Goal: Communication & Community: Answer question/provide support

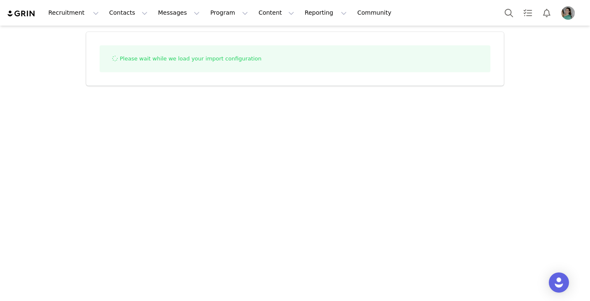
select select "influencer"
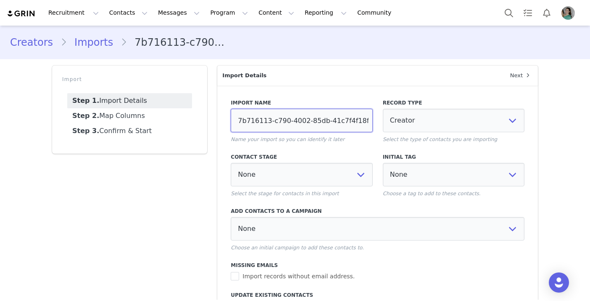
click at [295, 112] on input "7b716113-c790-4002-85db-41c7f4f18f6e" at bounding box center [302, 121] width 142 height 24
paste input "nuala promo codes 9/30/25"
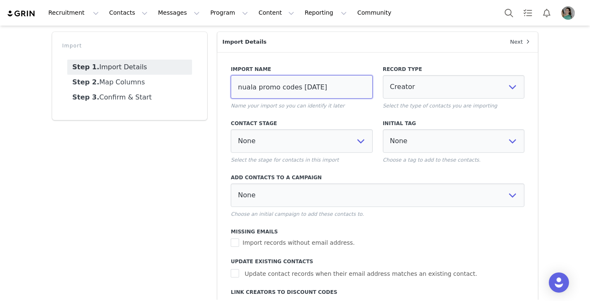
scroll to position [43, 0]
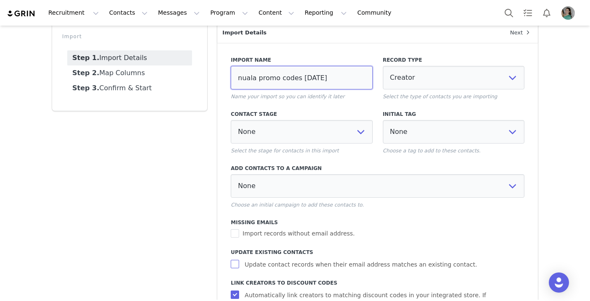
type input "nuala promo codes 9/30/25"
click at [236, 262] on input "Update contact records when their email address matches an existing contact." at bounding box center [236, 264] width 11 height 8
checkbox input "true"
select select
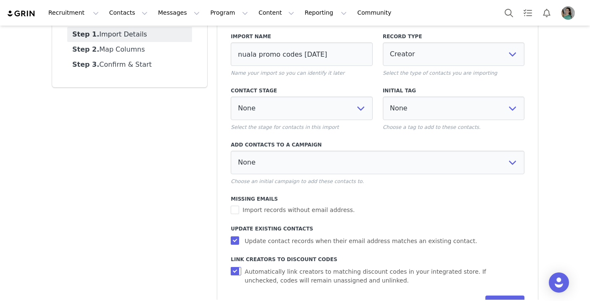
click at [236, 268] on input "Automatically link creators to matching discount codes in your integrated store…" at bounding box center [236, 271] width 11 height 8
checkbox input "false"
select select
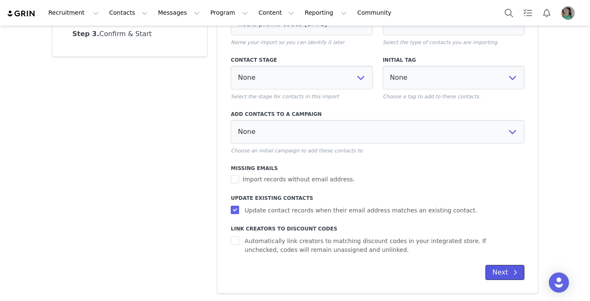
click at [497, 272] on button "Next" at bounding box center [504, 272] width 39 height 15
select select
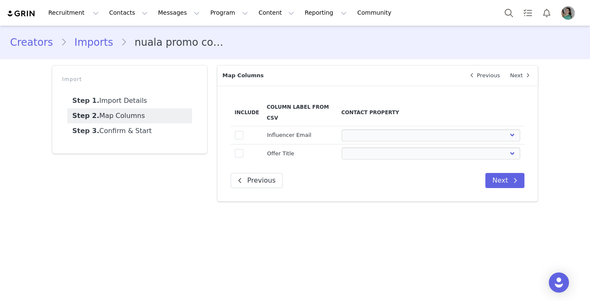
click at [237, 139] on span at bounding box center [239, 135] width 8 height 8
click at [243, 131] on input "true" at bounding box center [243, 131] width 0 height 0
select select
click at [237, 150] on span at bounding box center [239, 153] width 8 height 8
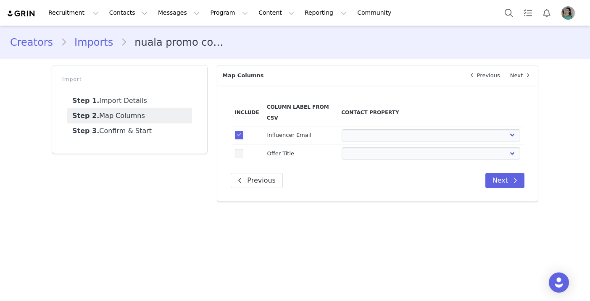
click at [243, 149] on input "true" at bounding box center [243, 149] width 0 height 0
select select
click at [368, 133] on select "First Name Last Name Email PayPal Email Gender Language Phone Country Code Phon…" at bounding box center [431, 135] width 179 height 12
select select "email"
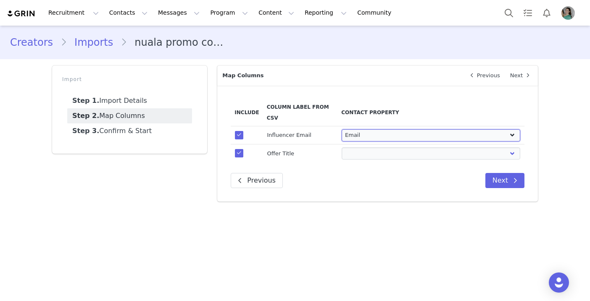
click at [342, 129] on select "First Name Last Name Email PayPal Email Gender Language Phone Country Code Phon…" at bounding box center [431, 135] width 179 height 12
click at [367, 157] on select "First Name Last Name Email PayPal Email Gender Language Phone Country Code Phon…" at bounding box center [431, 153] width 179 height 12
click at [342, 147] on select "First Name Last Name Email PayPal Email Gender Language Phone Country Code Phon…" at bounding box center [431, 153] width 179 height 12
click at [457, 153] on select "First Name Last Name Email PayPal Email Gender Language Phone Country Code Phon…" at bounding box center [431, 153] width 179 height 12
select select "field_24410"
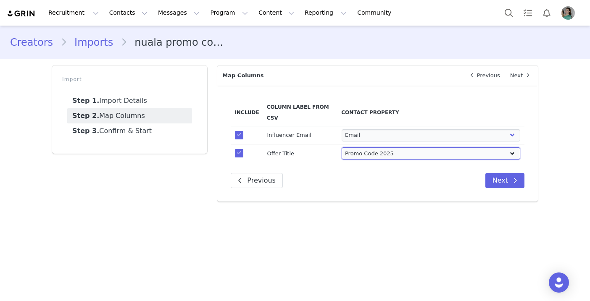
click at [342, 147] on select "First Name Last Name Email PayPal Email Gender Language Phone Country Code Phon…" at bounding box center [431, 153] width 179 height 12
click at [505, 186] on button "Next" at bounding box center [504, 180] width 39 height 15
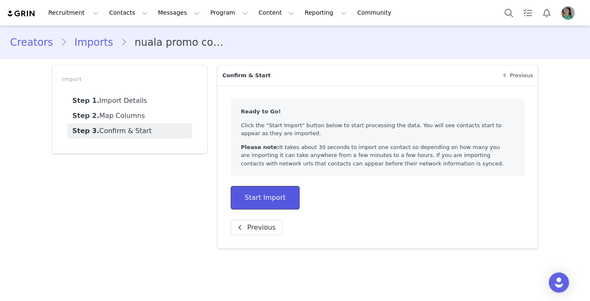
click at [265, 194] on button "Start Import" at bounding box center [265, 198] width 68 height 24
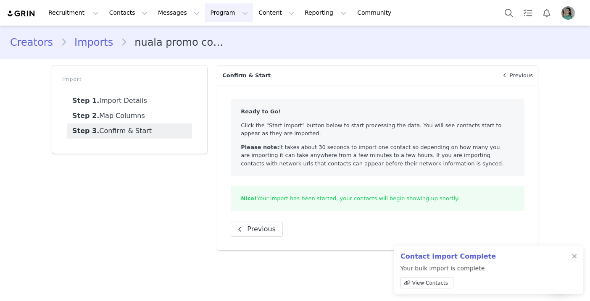
click at [205, 12] on button "Program Program" at bounding box center [229, 12] width 48 height 19
click at [210, 41] on p "Activations" at bounding box center [215, 37] width 32 height 9
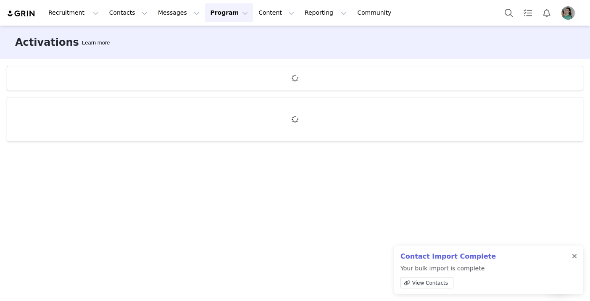
click at [575, 255] on div at bounding box center [574, 256] width 5 height 7
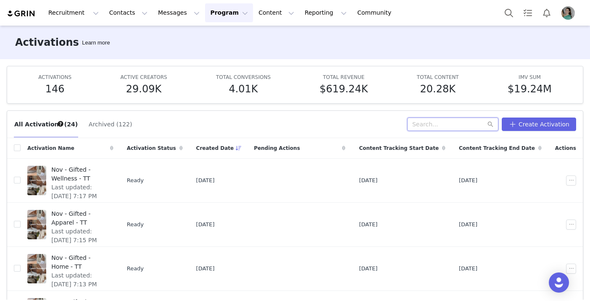
click at [428, 126] on input "text" at bounding box center [452, 124] width 91 height 13
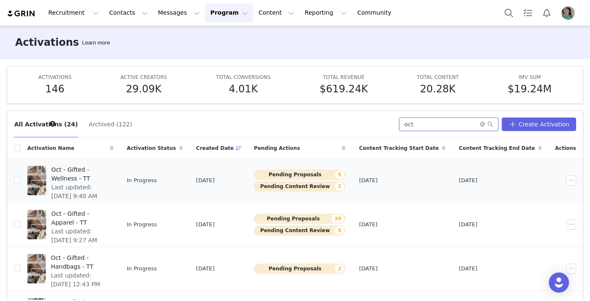
type input "oct"
click at [108, 173] on span "Oct - Gifted - Wellness - TT" at bounding box center [79, 175] width 57 height 18
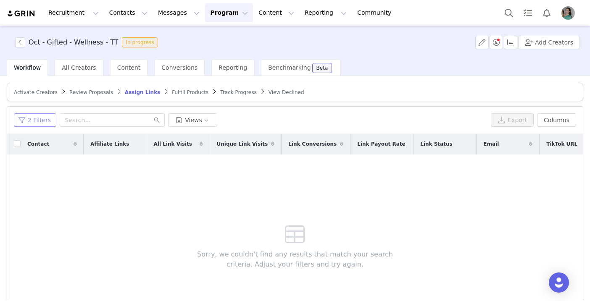
click at [21, 116] on button "2 Filters" at bounding box center [35, 119] width 42 height 13
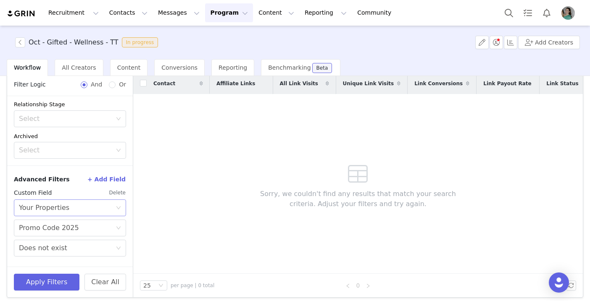
scroll to position [65, 0]
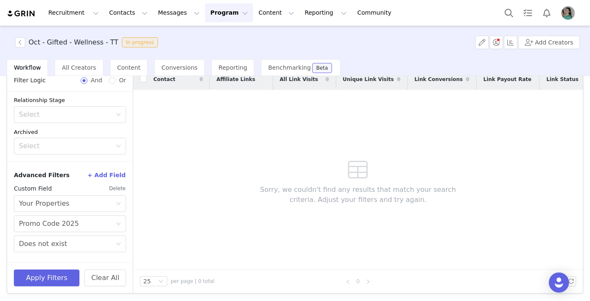
click at [117, 188] on button "Delete" at bounding box center [117, 188] width 17 height 13
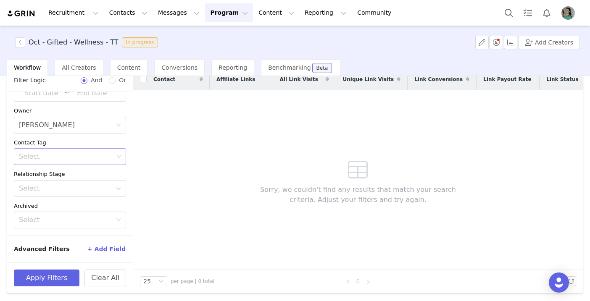
scroll to position [55, 0]
click at [68, 188] on div "Select" at bounding box center [65, 188] width 93 height 8
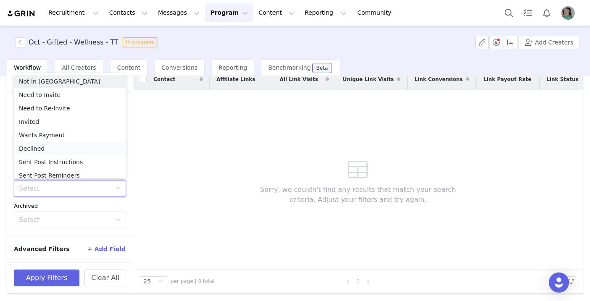
scroll to position [4, 0]
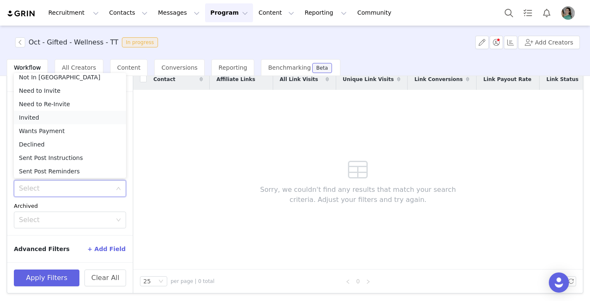
click at [29, 114] on li "Invited" at bounding box center [70, 117] width 112 height 13
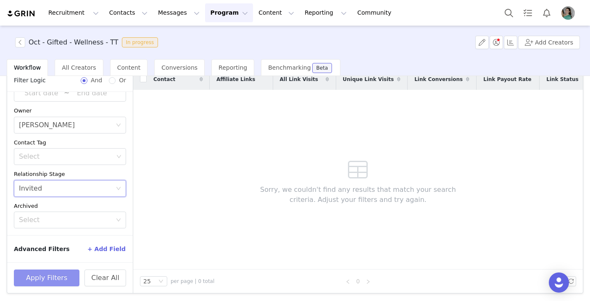
click at [60, 277] on button "Apply Filters" at bounding box center [47, 278] width 66 height 17
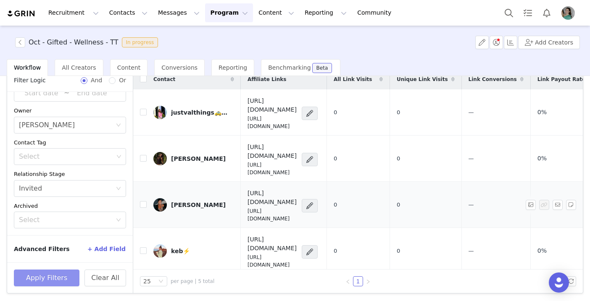
scroll to position [30, 0]
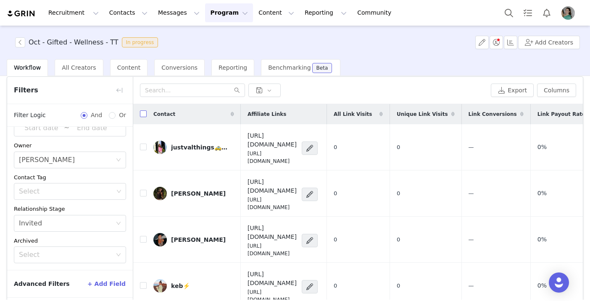
click at [144, 115] on input "checkbox" at bounding box center [143, 113] width 7 height 7
checkbox input "true"
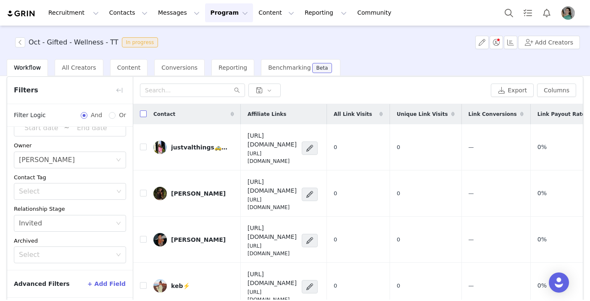
checkbox input "true"
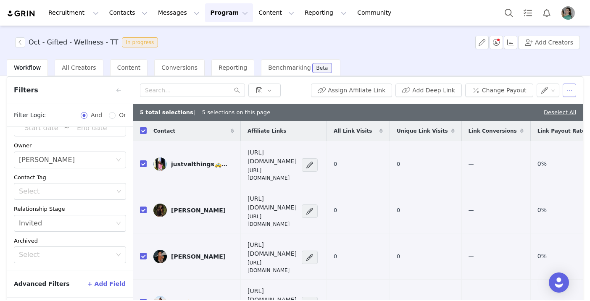
click at [569, 87] on button "button" at bounding box center [569, 90] width 13 height 13
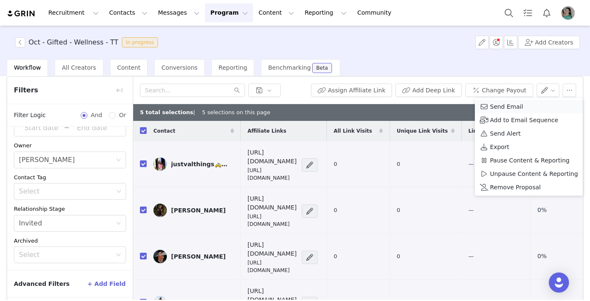
click at [521, 104] on div "Send Email" at bounding box center [529, 106] width 98 height 9
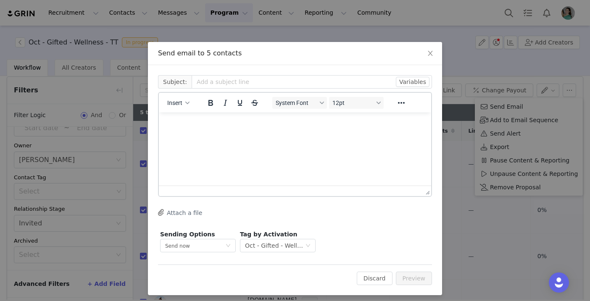
scroll to position [0, 0]
click at [186, 105] on icon "button" at bounding box center [187, 103] width 4 height 4
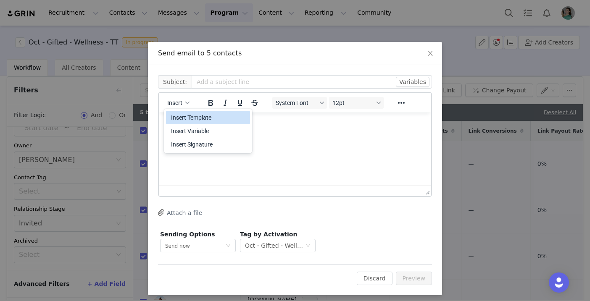
click at [190, 116] on div "Insert Template" at bounding box center [209, 118] width 76 height 10
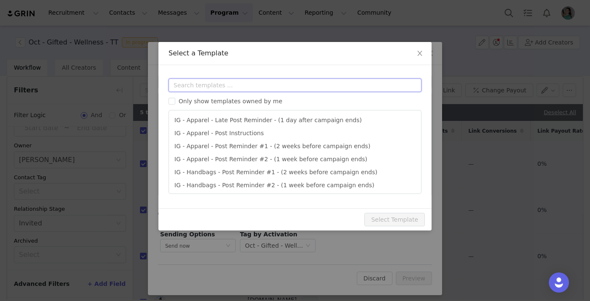
click at [234, 89] on input "text" at bounding box center [294, 85] width 253 height 13
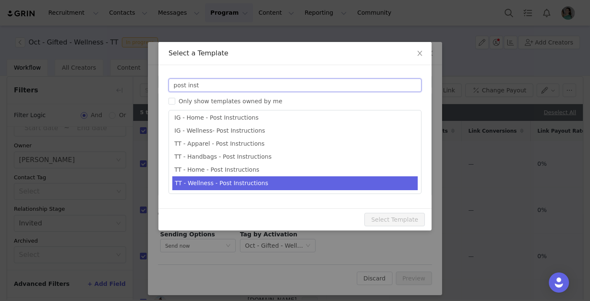
type input "post inst"
click at [230, 177] on li "TT - Wellness - Post Instructions" at bounding box center [294, 183] width 245 height 14
type input "Quince x @[tiktok_username] Post Instructions!"
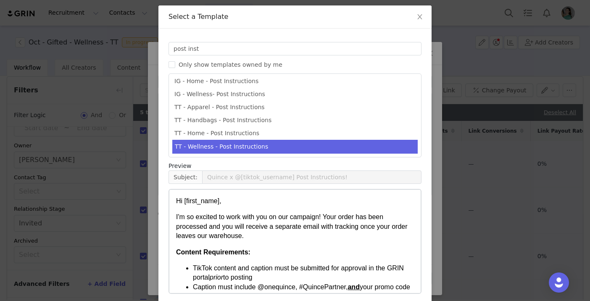
scroll to position [72, 0]
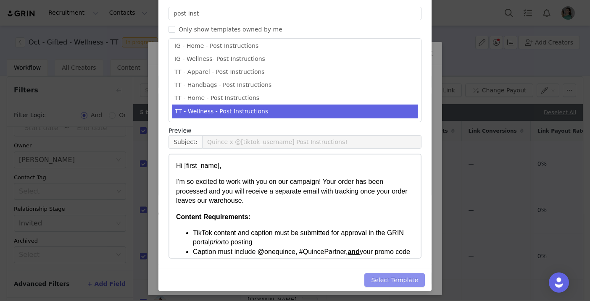
click at [409, 277] on button "Select Template" at bounding box center [394, 279] width 60 height 13
type input "Quince x @[tiktok_username] Post Instructions!"
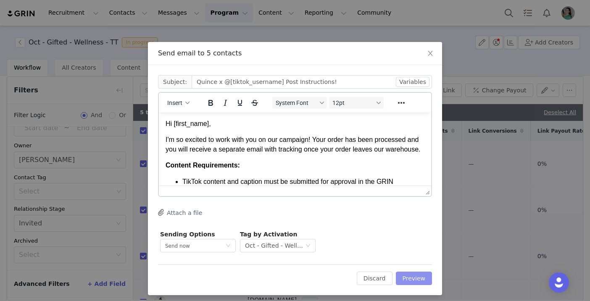
click at [409, 277] on button "Preview" at bounding box center [414, 278] width 37 height 13
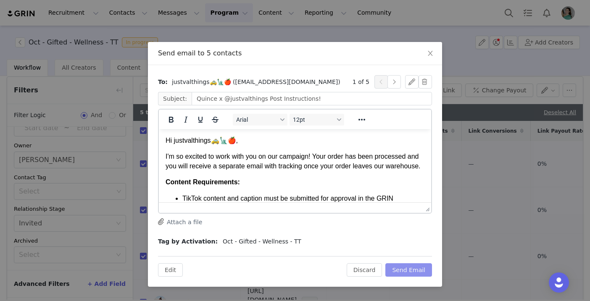
click at [414, 269] on button "Send Email" at bounding box center [408, 269] width 47 height 13
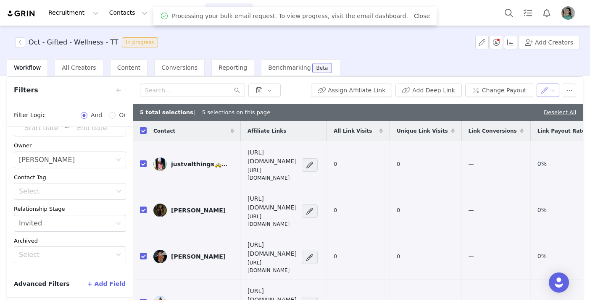
click at [553, 93] on button "button" at bounding box center [547, 90] width 23 height 13
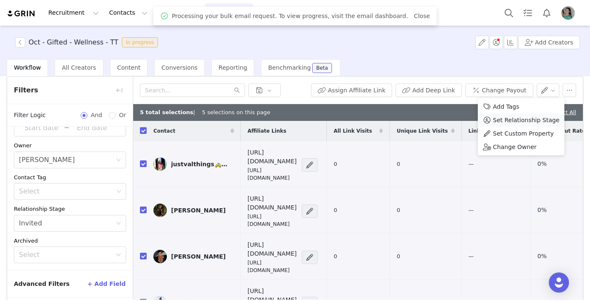
click at [525, 121] on span "Set Relationship Stage" at bounding box center [526, 120] width 66 height 9
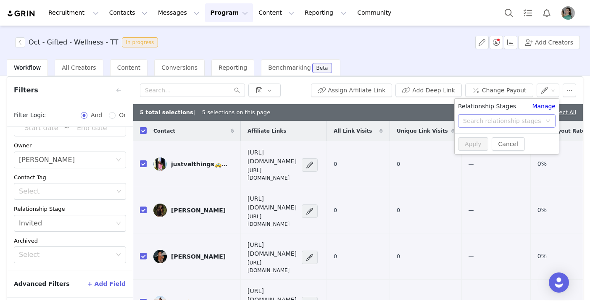
click at [519, 119] on div "Search relationship stages" at bounding box center [502, 121] width 78 height 8
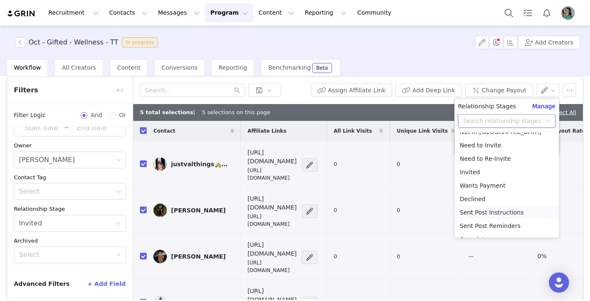
scroll to position [17, 0]
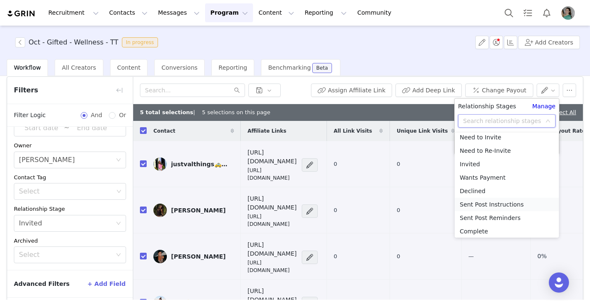
click at [497, 201] on li "Sent Post Instructions" at bounding box center [507, 204] width 104 height 13
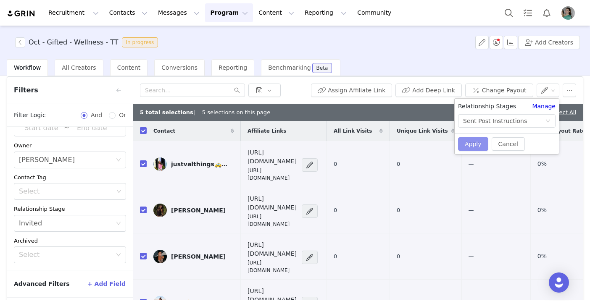
click at [477, 142] on button "Apply" at bounding box center [473, 143] width 30 height 13
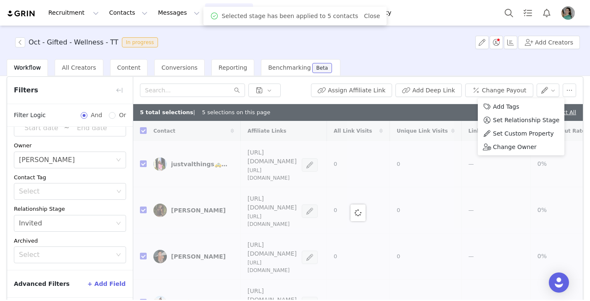
checkbox input "false"
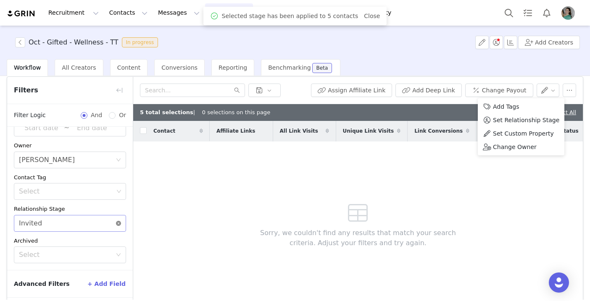
click at [118, 224] on icon "icon: close-circle" at bounding box center [118, 223] width 5 height 5
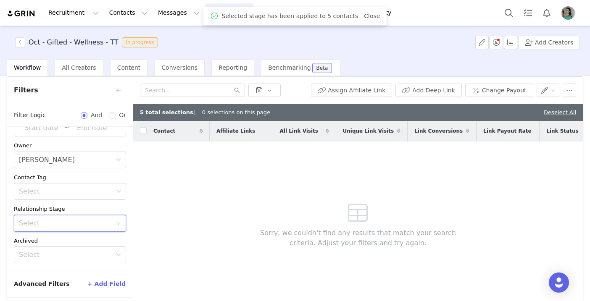
scroll to position [65, 0]
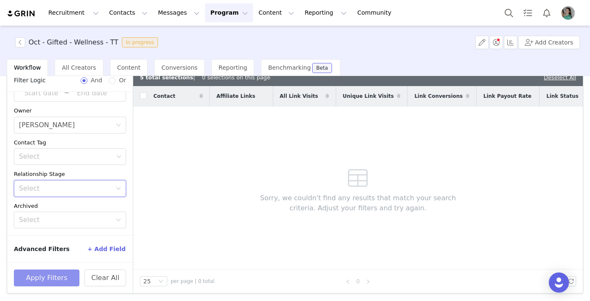
click at [65, 276] on button "Apply Filters" at bounding box center [47, 278] width 66 height 17
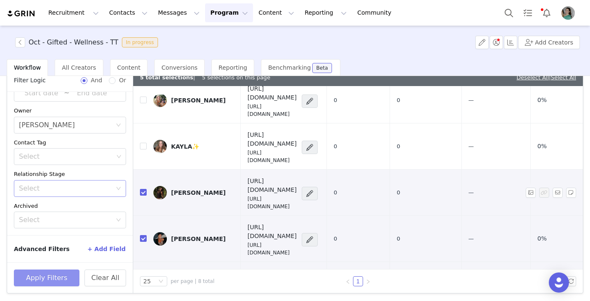
scroll to position [0, 0]
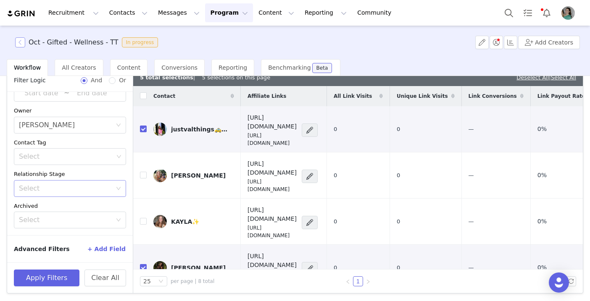
click at [22, 42] on button "button" at bounding box center [20, 42] width 10 height 10
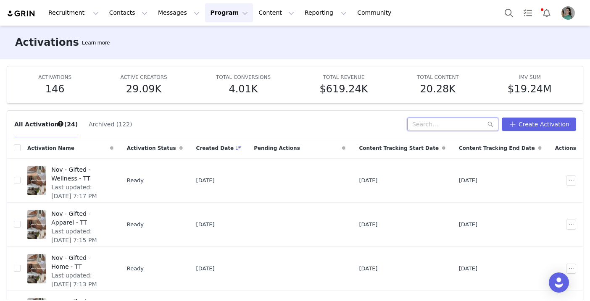
click at [437, 127] on input "text" at bounding box center [452, 124] width 91 height 13
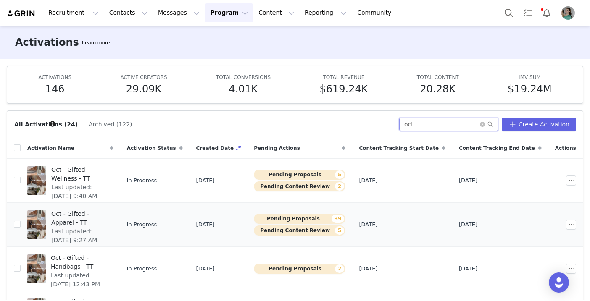
type input "oct"
click at [108, 227] on span "Last updated: Sep 22, 2025 9:27 AM" at bounding box center [79, 236] width 57 height 18
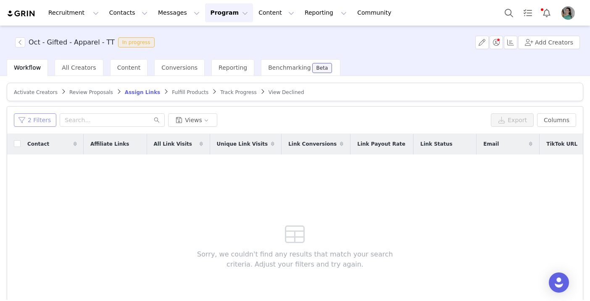
click at [37, 124] on button "2 Filters" at bounding box center [35, 119] width 42 height 13
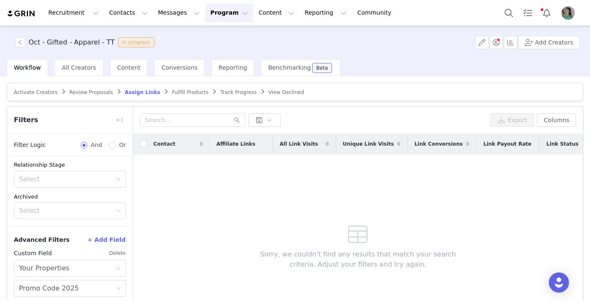
click at [120, 252] on button "Delete" at bounding box center [117, 253] width 17 height 13
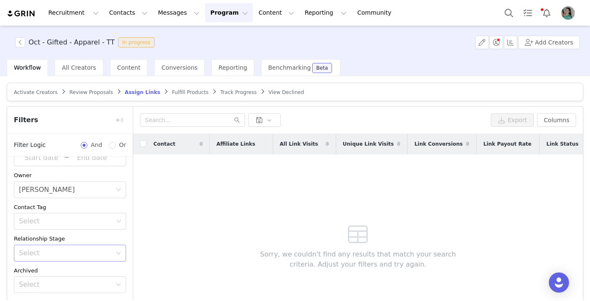
click at [68, 252] on div "Select" at bounding box center [65, 253] width 93 height 8
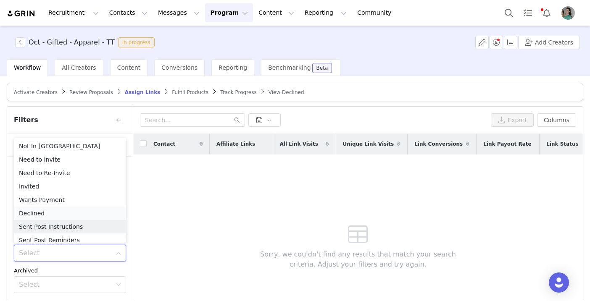
scroll to position [4, 0]
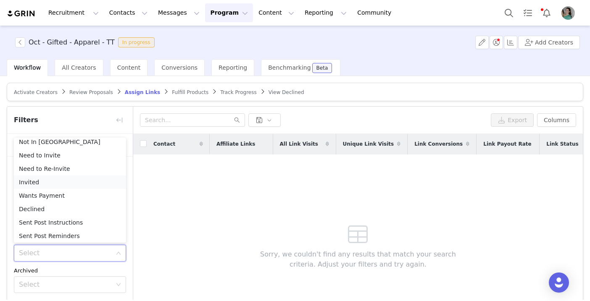
click at [39, 183] on li "Invited" at bounding box center [70, 182] width 112 height 13
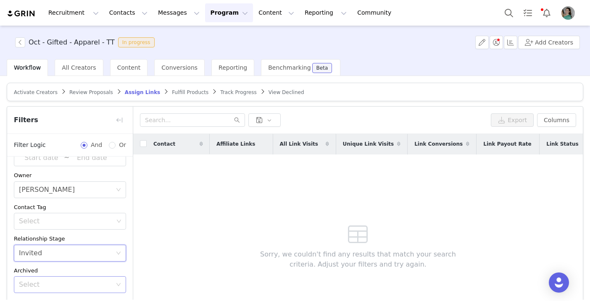
scroll to position [65, 0]
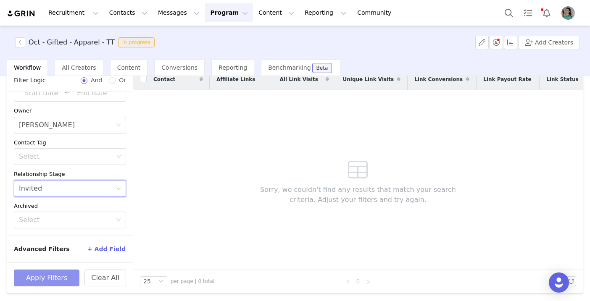
click at [50, 279] on button "Apply Filters" at bounding box center [47, 278] width 66 height 17
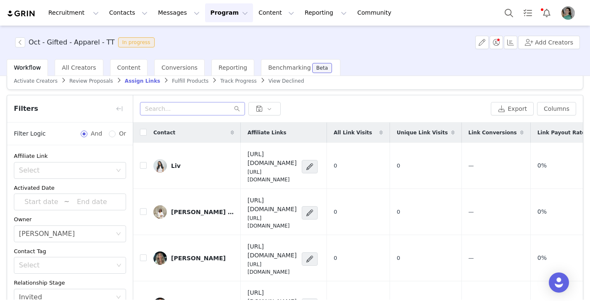
scroll to position [0, 0]
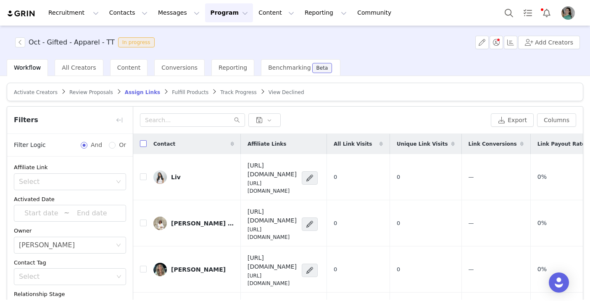
click at [141, 147] on label at bounding box center [143, 144] width 7 height 9
click at [141, 147] on input "checkbox" at bounding box center [143, 143] width 7 height 7
checkbox input "true"
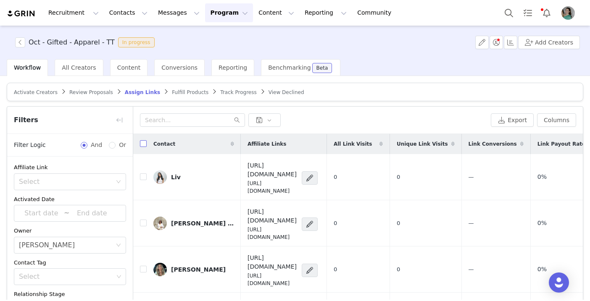
checkbox input "true"
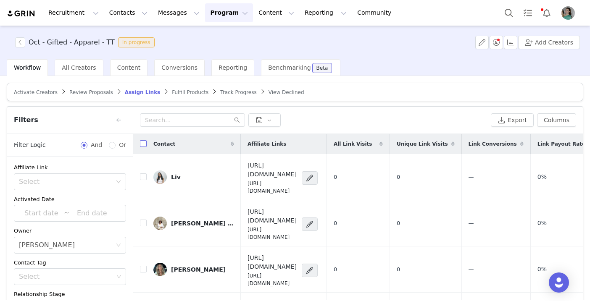
checkbox input "true"
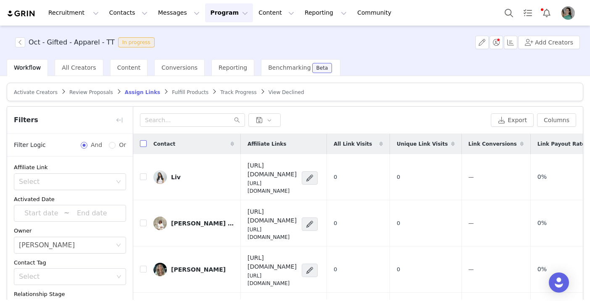
checkbox input "true"
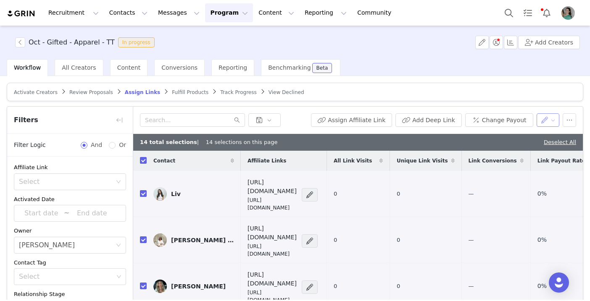
click at [552, 117] on button "button" at bounding box center [547, 119] width 23 height 13
click at [566, 123] on button "button" at bounding box center [569, 119] width 13 height 13
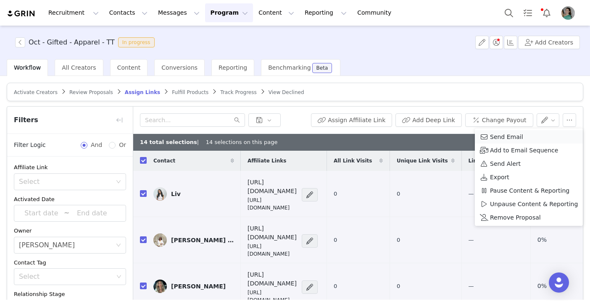
click at [529, 134] on div "Send Email" at bounding box center [529, 136] width 98 height 9
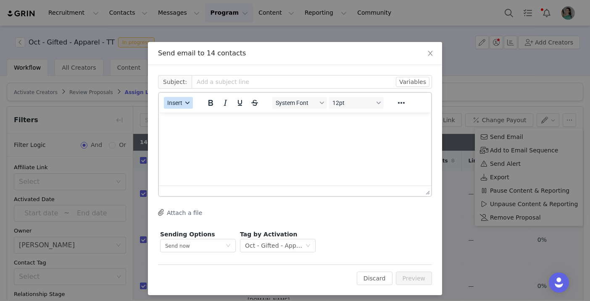
click at [184, 103] on div "button" at bounding box center [187, 103] width 7 height 4
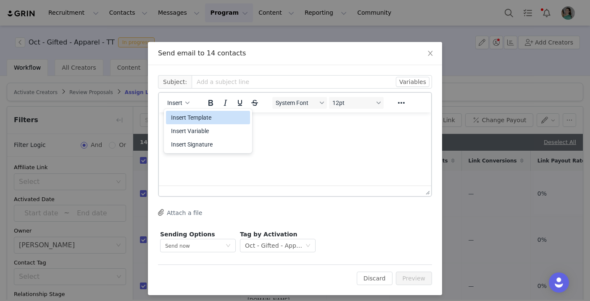
click at [187, 113] on div "Insert Template" at bounding box center [209, 118] width 76 height 10
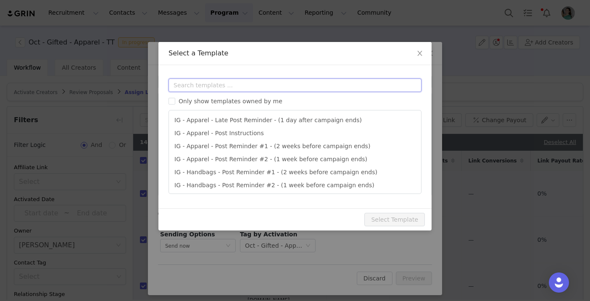
click at [211, 85] on input "text" at bounding box center [294, 85] width 253 height 13
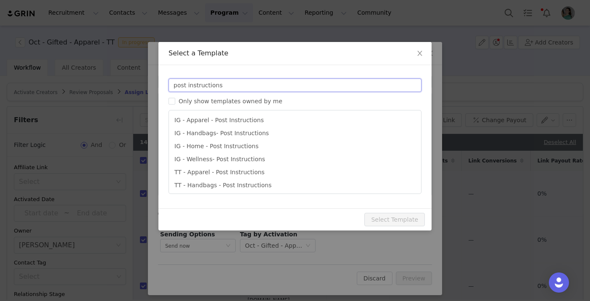
type input "post instructions"
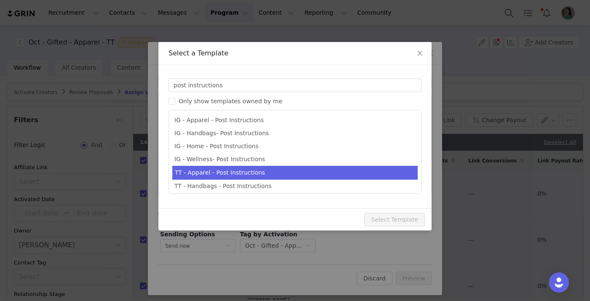
click at [210, 171] on li "TT - Apparel - Post Instructions" at bounding box center [294, 173] width 245 height 14
type input "Quince x @[tiktok_username] Post Instructions!"
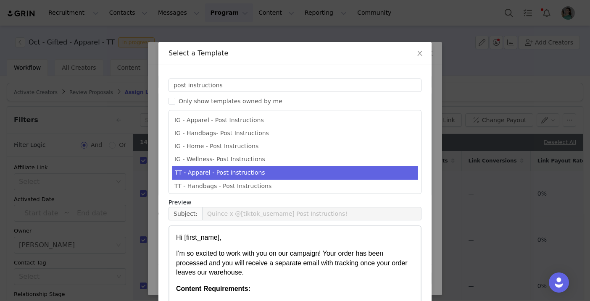
scroll to position [72, 0]
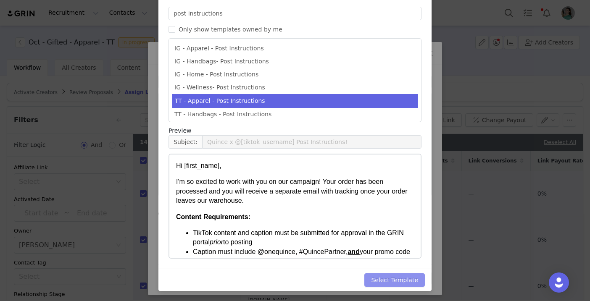
click at [411, 278] on button "Select Template" at bounding box center [394, 279] width 60 height 13
type input "Quince x @[tiktok_username] Post Instructions!"
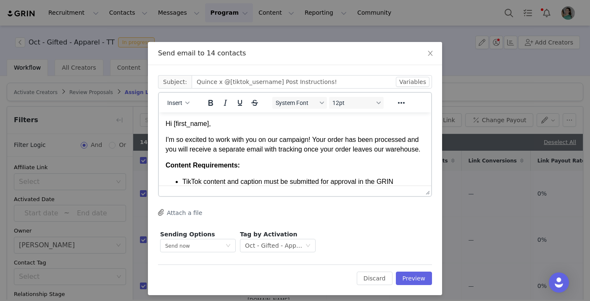
scroll to position [0, 0]
click at [412, 278] on button "Preview" at bounding box center [414, 278] width 37 height 13
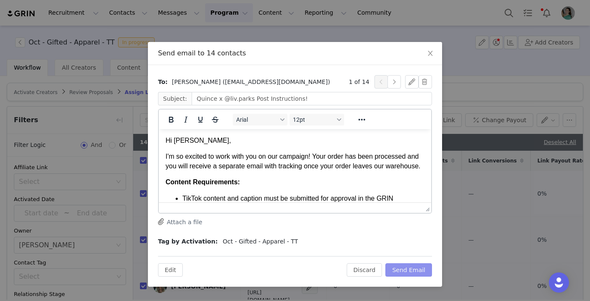
click at [414, 270] on button "Send Email" at bounding box center [408, 269] width 47 height 13
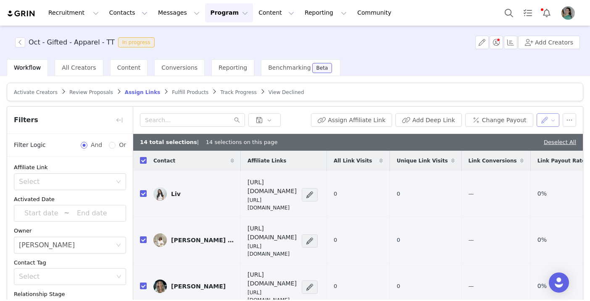
click at [546, 118] on button "button" at bounding box center [547, 119] width 23 height 13
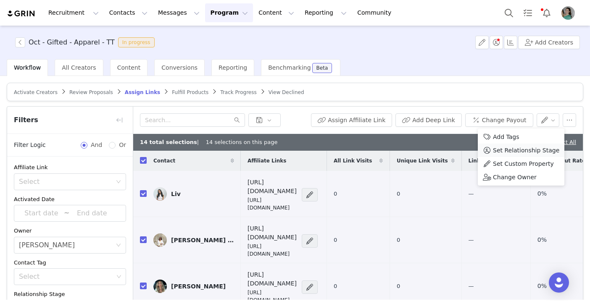
click at [523, 146] on span "Set Relationship Stage" at bounding box center [526, 150] width 66 height 9
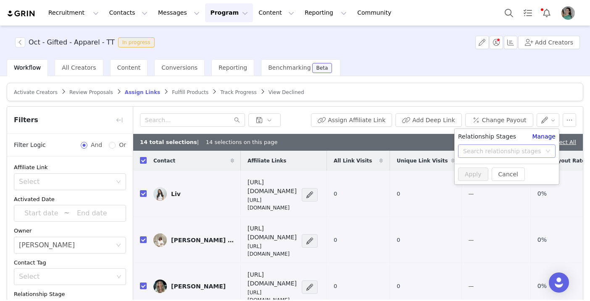
click at [511, 149] on div "Search relationship stages" at bounding box center [502, 151] width 78 height 8
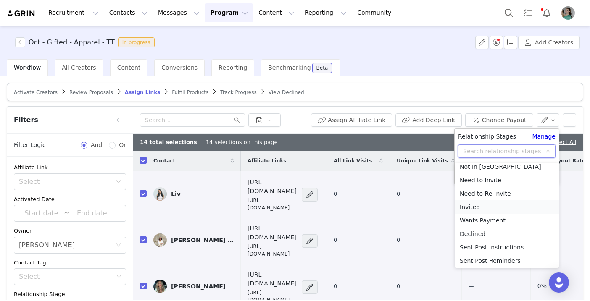
scroll to position [27, 0]
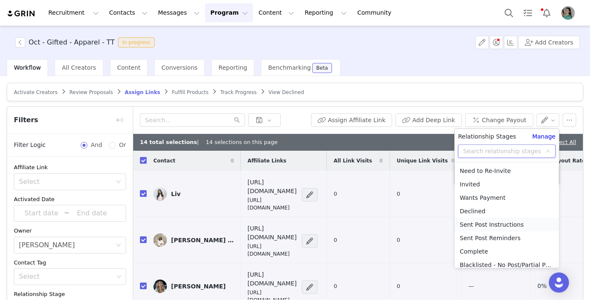
click at [492, 224] on li "Sent Post Instructions" at bounding box center [507, 224] width 104 height 13
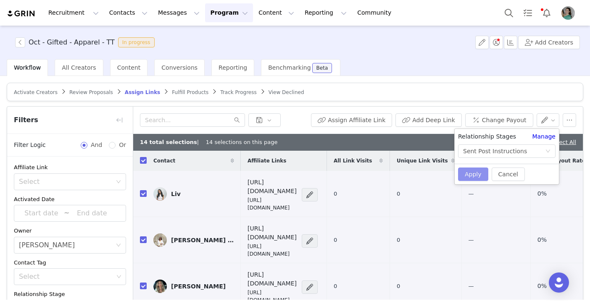
click at [473, 177] on button "Apply" at bounding box center [473, 174] width 30 height 13
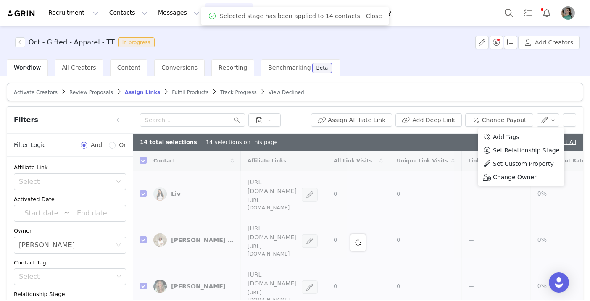
checkbox input "false"
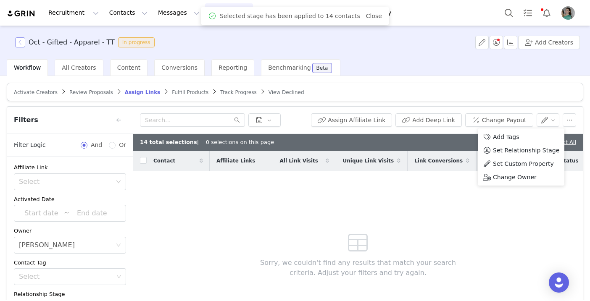
click at [19, 47] on button "button" at bounding box center [20, 42] width 10 height 10
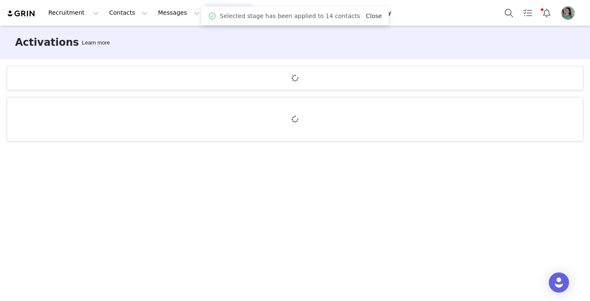
click at [370, 15] on link "Close" at bounding box center [374, 16] width 16 height 7
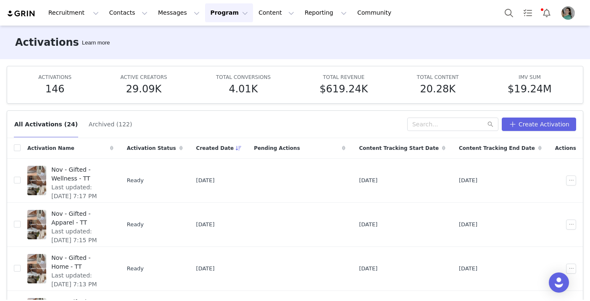
click at [451, 132] on div "All Activations (24) Archived (122) Create Activation" at bounding box center [295, 124] width 576 height 27
click at [441, 122] on input "text" at bounding box center [452, 124] width 91 height 13
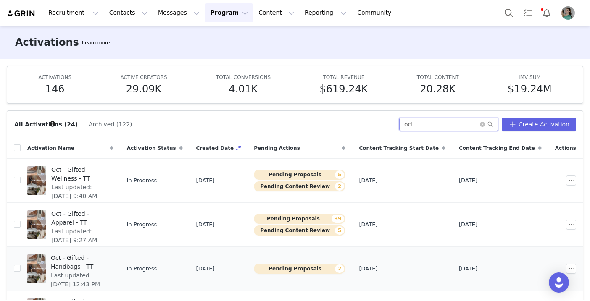
type input "oct"
click at [115, 251] on td "Oct - Gifted - Handbags - TT Last updated: Sep 22, 2025 12:43 PM" at bounding box center [71, 269] width 100 height 44
click at [108, 258] on span "Oct - Gifted - Handbags - TT" at bounding box center [80, 263] width 58 height 18
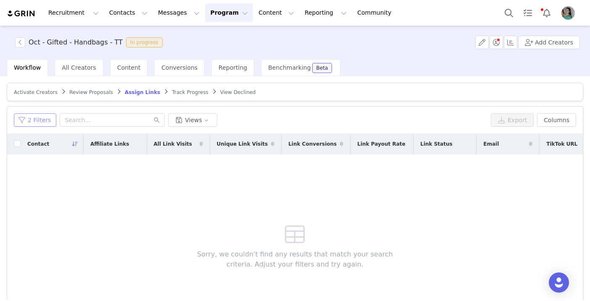
click at [46, 119] on button "2 Filters" at bounding box center [35, 119] width 42 height 13
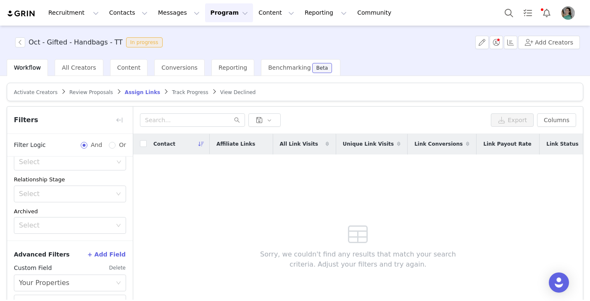
scroll to position [129, 0]
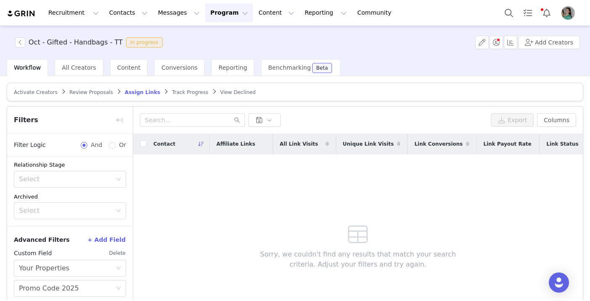
click at [115, 253] on button "Delete" at bounding box center [117, 253] width 17 height 13
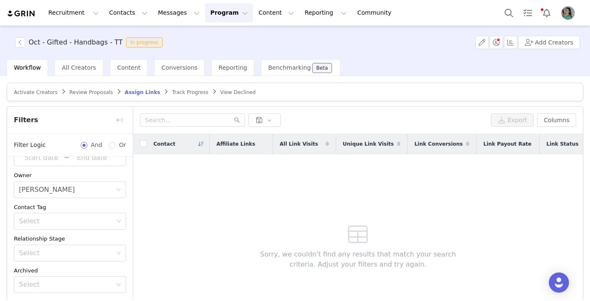
scroll to position [55, 0]
click at [67, 246] on div "Select" at bounding box center [67, 253] width 97 height 16
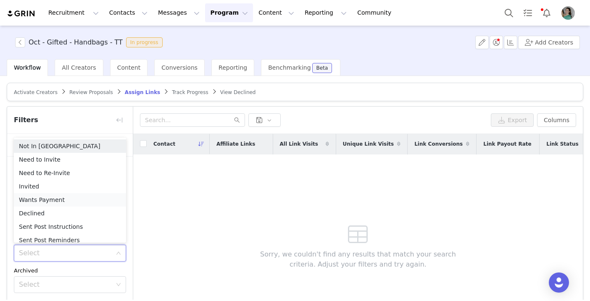
scroll to position [4, 0]
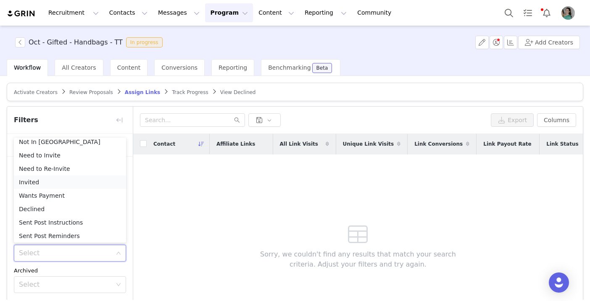
click at [34, 182] on li "Invited" at bounding box center [70, 182] width 112 height 13
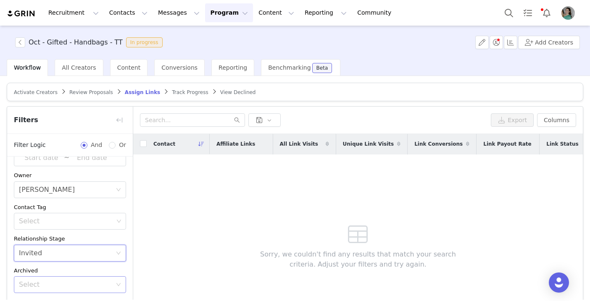
scroll to position [65, 0]
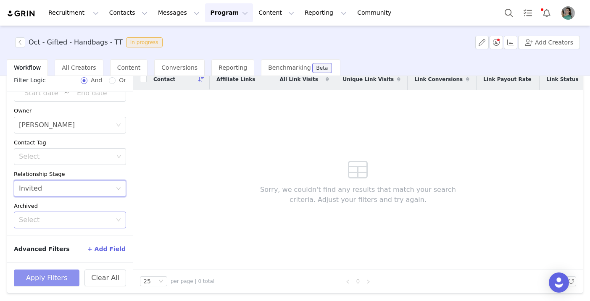
click at [48, 281] on button "Apply Filters" at bounding box center [47, 278] width 66 height 17
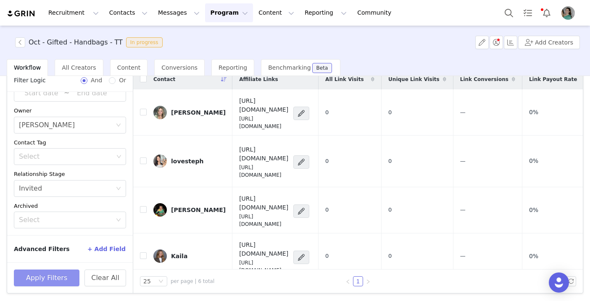
scroll to position [0, 0]
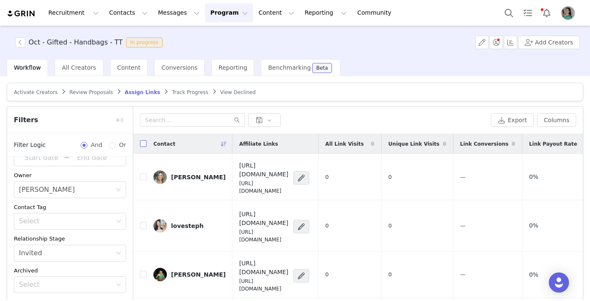
click at [142, 143] on input "checkbox" at bounding box center [143, 143] width 7 height 7
checkbox input "true"
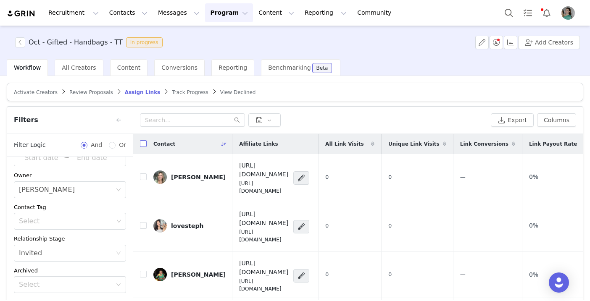
checkbox input "true"
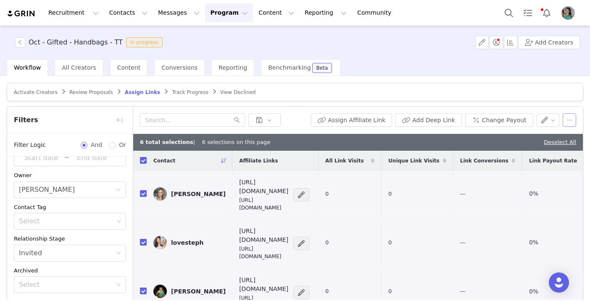
click at [572, 116] on button "button" at bounding box center [569, 119] width 13 height 13
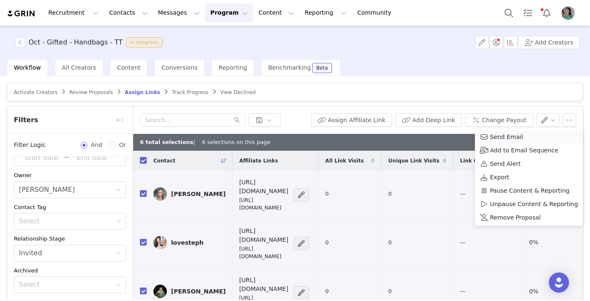
click at [509, 134] on span "Send Email" at bounding box center [506, 136] width 33 height 9
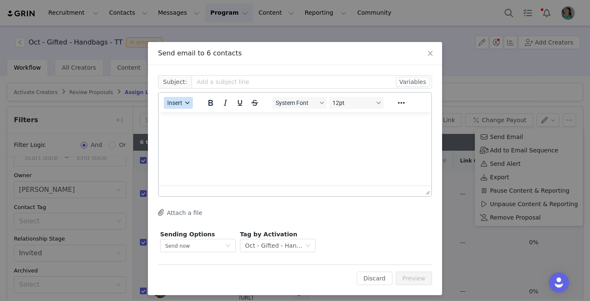
click at [181, 103] on span "Insert" at bounding box center [174, 103] width 15 height 7
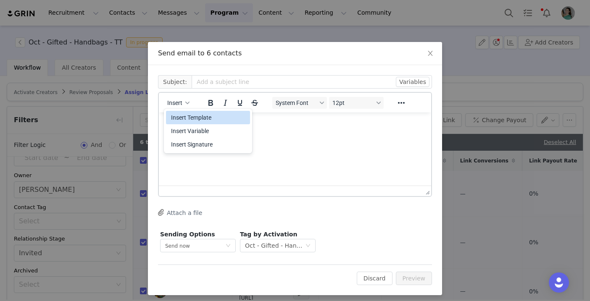
click at [185, 114] on div "Insert Template" at bounding box center [209, 118] width 76 height 10
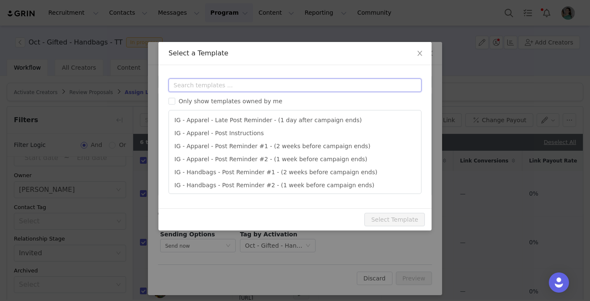
click at [216, 86] on input "text" at bounding box center [294, 85] width 253 height 13
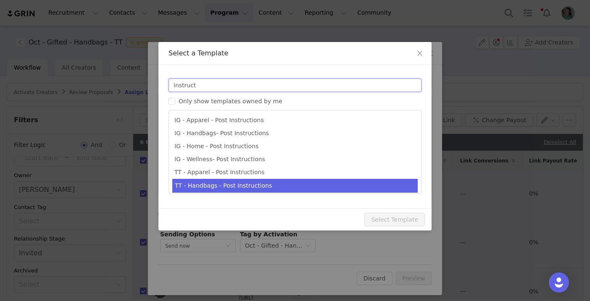
type input "instruct"
click at [228, 184] on li "TT - Handbags - Post Instructions" at bounding box center [294, 186] width 245 height 14
type input "Quince x @[tiktok_username] Post Instructions!"
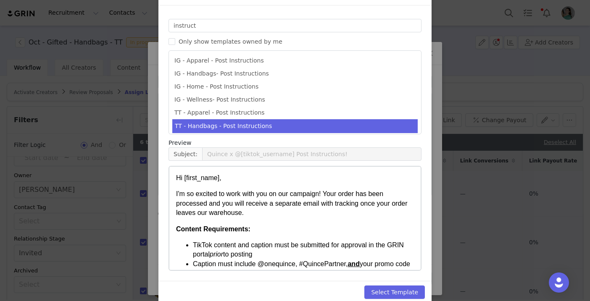
scroll to position [72, 0]
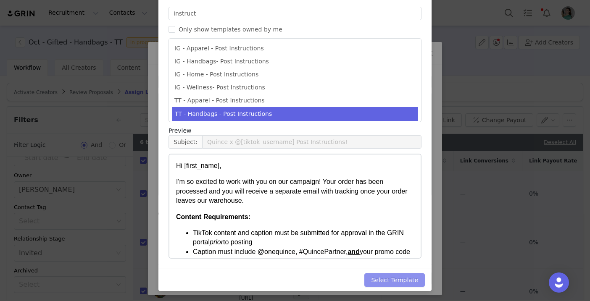
click at [404, 273] on button "Select Template" at bounding box center [394, 279] width 60 height 13
type input "Quince x @[tiktok_username] Post Instructions!"
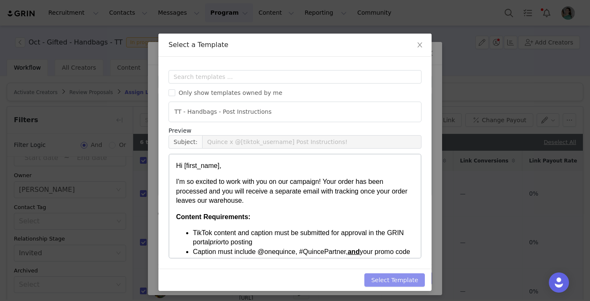
scroll to position [0, 0]
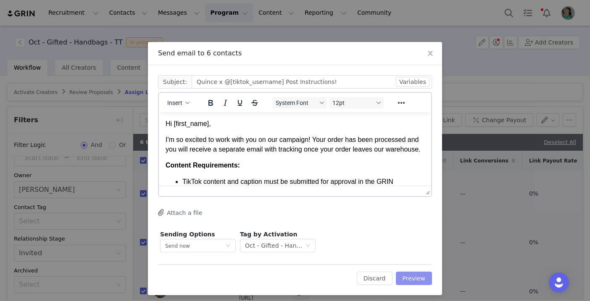
click at [407, 276] on button "Preview" at bounding box center [414, 278] width 37 height 13
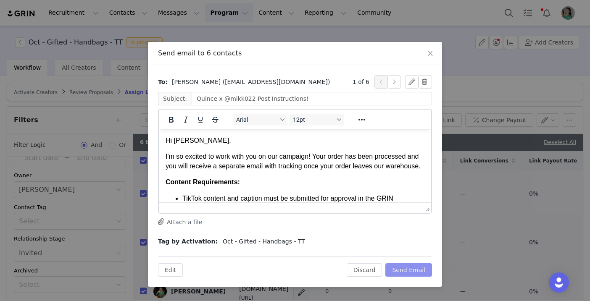
click at [407, 275] on button "Send Email" at bounding box center [408, 269] width 47 height 13
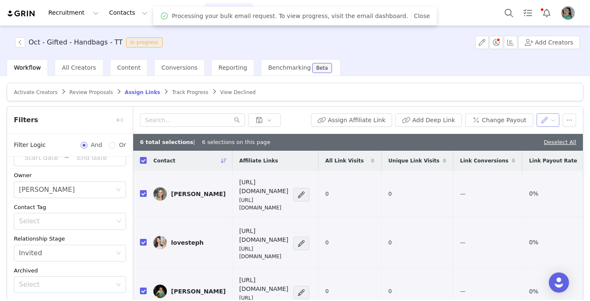
click at [543, 120] on button "button" at bounding box center [547, 119] width 23 height 13
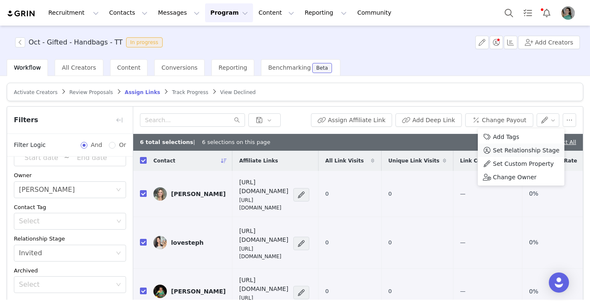
click at [533, 153] on span "Set Relationship Stage" at bounding box center [526, 150] width 66 height 9
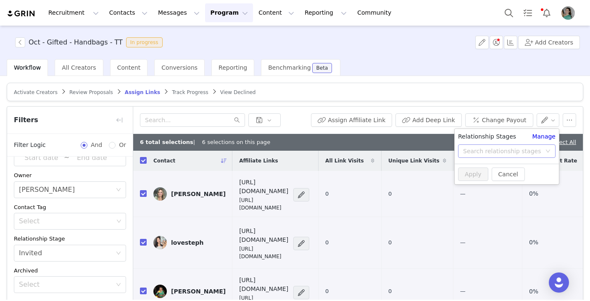
click at [505, 151] on div "Search relationship stages" at bounding box center [502, 151] width 78 height 8
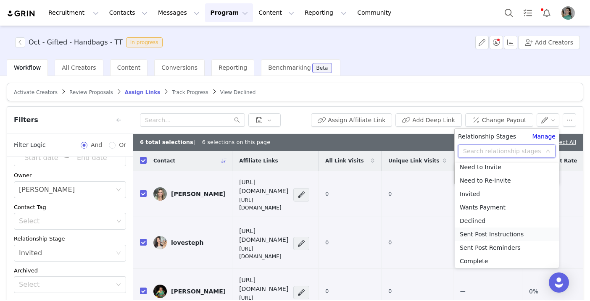
scroll to position [18, 0]
click at [497, 237] on li "Sent Post Instructions" at bounding box center [507, 233] width 104 height 13
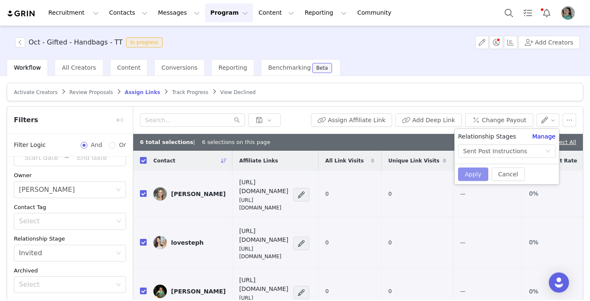
click at [471, 174] on button "Apply" at bounding box center [473, 174] width 30 height 13
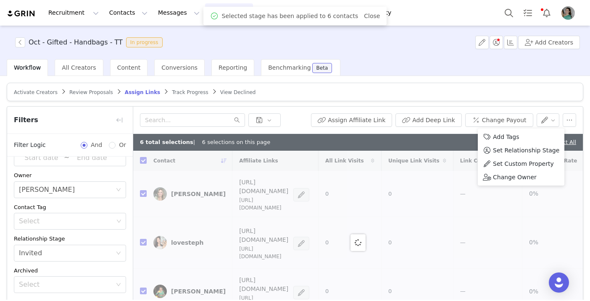
checkbox input "false"
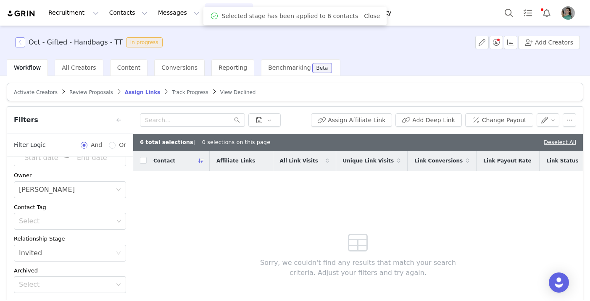
click at [18, 43] on button "button" at bounding box center [20, 42] width 10 height 10
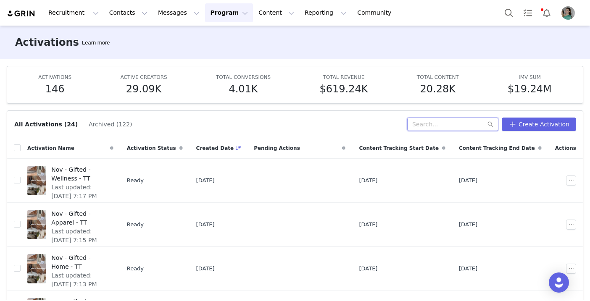
click at [462, 122] on input "text" at bounding box center [452, 124] width 91 height 13
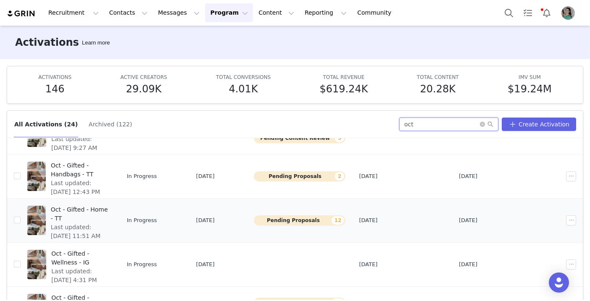
scroll to position [94, 0]
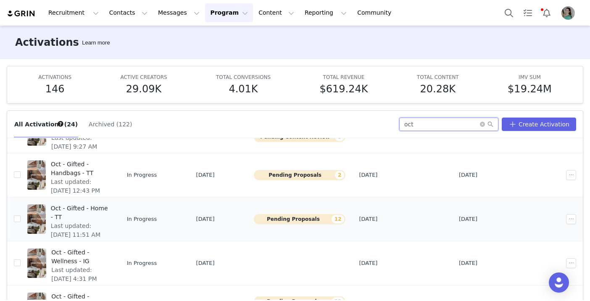
type input "oct"
click at [108, 206] on span "Oct - Gifted - Home - TT" at bounding box center [80, 213] width 58 height 18
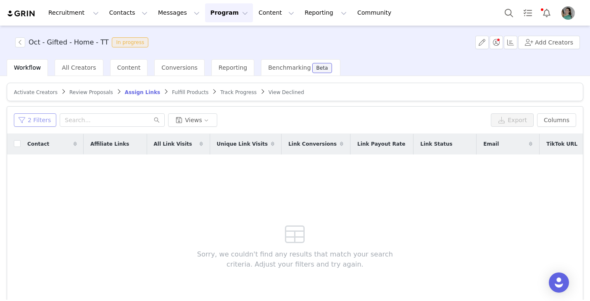
click at [24, 121] on button "2 Filters" at bounding box center [35, 119] width 42 height 13
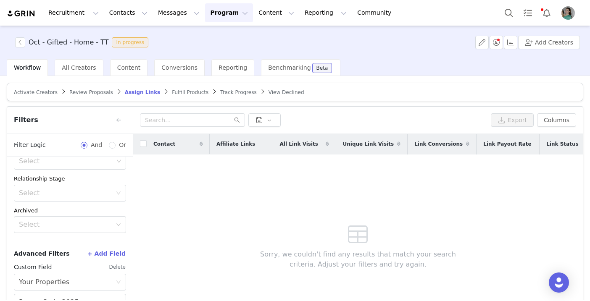
scroll to position [129, 0]
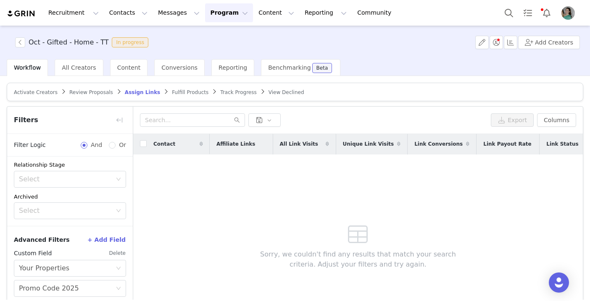
click at [118, 253] on button "Delete" at bounding box center [117, 253] width 17 height 13
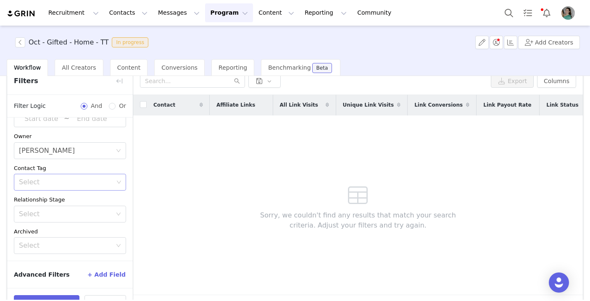
scroll to position [65, 0]
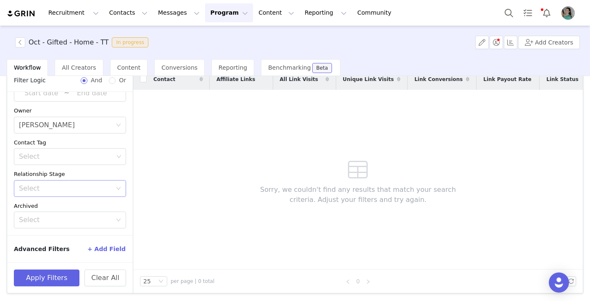
click at [56, 185] on div "Select" at bounding box center [65, 188] width 93 height 8
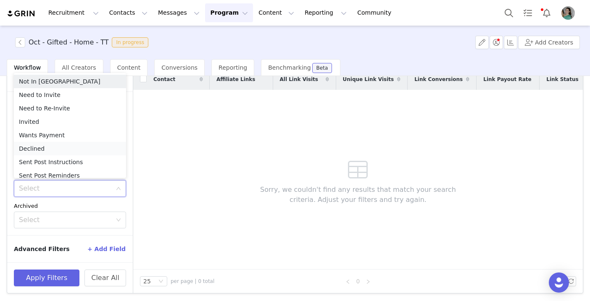
scroll to position [4, 0]
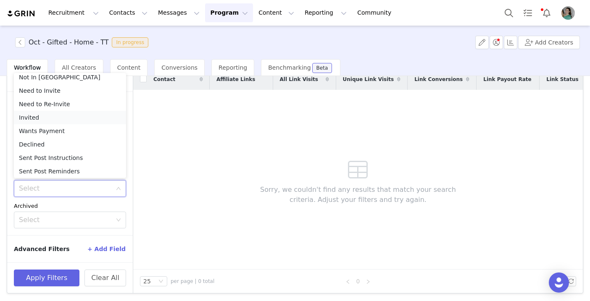
click at [40, 118] on li "Invited" at bounding box center [70, 117] width 112 height 13
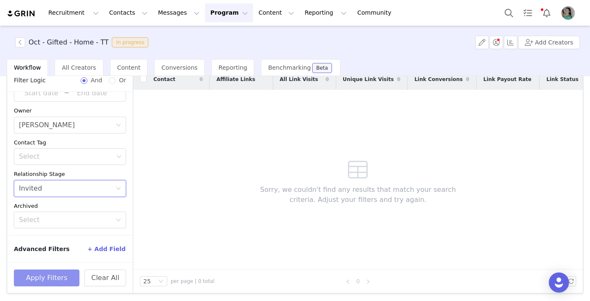
click at [58, 280] on button "Apply Filters" at bounding box center [47, 278] width 66 height 17
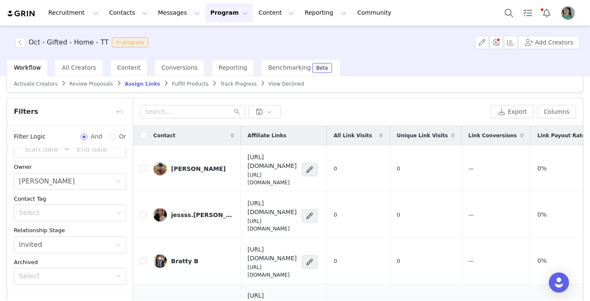
scroll to position [0, 0]
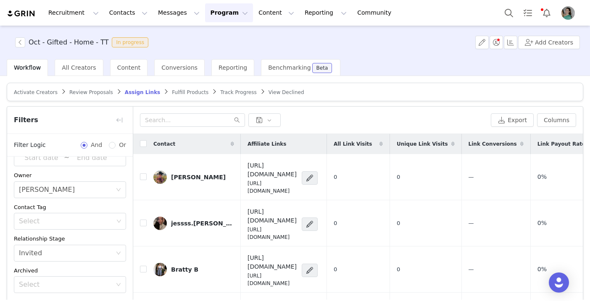
click at [144, 148] on th at bounding box center [139, 144] width 13 height 20
click at [142, 145] on input "checkbox" at bounding box center [143, 143] width 7 height 7
checkbox input "true"
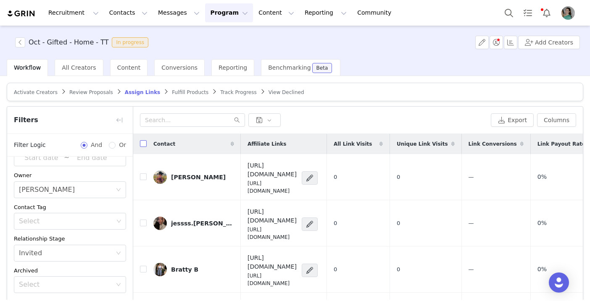
checkbox input "true"
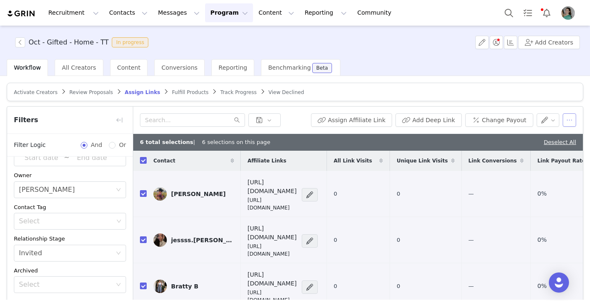
click at [565, 119] on button "button" at bounding box center [569, 119] width 13 height 13
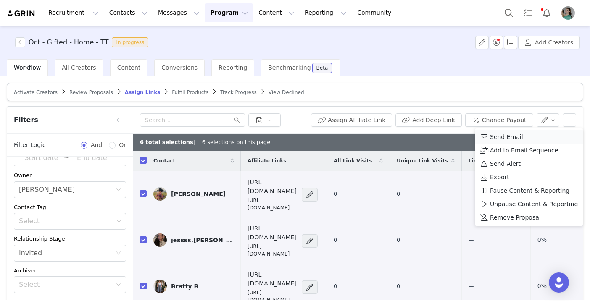
click at [538, 137] on div "Send Email" at bounding box center [529, 136] width 98 height 9
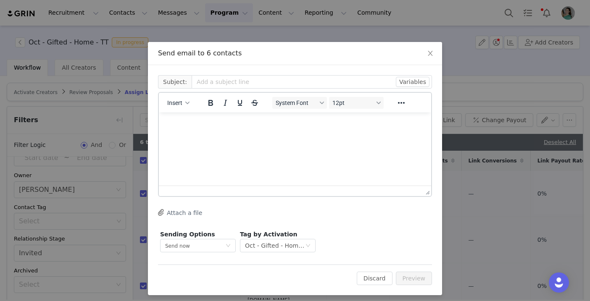
click at [181, 110] on div "Insert" at bounding box center [178, 103] width 39 height 16
click at [181, 105] on span "Insert" at bounding box center [174, 103] width 15 height 7
click at [185, 118] on div "Insert Template" at bounding box center [209, 118] width 76 height 10
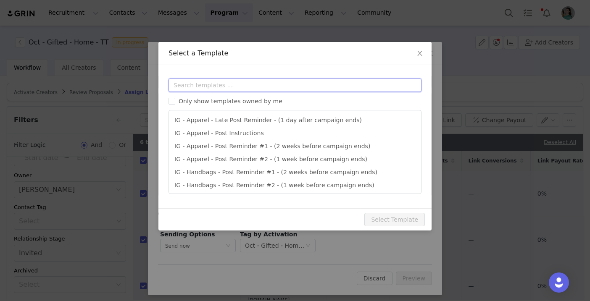
click at [243, 87] on input "text" at bounding box center [294, 85] width 253 height 13
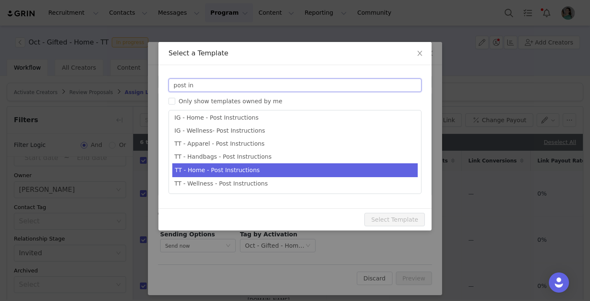
type input "post in"
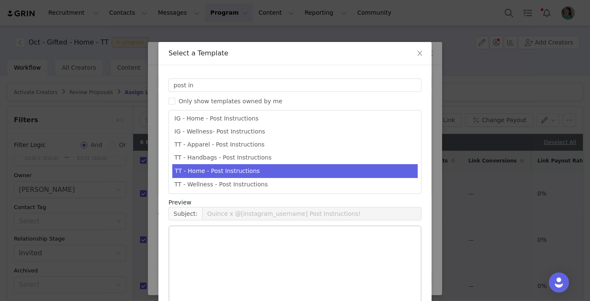
scroll to position [29, 0]
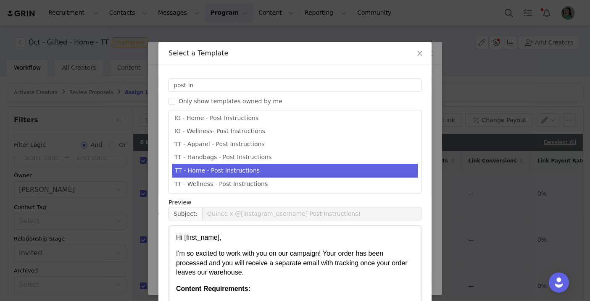
click at [244, 173] on li "TT - Home - Post Instructions" at bounding box center [294, 171] width 245 height 14
type input "Quince x @[tiktok_username] Post Instructions!"
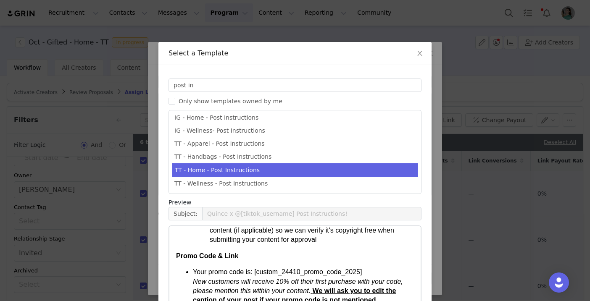
scroll to position [72, 0]
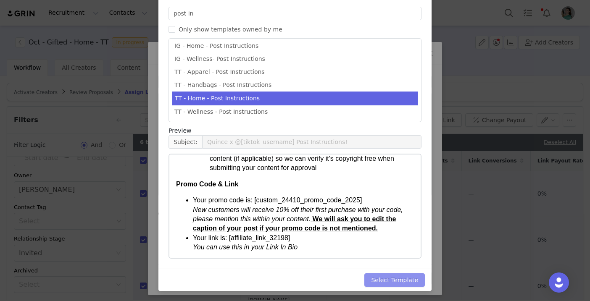
click at [408, 283] on button "Select Template" at bounding box center [394, 279] width 60 height 13
type input "Quince x @[tiktok_username] Post Instructions!"
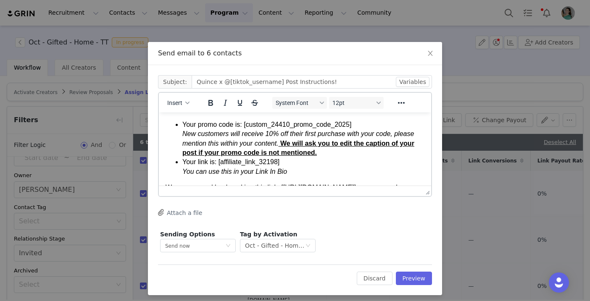
scroll to position [219, 0]
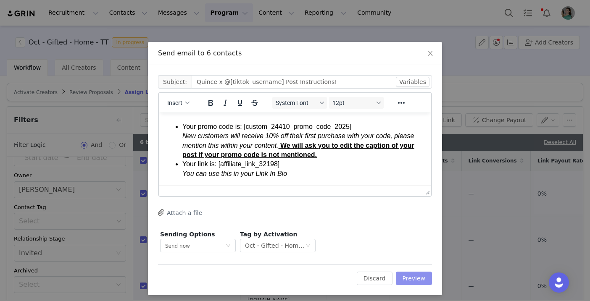
click at [413, 277] on button "Preview" at bounding box center [414, 278] width 37 height 13
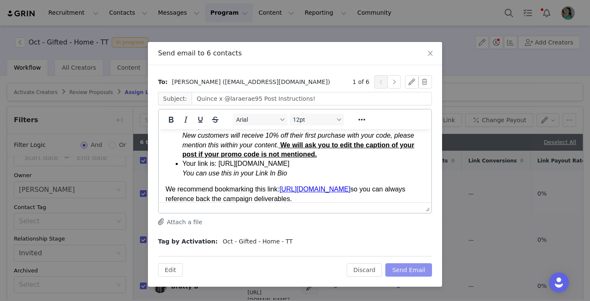
scroll to position [234, 0]
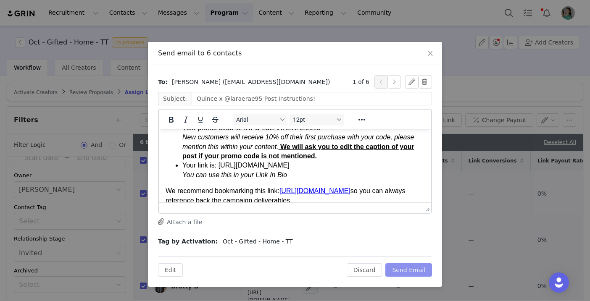
click at [405, 269] on button "Send Email" at bounding box center [408, 269] width 47 height 13
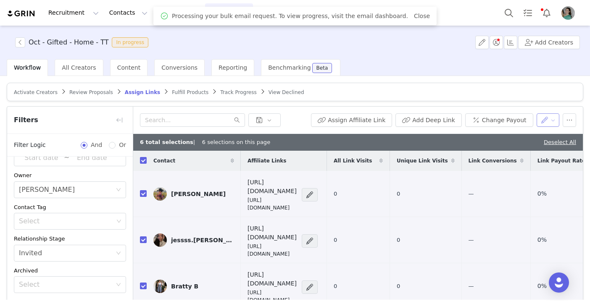
click at [552, 122] on button "button" at bounding box center [547, 119] width 23 height 13
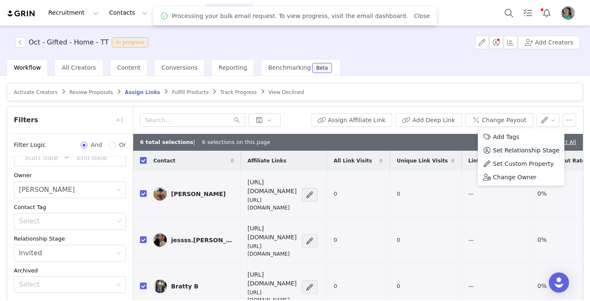
click at [524, 155] on span "Set Relationship Stage" at bounding box center [526, 150] width 66 height 9
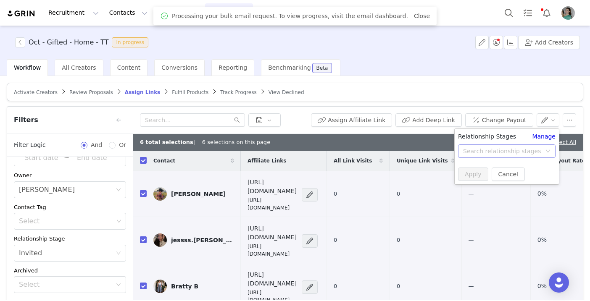
click at [504, 148] on div "Search relationship stages" at bounding box center [502, 151] width 78 height 8
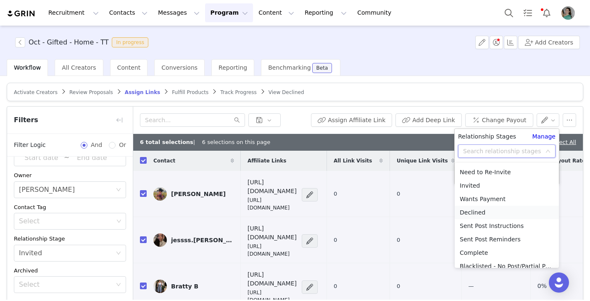
scroll to position [29, 0]
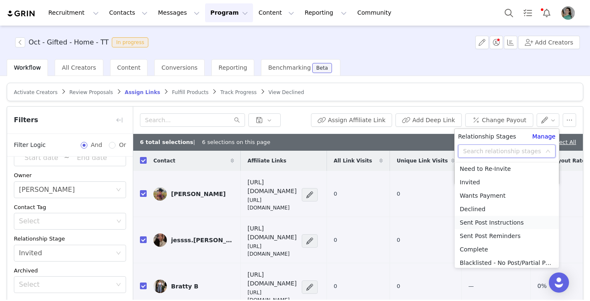
click at [487, 223] on li "Sent Post Instructions" at bounding box center [507, 222] width 104 height 13
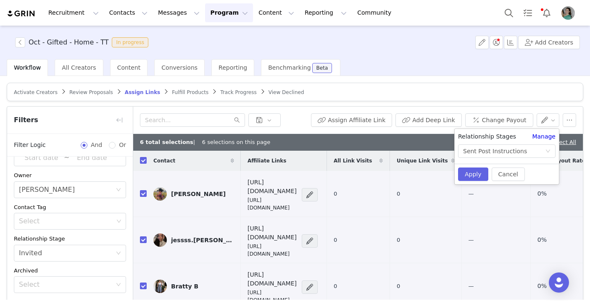
click at [476, 181] on div "Cancel Apply" at bounding box center [507, 174] width 104 height 21
click at [474, 176] on button "Apply" at bounding box center [473, 174] width 30 height 13
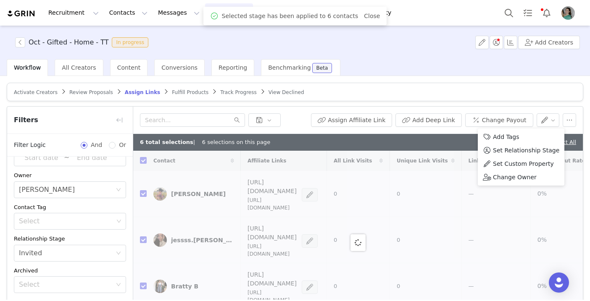
checkbox input "false"
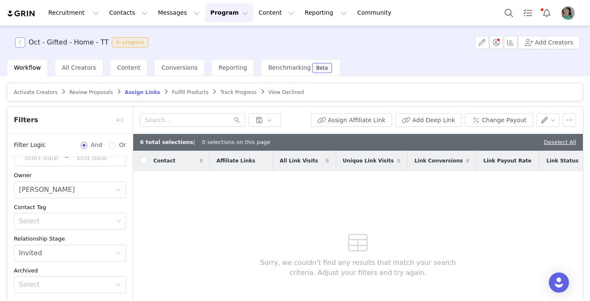
click at [20, 44] on button "button" at bounding box center [20, 42] width 10 height 10
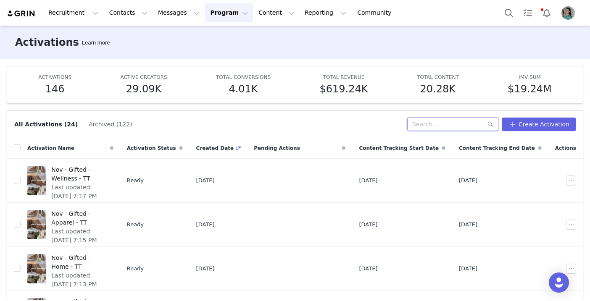
click at [447, 125] on input "text" at bounding box center [452, 124] width 91 height 13
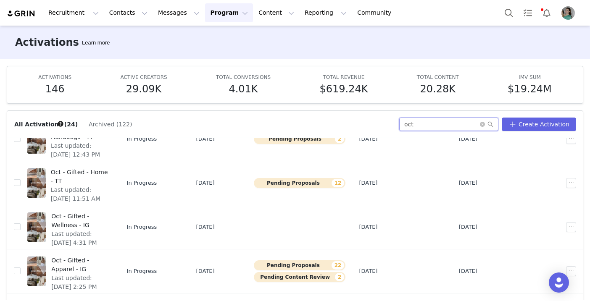
scroll to position [138, 0]
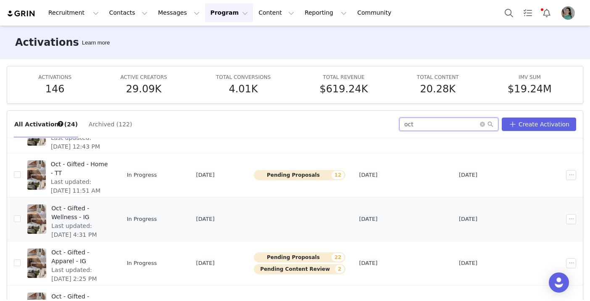
type input "oct"
click at [108, 210] on span "Oct - Gifted - Wellness - IG" at bounding box center [79, 213] width 57 height 18
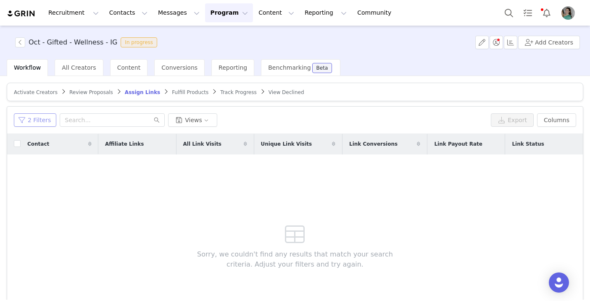
click at [33, 123] on button "2 Filters" at bounding box center [35, 119] width 42 height 13
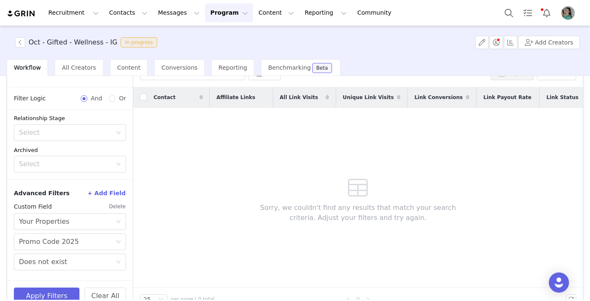
scroll to position [58, 0]
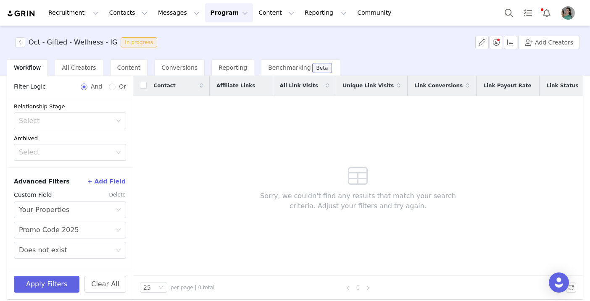
click at [120, 193] on button "Delete" at bounding box center [117, 194] width 17 height 13
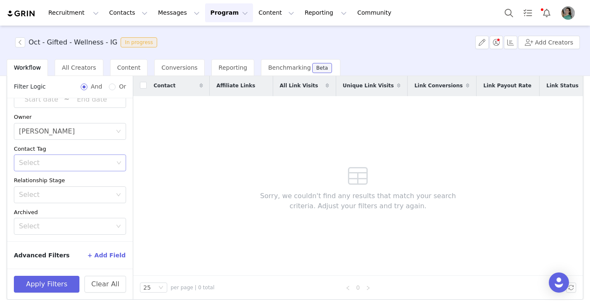
scroll to position [49, 0]
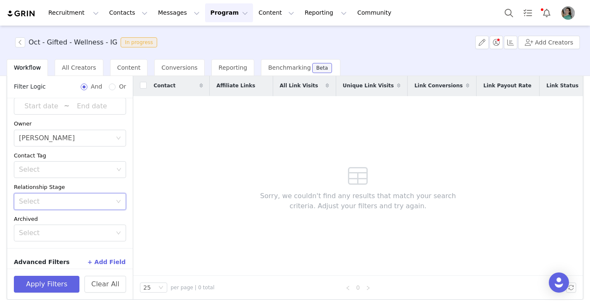
click at [73, 206] on div "Select" at bounding box center [67, 202] width 97 height 16
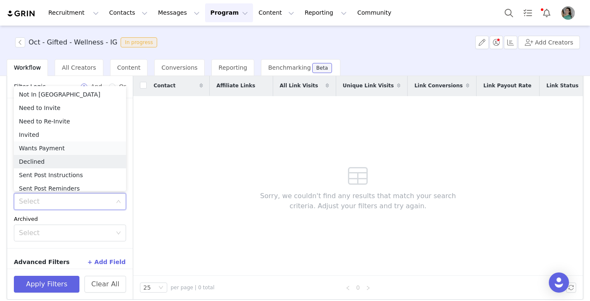
scroll to position [4, 0]
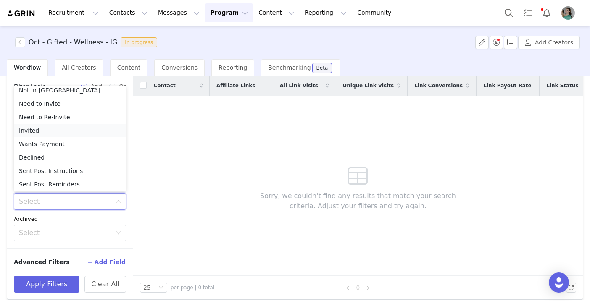
click at [44, 134] on li "Invited" at bounding box center [70, 130] width 112 height 13
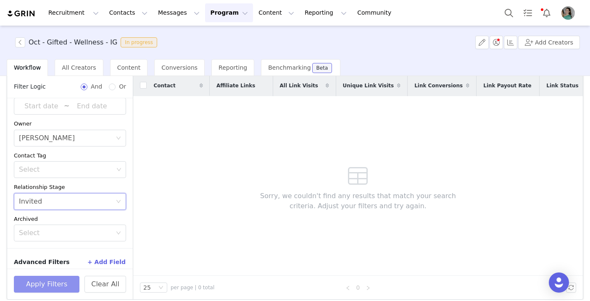
click at [53, 277] on button "Apply Filters" at bounding box center [47, 284] width 66 height 17
click at [18, 42] on button "button" at bounding box center [20, 42] width 10 height 10
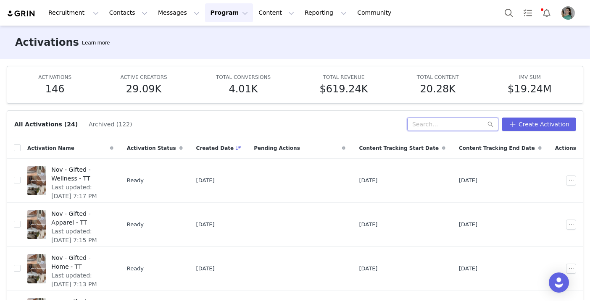
click at [434, 122] on input "text" at bounding box center [452, 124] width 91 height 13
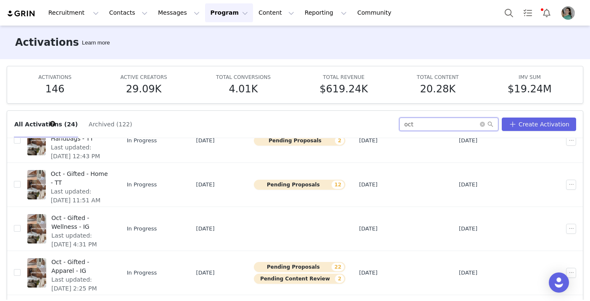
scroll to position [171, 0]
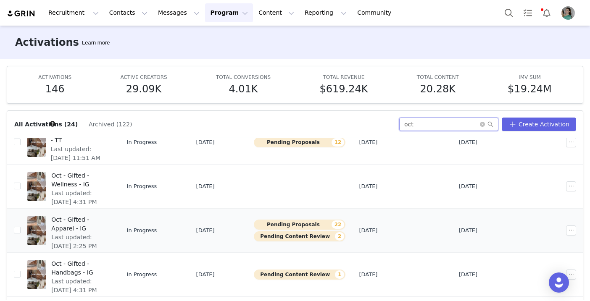
type input "oct"
click at [108, 219] on span "Oct - Gifted - Apparel - IG" at bounding box center [79, 225] width 57 height 18
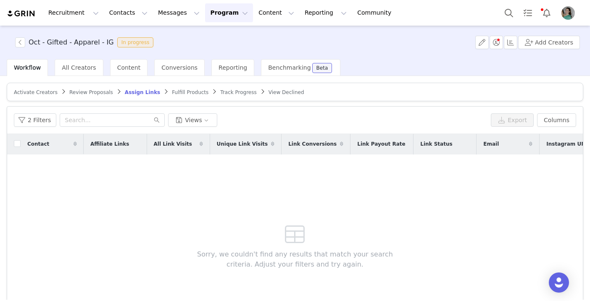
click at [38, 127] on div "2 Filters Views Export Columns" at bounding box center [295, 120] width 576 height 27
click at [34, 122] on button "2 Filters" at bounding box center [35, 119] width 42 height 13
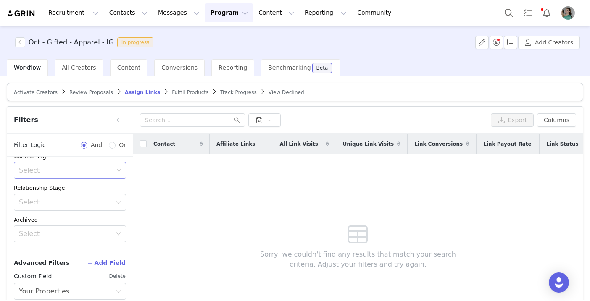
scroll to position [129, 0]
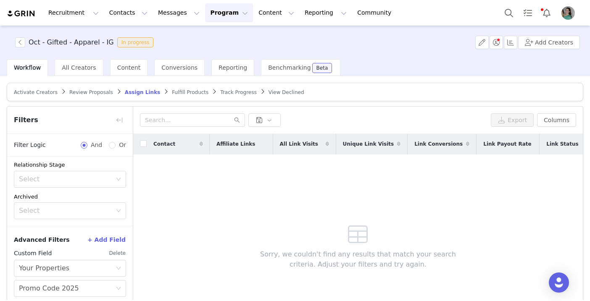
click at [115, 251] on button "Delete" at bounding box center [117, 253] width 17 height 13
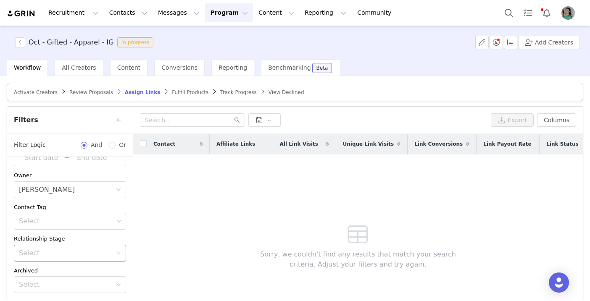
click at [81, 246] on div "Select" at bounding box center [67, 253] width 97 height 16
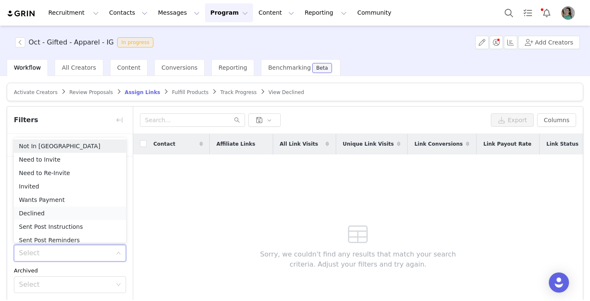
scroll to position [4, 0]
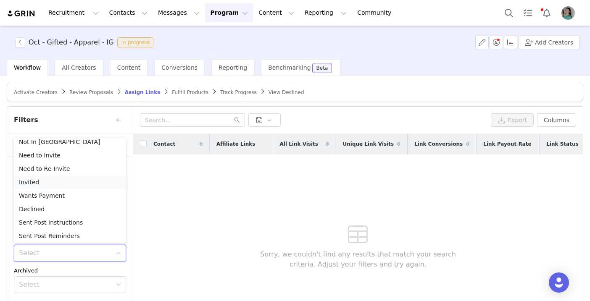
click at [35, 186] on li "Invited" at bounding box center [70, 182] width 112 height 13
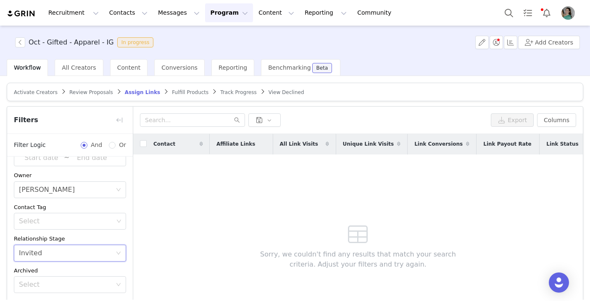
scroll to position [65, 0]
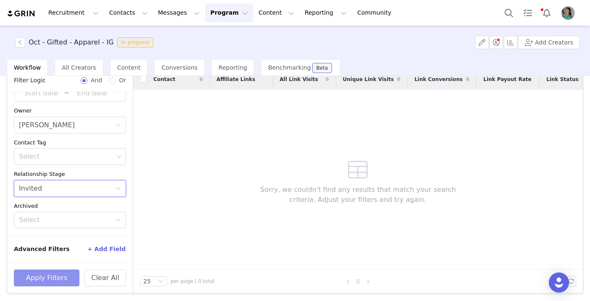
click at [53, 282] on button "Apply Filters" at bounding box center [47, 278] width 66 height 17
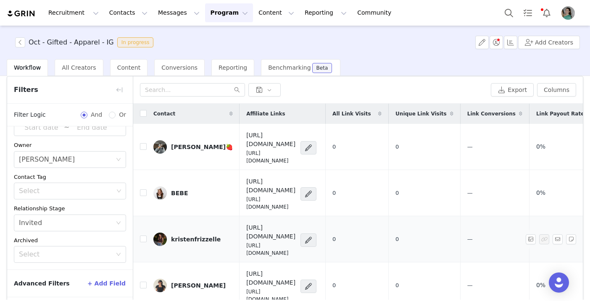
scroll to position [10, 0]
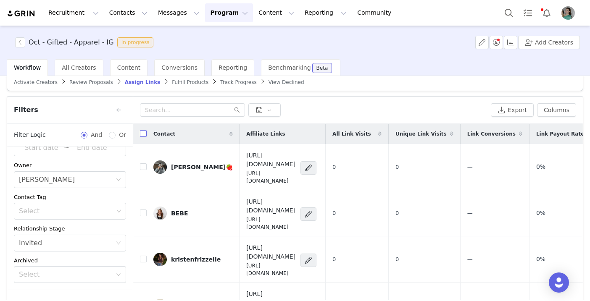
click at [142, 134] on input "checkbox" at bounding box center [143, 133] width 7 height 7
checkbox input "true"
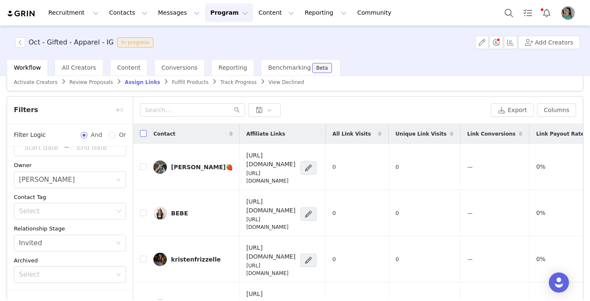
checkbox input "true"
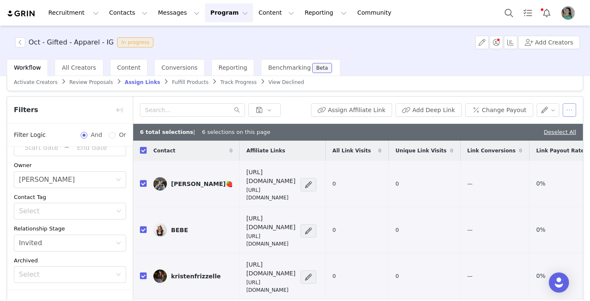
click at [570, 109] on button "button" at bounding box center [569, 109] width 13 height 13
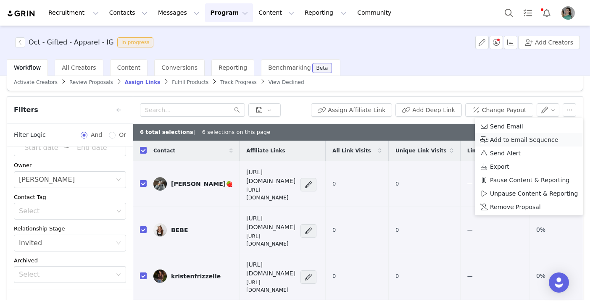
click at [514, 133] on li "Add to Email Sequence" at bounding box center [529, 139] width 108 height 13
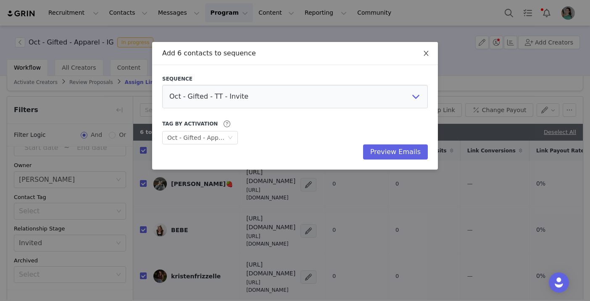
click at [426, 53] on icon "icon: close" at bounding box center [426, 53] width 7 height 7
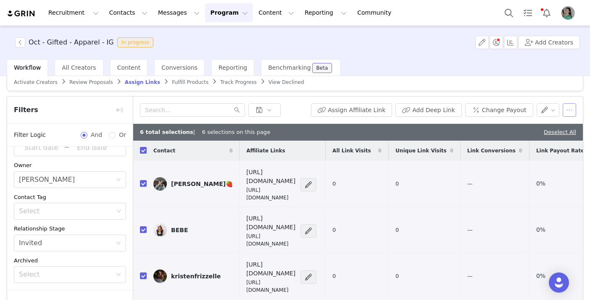
click at [570, 109] on button "button" at bounding box center [569, 109] width 13 height 13
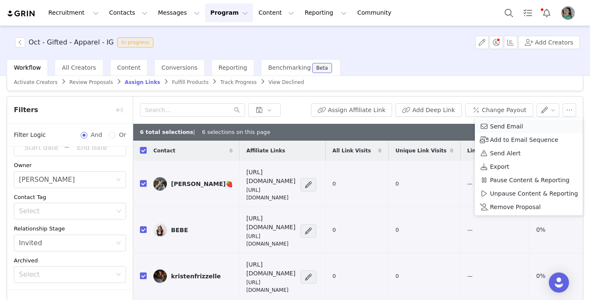
click at [507, 129] on span "Send Email" at bounding box center [506, 126] width 33 height 9
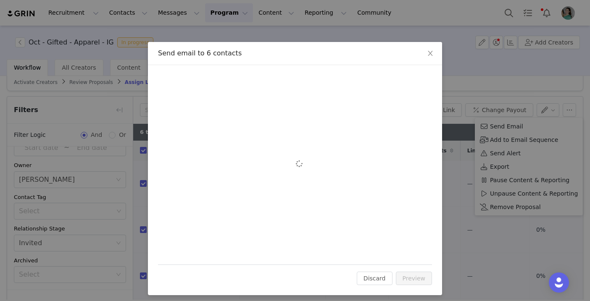
scroll to position [0, 0]
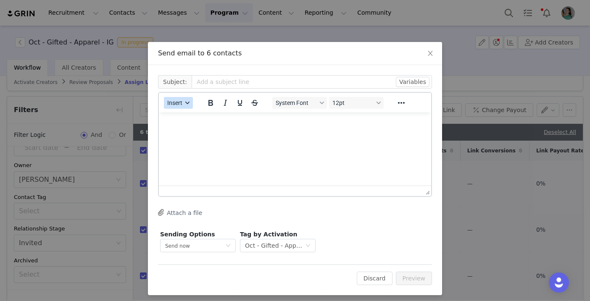
click at [185, 107] on button "Insert" at bounding box center [178, 103] width 29 height 12
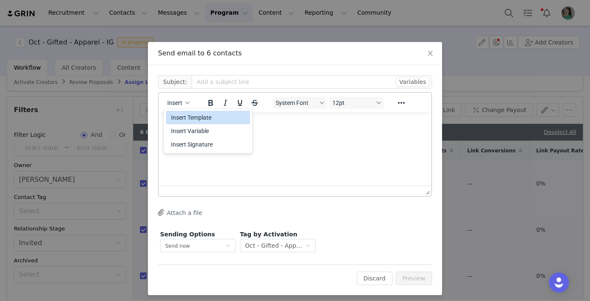
click at [188, 117] on div "Insert Template" at bounding box center [209, 118] width 76 height 10
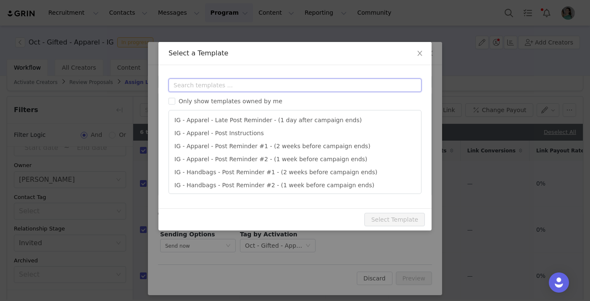
click at [216, 87] on input "text" at bounding box center [294, 85] width 253 height 13
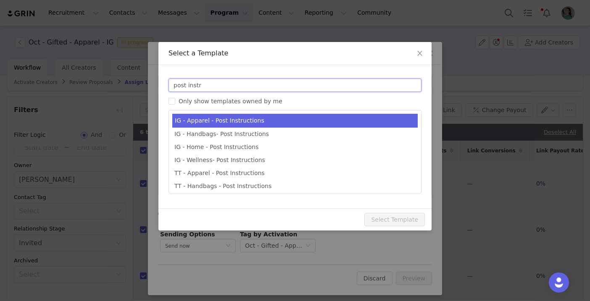
type input "post instr"
type input "Quince x @[instagram_username] Post Instructions!"
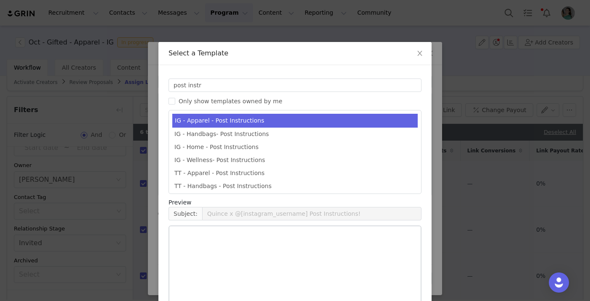
click at [217, 124] on li "IG - Apparel - Post Instructions" at bounding box center [294, 121] width 245 height 14
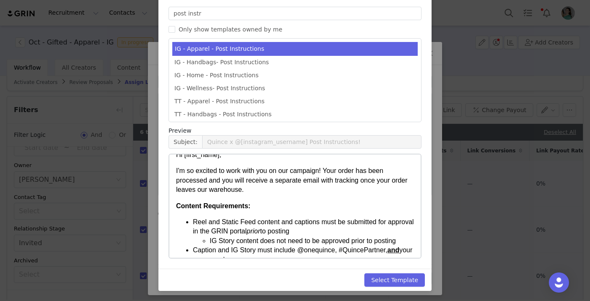
scroll to position [23, 0]
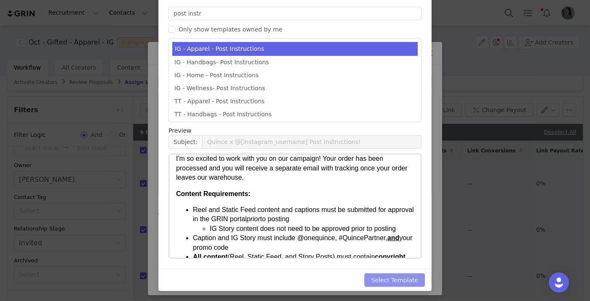
click at [402, 275] on button "Select Template" at bounding box center [394, 279] width 60 height 13
type input "Quince x @[instagram_username] Post Instructions!"
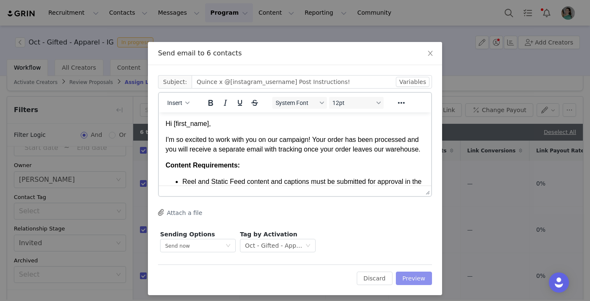
scroll to position [0, 0]
click at [406, 276] on button "Preview" at bounding box center [414, 278] width 37 height 13
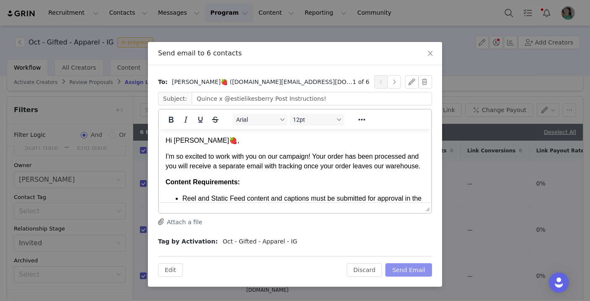
click at [407, 271] on button "Send Email" at bounding box center [408, 269] width 47 height 13
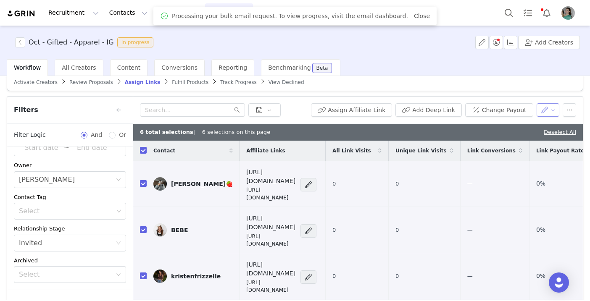
click at [553, 108] on button "button" at bounding box center [547, 109] width 23 height 13
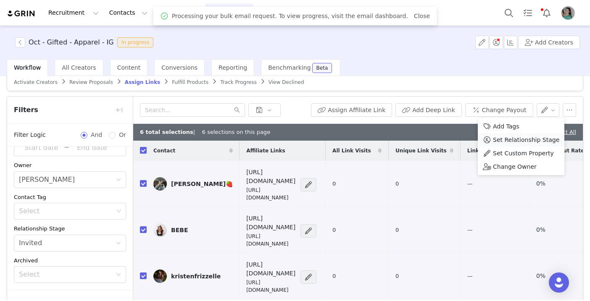
click at [527, 140] on span "Set Relationship Stage" at bounding box center [526, 139] width 66 height 9
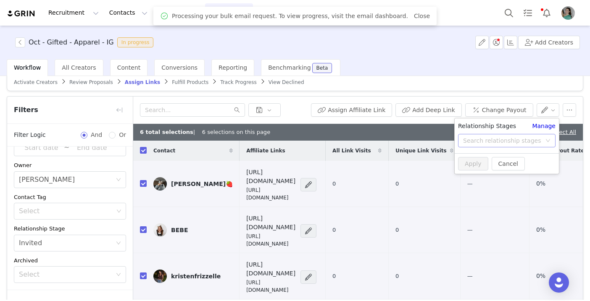
click at [490, 141] on div "Search relationship stages" at bounding box center [502, 141] width 78 height 8
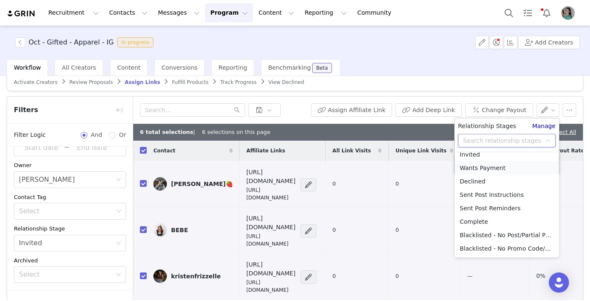
scroll to position [48, 0]
click at [512, 193] on li "Sent Post Instructions" at bounding box center [507, 193] width 104 height 13
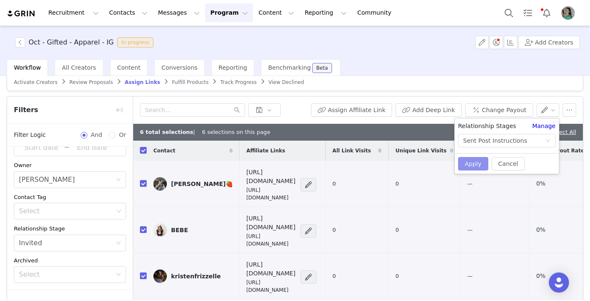
click at [479, 162] on button "Apply" at bounding box center [473, 163] width 30 height 13
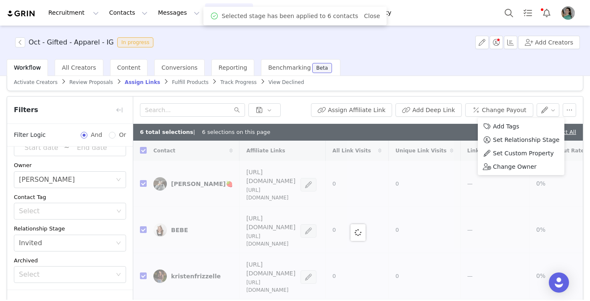
checkbox input "false"
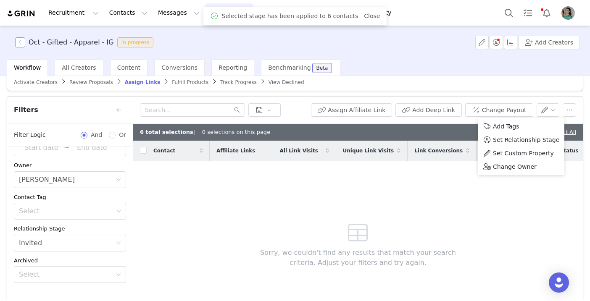
click at [20, 41] on button "button" at bounding box center [20, 42] width 10 height 10
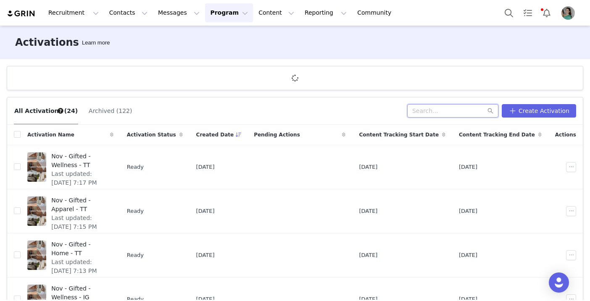
click at [431, 117] on input "text" at bounding box center [452, 110] width 91 height 13
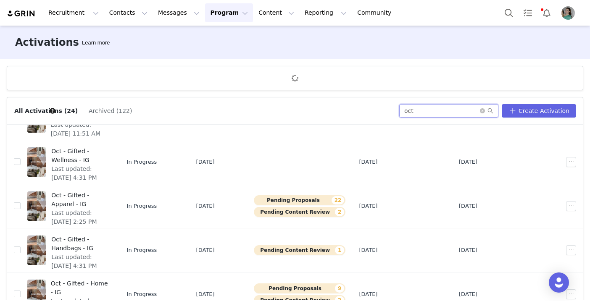
scroll to position [198, 0]
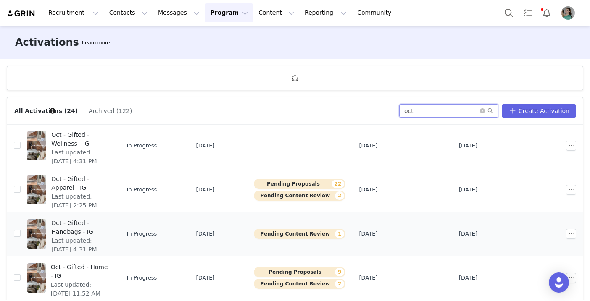
type input "oct"
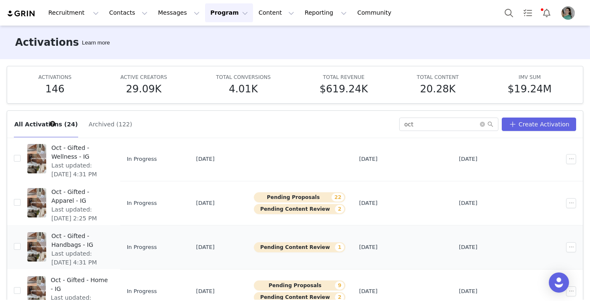
click at [113, 226] on td "Oct - Gifted - Handbags - IG Last updated: Sep 24, 2025 4:31 PM" at bounding box center [71, 247] width 100 height 44
click at [108, 236] on span "Oct - Gifted - Handbags - IG" at bounding box center [79, 241] width 57 height 18
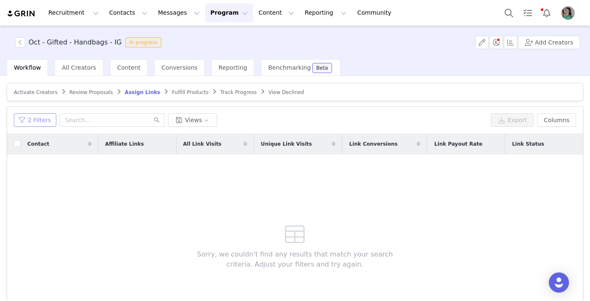
click at [35, 123] on button "2 Filters" at bounding box center [35, 119] width 42 height 13
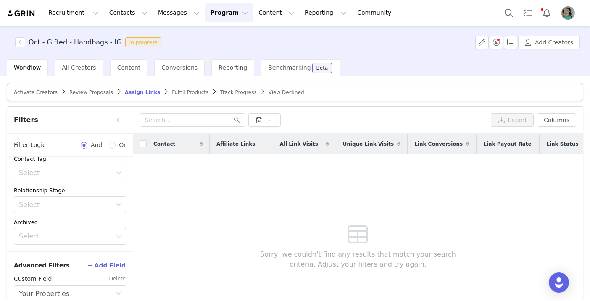
scroll to position [104, 0]
click at [116, 276] on button "Delete" at bounding box center [117, 278] width 17 height 13
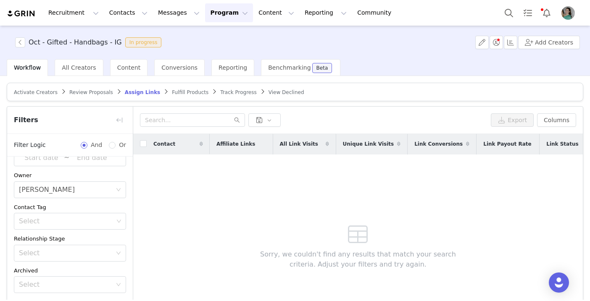
scroll to position [55, 0]
click at [66, 252] on div "Select" at bounding box center [65, 253] width 93 height 8
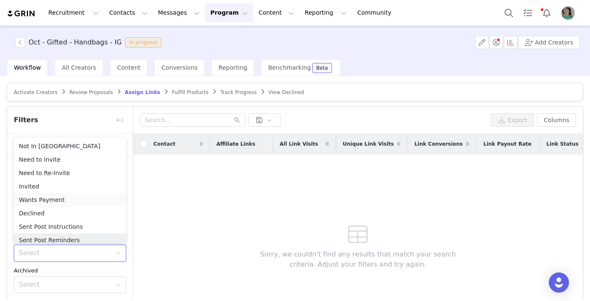
scroll to position [4, 0]
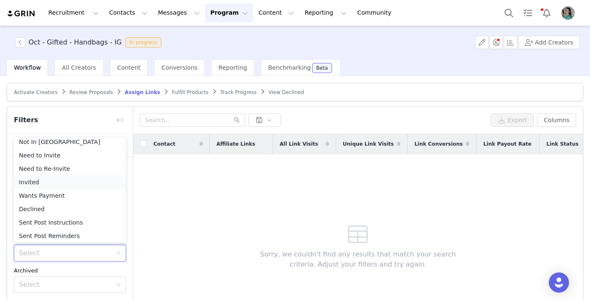
click at [57, 185] on li "Invited" at bounding box center [70, 182] width 112 height 13
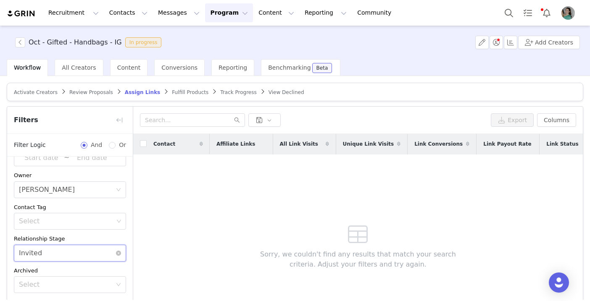
scroll to position [65, 0]
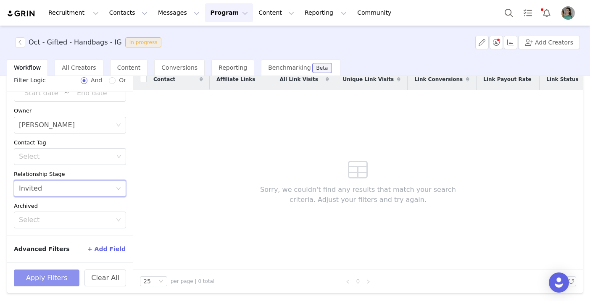
click at [60, 277] on button "Apply Filters" at bounding box center [47, 278] width 66 height 17
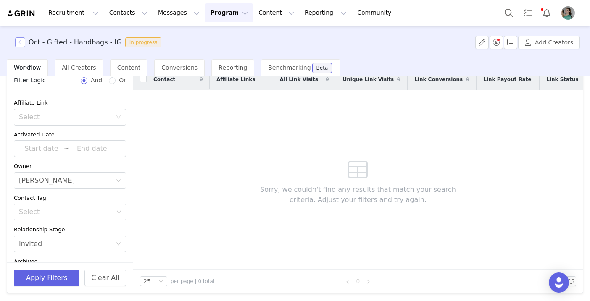
click at [22, 44] on button "button" at bounding box center [20, 42] width 10 height 10
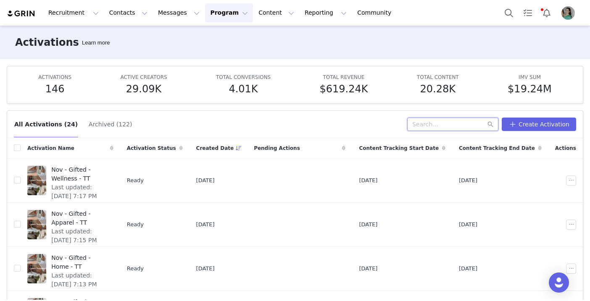
click at [450, 122] on input "text" at bounding box center [452, 124] width 91 height 13
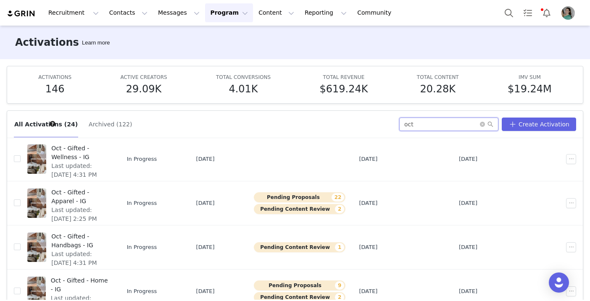
scroll to position [44, 0]
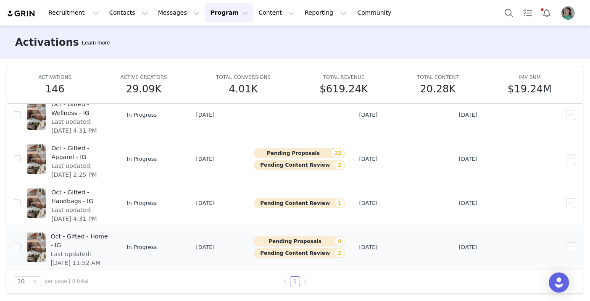
type input "oct"
click at [108, 239] on span "Oct - Gifted - Home - IG" at bounding box center [80, 241] width 58 height 18
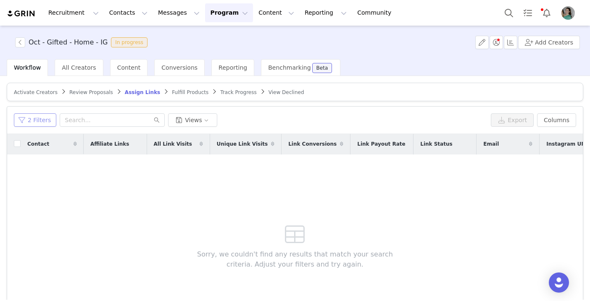
click at [44, 123] on button "2 Filters" at bounding box center [35, 119] width 42 height 13
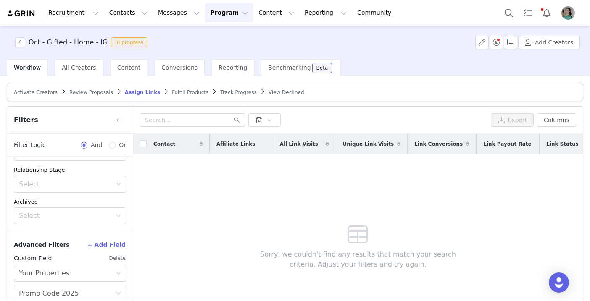
click at [119, 258] on button "Delete" at bounding box center [117, 258] width 17 height 13
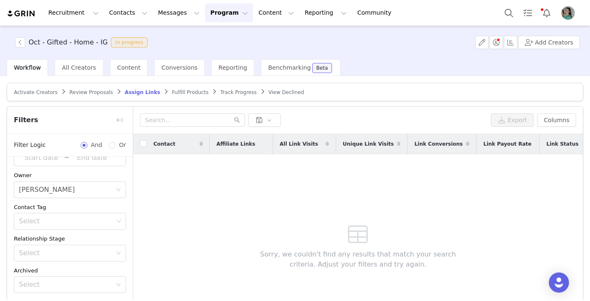
scroll to position [55, 0]
click at [60, 257] on div "Select" at bounding box center [67, 253] width 97 height 16
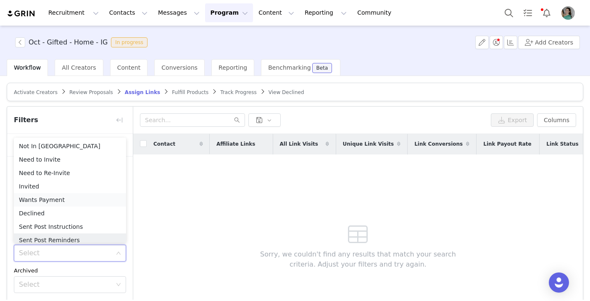
scroll to position [4, 0]
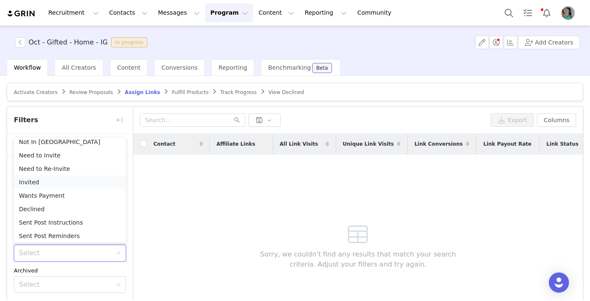
click at [40, 179] on li "Invited" at bounding box center [70, 182] width 112 height 13
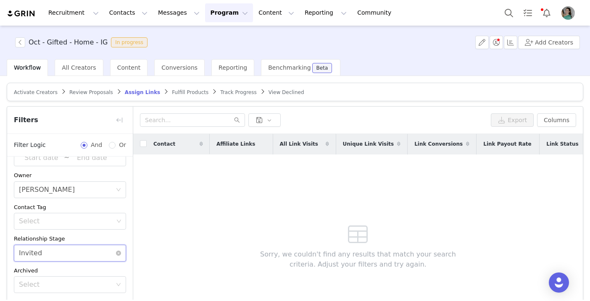
scroll to position [65, 0]
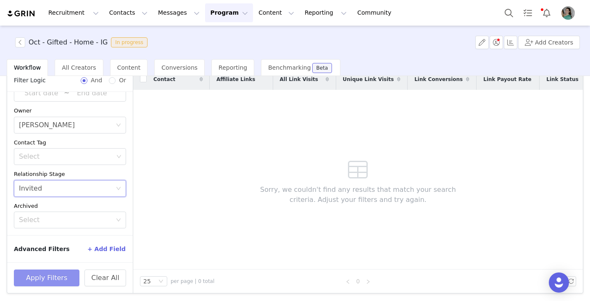
click at [46, 279] on button "Apply Filters" at bounding box center [47, 278] width 66 height 17
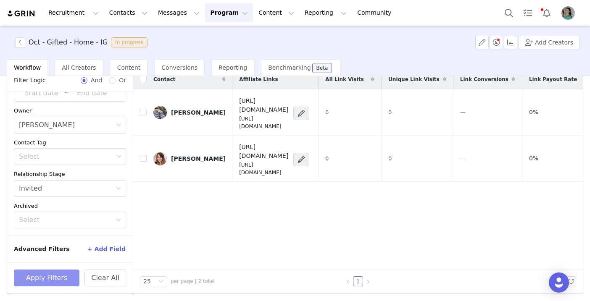
scroll to position [16, 0]
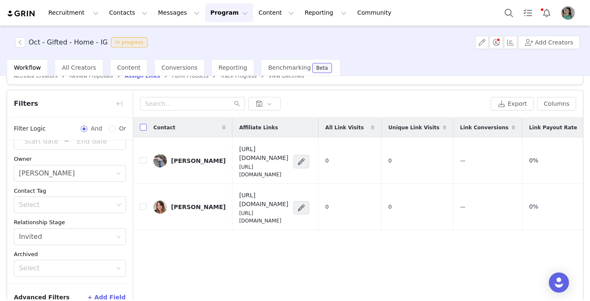
click at [142, 126] on input "checkbox" at bounding box center [143, 127] width 7 height 7
checkbox input "true"
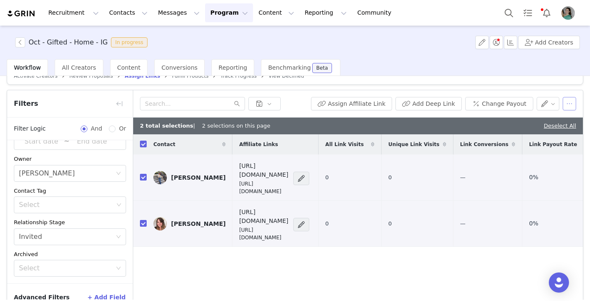
click at [565, 104] on button "button" at bounding box center [569, 103] width 13 height 13
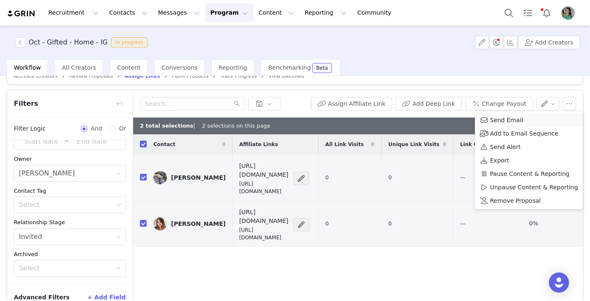
click at [531, 121] on div "Send Email" at bounding box center [529, 120] width 98 height 9
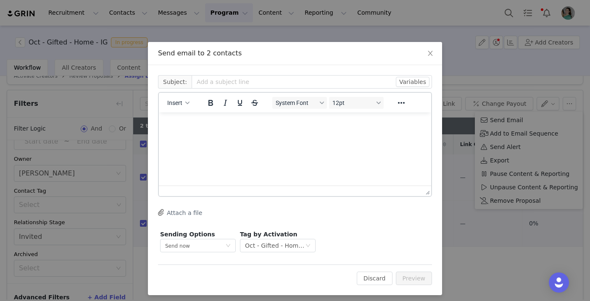
scroll to position [0, 0]
click at [178, 104] on span "Insert" at bounding box center [174, 103] width 15 height 7
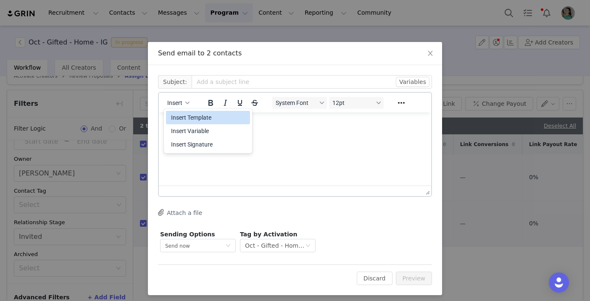
click at [192, 121] on div "Insert Template" at bounding box center [209, 118] width 76 height 10
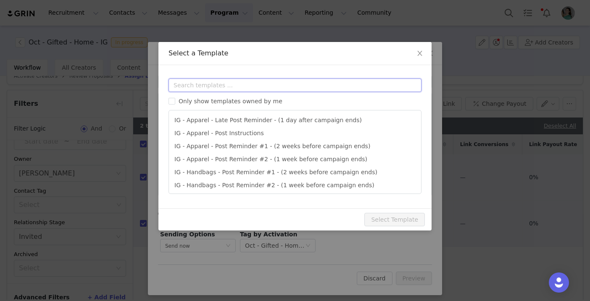
click at [212, 89] on input "text" at bounding box center [294, 85] width 253 height 13
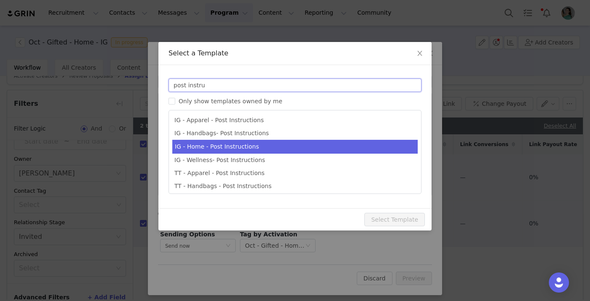
type input "post instru"
type input "Quince x @[instagram_username] Post Instructions!"
click at [216, 146] on li "IG - Home - Post Instructions" at bounding box center [294, 147] width 245 height 14
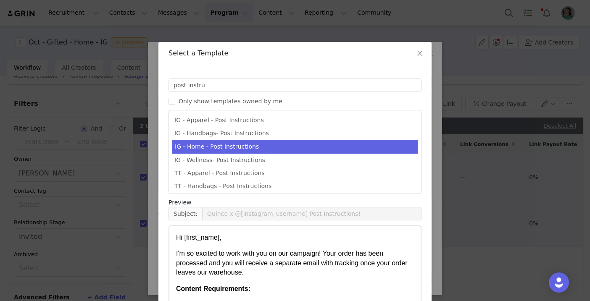
scroll to position [72, 0]
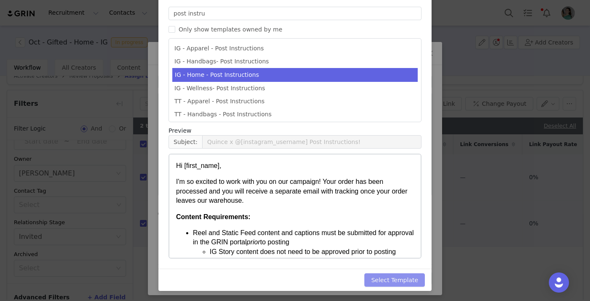
click at [404, 284] on button "Select Template" at bounding box center [394, 279] width 60 height 13
type input "Quince x @[instagram_username] Post Instructions!"
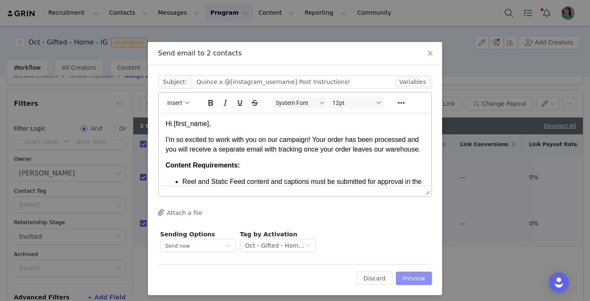
scroll to position [0, 0]
click at [413, 279] on button "Preview" at bounding box center [414, 278] width 37 height 13
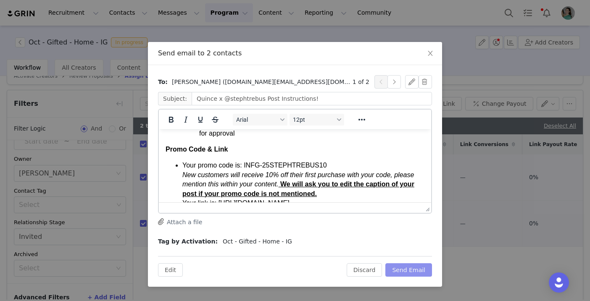
scroll to position [236, 0]
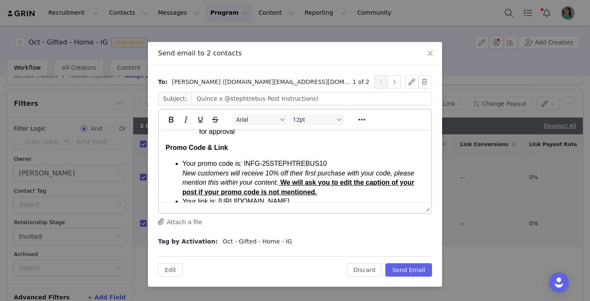
click at [412, 277] on div "To: Stephanie Trebus (stephtrebus.biz@gmail.com) 1 of 2 Subject: Quince x @step…" at bounding box center [295, 176] width 294 height 222
click at [409, 268] on button "Send Email" at bounding box center [408, 269] width 47 height 13
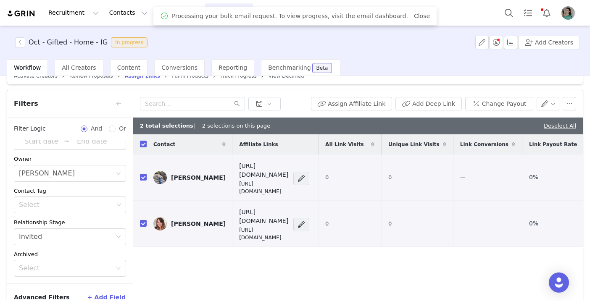
scroll to position [0, 0]
click at [555, 103] on button "button" at bounding box center [547, 103] width 23 height 13
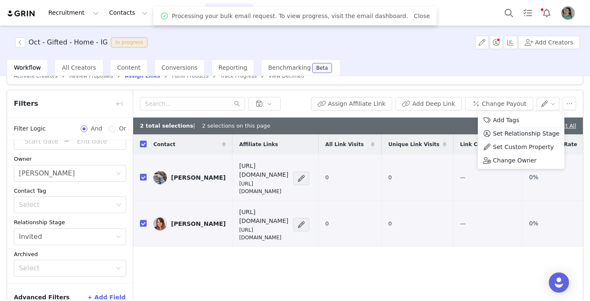
click at [534, 136] on span "Set Relationship Stage" at bounding box center [526, 133] width 66 height 9
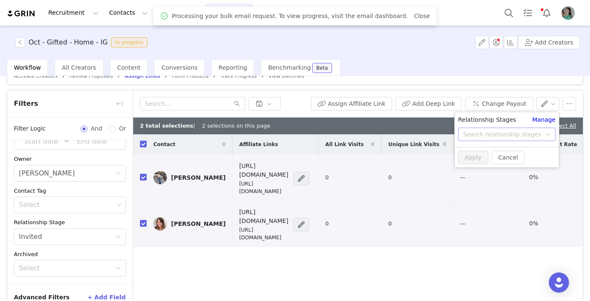
click at [500, 136] on div "Search relationship stages" at bounding box center [502, 134] width 78 height 8
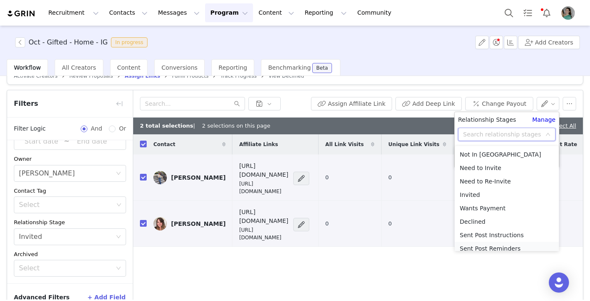
scroll to position [4, 0]
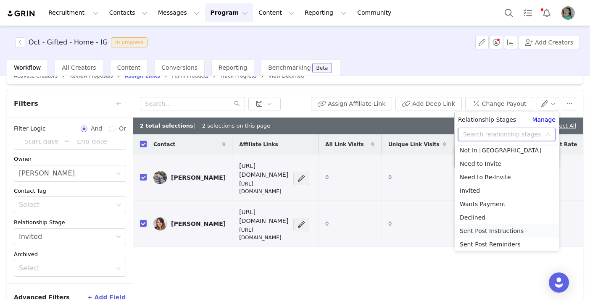
click at [486, 231] on li "Sent Post Instructions" at bounding box center [507, 230] width 104 height 13
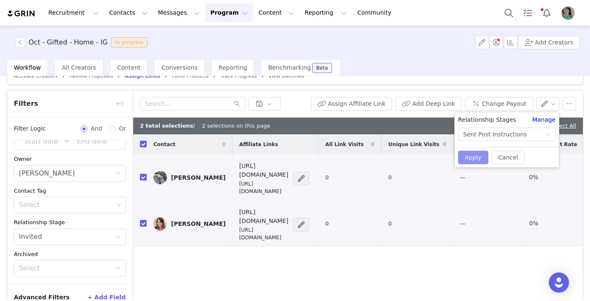
click at [470, 153] on button "Apply" at bounding box center [473, 157] width 30 height 13
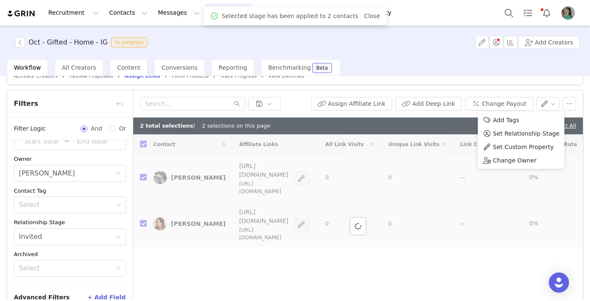
checkbox input "false"
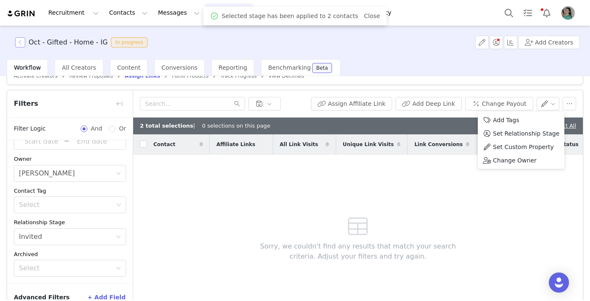
click at [21, 42] on button "button" at bounding box center [20, 42] width 10 height 10
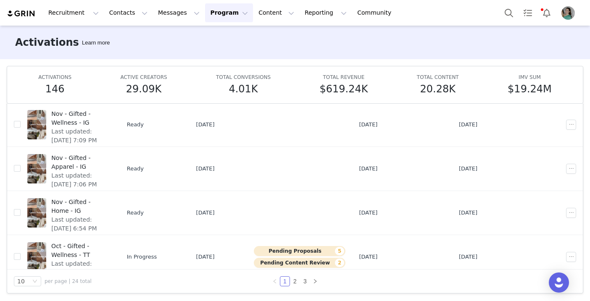
scroll to position [286, 0]
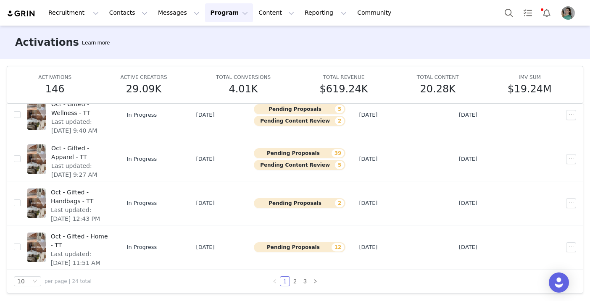
click at [215, 14] on button "Program Program" at bounding box center [229, 12] width 48 height 19
click at [214, 39] on p "Activations" at bounding box center [215, 37] width 32 height 9
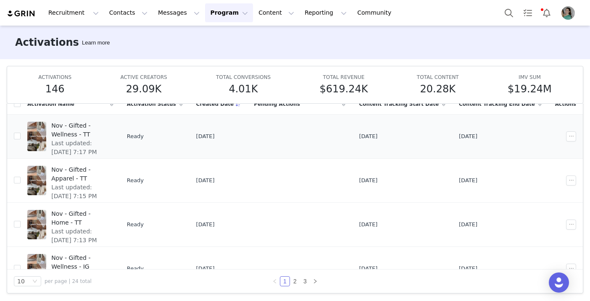
scroll to position [0, 0]
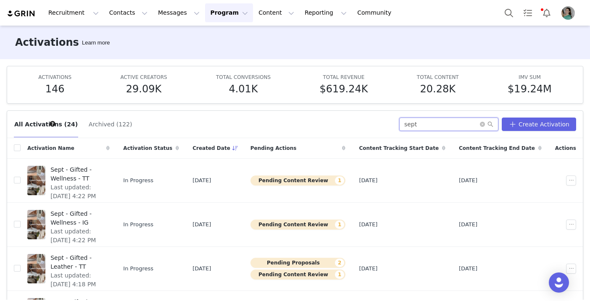
click at [462, 122] on input "sept" at bounding box center [448, 124] width 99 height 13
type input "sept"
click at [105, 183] on span "Last updated: Sep 29, 2025 4:22 PM" at bounding box center [77, 192] width 54 height 18
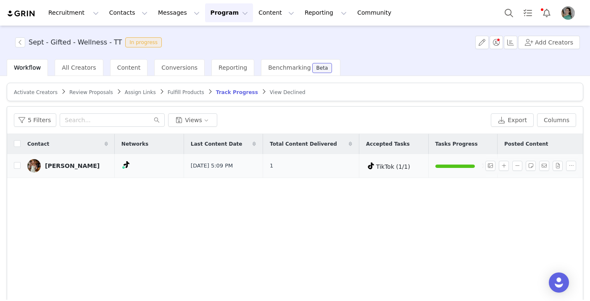
click at [36, 161] on img at bounding box center [33, 165] width 13 height 13
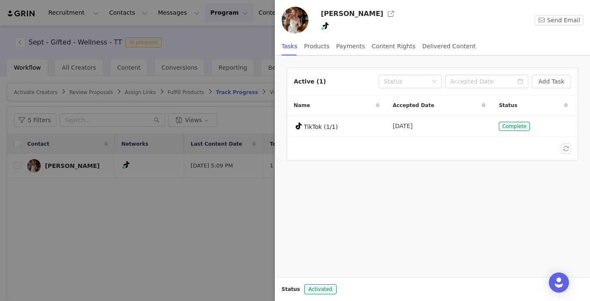
click at [92, 204] on div at bounding box center [295, 150] width 590 height 301
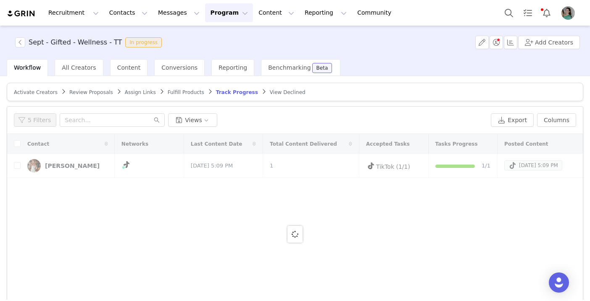
click at [18, 166] on div at bounding box center [295, 234] width 576 height 200
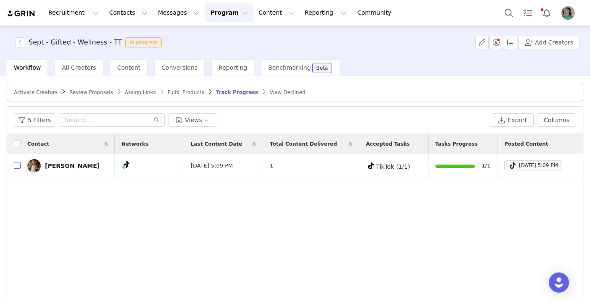
click at [18, 166] on input "checkbox" at bounding box center [17, 165] width 7 height 7
checkbox input "true"
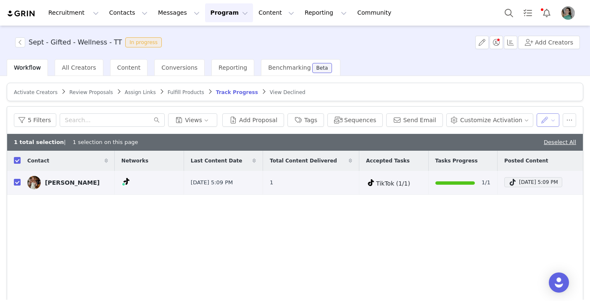
click at [543, 118] on button "button" at bounding box center [547, 119] width 23 height 13
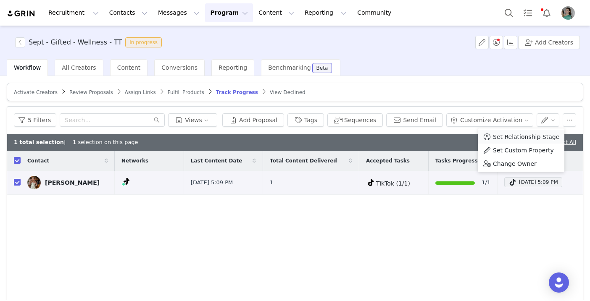
click at [539, 139] on span "Set Relationship Stage" at bounding box center [526, 136] width 66 height 9
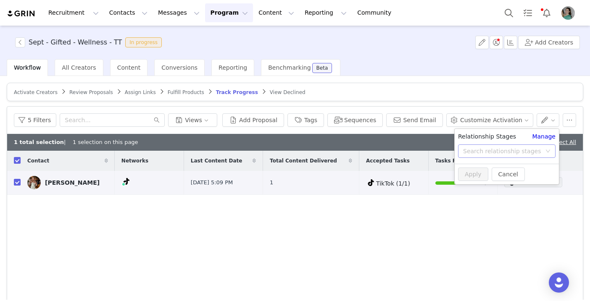
click at [520, 148] on div "Search relationship stages" at bounding box center [502, 151] width 78 height 8
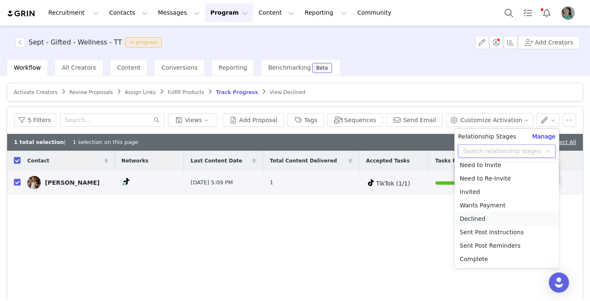
scroll to position [41, 0]
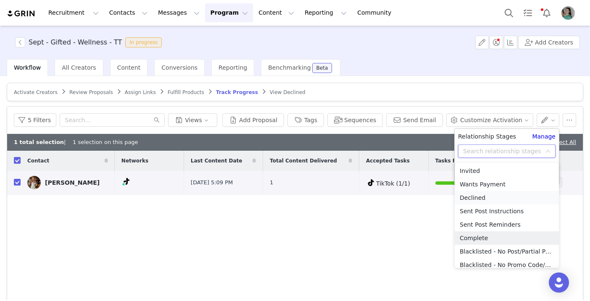
click at [476, 239] on li "Complete" at bounding box center [507, 237] width 104 height 13
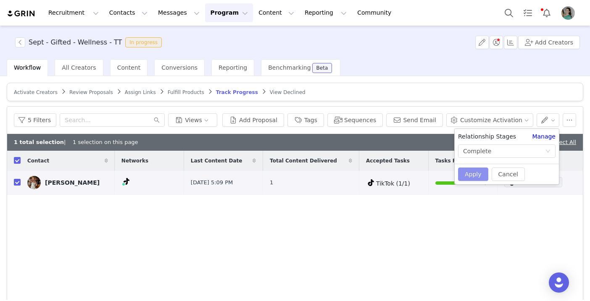
click at [475, 173] on button "Apply" at bounding box center [473, 174] width 30 height 13
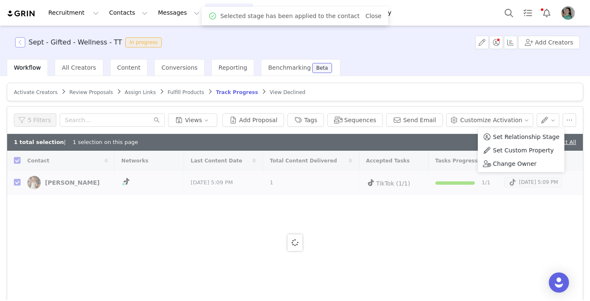
checkbox input "false"
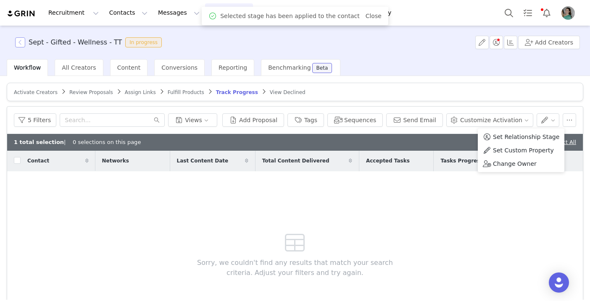
click at [19, 39] on button "button" at bounding box center [20, 42] width 10 height 10
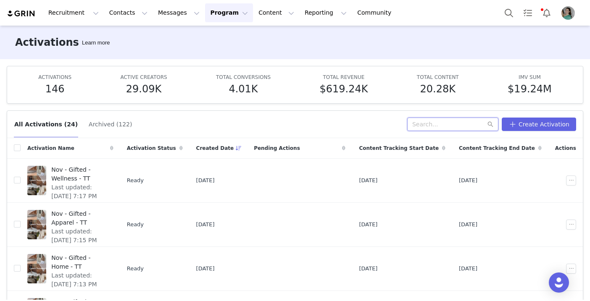
click at [445, 124] on input "text" at bounding box center [452, 124] width 91 height 13
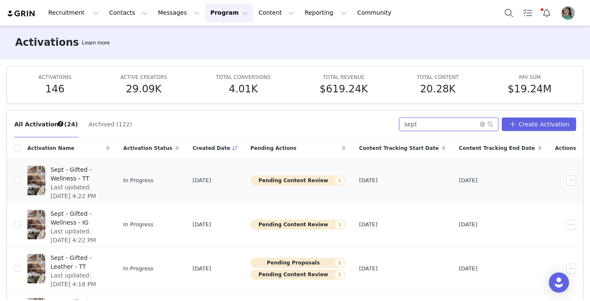
type input "sept"
click at [105, 183] on span "Last updated: Sep 29, 2025 4:22 PM" at bounding box center [77, 192] width 54 height 18
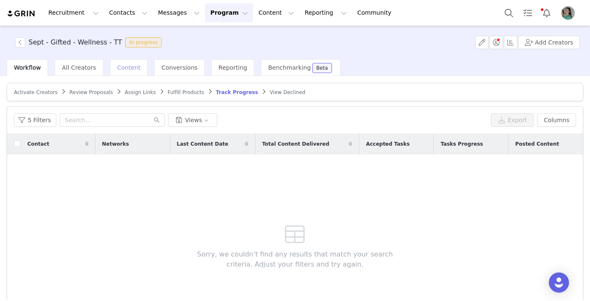
click at [131, 73] on div "Content" at bounding box center [129, 67] width 38 height 17
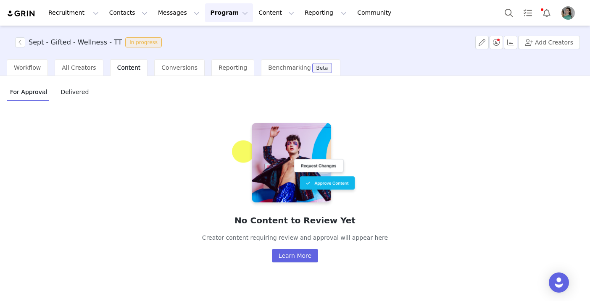
click at [21, 35] on div "Sept - Gifted - Wellness - TT In progress Add Creators" at bounding box center [295, 43] width 590 height 34
click at [21, 43] on button "button" at bounding box center [20, 42] width 10 height 10
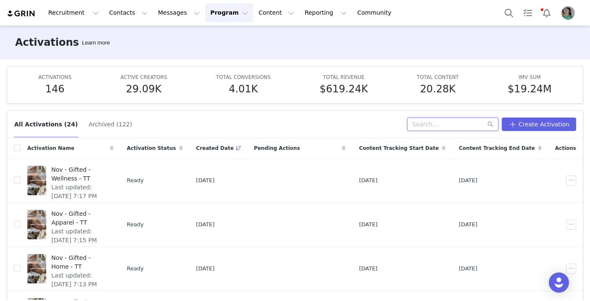
click at [457, 120] on input "text" at bounding box center [452, 124] width 91 height 13
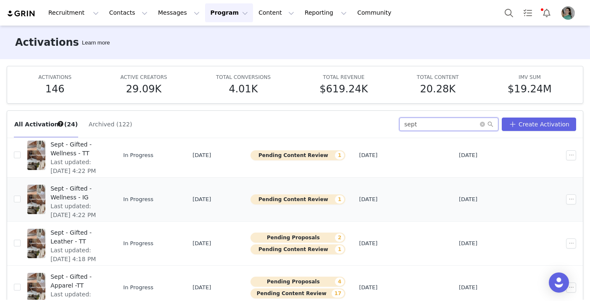
scroll to position [50, 0]
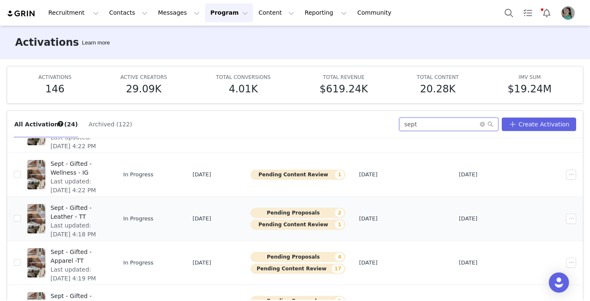
type input "sept"
click at [105, 211] on span "Sept - Gifted - Leather - TT" at bounding box center [77, 213] width 54 height 18
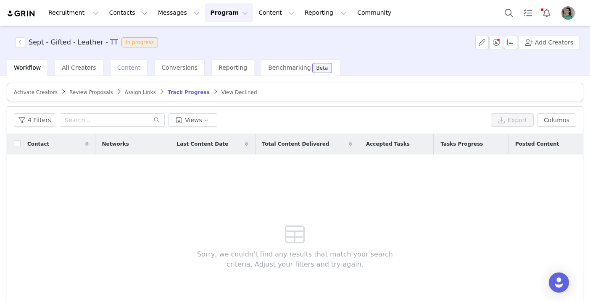
click at [125, 68] on span "Content" at bounding box center [129, 67] width 24 height 7
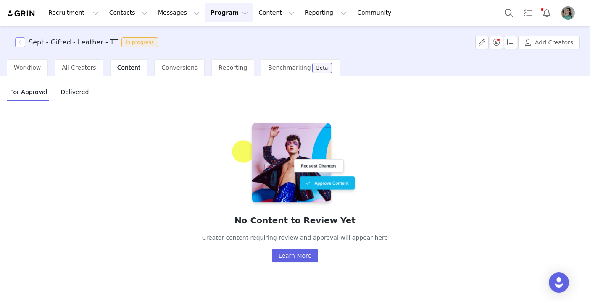
click at [19, 42] on button "button" at bounding box center [20, 42] width 10 height 10
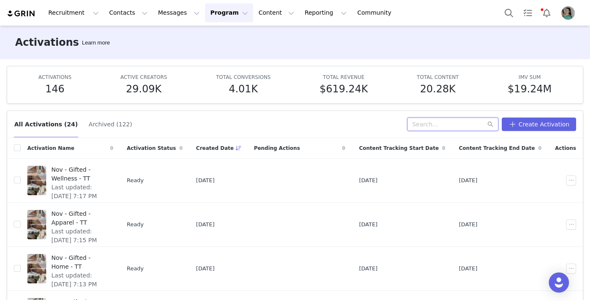
click at [449, 121] on input "text" at bounding box center [452, 124] width 91 height 13
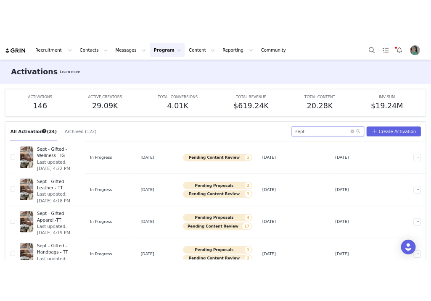
scroll to position [68, 0]
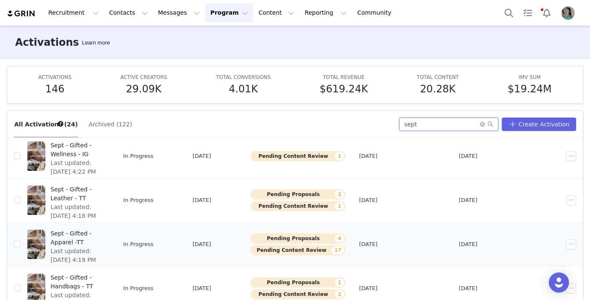
type input "sept"
click at [102, 236] on span "Sept - Gifted - Apparel -TT" at bounding box center [77, 238] width 54 height 18
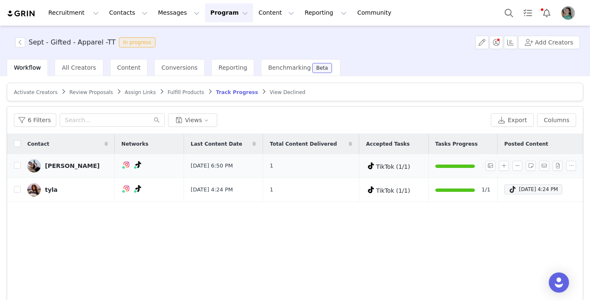
click at [33, 168] on img at bounding box center [33, 165] width 13 height 13
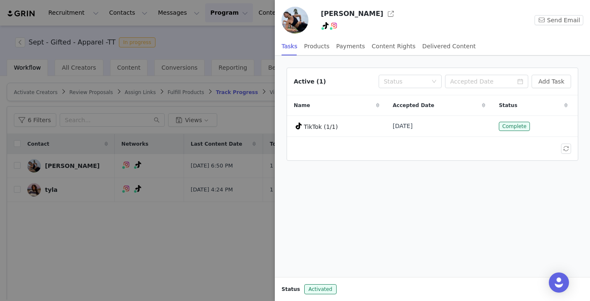
click at [103, 234] on div at bounding box center [295, 150] width 590 height 301
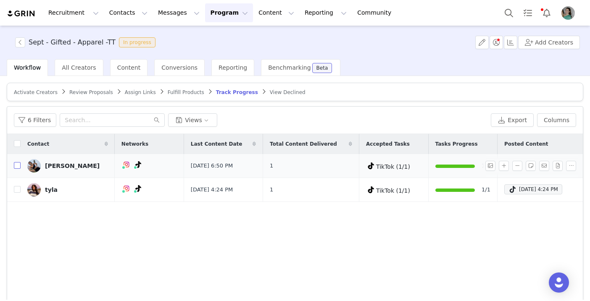
click at [17, 166] on input "checkbox" at bounding box center [17, 165] width 7 height 7
checkbox input "true"
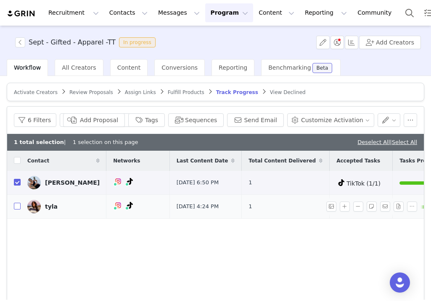
click at [15, 210] on input "checkbox" at bounding box center [17, 206] width 7 height 7
checkbox input "true"
click at [392, 119] on button "button" at bounding box center [388, 119] width 23 height 13
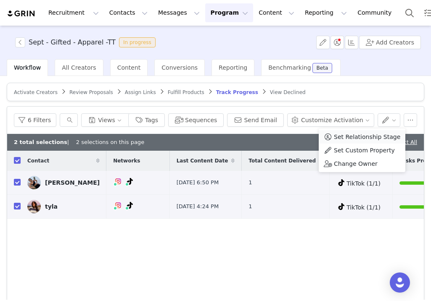
click at [371, 139] on span "Set Relationship Stage" at bounding box center [367, 136] width 66 height 9
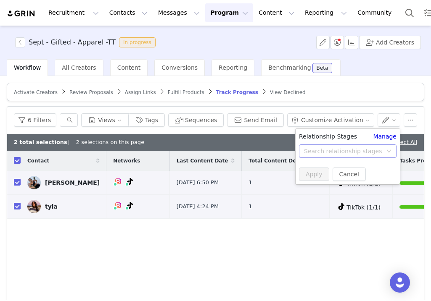
click at [354, 149] on div "Search relationship stages" at bounding box center [343, 151] width 78 height 8
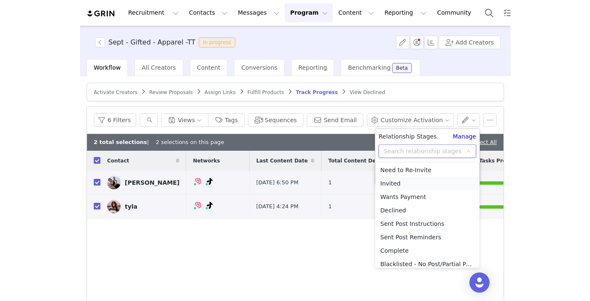
scroll to position [33, 0]
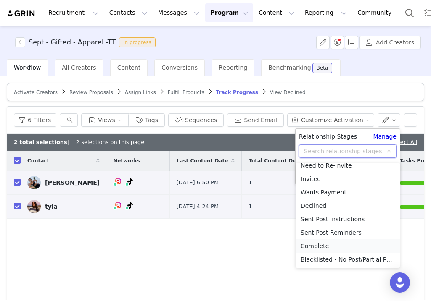
click at [323, 251] on li "Complete" at bounding box center [347, 245] width 104 height 13
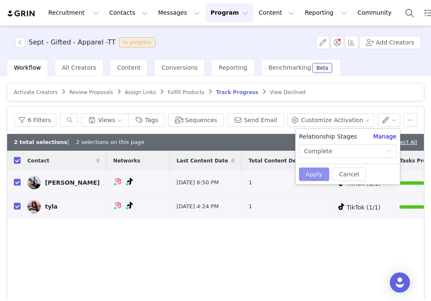
click at [318, 171] on button "Apply" at bounding box center [314, 174] width 30 height 13
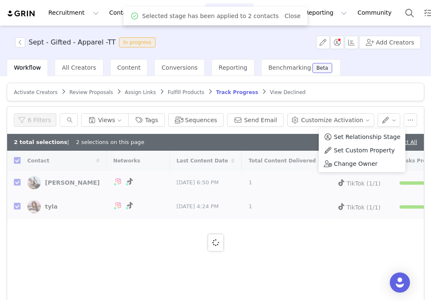
checkbox input "false"
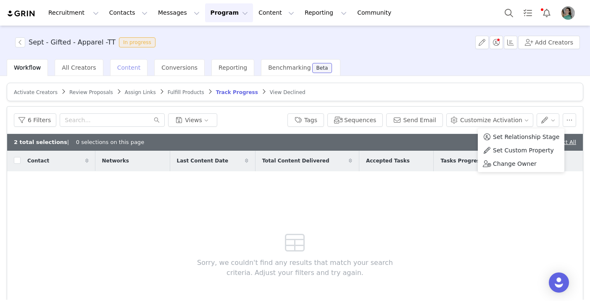
click at [117, 68] on span "Content" at bounding box center [129, 67] width 24 height 7
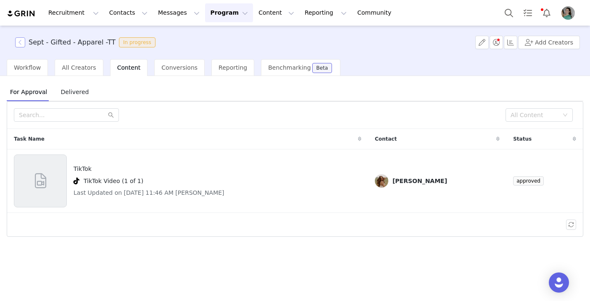
click at [21, 43] on button "button" at bounding box center [20, 42] width 10 height 10
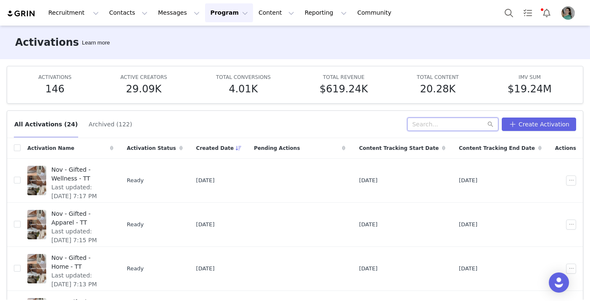
click at [461, 126] on input "text" at bounding box center [452, 124] width 91 height 13
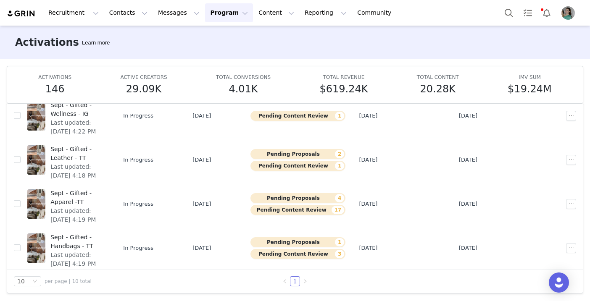
scroll to position [89, 0]
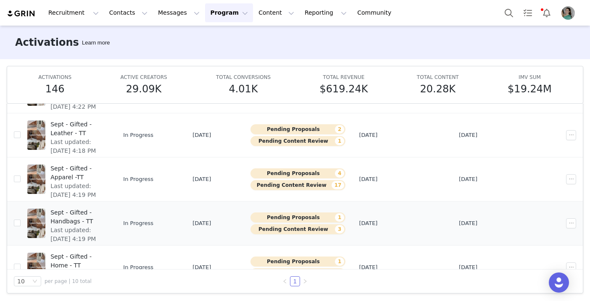
type input "sept"
click at [105, 213] on span "Sept - Gifted - Handbags - TT" at bounding box center [77, 217] width 54 height 18
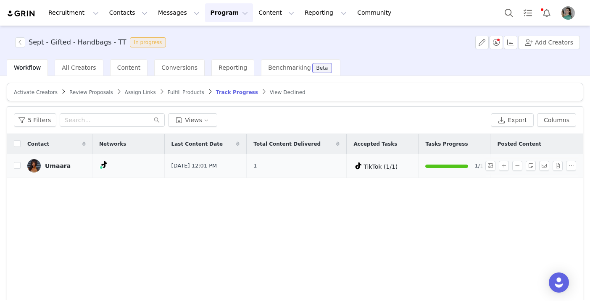
click at [35, 164] on img at bounding box center [33, 165] width 13 height 13
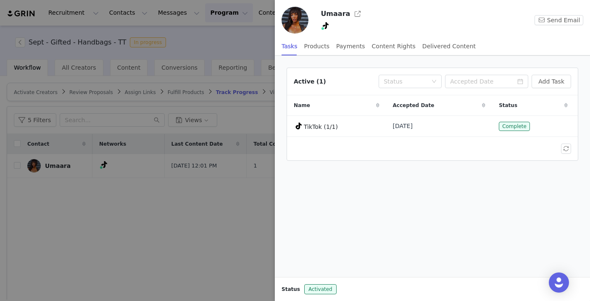
click at [204, 38] on div at bounding box center [295, 150] width 590 height 301
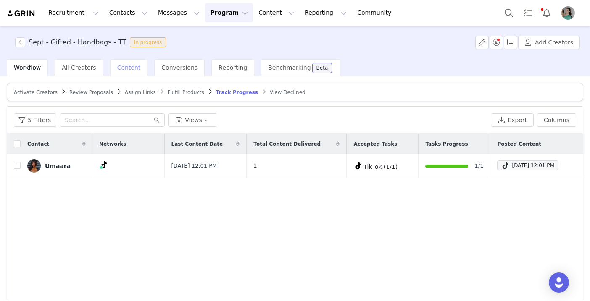
click at [126, 68] on span "Content" at bounding box center [129, 67] width 24 height 7
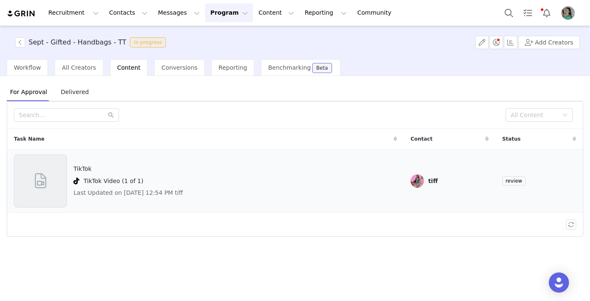
click at [53, 185] on div at bounding box center [40, 181] width 53 height 53
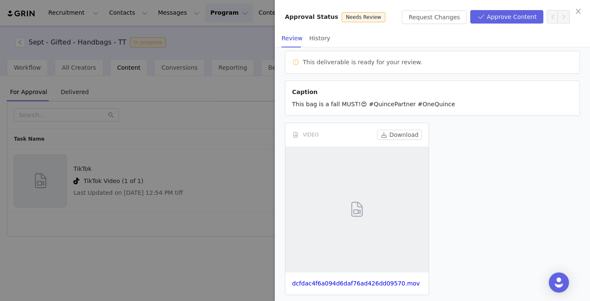
scroll to position [76, 0]
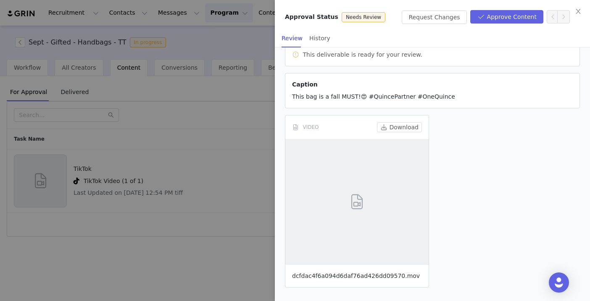
click at [367, 274] on link "dcfdac4f6a094d6daf76ad426dd09570.mov" at bounding box center [356, 276] width 128 height 7
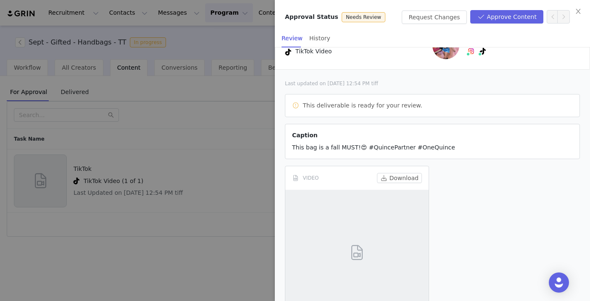
scroll to position [0, 0]
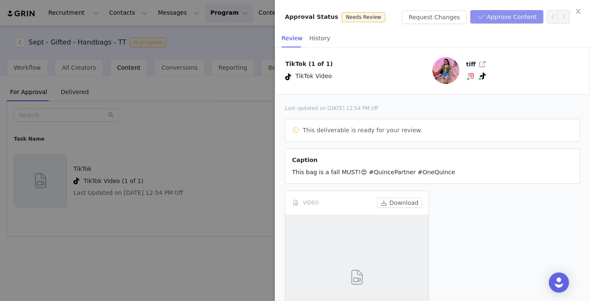
click at [507, 17] on button "Approve Content" at bounding box center [506, 16] width 73 height 13
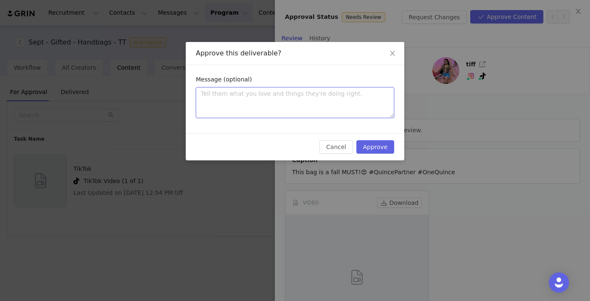
click at [315, 97] on textarea at bounding box center [295, 102] width 198 height 31
paste textarea "Thanks so much for submitting, love the content! Before going live, please upda…"
type textarea "Thanks so much for submitting, love the content! Before going live, please upda…"
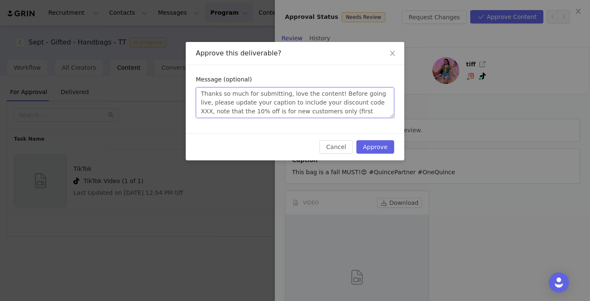
scroll to position [24, 0]
type textarea "Thanks so much for submitting, love the content! Before going live, please upda…"
click at [394, 53] on icon "icon: close" at bounding box center [392, 53] width 7 height 7
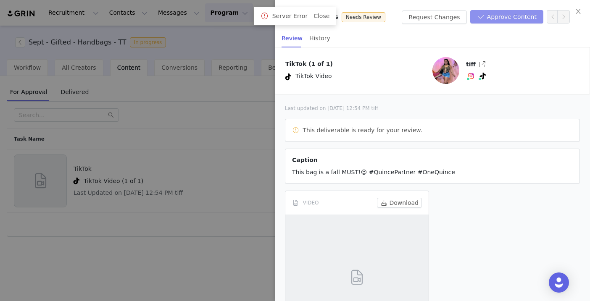
click at [504, 19] on button "Approve Content" at bounding box center [506, 16] width 73 height 13
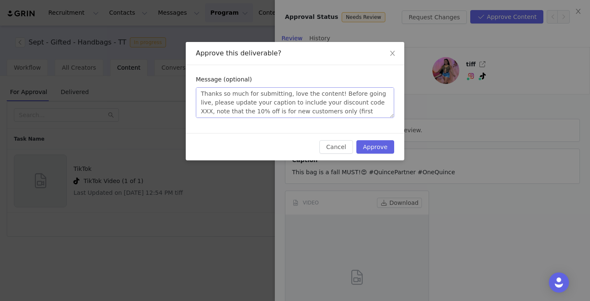
scroll to position [3, 0]
click at [360, 101] on textarea "Thanks so much for submitting, love the content! Before going live, please upda…" at bounding box center [295, 102] width 198 height 31
paste textarea "INFG-25MISSTIFFANY10"
type textarea "Thanks so much for submitting, love the content! Before going live, please upda…"
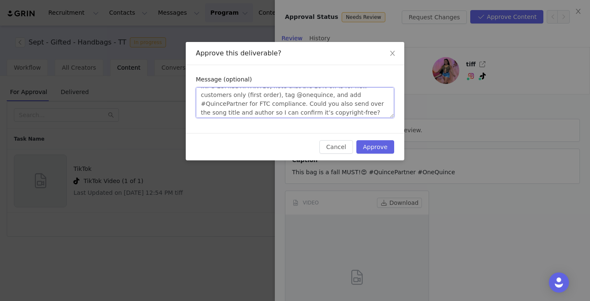
scroll to position [25, 0]
click at [235, 95] on textarea "Thanks so much for submitting, love the content! Before going live, please upda…" at bounding box center [295, 102] width 198 height 31
type textarea "Thanks so much for submitting, love the content! Before going live, please upda…"
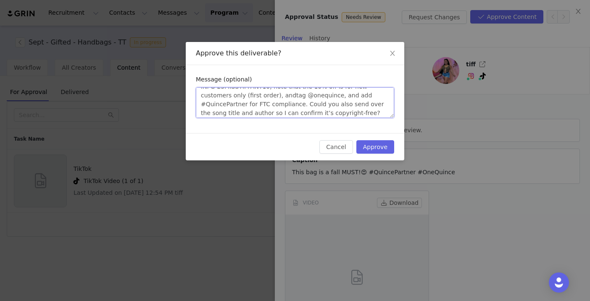
type textarea "Thanks so much for submitting, love the content! Before going live, please upda…"
drag, startPoint x: 293, startPoint y: 95, endPoint x: 237, endPoint y: 105, distance: 57.2
click at [237, 105] on textarea "Thanks so much for submitting, love the content! Before going live, please upda…" at bounding box center [295, 102] width 198 height 31
type textarea "Thanks so much for submitting, love the content! Before going live, please upda…"
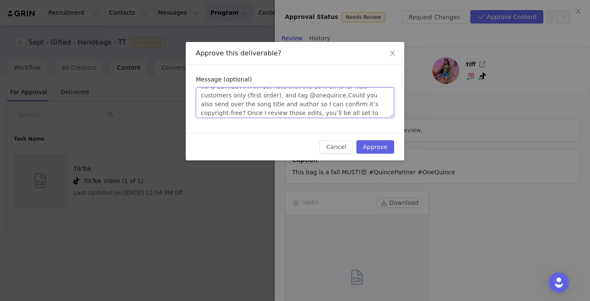
type textarea "Thanks so much for submitting, love the content! Before going live, please upda…"
click at [244, 102] on textarea "Thanks so much for submitting, love the content! Before going live, please upda…" at bounding box center [295, 102] width 198 height 31
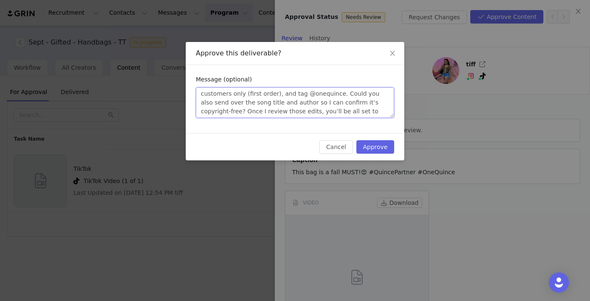
type textarea "Thanks so much for submitting, love the content! Before going live, please upda…"
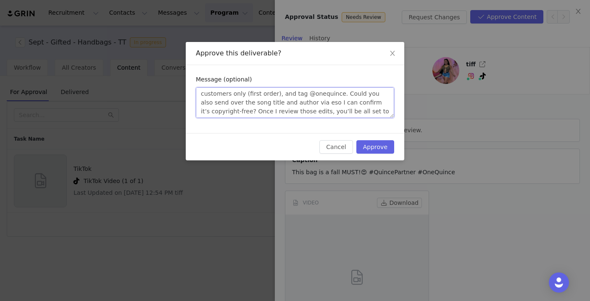
type textarea "Thanks so much for submitting, love the content! Before going live, please upda…"
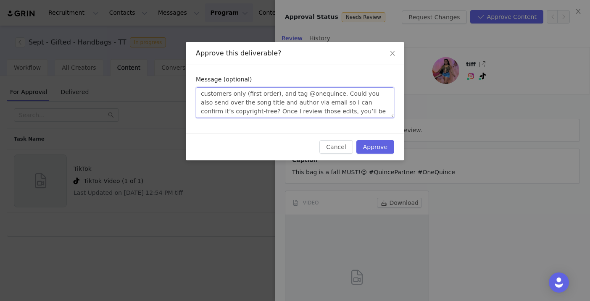
drag, startPoint x: 367, startPoint y: 102, endPoint x: 251, endPoint y: 110, distance: 116.7
click at [251, 110] on textarea "Thanks so much for submitting, love the content! Before going live, please upda…" at bounding box center [295, 102] width 198 height 31
type textarea "Thanks so much for submitting, love the content! Before going live, please upda…"
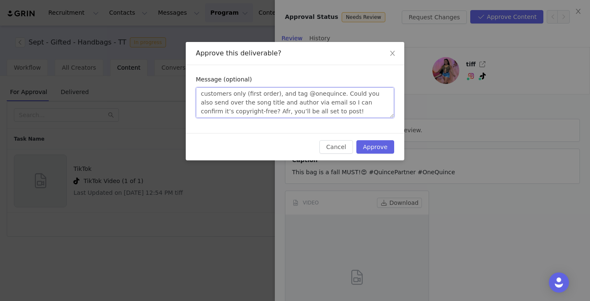
type textarea "Thanks so much for submitting, love the content! Before going live, please upda…"
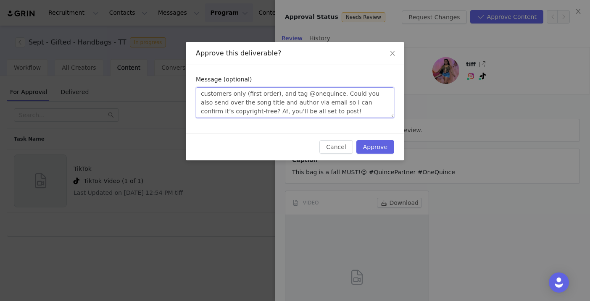
type textarea "Thanks so much for submitting, love the content! Before going live, please upda…"
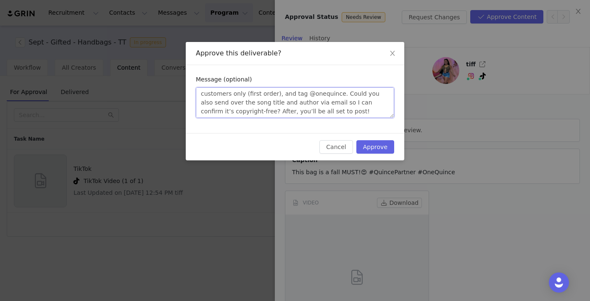
type textarea "Thanks so much for submitting, love the content! Before going live, please upda…"
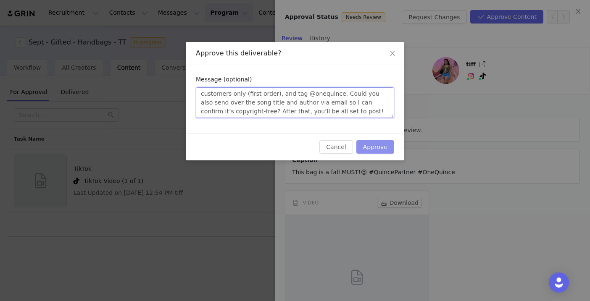
type textarea "Thanks so much for submitting, love the content! Before going live, please upda…"
click at [375, 147] on button "Approve" at bounding box center [375, 146] width 38 height 13
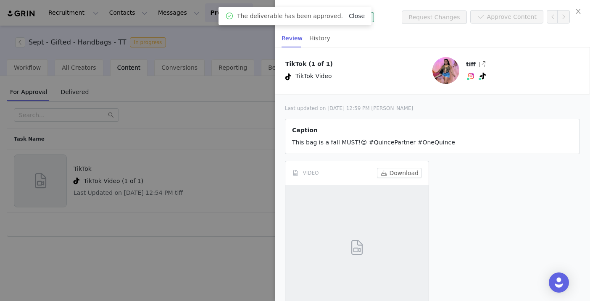
click at [351, 14] on link "Close" at bounding box center [357, 16] width 16 height 7
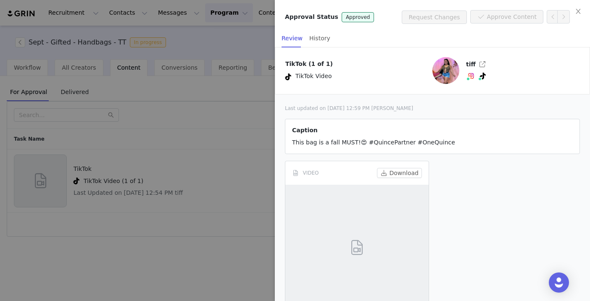
click at [219, 124] on div at bounding box center [295, 150] width 590 height 301
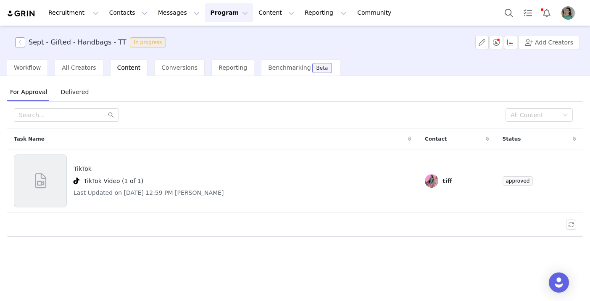
click at [22, 44] on button "button" at bounding box center [20, 42] width 10 height 10
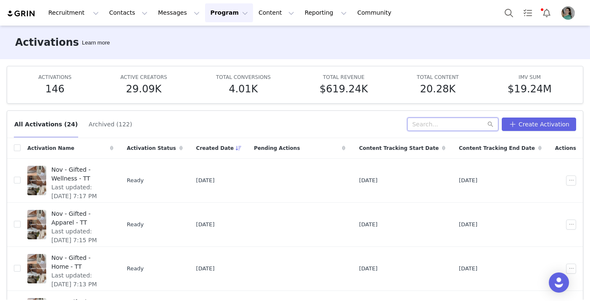
click at [428, 129] on input "text" at bounding box center [452, 124] width 91 height 13
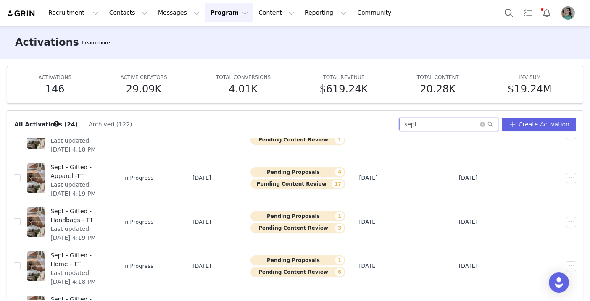
scroll to position [147, 0]
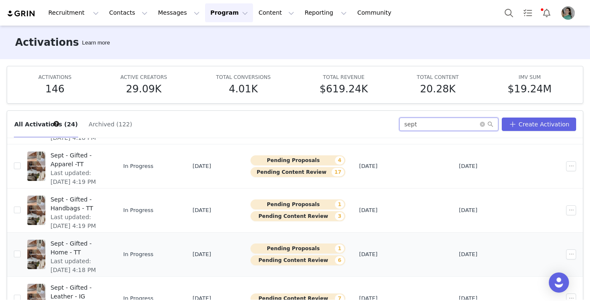
type input "sept"
click at [105, 244] on span "Sept - Gifted - Home - TT" at bounding box center [77, 248] width 54 height 18
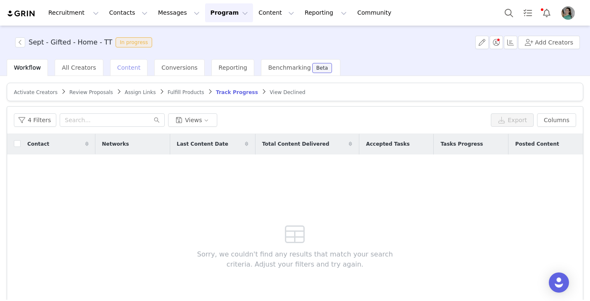
click at [129, 69] on span "Content" at bounding box center [129, 67] width 24 height 7
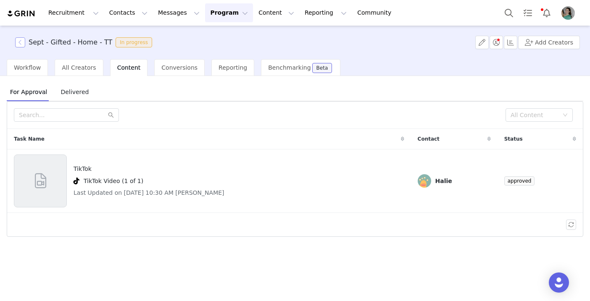
click at [25, 43] on button "button" at bounding box center [20, 42] width 10 height 10
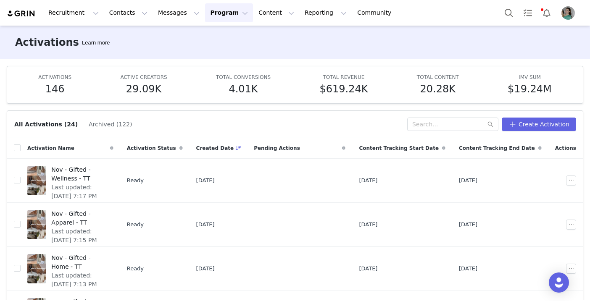
click at [436, 112] on div "All Activations (24) Archived (122) Create Activation" at bounding box center [295, 124] width 576 height 27
click at [436, 128] on input "text" at bounding box center [452, 124] width 91 height 13
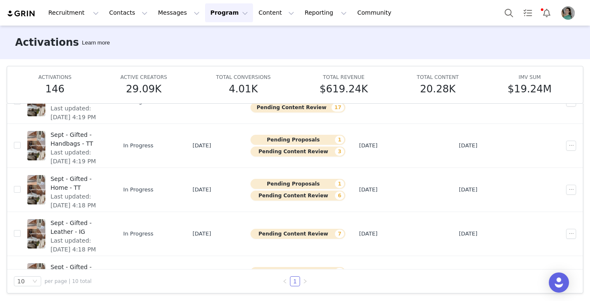
scroll to position [171, 0]
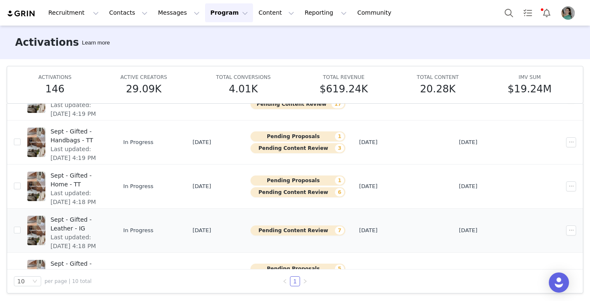
type input "sept"
click at [105, 221] on span "Sept - Gifted - Leather - IG" at bounding box center [77, 225] width 54 height 18
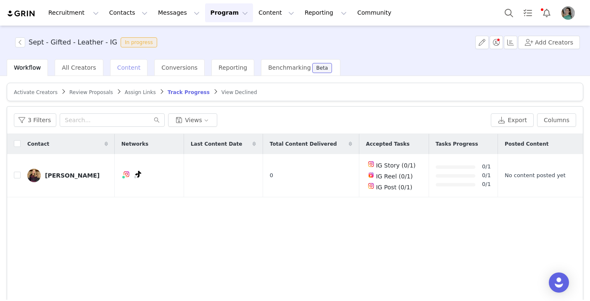
click at [130, 69] on span "Content" at bounding box center [129, 67] width 24 height 7
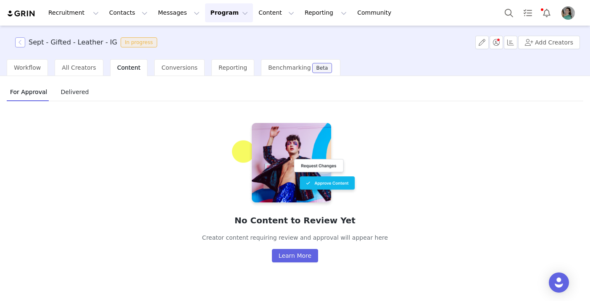
click at [17, 45] on button "button" at bounding box center [20, 42] width 10 height 10
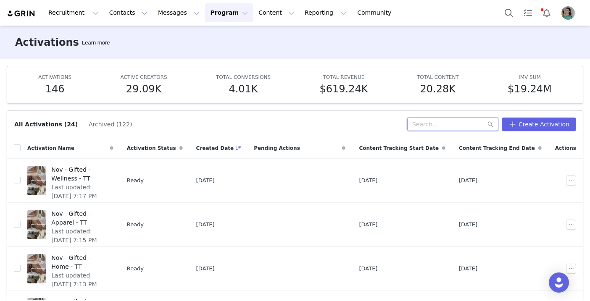
click at [440, 124] on input "text" at bounding box center [452, 124] width 91 height 13
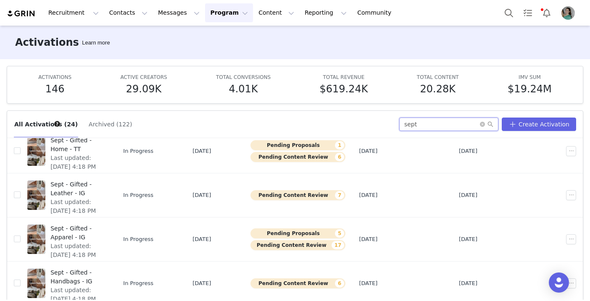
scroll to position [253, 0]
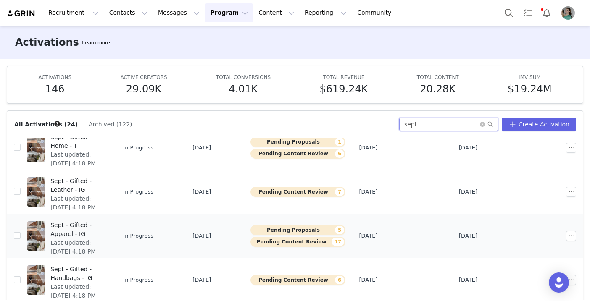
type input "sept"
click at [105, 239] on span "Last updated: Sep 29, 2025 4:18 PM" at bounding box center [77, 248] width 54 height 18
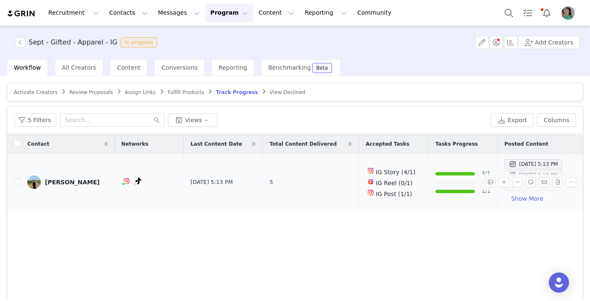
click at [35, 181] on img at bounding box center [33, 182] width 13 height 13
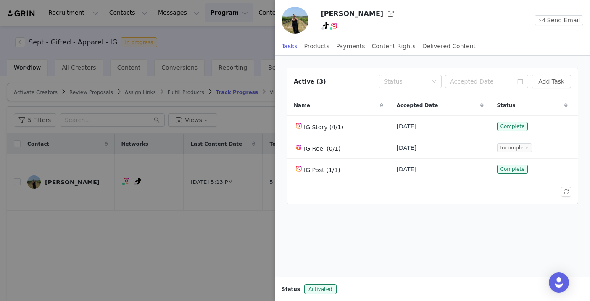
click at [53, 220] on div at bounding box center [295, 150] width 590 height 301
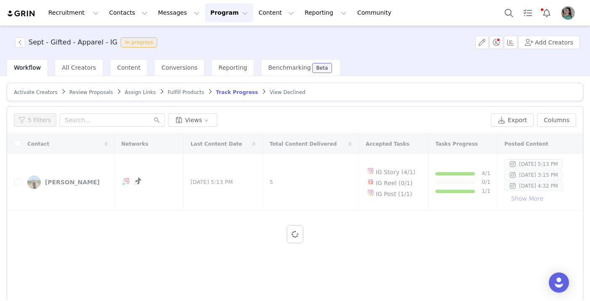
click at [18, 184] on div at bounding box center [295, 234] width 576 height 200
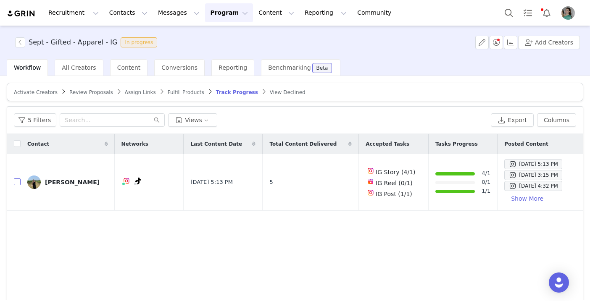
click at [18, 184] on input "checkbox" at bounding box center [17, 182] width 7 height 7
checkbox input "true"
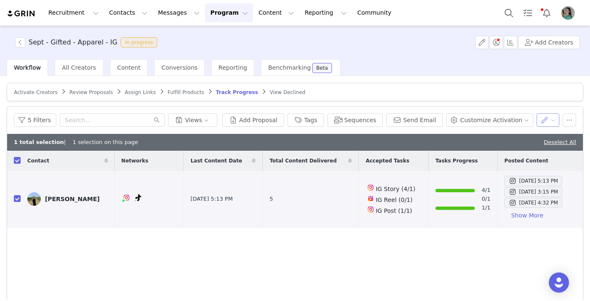
click at [545, 116] on button "button" at bounding box center [547, 119] width 23 height 13
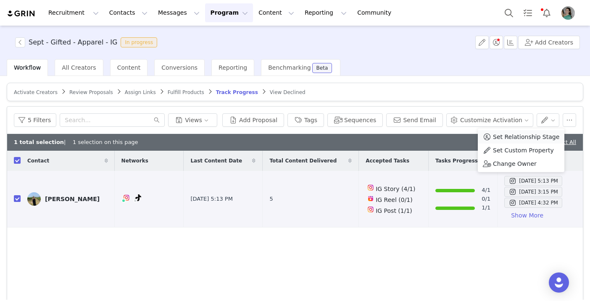
click at [530, 137] on span "Set Relationship Stage" at bounding box center [526, 136] width 66 height 9
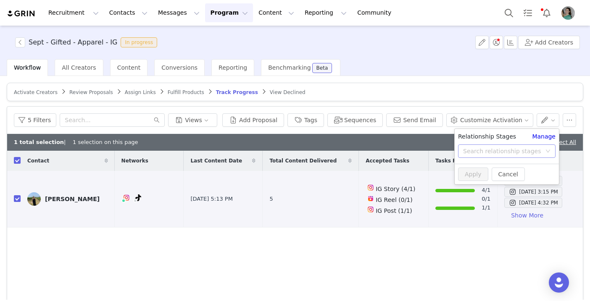
click at [516, 148] on div "Search relationship stages" at bounding box center [502, 151] width 78 height 8
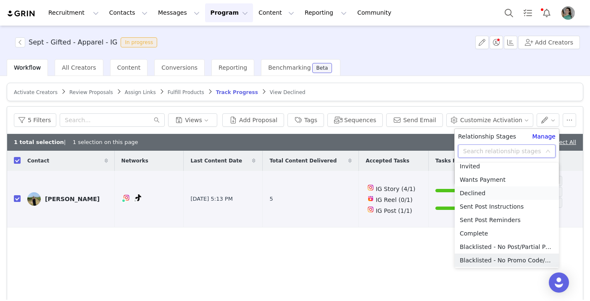
scroll to position [61, 0]
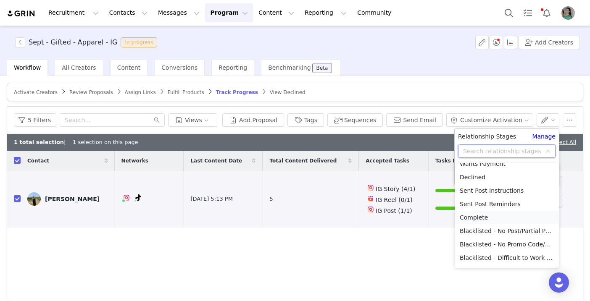
click at [490, 219] on li "Complete" at bounding box center [507, 217] width 104 height 13
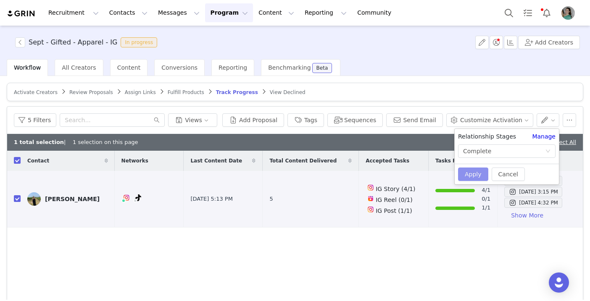
click at [469, 176] on button "Apply" at bounding box center [473, 174] width 30 height 13
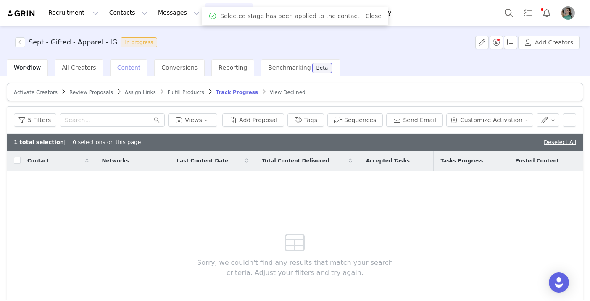
click at [129, 71] on span "Content" at bounding box center [129, 67] width 24 height 7
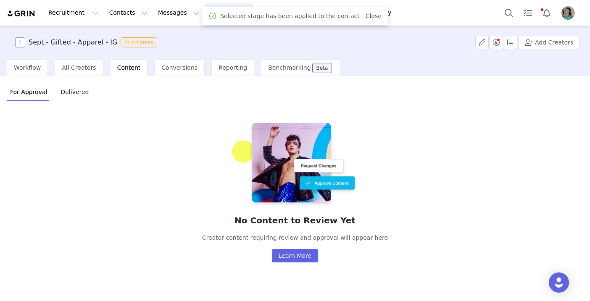
click at [24, 41] on button "button" at bounding box center [20, 42] width 10 height 10
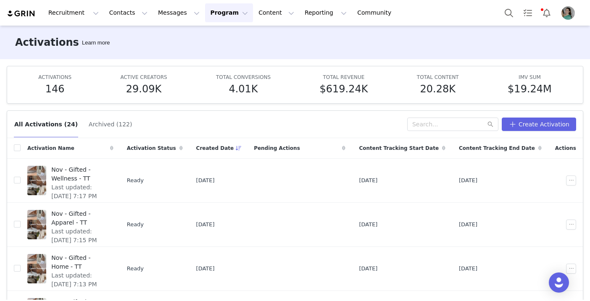
click at [435, 115] on div "All Activations (24) Archived (122) Create Activation" at bounding box center [295, 124] width 576 height 27
click at [435, 119] on input "text" at bounding box center [452, 124] width 91 height 13
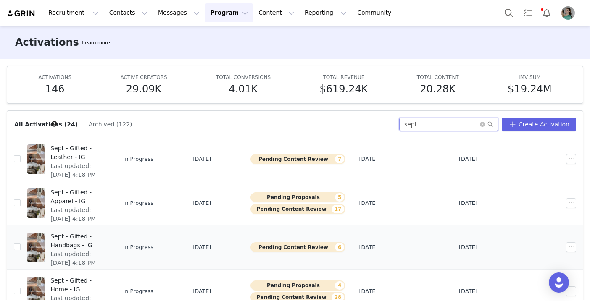
scroll to position [44, 0]
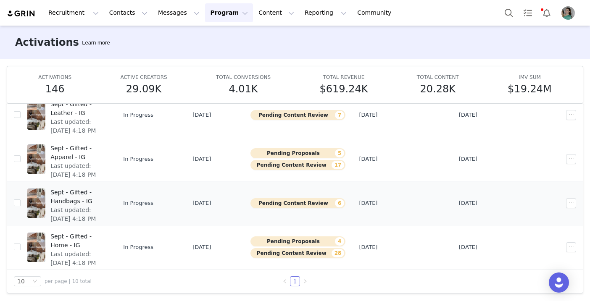
click at [105, 194] on span "Sept - Gifted - Handbags - IG" at bounding box center [77, 197] width 54 height 18
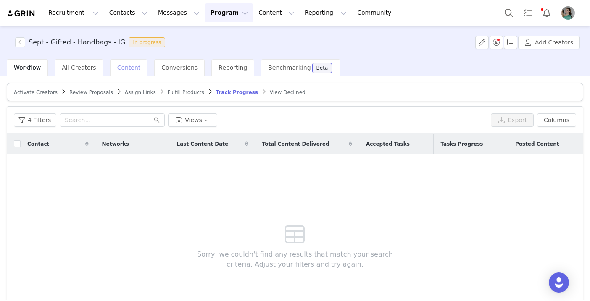
click at [120, 68] on span "Content" at bounding box center [129, 67] width 24 height 7
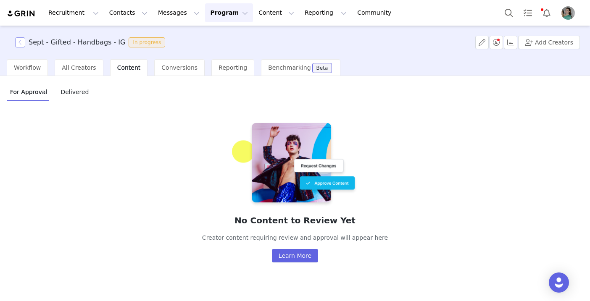
click at [18, 43] on button "button" at bounding box center [20, 42] width 10 height 10
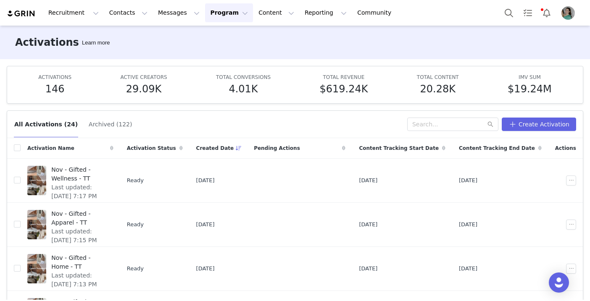
click at [432, 116] on div "All Activations (24) Archived (122) Create Activation" at bounding box center [295, 124] width 576 height 27
click at [432, 122] on input "text" at bounding box center [452, 124] width 91 height 13
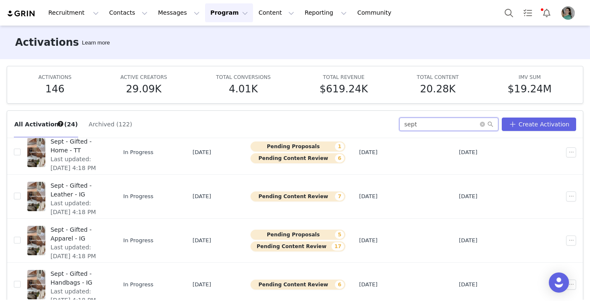
scroll to position [286, 0]
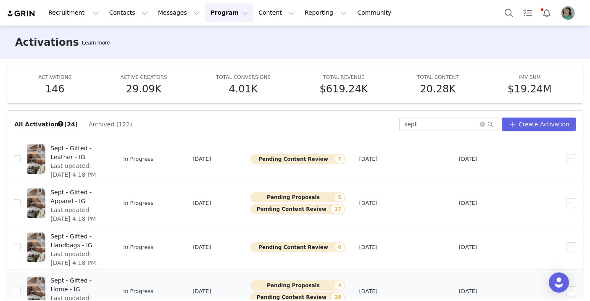
click at [105, 294] on span "Last updated: Sep 29, 2025 4:18 PM" at bounding box center [77, 303] width 54 height 18
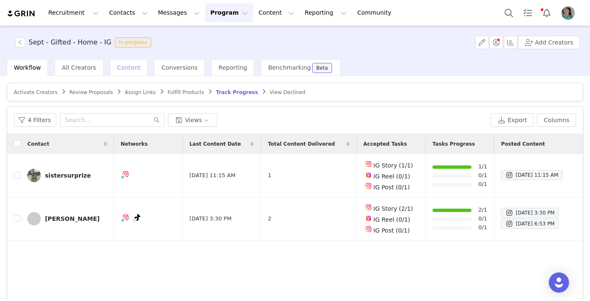
click at [128, 69] on span "Content" at bounding box center [129, 67] width 24 height 7
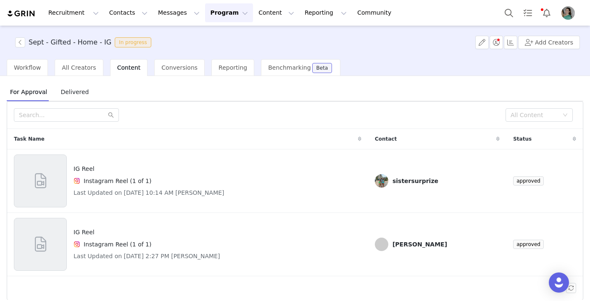
scroll to position [7, 0]
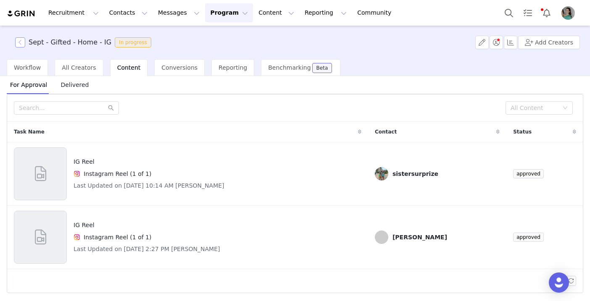
click at [23, 39] on button "button" at bounding box center [20, 42] width 10 height 10
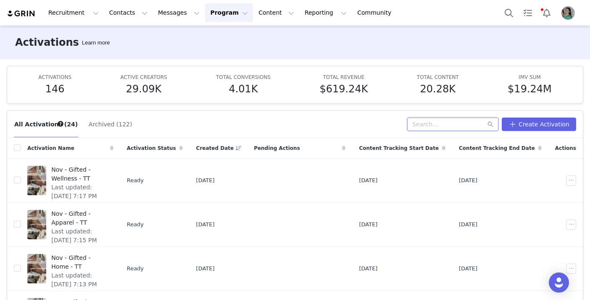
click at [453, 125] on input "text" at bounding box center [452, 124] width 91 height 13
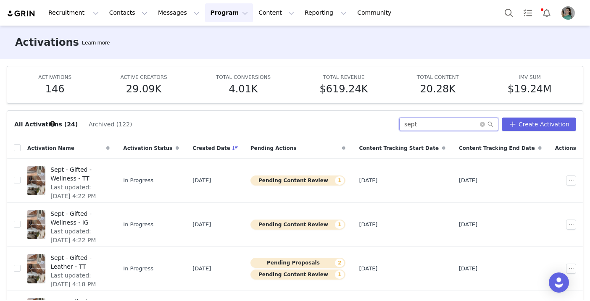
click at [427, 126] on input "sept" at bounding box center [448, 124] width 99 height 13
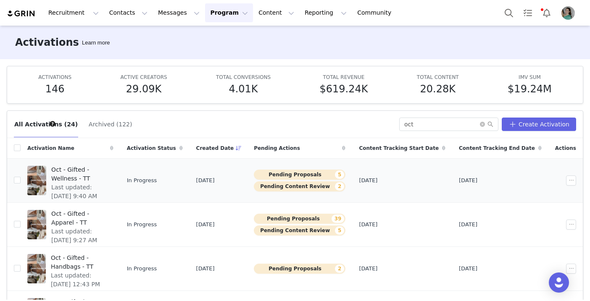
click at [108, 183] on span "Last updated: Sep 29, 2025 9:40 AM" at bounding box center [79, 192] width 57 height 18
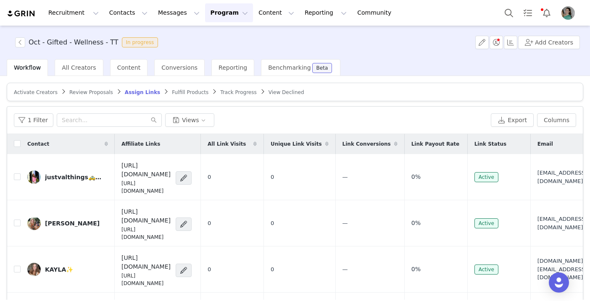
click at [229, 90] on span "Track Progress" at bounding box center [238, 92] width 36 height 6
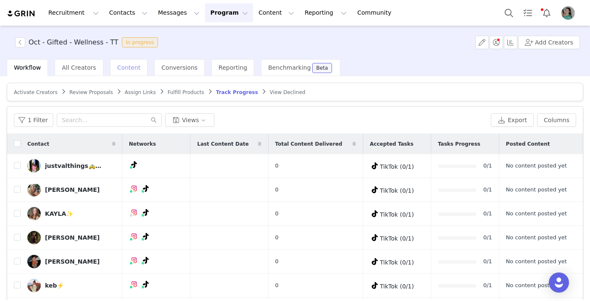
click at [127, 67] on span "Content" at bounding box center [129, 67] width 24 height 7
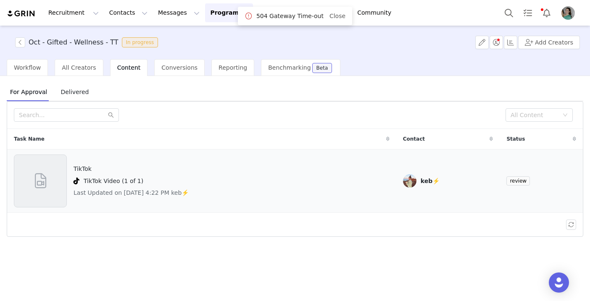
click at [44, 195] on div at bounding box center [40, 181] width 53 height 53
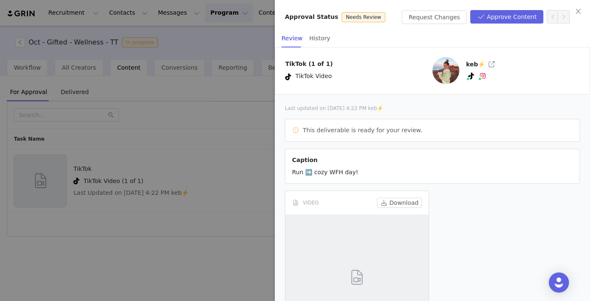
scroll to position [76, 0]
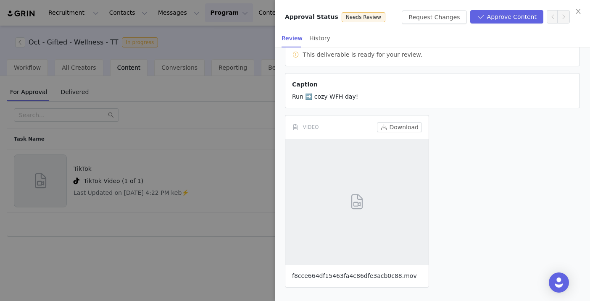
click at [348, 277] on link "f8cce664df15463fa4c86dfe3acb0c88.mov" at bounding box center [354, 276] width 125 height 7
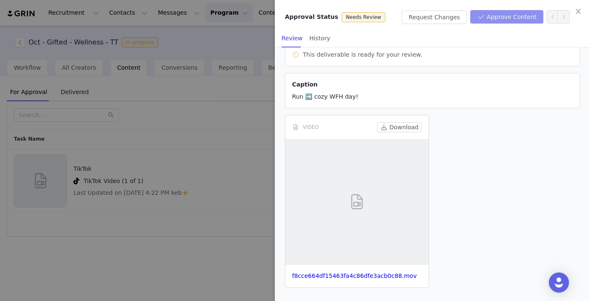
click at [507, 17] on button "Approve Content" at bounding box center [506, 16] width 73 height 13
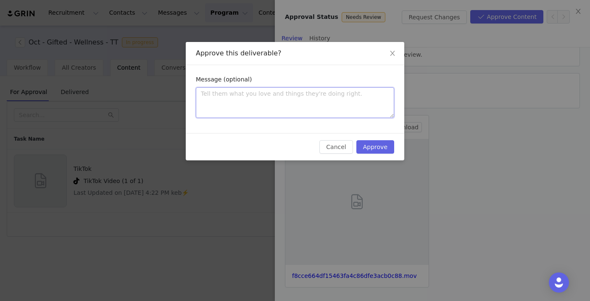
click at [294, 96] on textarea at bounding box center [295, 102] width 198 height 31
paste textarea "Thanks so much for submitting, love the content! Before going live, please upda…"
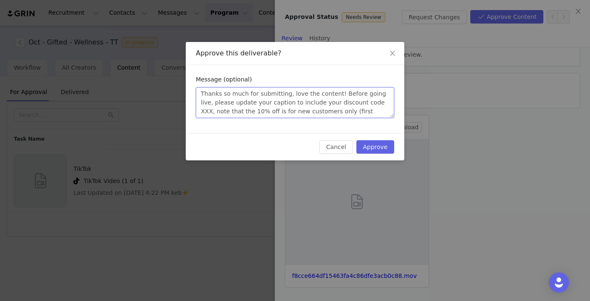
scroll to position [24, 0]
click at [469, 119] on div "Approve this deliverable? Message (optional) Thanks so much for submitting, lov…" at bounding box center [295, 150] width 590 height 301
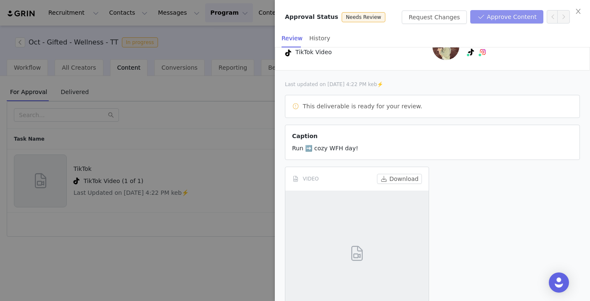
scroll to position [0, 0]
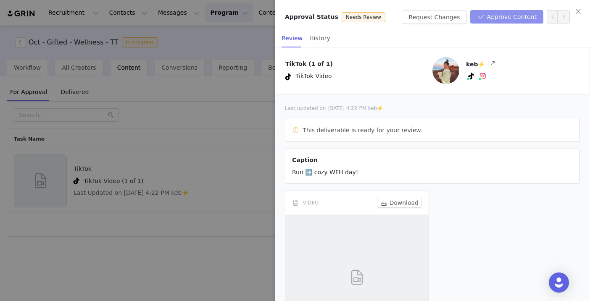
click at [496, 14] on button "Approve Content" at bounding box center [506, 16] width 73 height 13
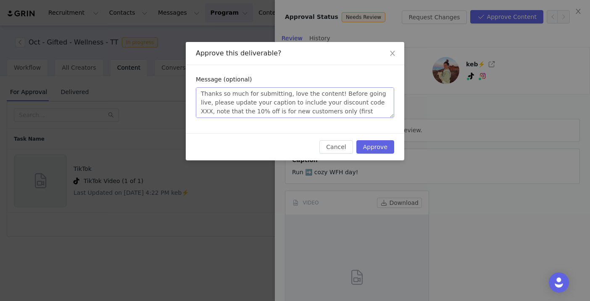
scroll to position [8, 0]
click at [364, 93] on textarea "Thanks so much for submitting, love the content! Before going live, please upda…" at bounding box center [295, 102] width 198 height 31
paste textarea "INFG-25OLDTOWNWOAH10"
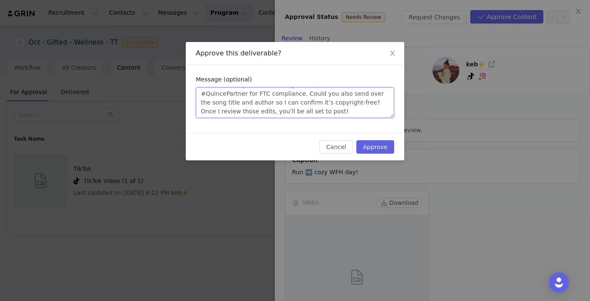
click at [320, 109] on textarea "Thanks so much for submitting, love the content! Before going live, please upda…" at bounding box center [295, 102] width 198 height 31
click at [456, 117] on div "Approve this deliverable? Message (optional) Thanks so much for submitting, lov…" at bounding box center [295, 150] width 590 height 301
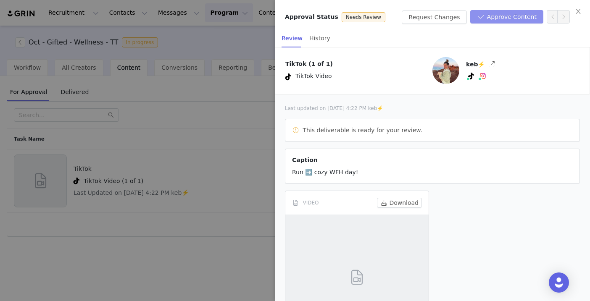
click at [486, 14] on button "Approve Content" at bounding box center [506, 16] width 73 height 13
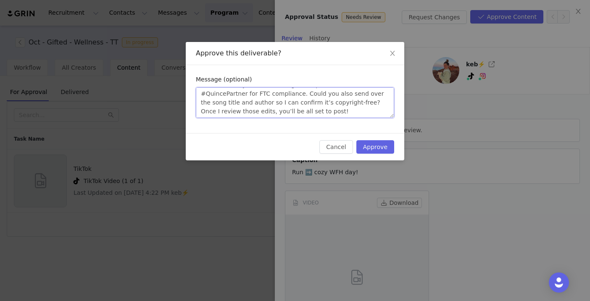
drag, startPoint x: 303, startPoint y: 102, endPoint x: 324, endPoint y: 101, distance: 20.6
click at [324, 101] on textarea "Thanks so much for submitting, love the content! Before going live, please upda…" at bounding box center [295, 102] width 198 height 31
click at [333, 105] on textarea "Thanks so much for submitting, love the content! Before going live, please upda…" at bounding box center [295, 102] width 198 height 31
drag, startPoint x: 285, startPoint y: 100, endPoint x: 234, endPoint y: 93, distance: 51.7
click at [234, 93] on textarea "Thanks so much for submitting, love the content! Before going live, please upda…" at bounding box center [295, 102] width 198 height 31
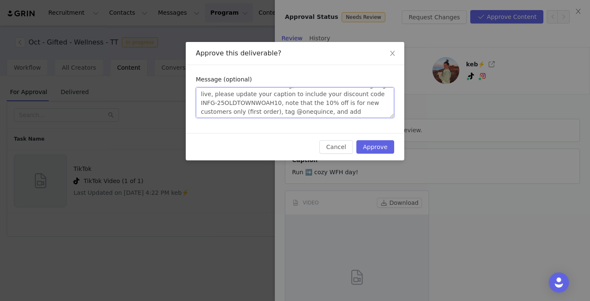
scroll to position [0, 0]
click at [382, 145] on button "Approve" at bounding box center [375, 146] width 38 height 13
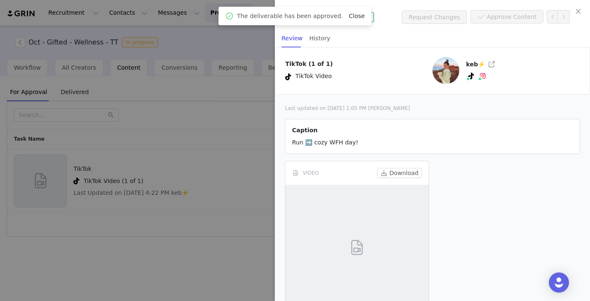
click at [352, 17] on link "Close" at bounding box center [357, 16] width 16 height 7
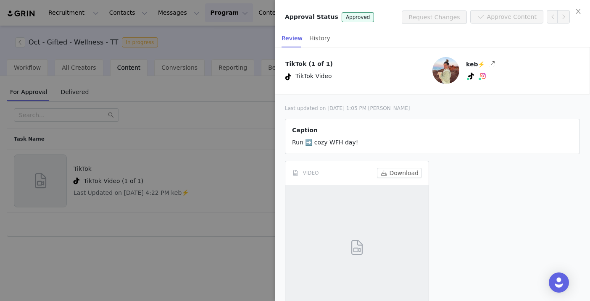
click at [166, 108] on div at bounding box center [295, 150] width 590 height 301
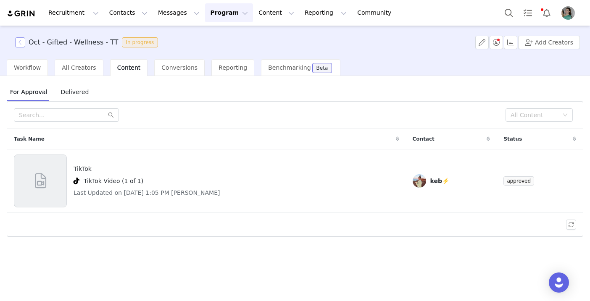
click at [21, 43] on button "button" at bounding box center [20, 42] width 10 height 10
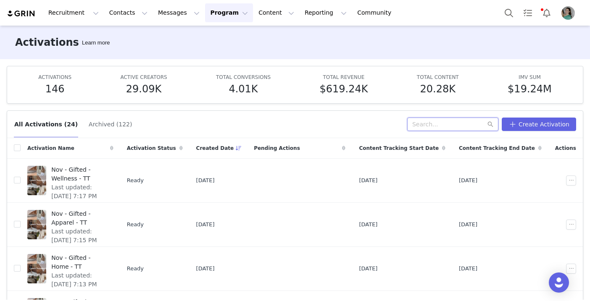
click at [449, 129] on input "text" at bounding box center [452, 124] width 91 height 13
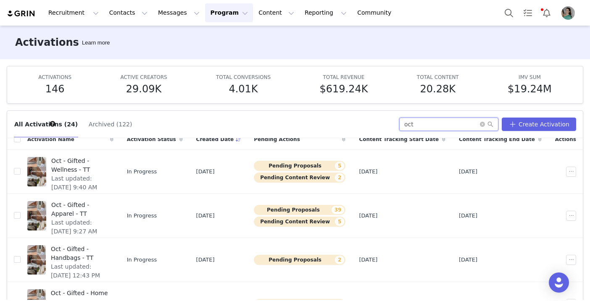
scroll to position [11, 0]
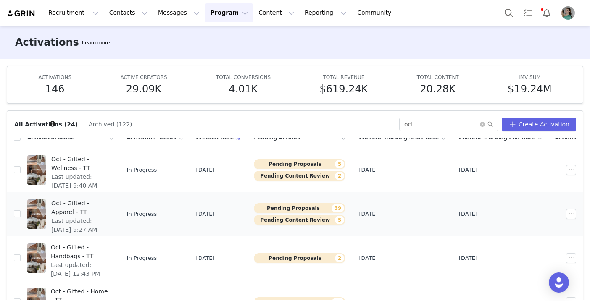
click at [108, 217] on span "Last updated: Sep 22, 2025 9:27 AM" at bounding box center [79, 226] width 57 height 18
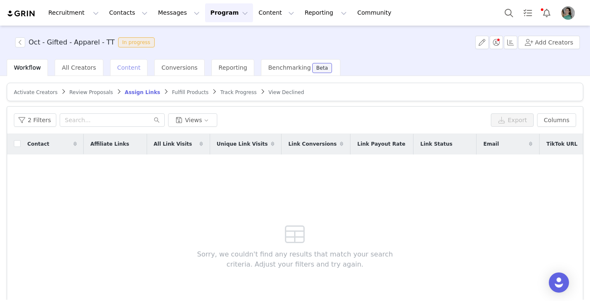
click at [131, 66] on span "Content" at bounding box center [129, 67] width 24 height 7
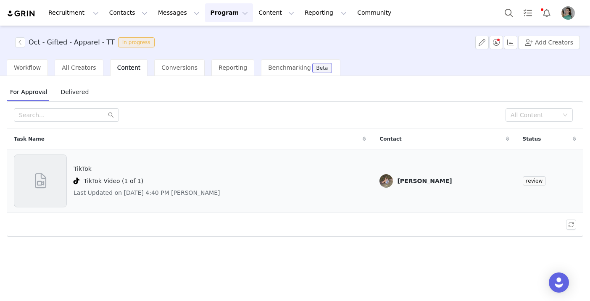
click at [56, 177] on div at bounding box center [40, 181] width 53 height 53
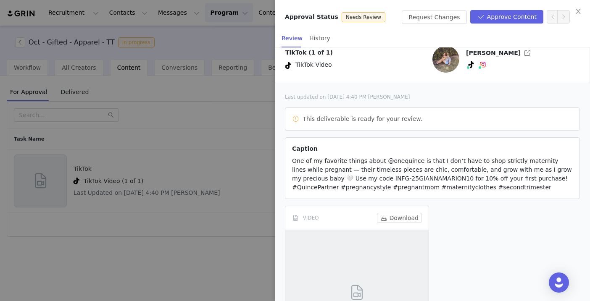
scroll to position [12, 0]
drag, startPoint x: 336, startPoint y: 177, endPoint x: 411, endPoint y: 179, distance: 75.2
click at [411, 179] on span "One of my favorite things about @onequince is that I don’t have to shop strictl…" at bounding box center [432, 173] width 280 height 33
copy span "NFG-25GIANNAMARION10"
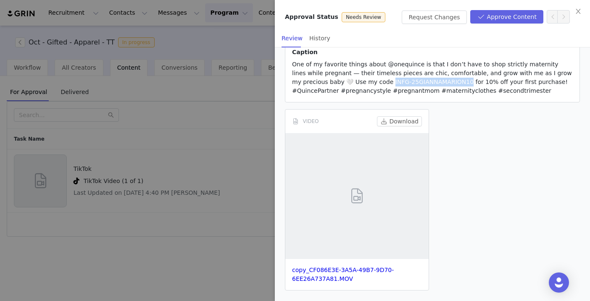
scroll to position [108, 0]
click at [339, 277] on link "copy_CF086E3E-3A5A-49B7-9D70-6EE26A737A81.MOV" at bounding box center [343, 274] width 102 height 16
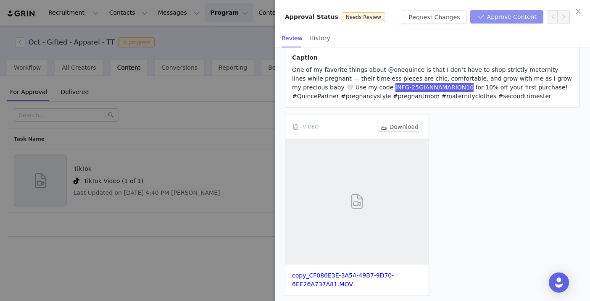
click at [496, 16] on button "Approve Content" at bounding box center [506, 16] width 73 height 13
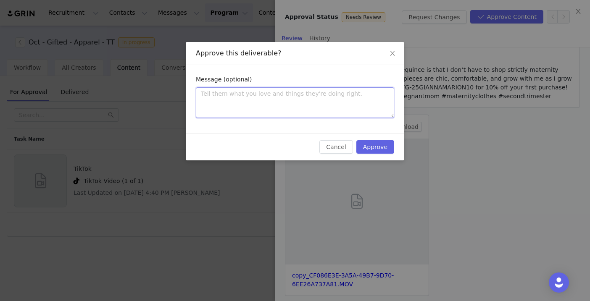
click at [202, 97] on textarea at bounding box center [295, 102] width 198 height 31
paste textarea "Thanks for submitting. Love the content! You're all set to go live! xx"
click at [384, 146] on button "Approve" at bounding box center [375, 146] width 38 height 13
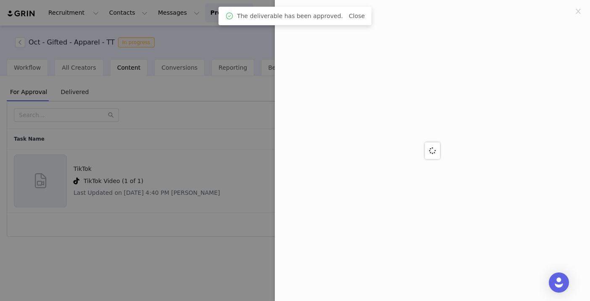
scroll to position [0, 0]
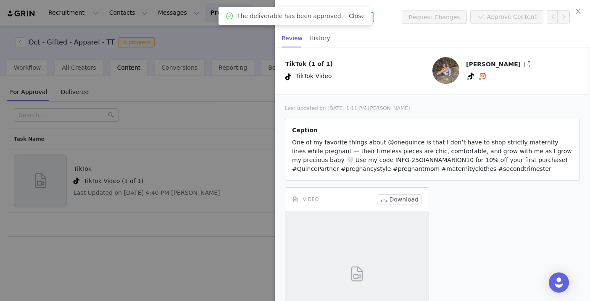
click at [247, 40] on div at bounding box center [295, 150] width 590 height 301
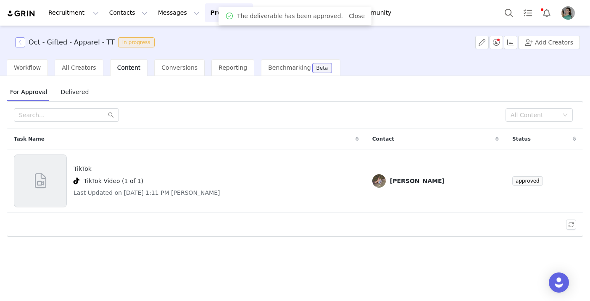
click at [19, 45] on button "button" at bounding box center [20, 42] width 10 height 10
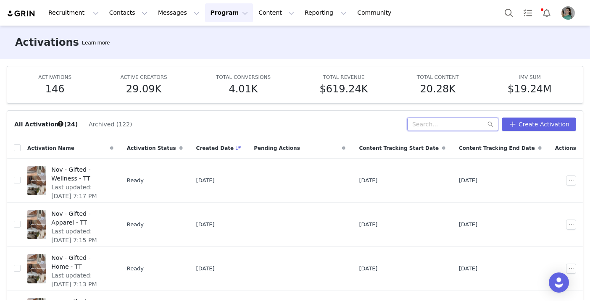
click at [453, 126] on input "text" at bounding box center [452, 124] width 91 height 13
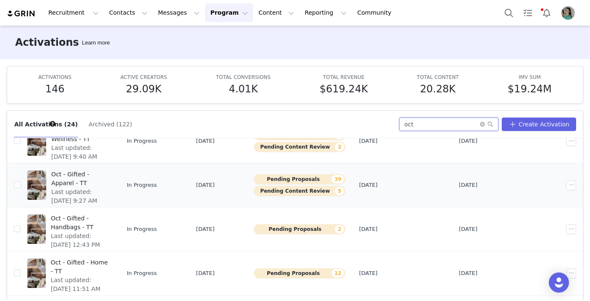
scroll to position [39, 0]
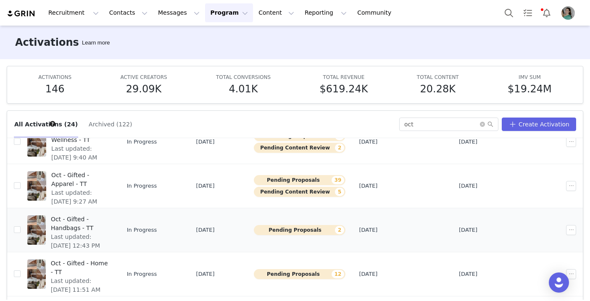
click at [108, 223] on span "Oct - Gifted - Handbags - TT" at bounding box center [80, 224] width 58 height 18
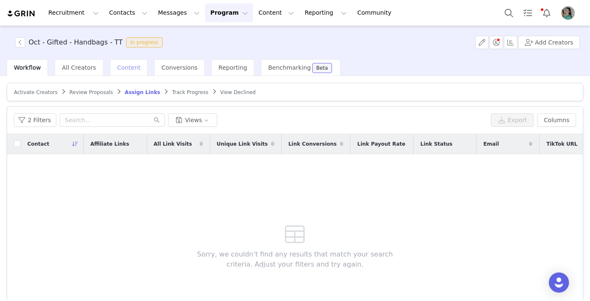
click at [124, 64] on span "Content" at bounding box center [129, 67] width 24 height 7
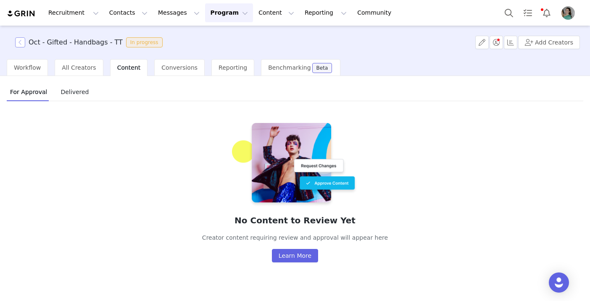
click at [24, 44] on button "button" at bounding box center [20, 42] width 10 height 10
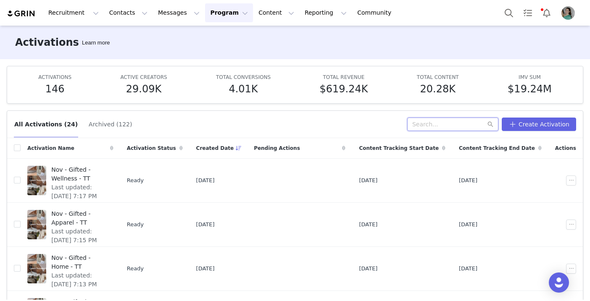
click at [446, 126] on input "text" at bounding box center [452, 124] width 91 height 13
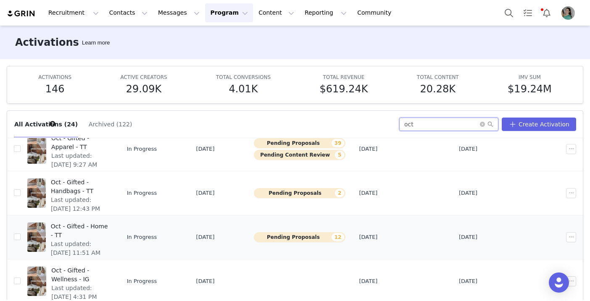
scroll to position [80, 0]
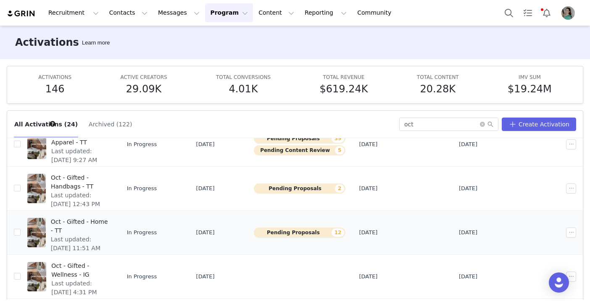
click at [104, 235] on span "Last updated: Sep 23, 2025 11:51 AM" at bounding box center [80, 244] width 58 height 18
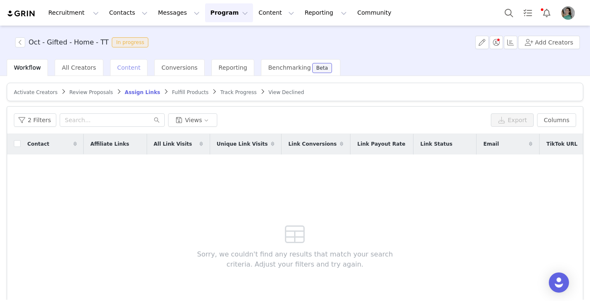
click at [123, 68] on span "Content" at bounding box center [129, 67] width 24 height 7
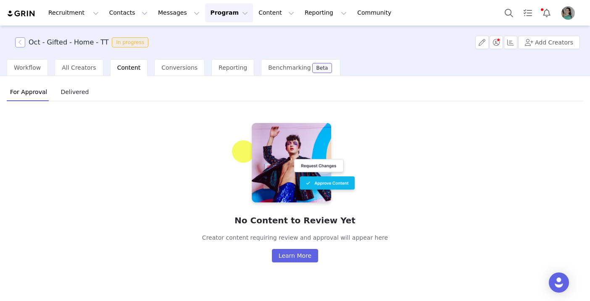
click at [20, 42] on button "button" at bounding box center [20, 42] width 10 height 10
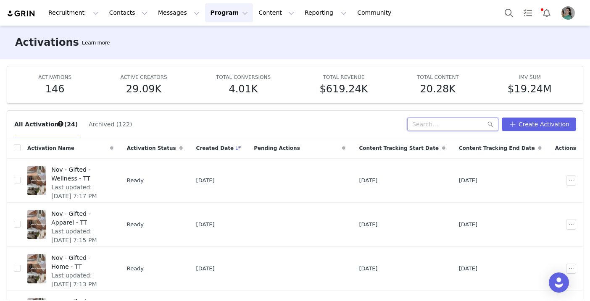
click at [447, 125] on input "text" at bounding box center [452, 124] width 91 height 13
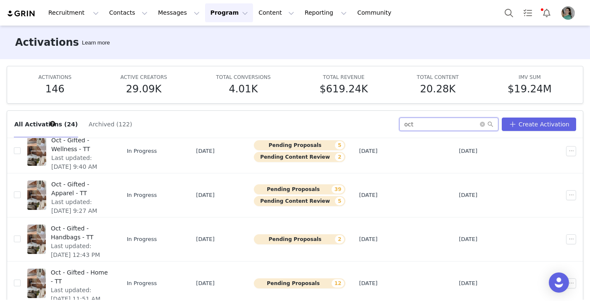
scroll to position [31, 0]
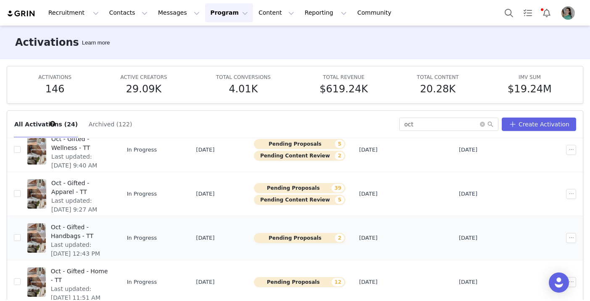
click at [104, 230] on span "Oct - Gifted - Handbags - TT" at bounding box center [80, 232] width 58 height 18
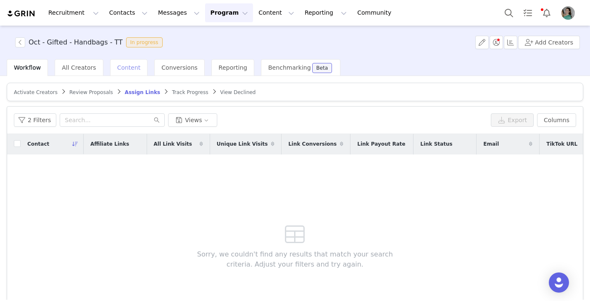
click at [125, 68] on span "Content" at bounding box center [129, 67] width 24 height 7
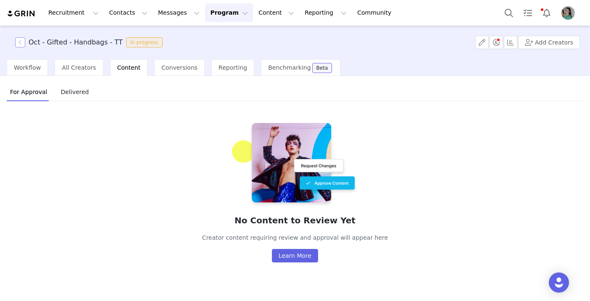
click at [21, 39] on button "button" at bounding box center [20, 42] width 10 height 10
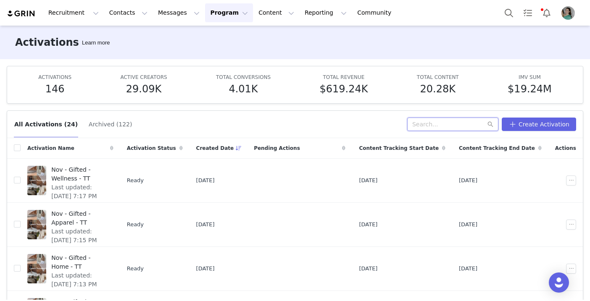
click at [450, 124] on input "text" at bounding box center [452, 124] width 91 height 13
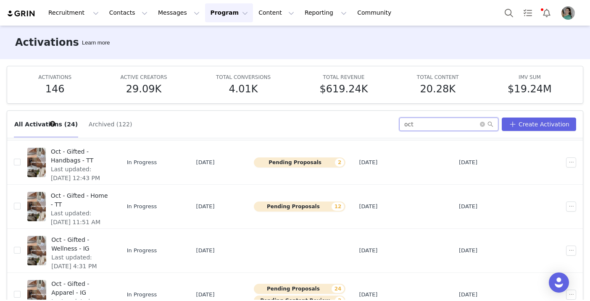
scroll to position [124, 0]
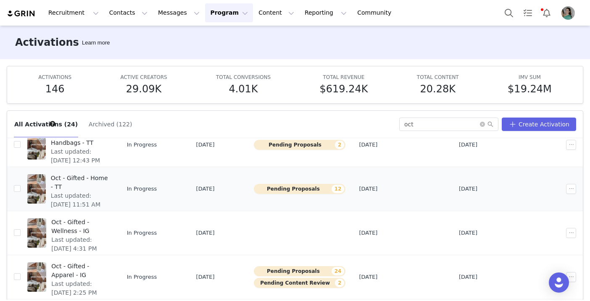
click at [108, 181] on span "Oct - Gifted - Home - TT" at bounding box center [80, 183] width 58 height 18
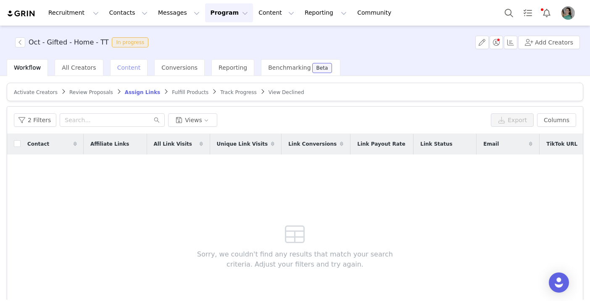
click at [129, 70] on span "Content" at bounding box center [129, 67] width 24 height 7
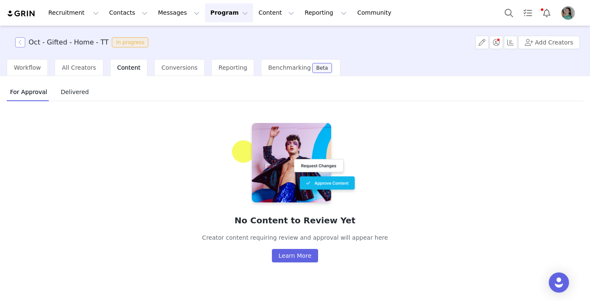
click at [25, 40] on button "button" at bounding box center [20, 42] width 10 height 10
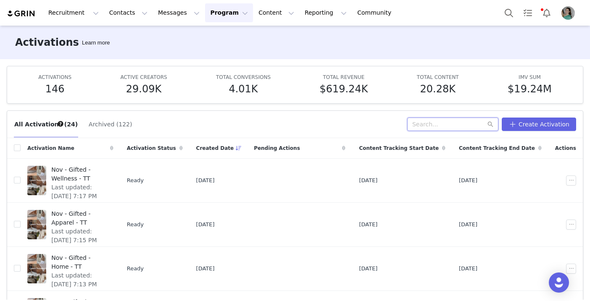
click at [430, 126] on input "text" at bounding box center [452, 124] width 91 height 13
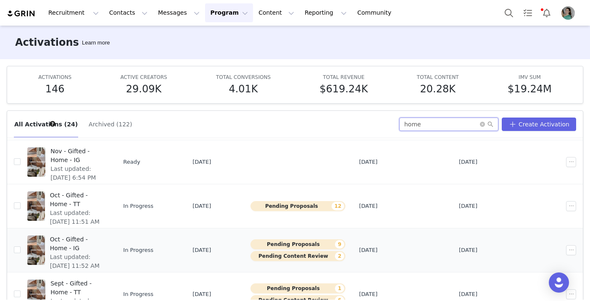
scroll to position [63, 0]
click at [105, 252] on span "Last updated: Sep 23, 2025 11:52 AM" at bounding box center [77, 261] width 55 height 18
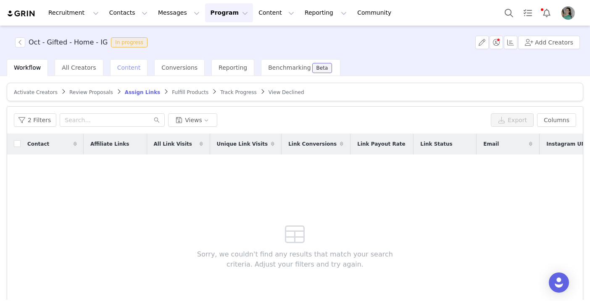
click at [132, 69] on span "Content" at bounding box center [129, 67] width 24 height 7
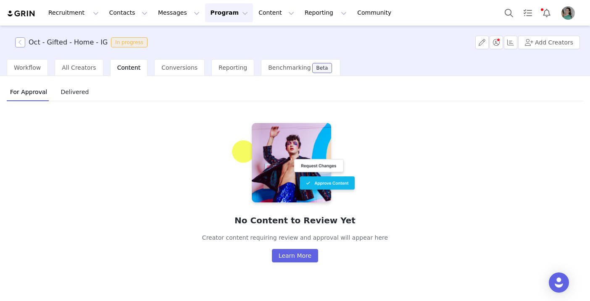
click at [22, 42] on button "button" at bounding box center [20, 42] width 10 height 10
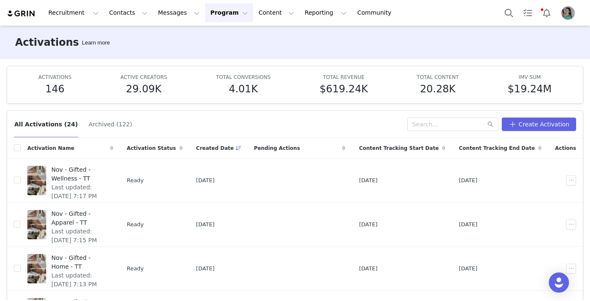
click at [448, 113] on div "All Activations (24) Archived (122) Create Activation" at bounding box center [295, 124] width 576 height 27
click at [442, 123] on input "text" at bounding box center [452, 124] width 91 height 13
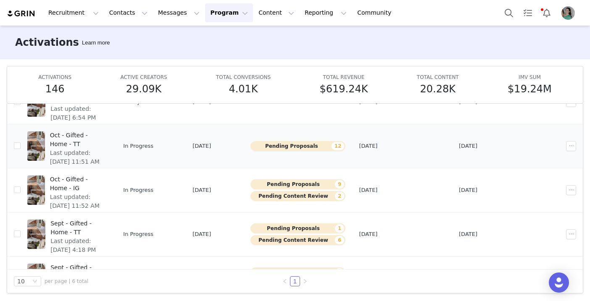
scroll to position [84, 0]
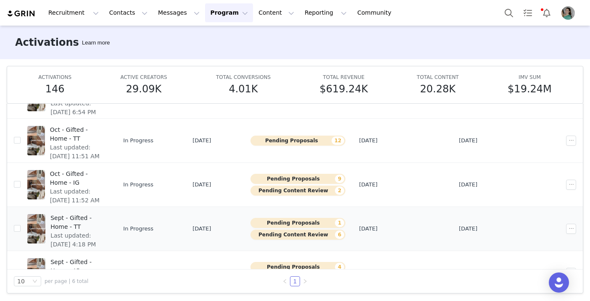
click at [105, 219] on span "Sept - Gifted - Home - TT" at bounding box center [77, 223] width 54 height 18
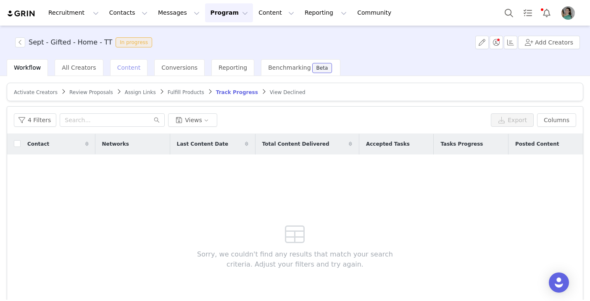
click at [124, 67] on span "Content" at bounding box center [129, 67] width 24 height 7
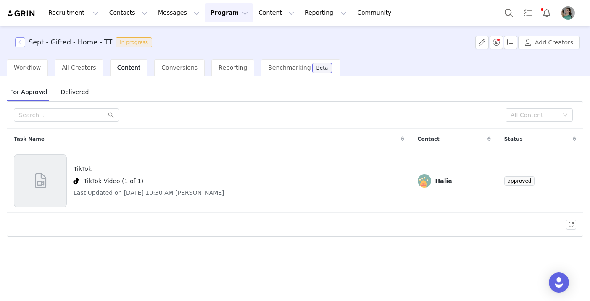
click at [18, 44] on button "button" at bounding box center [20, 42] width 10 height 10
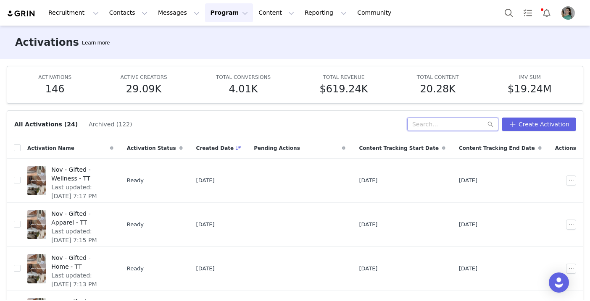
click at [461, 123] on input "text" at bounding box center [452, 124] width 91 height 13
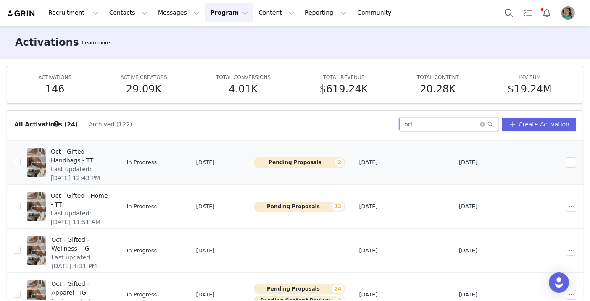
scroll to position [108, 0]
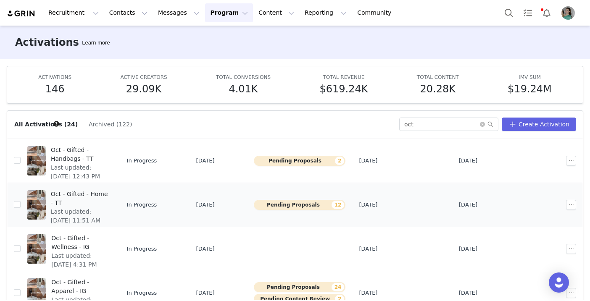
click at [105, 208] on span "Last updated: Sep 23, 2025 11:51 AM" at bounding box center [80, 217] width 58 height 18
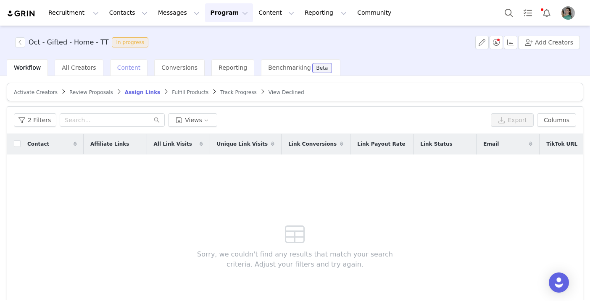
click at [123, 73] on div "Content" at bounding box center [129, 67] width 38 height 17
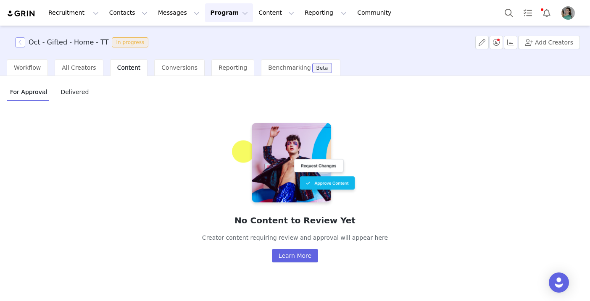
click at [23, 41] on button "button" at bounding box center [20, 42] width 10 height 10
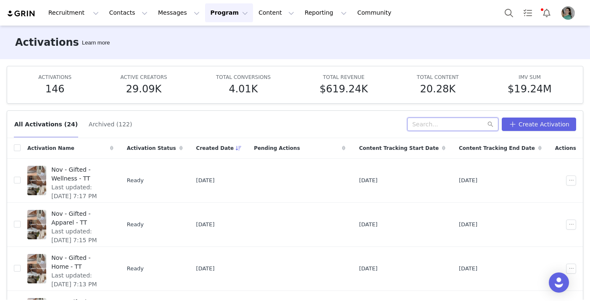
click at [449, 124] on input "text" at bounding box center [452, 124] width 91 height 13
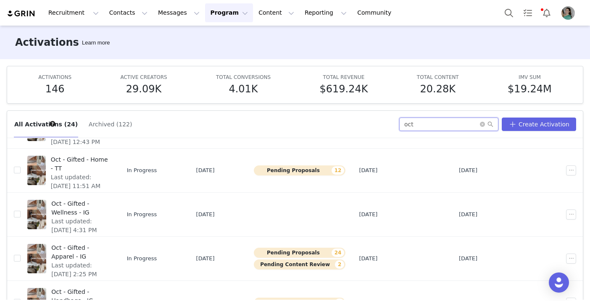
scroll to position [143, 0]
click at [108, 250] on span "Oct - Gifted - Apparel - IG" at bounding box center [79, 252] width 57 height 18
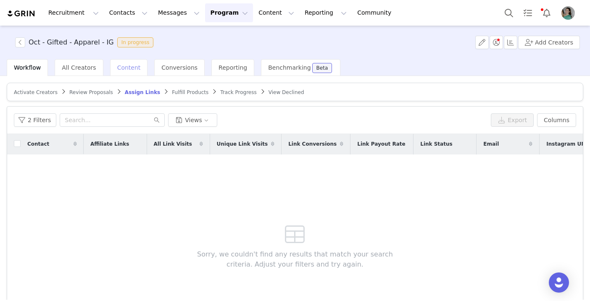
click at [124, 66] on span "Content" at bounding box center [129, 67] width 24 height 7
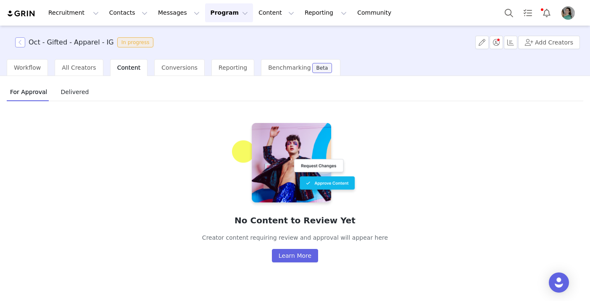
click at [19, 41] on button "button" at bounding box center [20, 42] width 10 height 10
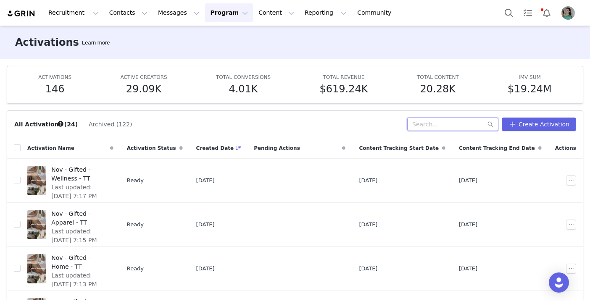
click at [430, 128] on input "text" at bounding box center [452, 124] width 91 height 13
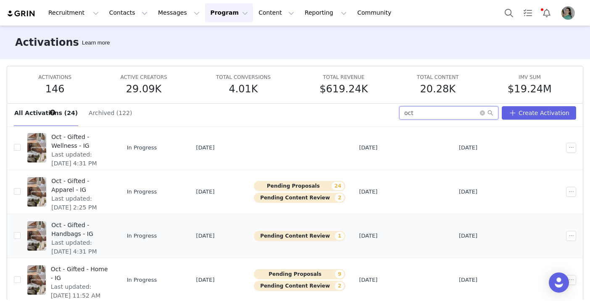
scroll to position [17, 0]
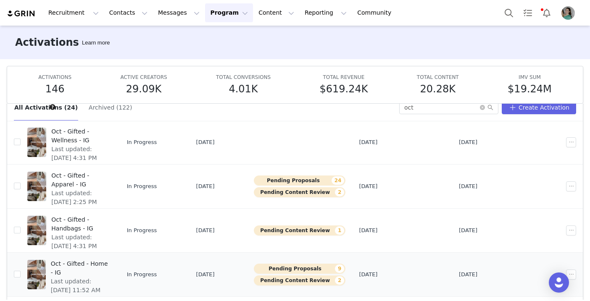
click at [100, 260] on span "Oct - Gifted - Home - IG" at bounding box center [80, 269] width 58 height 18
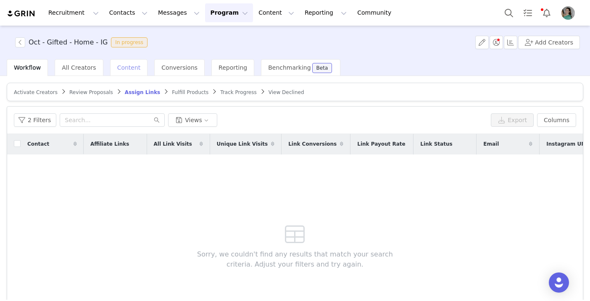
click at [117, 70] on span "Content" at bounding box center [129, 67] width 24 height 7
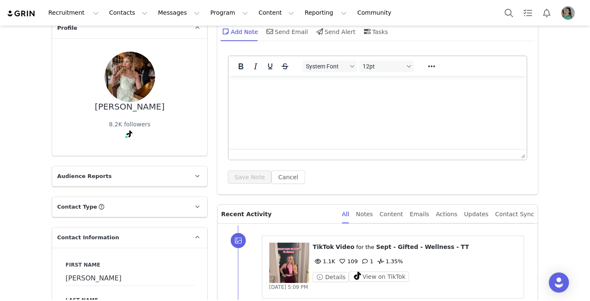
scroll to position [85, 0]
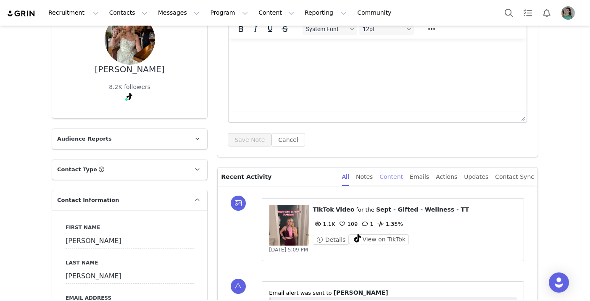
click at [400, 177] on div "Content" at bounding box center [391, 177] width 24 height 19
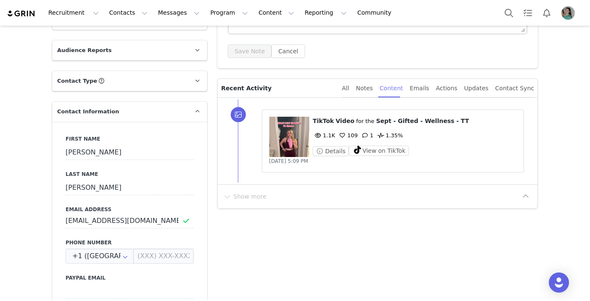
scroll to position [196, 0]
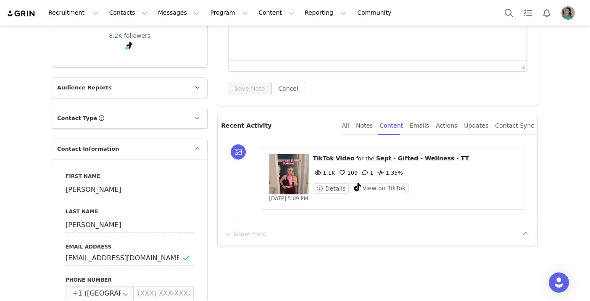
scroll to position [137, 0]
click at [368, 191] on button "View on TikTok" at bounding box center [379, 188] width 60 height 10
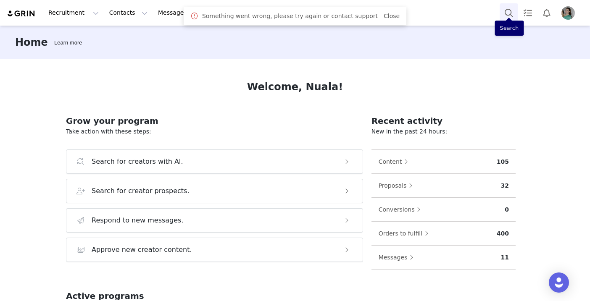
click at [507, 11] on button "Search" at bounding box center [508, 12] width 18 height 19
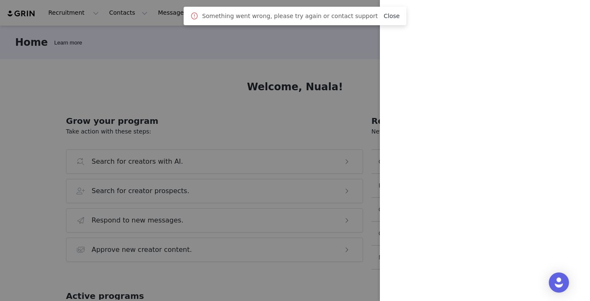
click at [386, 15] on link "Close" at bounding box center [392, 16] width 16 height 7
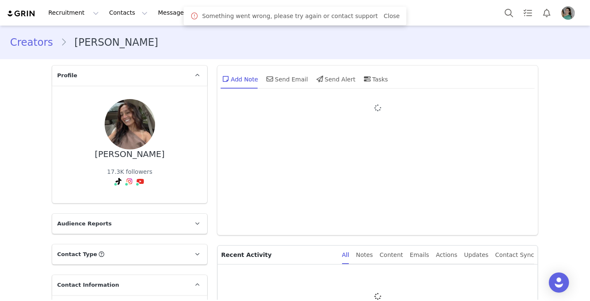
type input "+1 ([GEOGRAPHIC_DATA])"
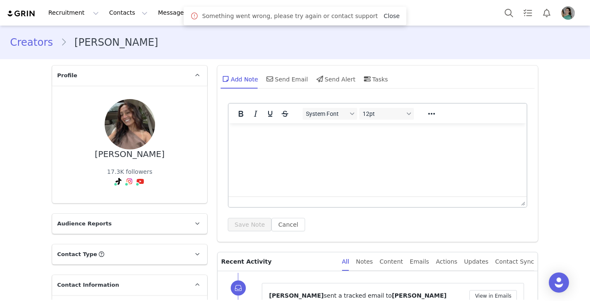
click at [389, 17] on link "Close" at bounding box center [392, 16] width 16 height 7
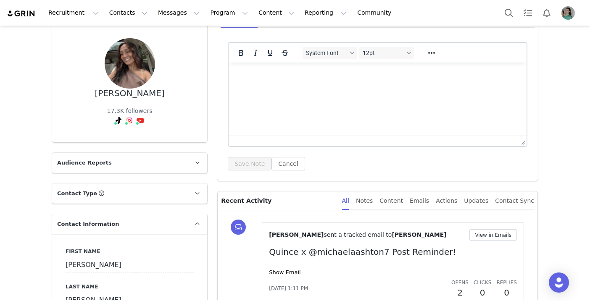
scroll to position [165, 0]
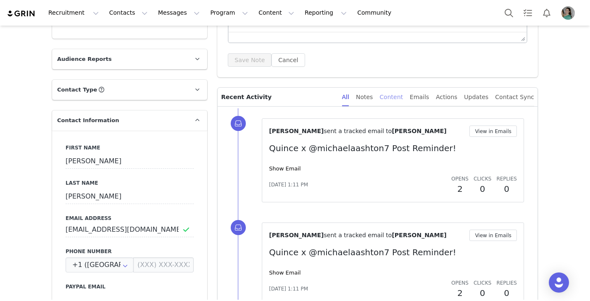
click at [394, 97] on div "Content" at bounding box center [391, 97] width 24 height 19
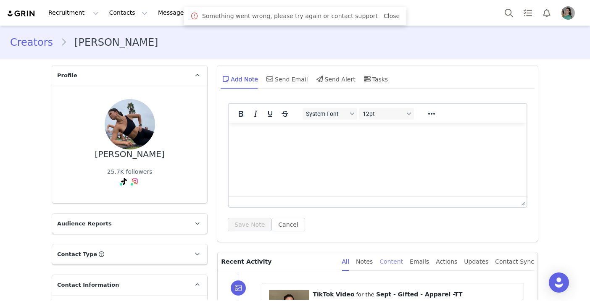
click at [401, 262] on div "Content" at bounding box center [391, 261] width 24 height 19
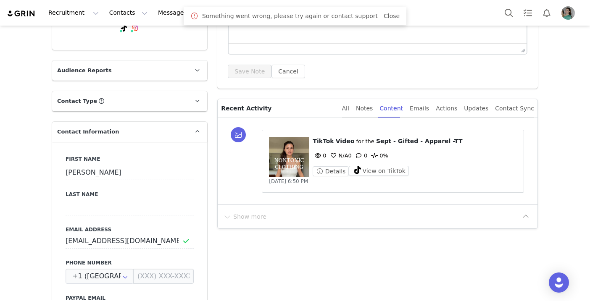
scroll to position [176, 0]
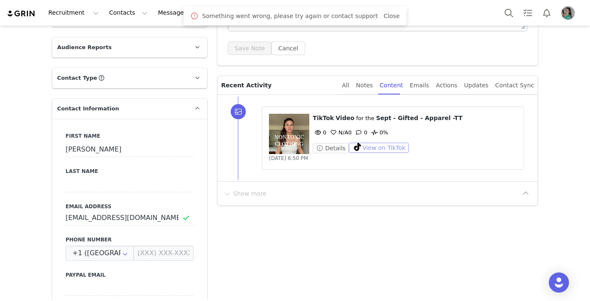
click at [388, 147] on button "View on TikTok" at bounding box center [379, 148] width 60 height 10
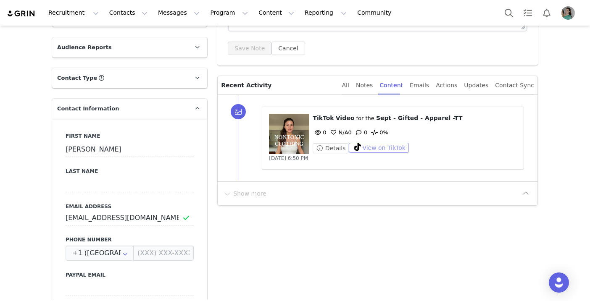
scroll to position [716, 0]
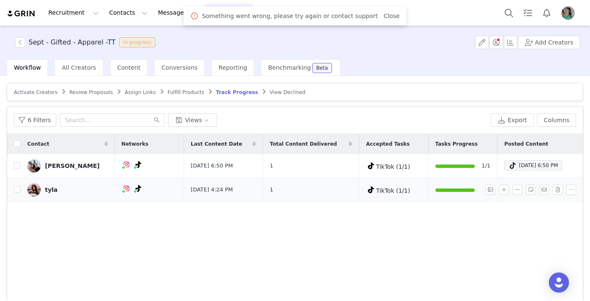
click at [33, 193] on img at bounding box center [33, 189] width 13 height 13
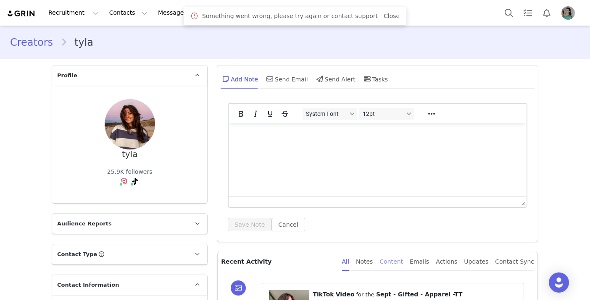
click at [398, 258] on div "Content" at bounding box center [391, 261] width 24 height 19
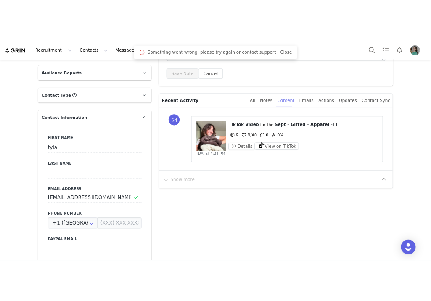
scroll to position [181, 0]
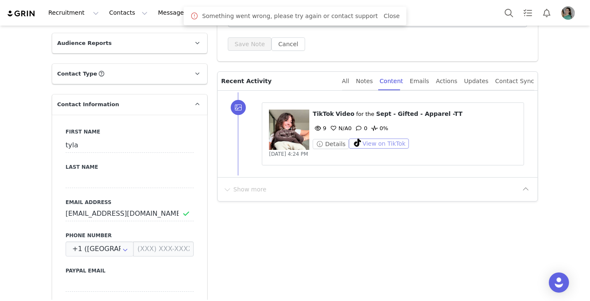
click at [373, 144] on button "View on TikTok" at bounding box center [379, 144] width 60 height 10
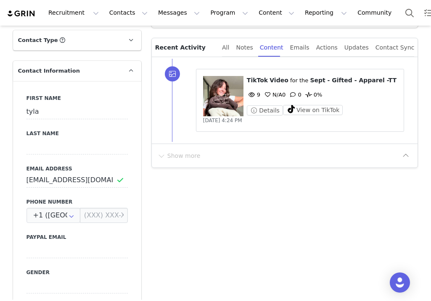
scroll to position [62, 0]
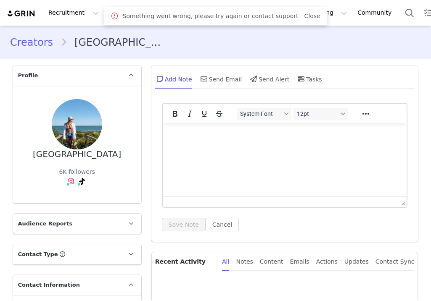
type input "+1 ([GEOGRAPHIC_DATA])"
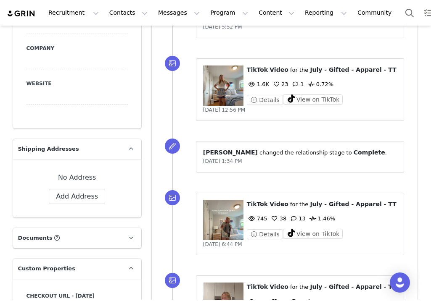
scroll to position [530, 0]
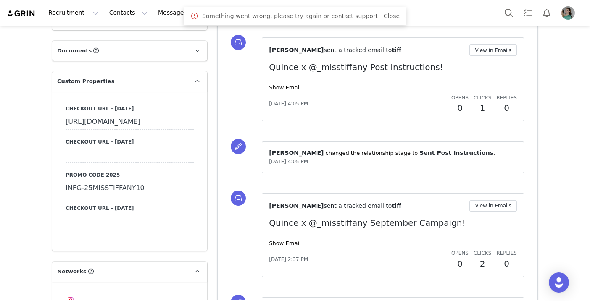
scroll to position [728, 0]
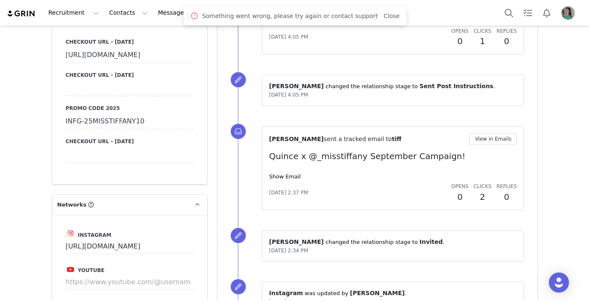
click at [117, 129] on div "INFG-25MISSTIFFANY10" at bounding box center [130, 121] width 128 height 15
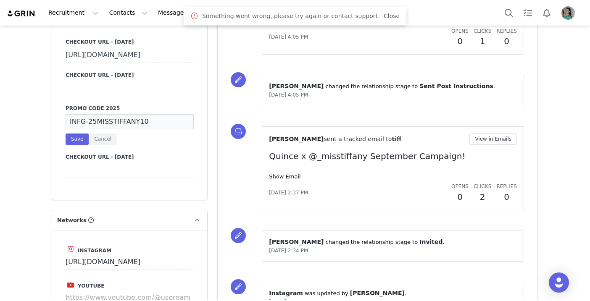
click at [117, 129] on input "INFG-25MISSTIFFANY10" at bounding box center [130, 121] width 128 height 15
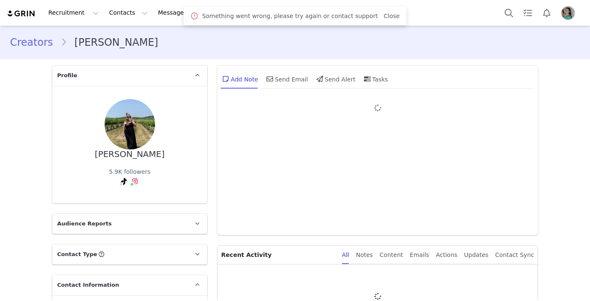
type input "+1 ([GEOGRAPHIC_DATA])"
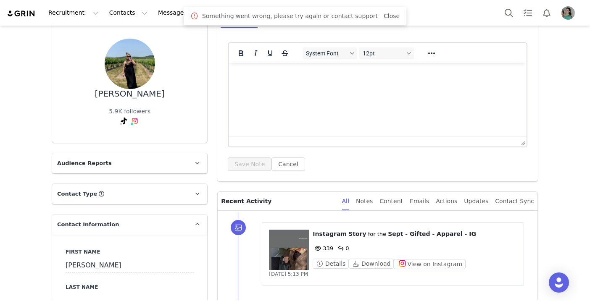
scroll to position [175, 0]
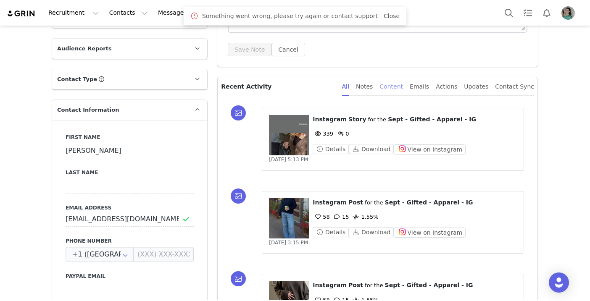
click at [403, 87] on div "Content" at bounding box center [391, 86] width 24 height 19
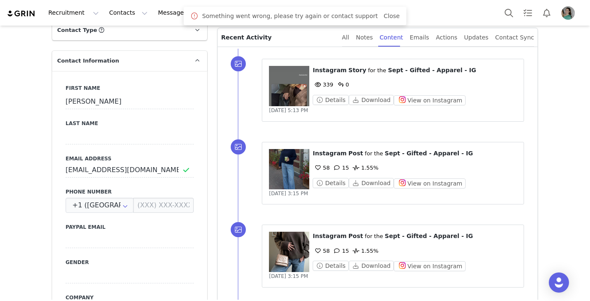
scroll to position [255, 0]
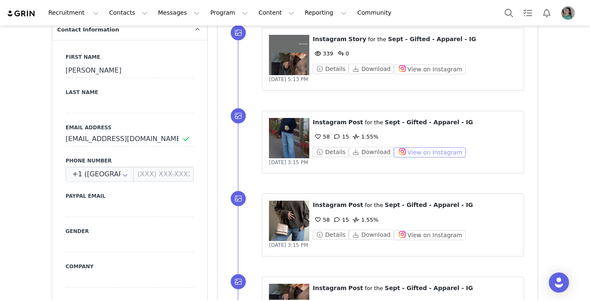
click at [420, 155] on button "View on Instagram" at bounding box center [430, 152] width 72 height 10
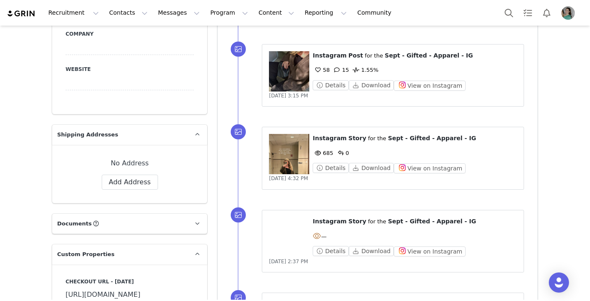
scroll to position [539, 0]
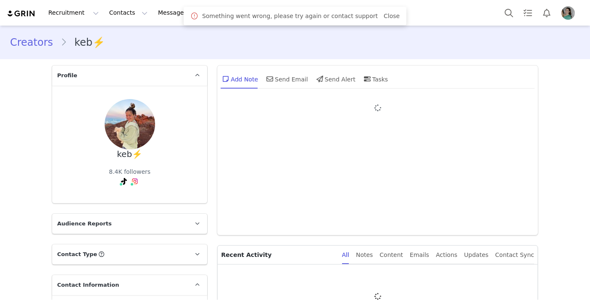
type input "+1 ([GEOGRAPHIC_DATA])"
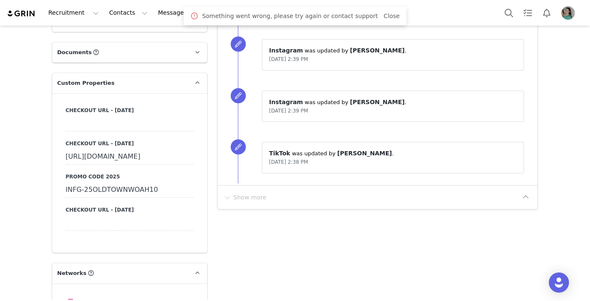
scroll to position [707, 0]
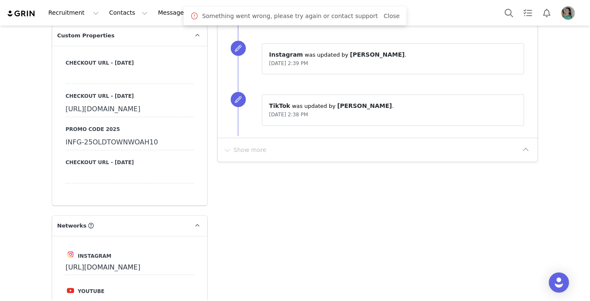
click at [100, 150] on div "INFG-25OLDTOWNWOAH10" at bounding box center [130, 142] width 128 height 15
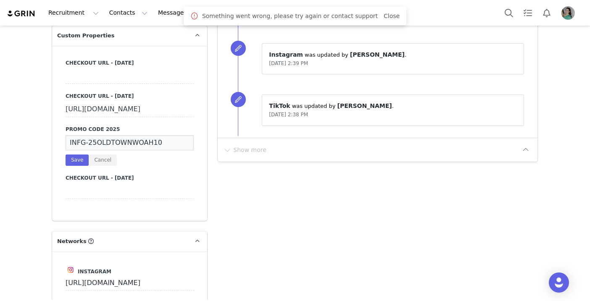
click at [104, 150] on input "INFG-25OLDTOWNWOAH10" at bounding box center [130, 142] width 128 height 15
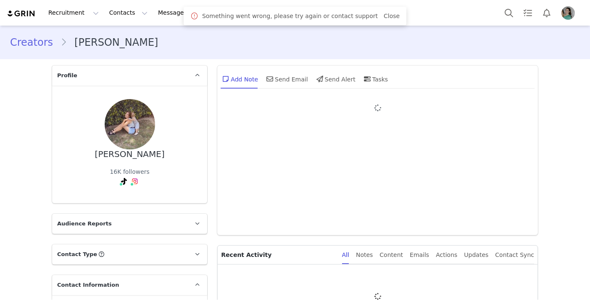
type input "+1 ([GEOGRAPHIC_DATA])"
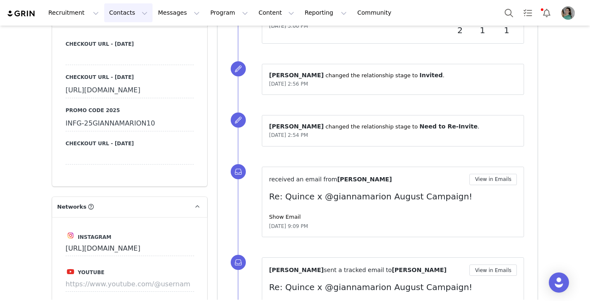
click at [118, 12] on button "Contacts Contacts" at bounding box center [128, 12] width 48 height 19
click at [119, 47] on link "Prospects" at bounding box center [131, 53] width 66 height 16
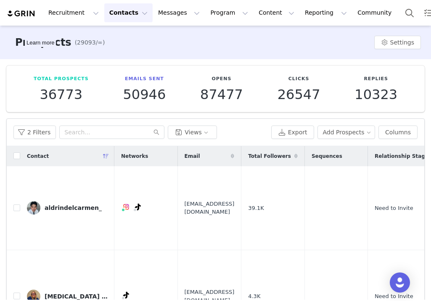
click at [121, 16] on button "Contacts Contacts" at bounding box center [128, 12] width 48 height 19
click at [122, 36] on p "Creators" at bounding box center [117, 37] width 25 height 9
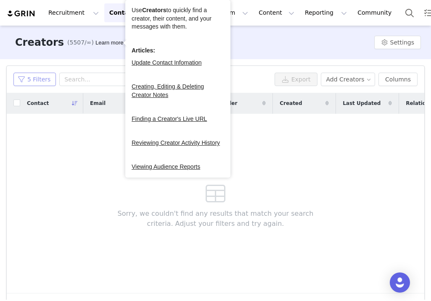
click at [35, 79] on button "5 Filters" at bounding box center [34, 79] width 42 height 13
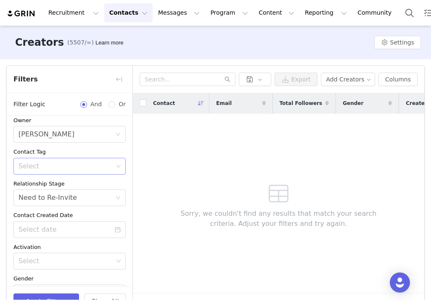
scroll to position [40, 0]
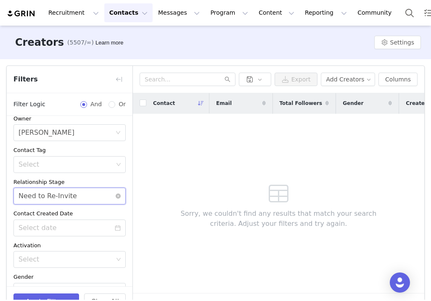
click at [108, 197] on div "Select Need to Re-Invite" at bounding box center [66, 196] width 97 height 16
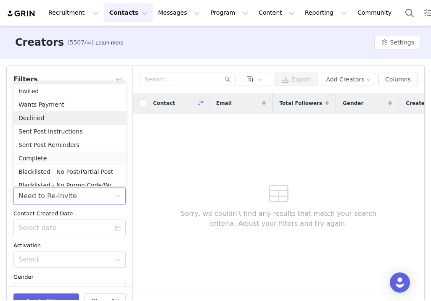
scroll to position [44, 0]
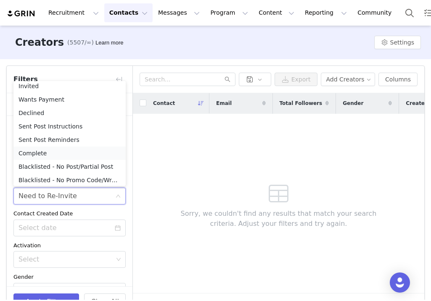
click at [45, 150] on li "Complete" at bounding box center [69, 153] width 112 height 13
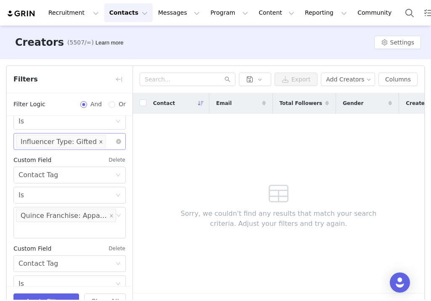
scroll to position [337, 0]
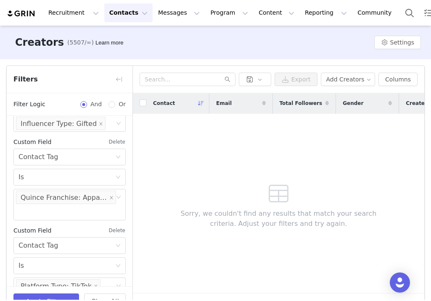
click at [115, 224] on button "Delete" at bounding box center [116, 230] width 17 height 13
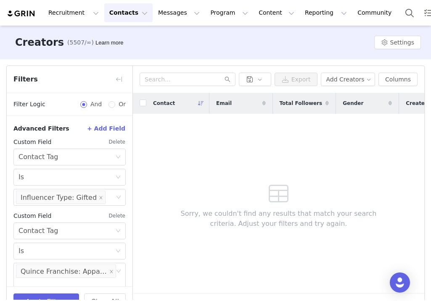
click at [117, 214] on button "Delete" at bounding box center [116, 215] width 17 height 13
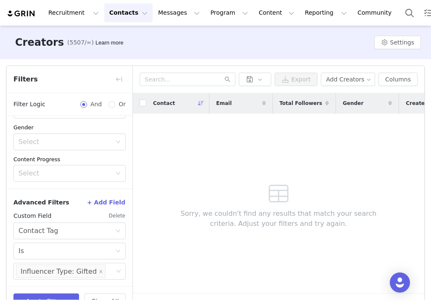
click at [117, 221] on button "Delete" at bounding box center [116, 215] width 17 height 13
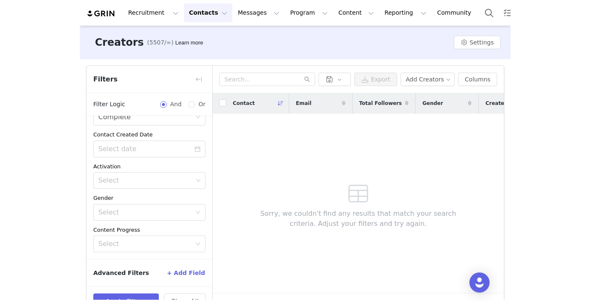
scroll to position [24, 0]
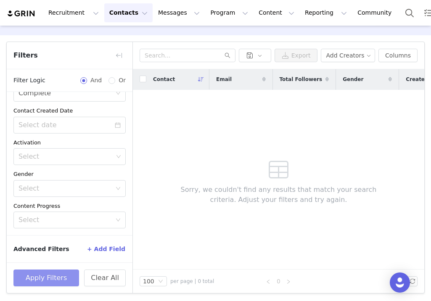
click at [46, 274] on button "Apply Filters" at bounding box center [46, 278] width 66 height 17
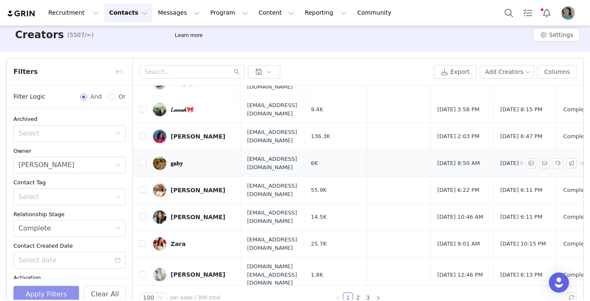
scroll to position [46, 0]
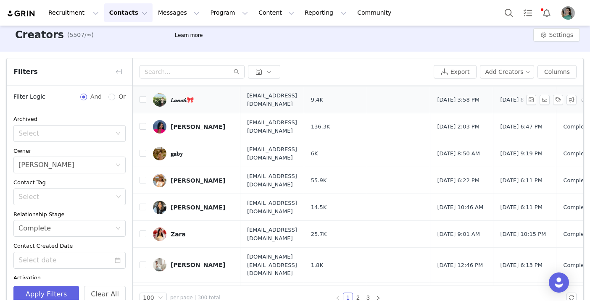
click at [160, 100] on img at bounding box center [159, 99] width 13 height 13
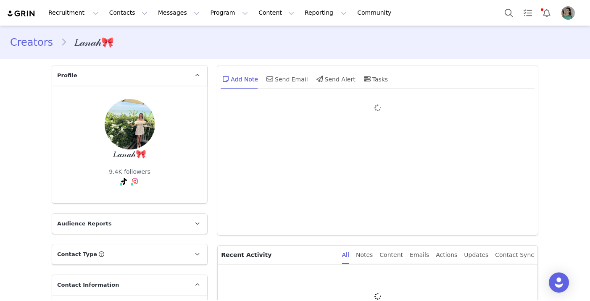
type input "+1 ([GEOGRAPHIC_DATA])"
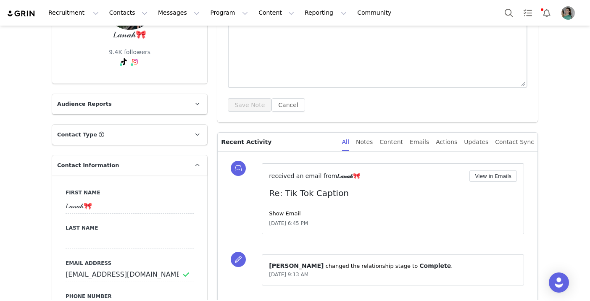
scroll to position [134, 0]
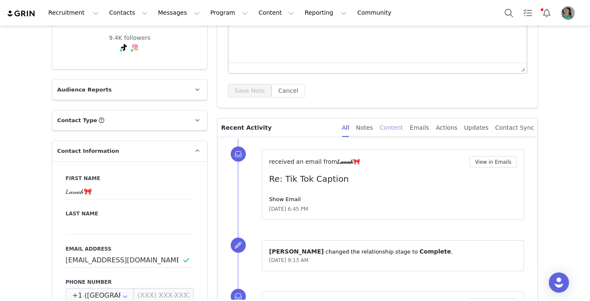
click at [396, 131] on div "Content" at bounding box center [391, 127] width 24 height 19
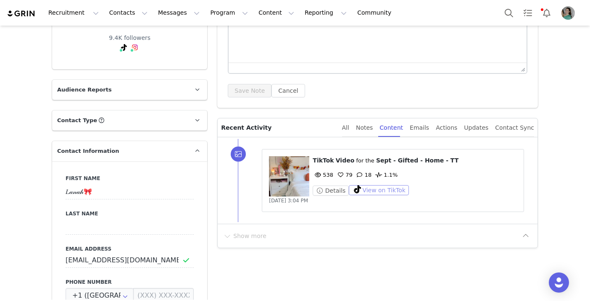
click at [376, 189] on button "View on TikTok" at bounding box center [379, 190] width 60 height 10
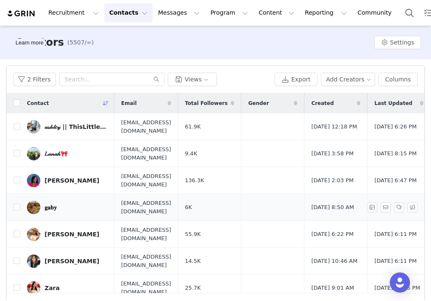
click at [39, 206] on img at bounding box center [33, 207] width 13 height 13
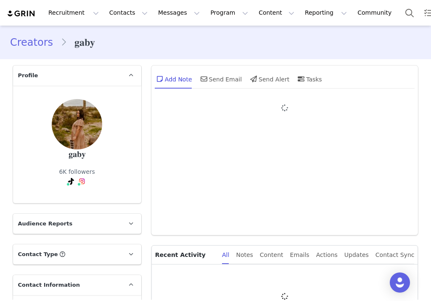
type input "+1 ([GEOGRAPHIC_DATA])"
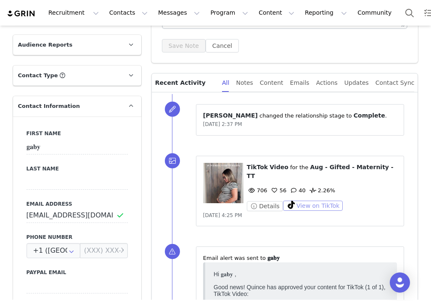
click at [306, 201] on button "View on TikTok" at bounding box center [313, 206] width 60 height 10
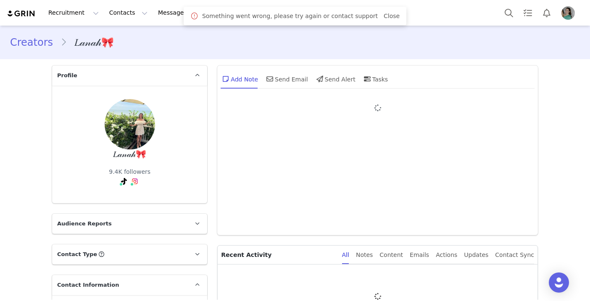
type input "+1 ([GEOGRAPHIC_DATA])"
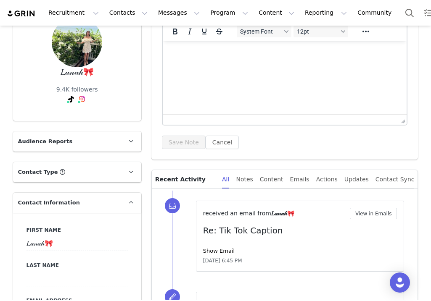
scroll to position [89, 0]
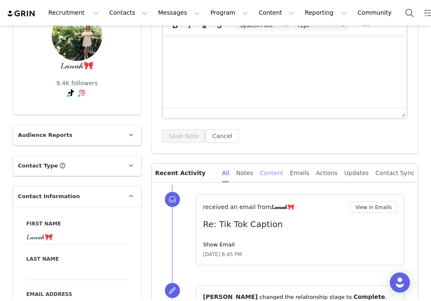
click at [282, 171] on div "Content" at bounding box center [272, 173] width 24 height 19
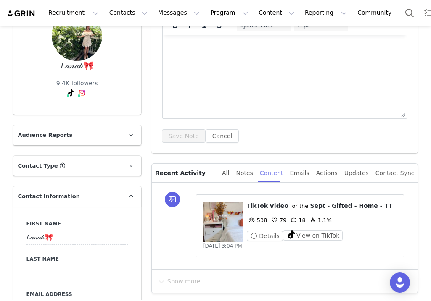
scroll to position [264, 0]
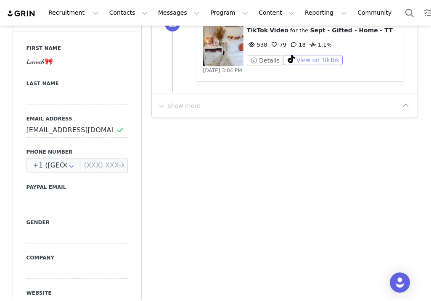
click at [318, 62] on button "View on TikTok" at bounding box center [313, 60] width 60 height 10
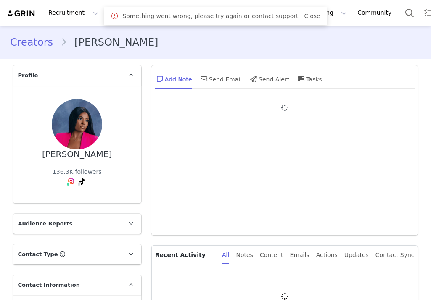
type input "+1 ([GEOGRAPHIC_DATA])"
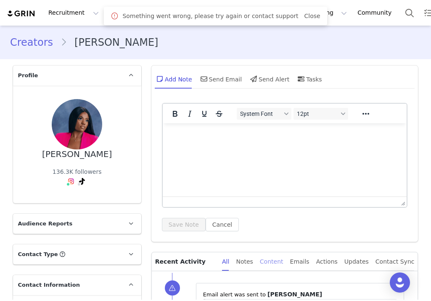
click at [282, 260] on div "Content" at bounding box center [272, 261] width 24 height 19
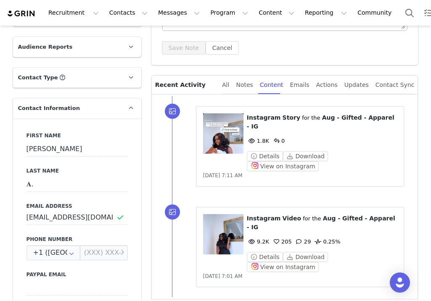
scroll to position [184, 0]
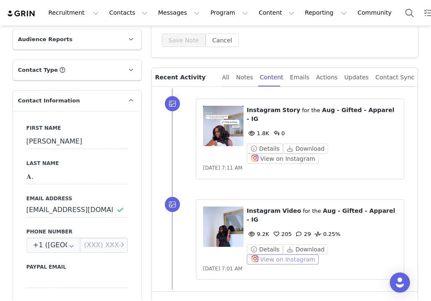
click at [318, 255] on button "View on Instagram" at bounding box center [283, 260] width 72 height 10
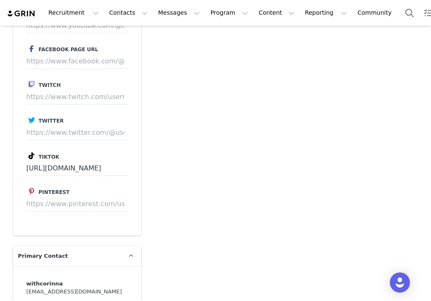
scroll to position [832, 0]
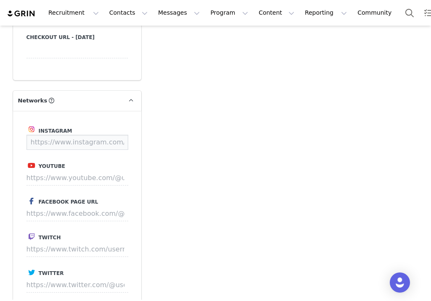
click at [58, 138] on input at bounding box center [77, 142] width 102 height 15
paste input "[URL][DOMAIN_NAME]"
type input "https://www.instagram.com/withcorinna"
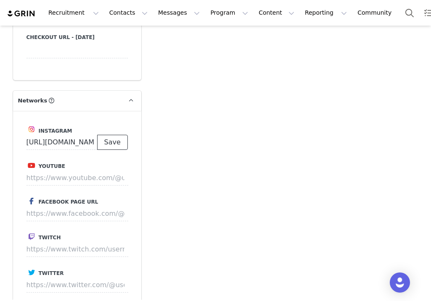
click at [118, 144] on button "Save" at bounding box center [112, 142] width 31 height 15
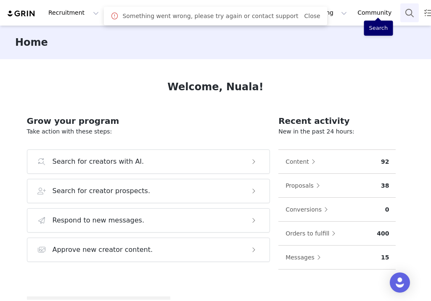
click at [400, 14] on button "Search" at bounding box center [409, 12] width 18 height 19
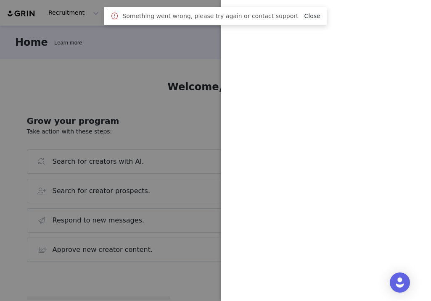
click at [304, 13] on link "Close" at bounding box center [312, 16] width 16 height 7
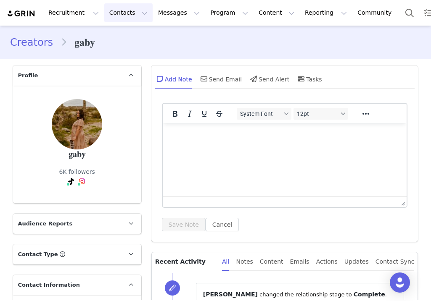
click at [124, 16] on button "Contacts Contacts" at bounding box center [128, 12] width 48 height 19
click at [122, 53] on p "Prospects" at bounding box center [119, 52] width 28 height 9
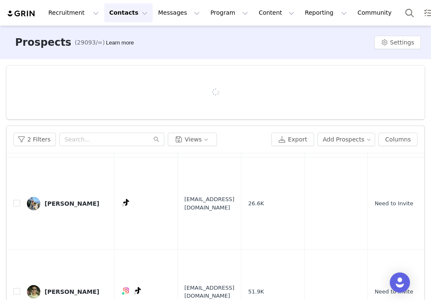
scroll to position [1390, 0]
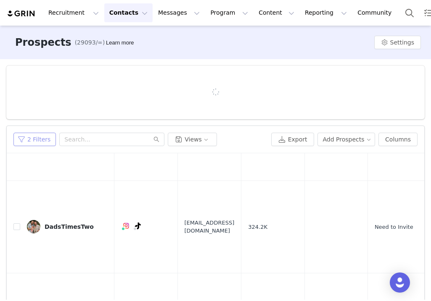
click at [33, 137] on button "2 Filters" at bounding box center [34, 139] width 42 height 13
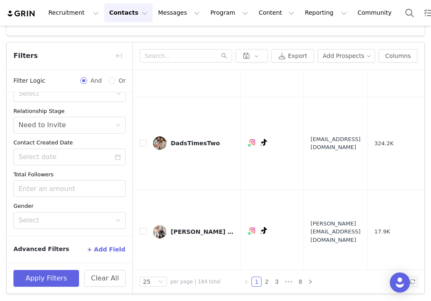
scroll to position [76, 0]
click at [117, 158] on icon "icon: calendar" at bounding box center [118, 157] width 6 height 6
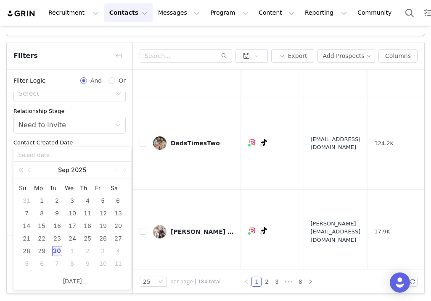
click at [58, 252] on div "30" at bounding box center [57, 251] width 10 height 10
type input "[DATE]"
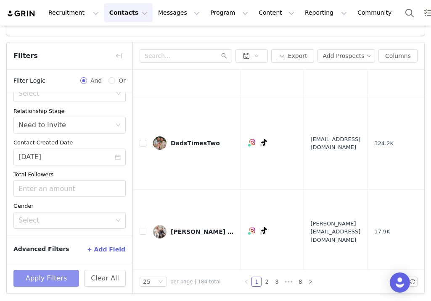
click at [49, 276] on button "Apply Filters" at bounding box center [46, 278] width 66 height 17
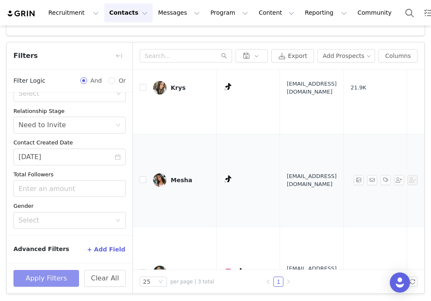
scroll to position [0, 0]
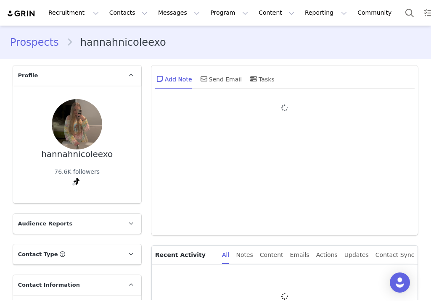
type input "+1 ([GEOGRAPHIC_DATA])"
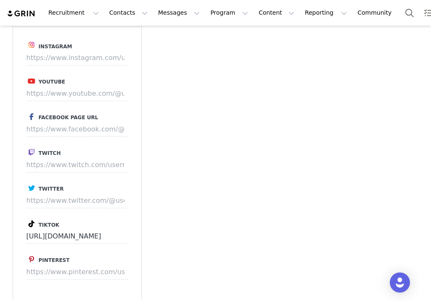
scroll to position [892, 0]
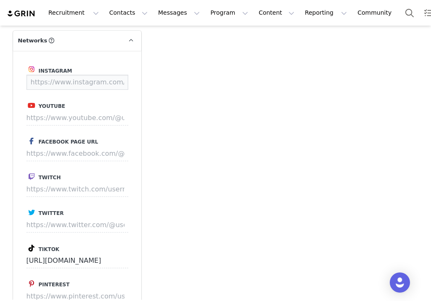
click at [88, 77] on input at bounding box center [77, 82] width 102 height 15
paste input "[URL][DOMAIN_NAME]"
type input "[URL][DOMAIN_NAME]"
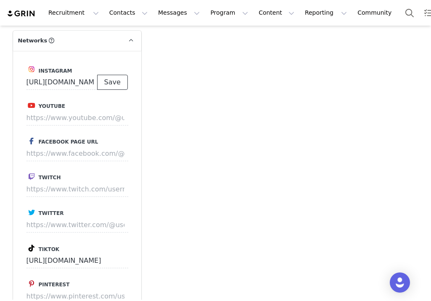
click at [116, 86] on button "Save" at bounding box center [112, 82] width 31 height 15
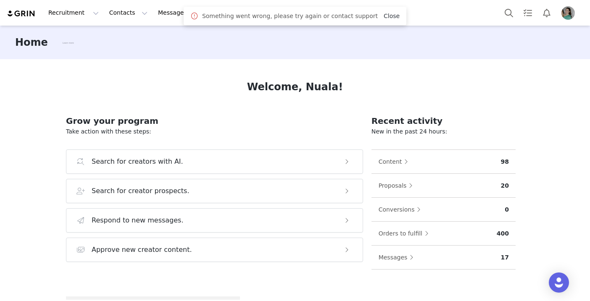
click at [384, 19] on link "Close" at bounding box center [392, 16] width 16 height 7
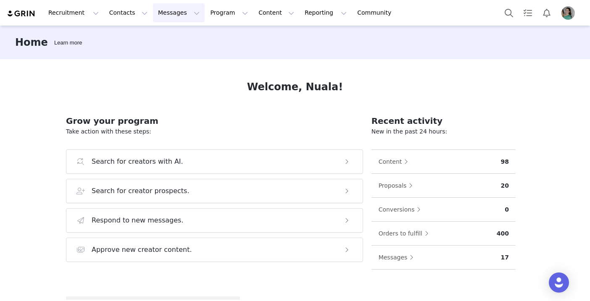
click at [167, 14] on button "Messages Messages" at bounding box center [179, 12] width 52 height 19
click at [165, 51] on div "Inbox" at bounding box center [177, 52] width 56 height 9
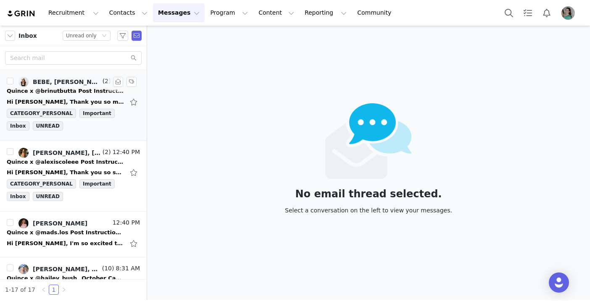
click at [68, 94] on div "Quince x @brinutbutta Post Instructions!" at bounding box center [66, 91] width 118 height 8
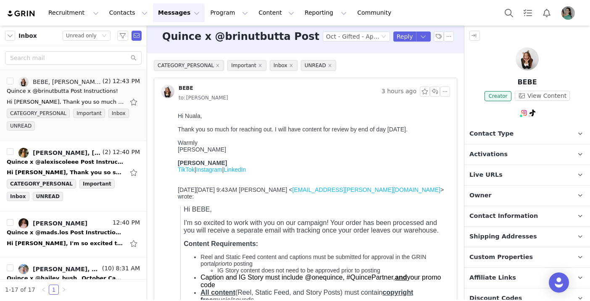
scroll to position [11, 0]
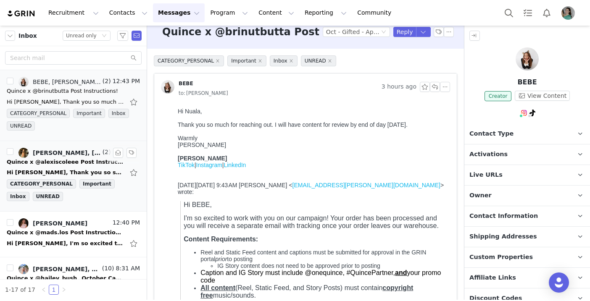
click at [71, 167] on div "Hi [PERSON_NAME], Thank you so so much for all of the information! I cannot wai…" at bounding box center [73, 172] width 133 height 13
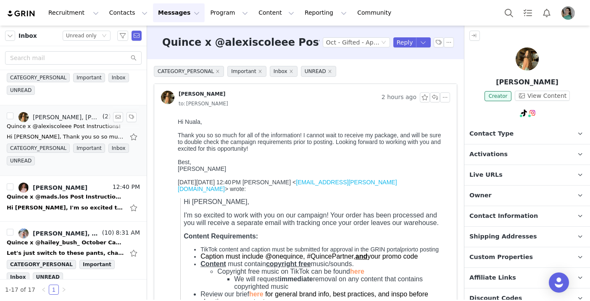
scroll to position [55, 0]
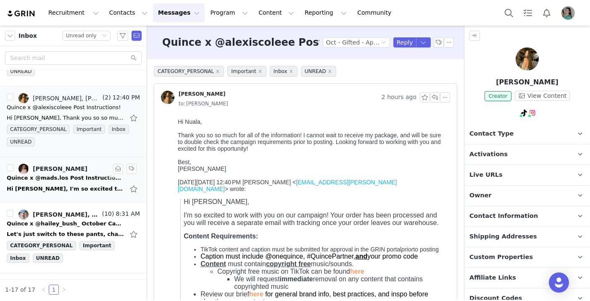
click at [67, 181] on div "Quince x @mads.los Post Instructions!" at bounding box center [66, 178] width 118 height 8
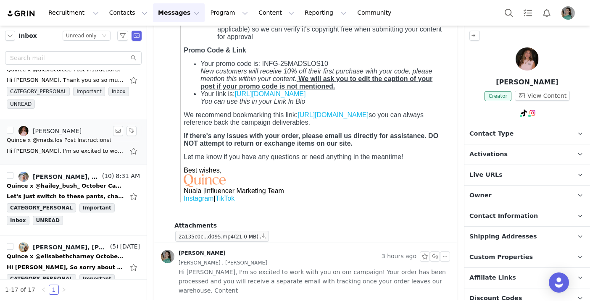
scroll to position [123, 0]
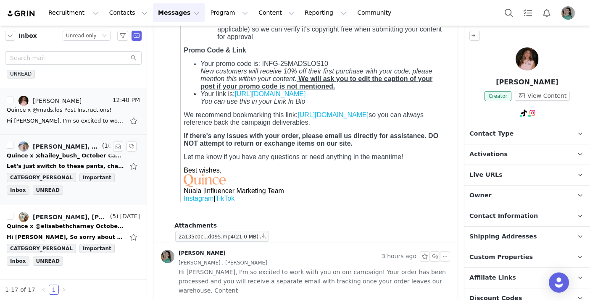
click at [75, 162] on div "Let's just switch to these pants, champagne color in a size large [URL][DOMAIN_…" at bounding box center [66, 166] width 118 height 8
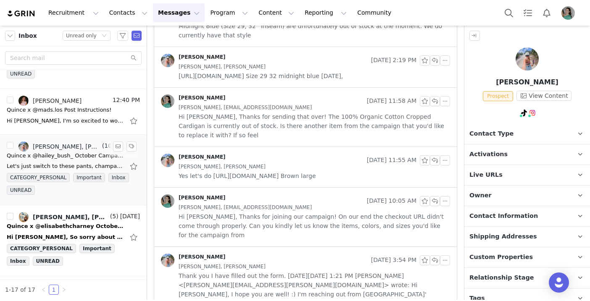
scroll to position [0, 0]
click at [117, 146] on button "button" at bounding box center [118, 147] width 10 height 10
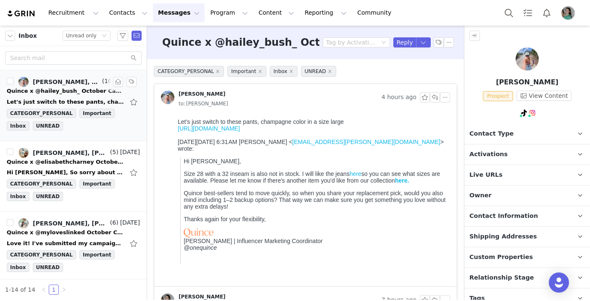
click at [240, 132] on link "[URL][DOMAIN_NAME]" at bounding box center [209, 128] width 62 height 7
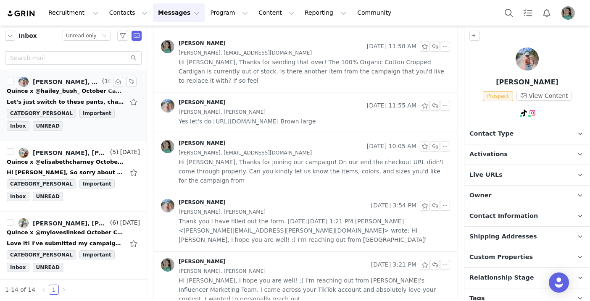
scroll to position [29, 0]
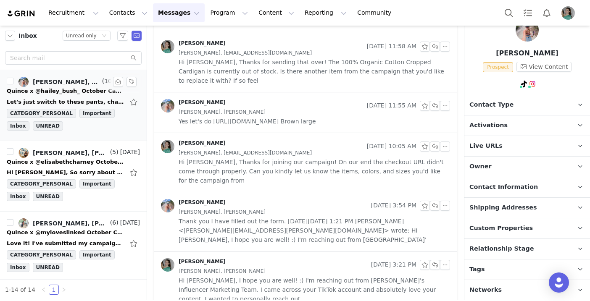
click at [506, 232] on p "Custom Properties" at bounding box center [516, 228] width 105 height 20
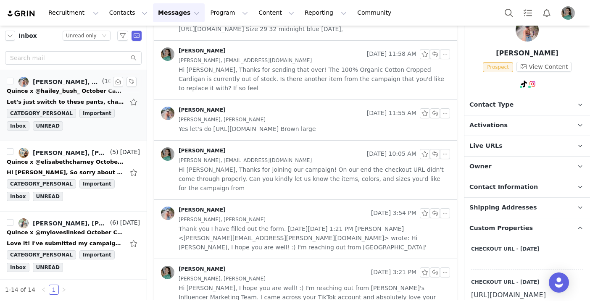
scroll to position [464, 0]
click at [289, 125] on span "Yes let's do [URL][DOMAIN_NAME] Brown large" at bounding box center [247, 129] width 137 height 9
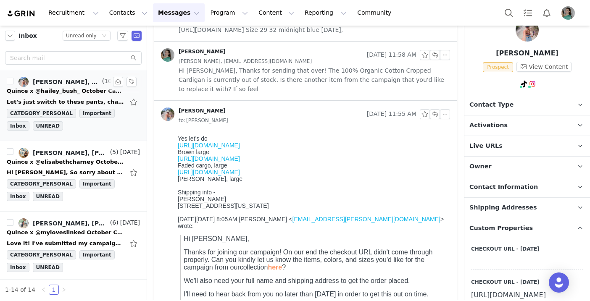
scroll to position [0, 0]
click at [240, 162] on link "[URL][DOMAIN_NAME]" at bounding box center [209, 158] width 62 height 7
click at [240, 176] on link "[URL][DOMAIN_NAME]" at bounding box center [209, 172] width 62 height 7
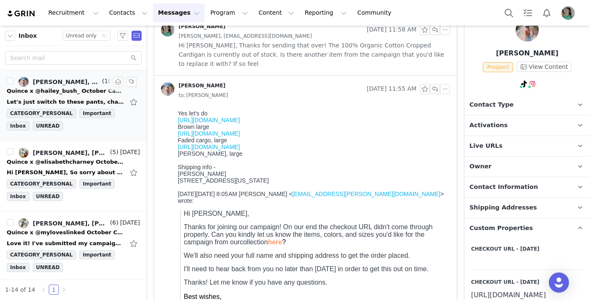
scroll to position [511, 0]
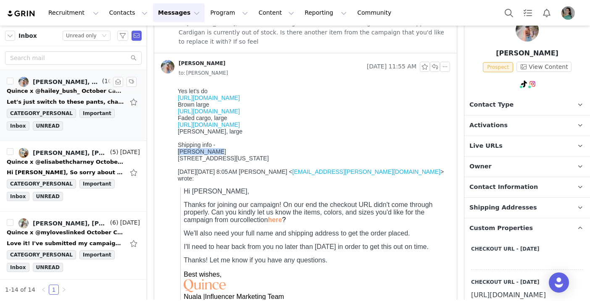
drag, startPoint x: 178, startPoint y: 176, endPoint x: 212, endPoint y: 176, distance: 34.4
click at [212, 155] on div "[PERSON_NAME]" at bounding box center [312, 151] width 269 height 7
copy div "[PERSON_NAME]"
click at [501, 184] on span "Contact Information" at bounding box center [503, 187] width 68 height 9
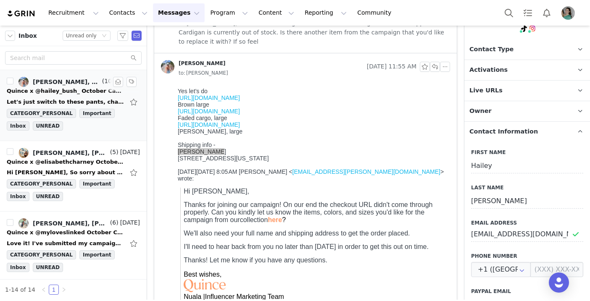
scroll to position [121, 0]
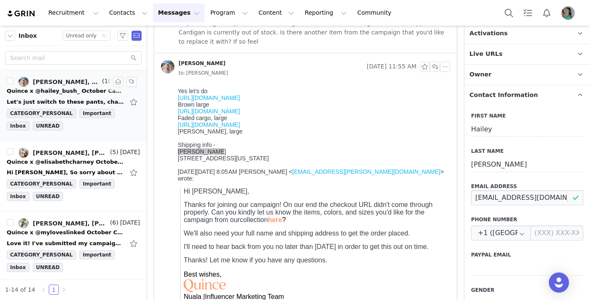
click at [501, 199] on input "[EMAIL_ADDRESS][DOMAIN_NAME]" at bounding box center [527, 197] width 112 height 15
click at [501, 197] on input "[EMAIL_ADDRESS][DOMAIN_NAME]" at bounding box center [527, 197] width 112 height 15
drag, startPoint x: 178, startPoint y: 184, endPoint x: 310, endPoint y: 184, distance: 131.5
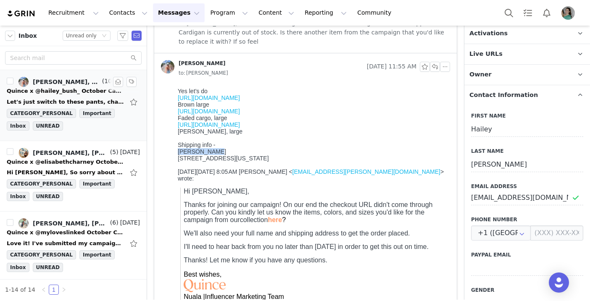
click at [310, 162] on div "[STREET_ADDRESS][US_STATE]" at bounding box center [312, 158] width 269 height 7
copy div "[STREET_ADDRESS][US_STATE]"
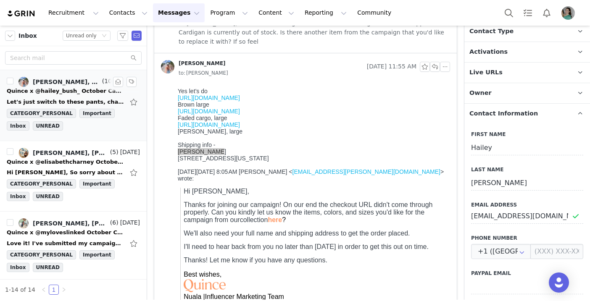
click at [491, 56] on p "Activations" at bounding box center [516, 52] width 105 height 20
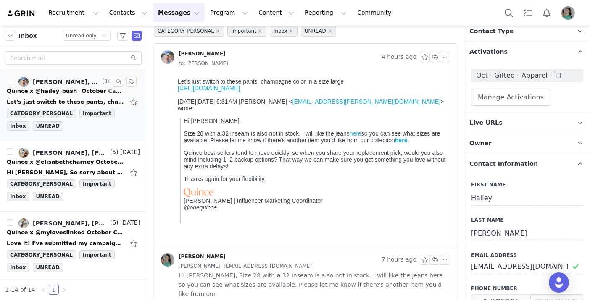
scroll to position [0, 0]
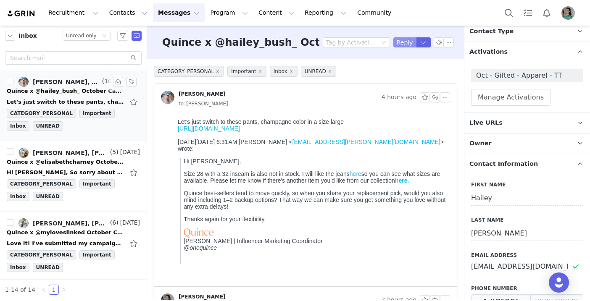
click at [408, 39] on button "Reply" at bounding box center [404, 42] width 23 height 10
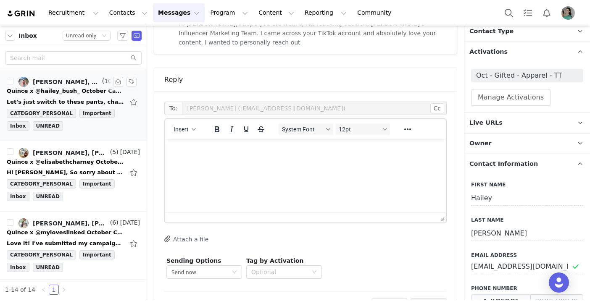
scroll to position [984, 0]
click at [187, 159] on html at bounding box center [305, 149] width 281 height 23
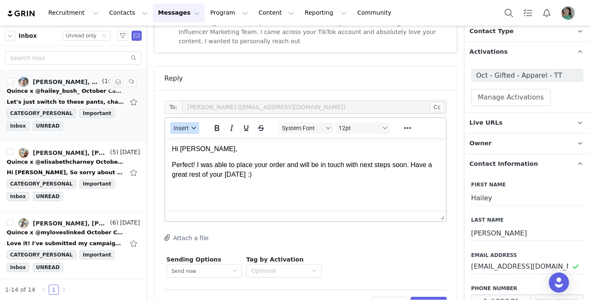
click at [190, 122] on button "Insert" at bounding box center [184, 128] width 29 height 12
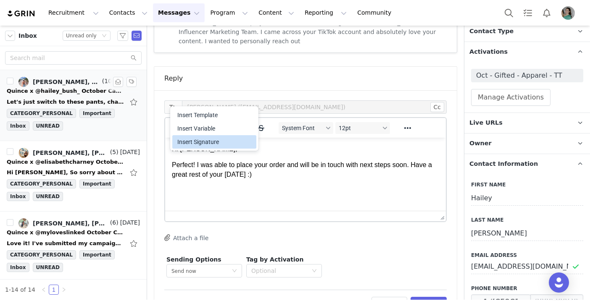
click at [203, 142] on div "Insert Signature" at bounding box center [215, 142] width 76 height 10
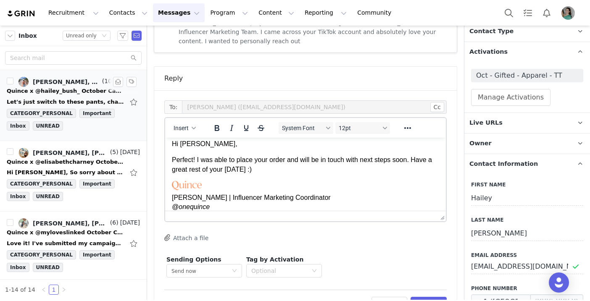
drag, startPoint x: 198, startPoint y: 158, endPoint x: 198, endPoint y: 181, distance: 23.1
click at [198, 158] on p "Perfect! I was able to place your order and will be in touch with next steps so…" at bounding box center [305, 164] width 267 height 19
click at [428, 297] on button "Preview" at bounding box center [428, 303] width 37 height 13
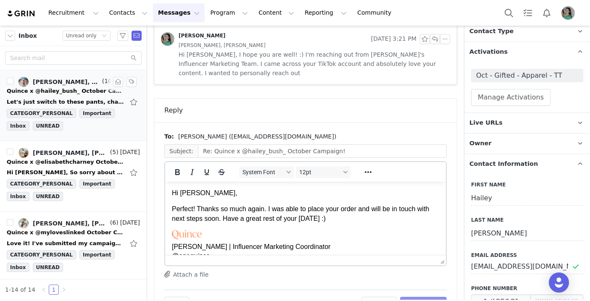
scroll to position [0, 0]
click at [428, 297] on button "Send Email" at bounding box center [423, 303] width 47 height 13
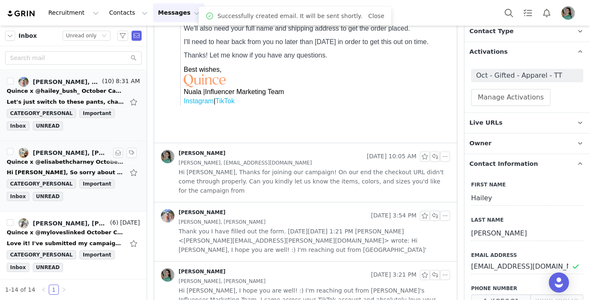
click at [67, 163] on div "Quince x @elisabethcharney October Campaign!" at bounding box center [66, 162] width 118 height 8
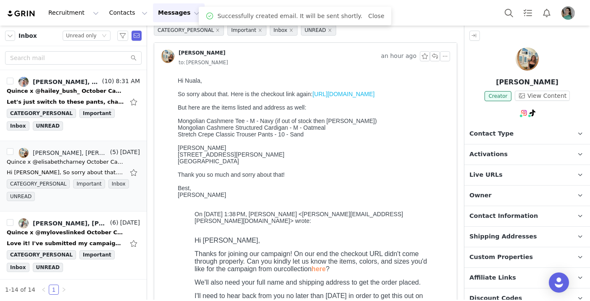
scroll to position [0, 0]
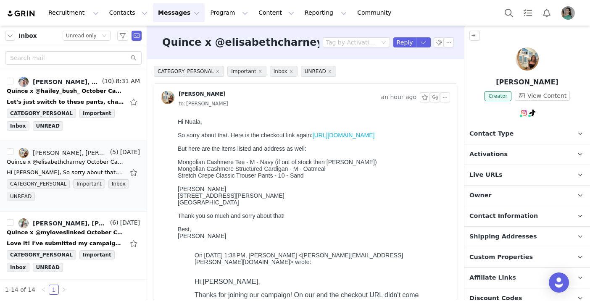
click at [313, 139] on link "[URL][DOMAIN_NAME]" at bounding box center [344, 135] width 62 height 7
click at [497, 218] on span "Contact Information" at bounding box center [503, 216] width 68 height 9
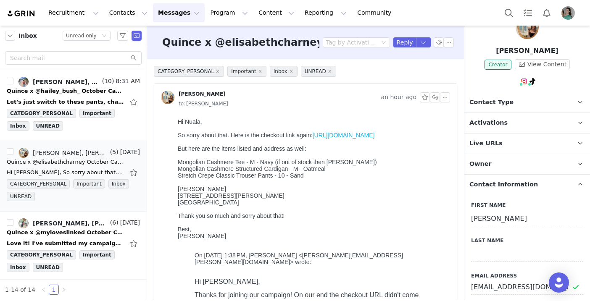
scroll to position [82, 0]
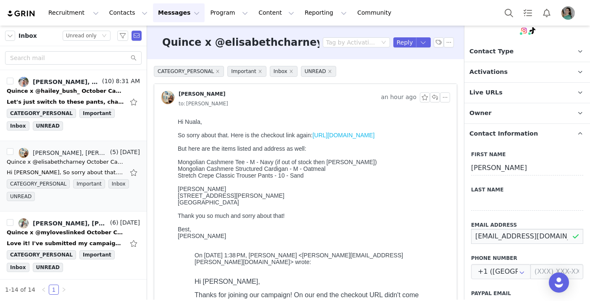
click at [508, 237] on input "[EMAIL_ADDRESS][DOMAIN_NAME]" at bounding box center [527, 236] width 112 height 15
click at [402, 40] on button "Reply" at bounding box center [404, 42] width 23 height 10
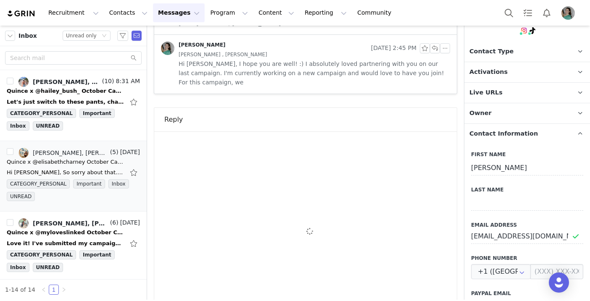
scroll to position [623, 0]
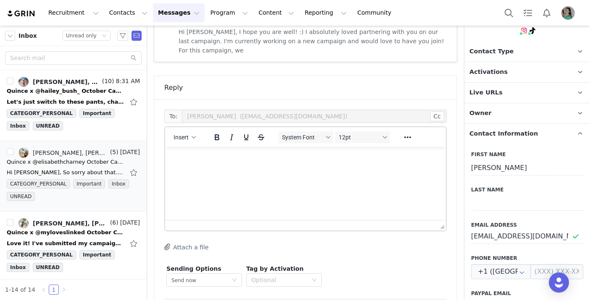
click at [257, 170] on html at bounding box center [305, 158] width 281 height 23
click at [207, 158] on p "No problem [PERSON_NAME]!" at bounding box center [305, 158] width 267 height 9
click at [257, 164] on html "No problem, [PERSON_NAME]!" at bounding box center [305, 158] width 281 height 23
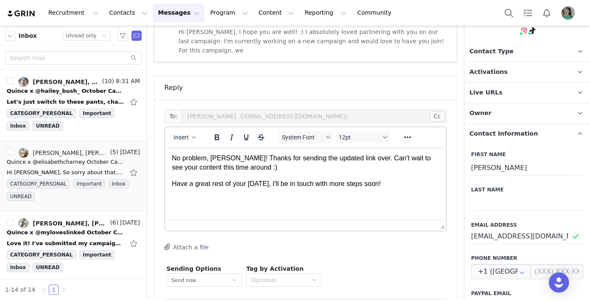
click at [185, 127] on div "Insert System Font 12pt To open the popup, press Shift+Enter To open the popup,…" at bounding box center [305, 137] width 281 height 20
click at [185, 131] on button "Insert" at bounding box center [184, 137] width 29 height 12
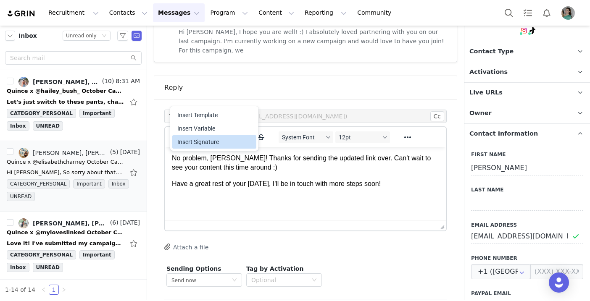
drag, startPoint x: 199, startPoint y: 139, endPoint x: 47, endPoint y: 23, distance: 191.0
click at [199, 139] on div "Insert Signature" at bounding box center [215, 142] width 76 height 10
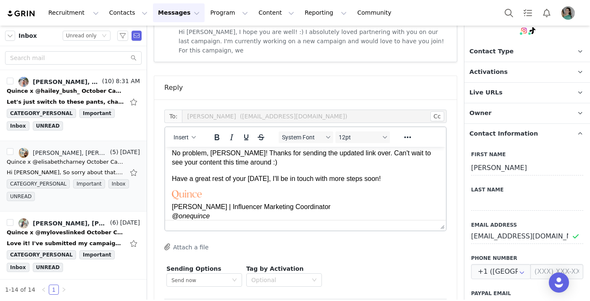
click at [230, 151] on p "No problem, [PERSON_NAME]! Thanks for sending the updated link over. Can't wait…" at bounding box center [305, 158] width 267 height 19
copy p "[PERSON_NAME]"
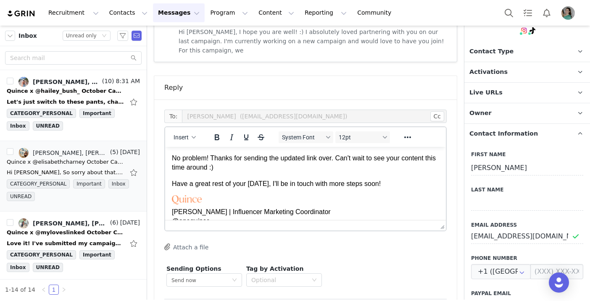
click at [172, 159] on p "No problem! Thanks for sending the updated link over. Can't wait to see your co…" at bounding box center [305, 163] width 267 height 19
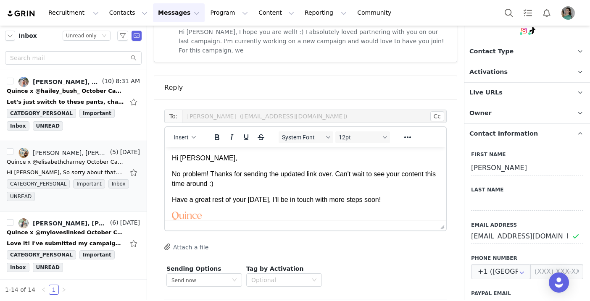
scroll to position [3, 0]
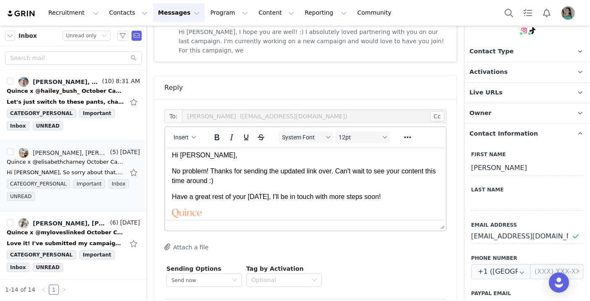
click at [223, 201] on p "Have a great rest of your [DATE], I'll be in touch with more steps soon!" at bounding box center [305, 196] width 267 height 9
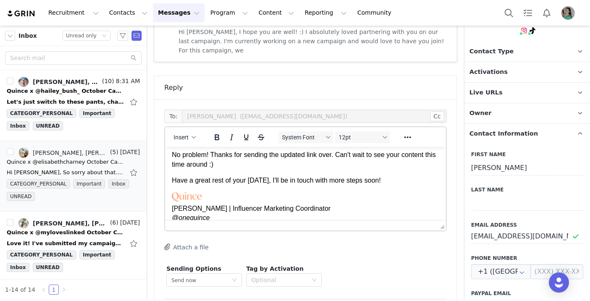
scroll to position [22, 0]
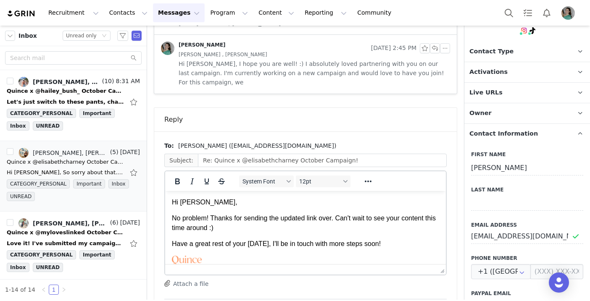
scroll to position [0, 0]
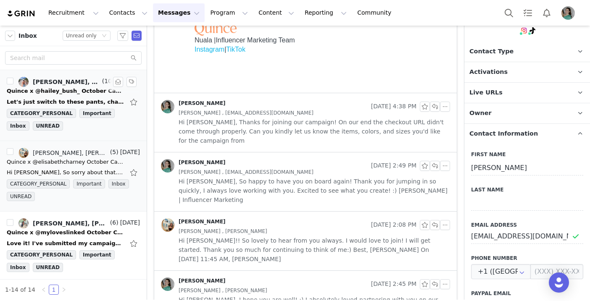
click at [70, 101] on div "Let's just switch to these pants, champagne color in a size large [URL][DOMAIN_…" at bounding box center [66, 102] width 118 height 8
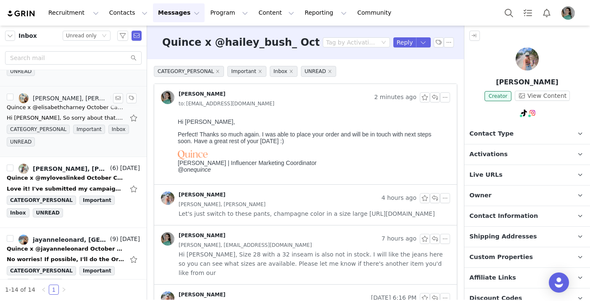
scroll to position [66, 0]
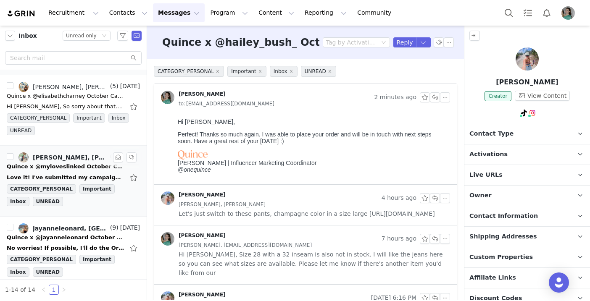
click at [55, 174] on div "Love it! I've submitted my campaign approval and product request. Let me know i…" at bounding box center [66, 177] width 118 height 8
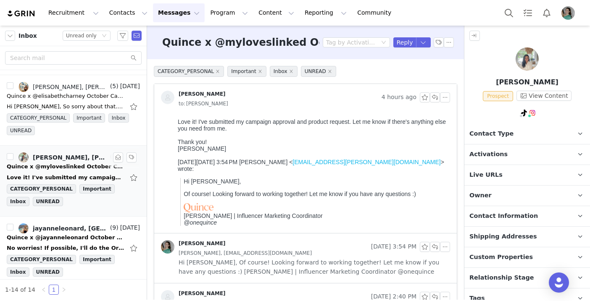
scroll to position [0, 0]
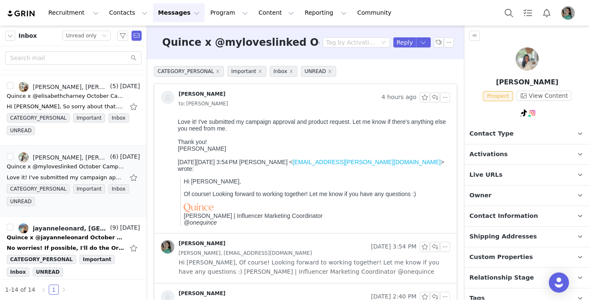
click at [501, 157] on span "Activations" at bounding box center [488, 154] width 38 height 9
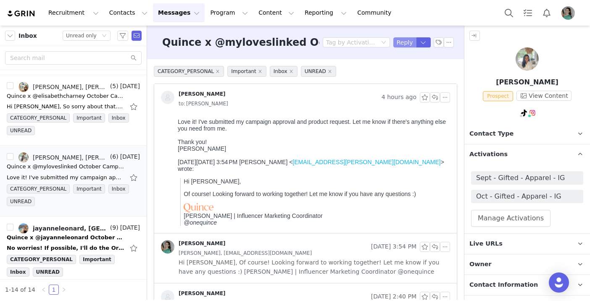
click at [406, 41] on button "Reply" at bounding box center [404, 42] width 23 height 10
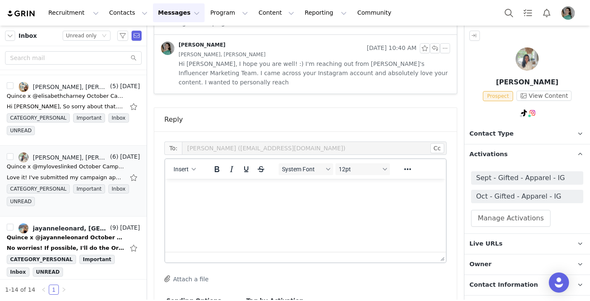
scroll to position [458, 0]
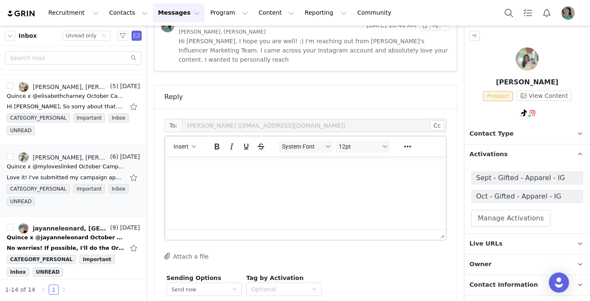
click at [266, 179] on html at bounding box center [305, 167] width 281 height 23
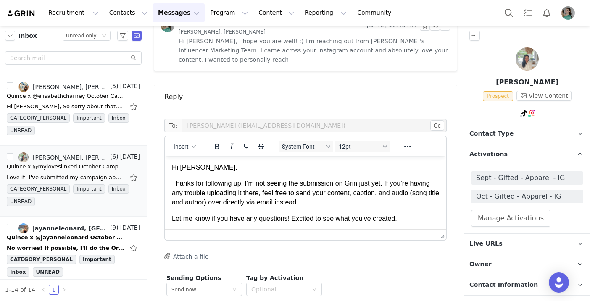
scroll to position [10, 0]
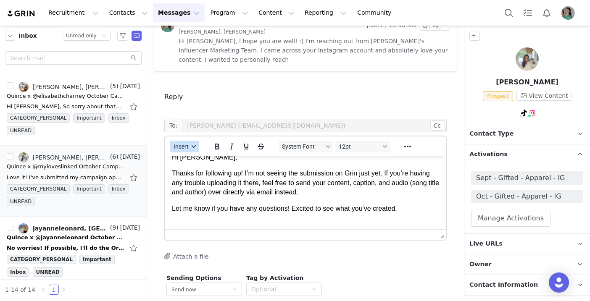
click at [184, 143] on span "Insert" at bounding box center [180, 146] width 15 height 7
click at [192, 139] on div "Insert Signature" at bounding box center [215, 142] width 76 height 10
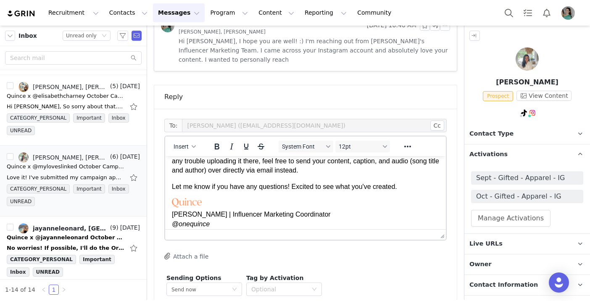
scroll to position [38, 0]
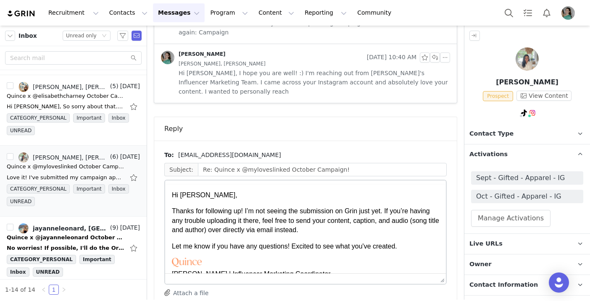
scroll to position [0, 0]
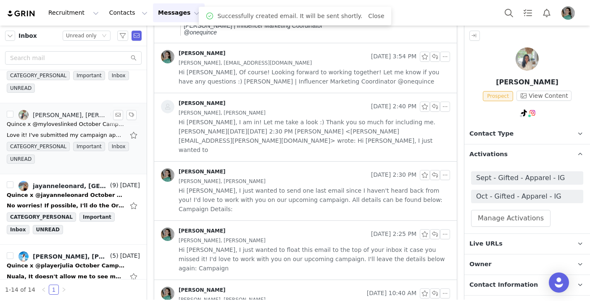
scroll to position [113, 0]
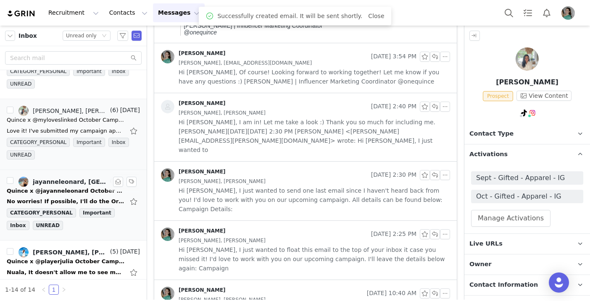
click at [84, 189] on div "Quince x @jayanneleonard October Campaign!" at bounding box center [66, 191] width 118 height 8
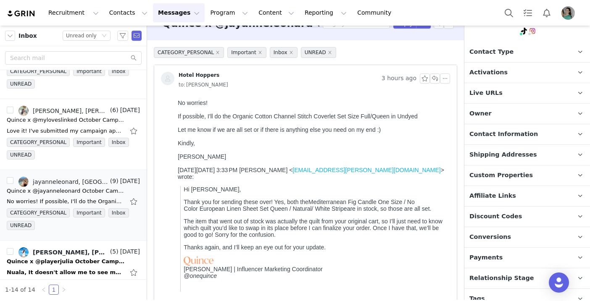
scroll to position [111, 0]
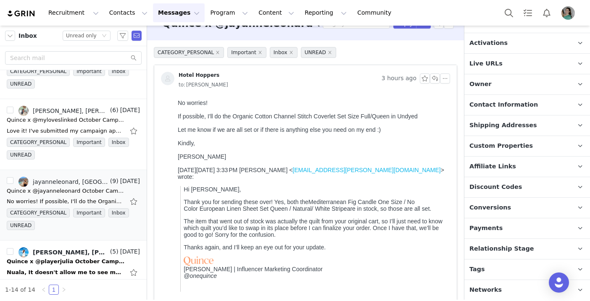
click at [498, 248] on span "Relationship Stage" at bounding box center [501, 248] width 65 height 9
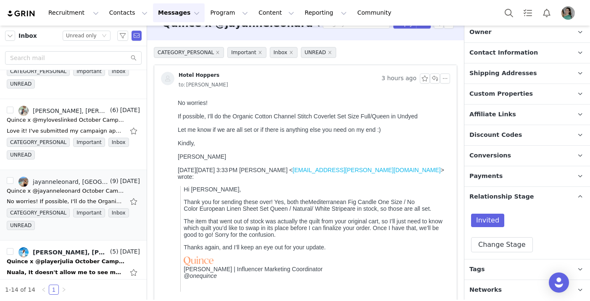
scroll to position [114, 0]
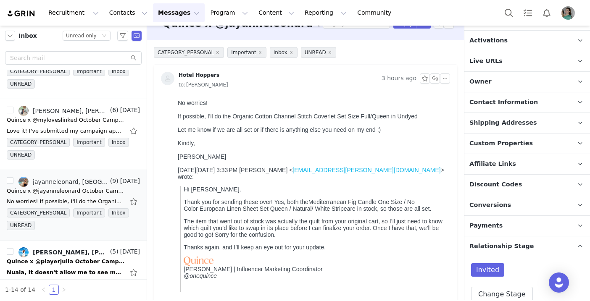
click at [493, 98] on span "Contact Information" at bounding box center [503, 102] width 68 height 9
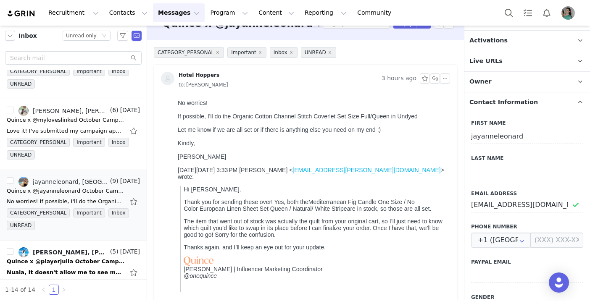
click at [501, 101] on span "Contact Information" at bounding box center [503, 102] width 68 height 9
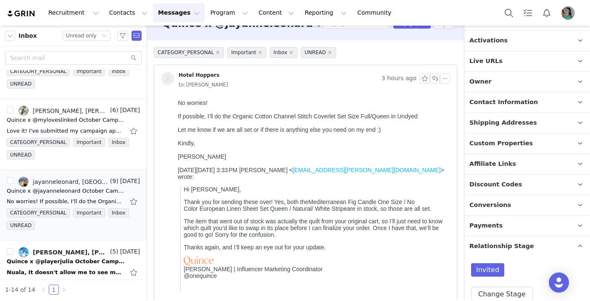
scroll to position [96, 0]
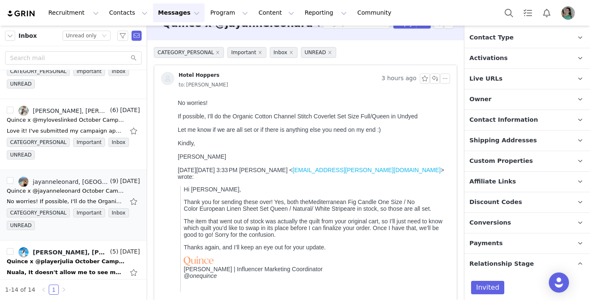
click at [501, 155] on p "Custom Properties" at bounding box center [516, 161] width 105 height 20
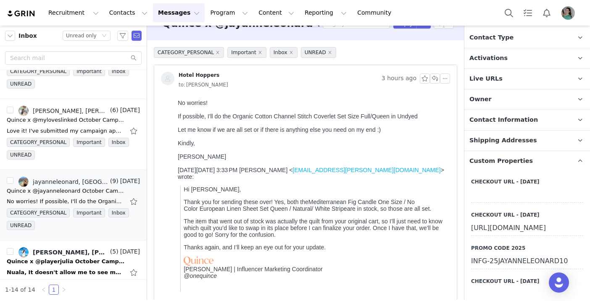
scroll to position [179, 0]
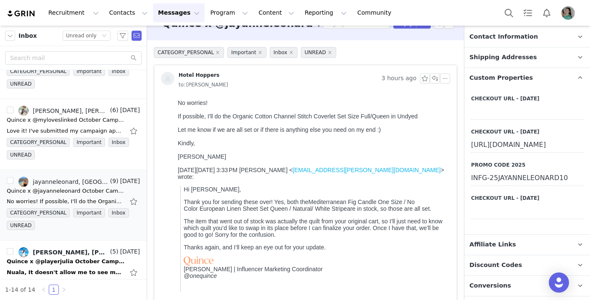
click at [502, 153] on div "[URL][DOMAIN_NAME]" at bounding box center [527, 145] width 112 height 15
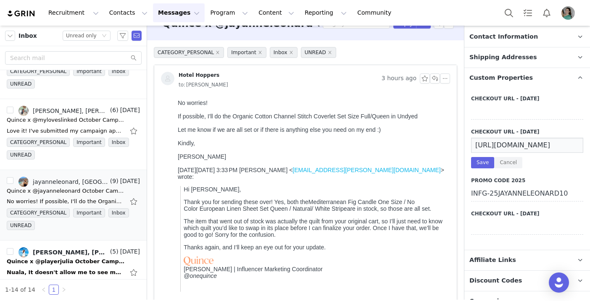
click at [497, 143] on input "[URL][DOMAIN_NAME]" at bounding box center [527, 145] width 112 height 15
drag, startPoint x: 234, startPoint y: 116, endPoint x: 423, endPoint y: 116, distance: 188.2
click at [423, 116] on div "If possible, I'll do the Organic Cotton Channel Stitch Coverlet Set Size Full/Q…" at bounding box center [312, 116] width 269 height 7
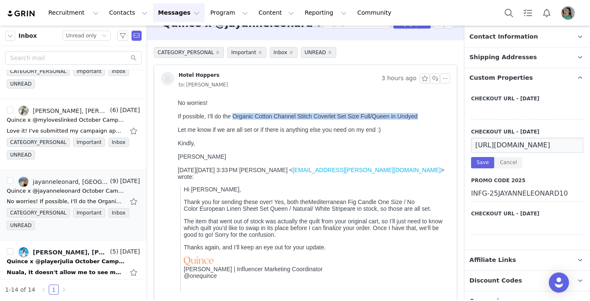
copy div "Organic Cotton Channel Stitch Coverlet Set Size Full/Queen in Undyed"
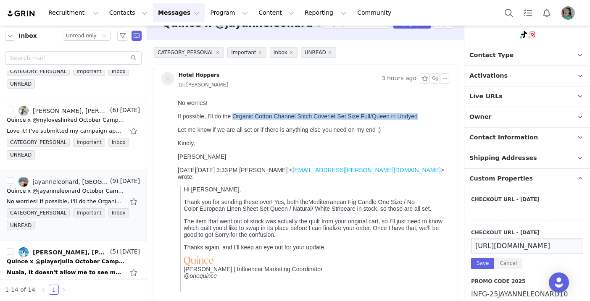
scroll to position [76, 0]
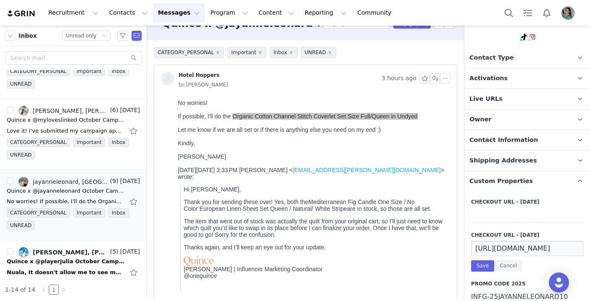
click at [509, 80] on p "Activations" at bounding box center [516, 78] width 105 height 20
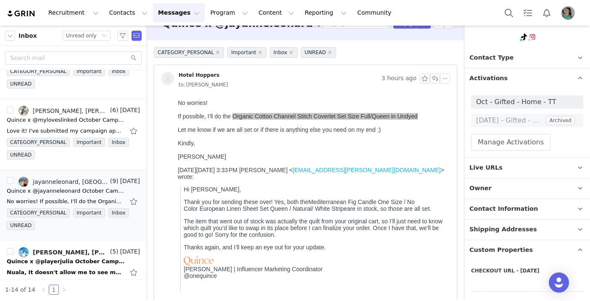
click at [506, 207] on span "Contact Information" at bounding box center [503, 209] width 68 height 9
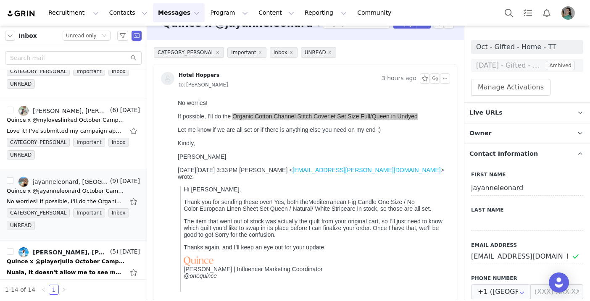
scroll to position [146, 0]
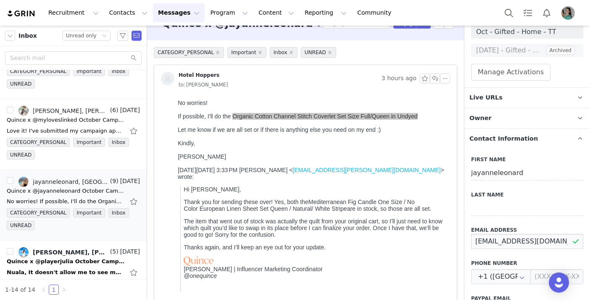
click at [502, 237] on input "[EMAIL_ADDRESS][DOMAIN_NAME]" at bounding box center [527, 241] width 112 height 15
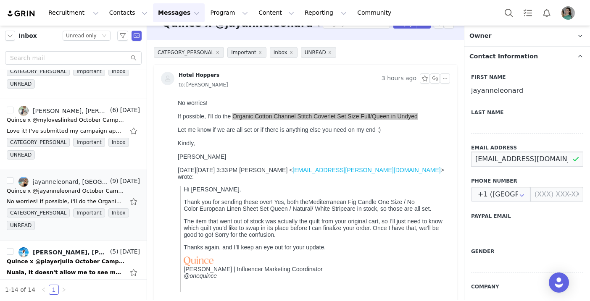
scroll to position [0, 0]
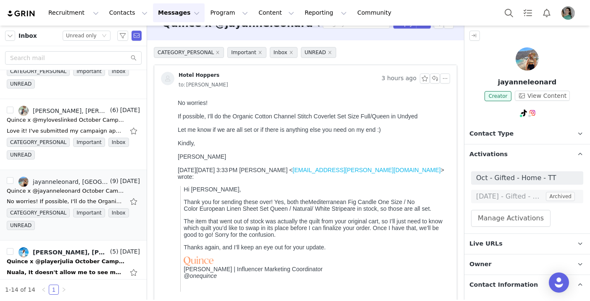
click at [220, 136] on div at bounding box center [312, 136] width 269 height 7
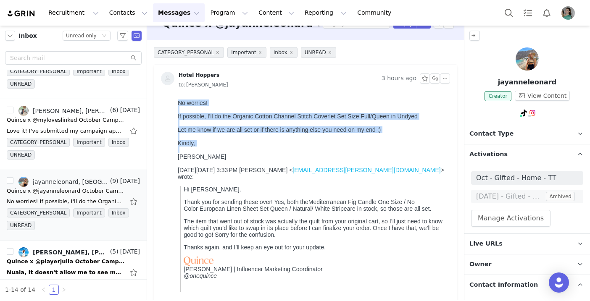
drag, startPoint x: 177, startPoint y: 103, endPoint x: 234, endPoint y: 155, distance: 76.7
click at [234, 155] on html "No worries! If possible, I'll do the Organic Cotton Channel Stitch Coverlet Set…" at bounding box center [312, 229] width 276 height 266
copy div "No worries! If possible, I'll do the Organic Cotton Channel Stitch Coverlet Set…"
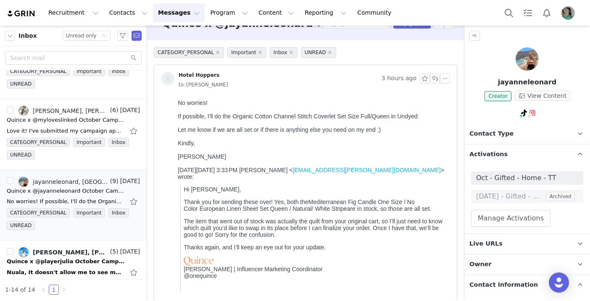
click at [228, 160] on div "[PERSON_NAME]" at bounding box center [312, 156] width 269 height 7
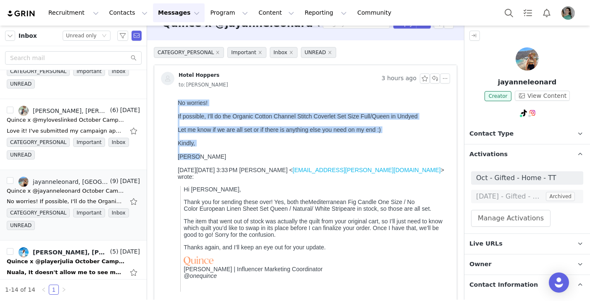
copy div "No worries! If possible, I'll do the Organic Cotton Channel Stitch Coverlet Set…"
drag, startPoint x: 198, startPoint y: 160, endPoint x: 178, endPoint y: 101, distance: 62.0
click at [178, 101] on div "No worries! If possible, I'll do the Organic Cotton Channel Stitch Coverlet Set…" at bounding box center [312, 130] width 269 height 60
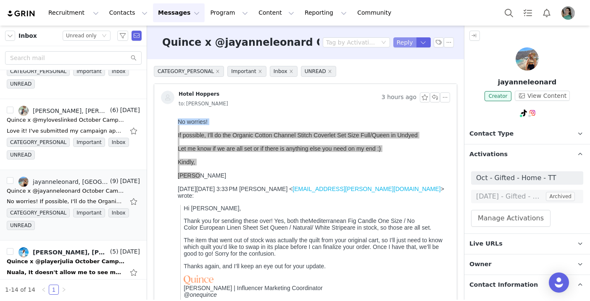
click at [406, 40] on button "Reply" at bounding box center [404, 42] width 23 height 10
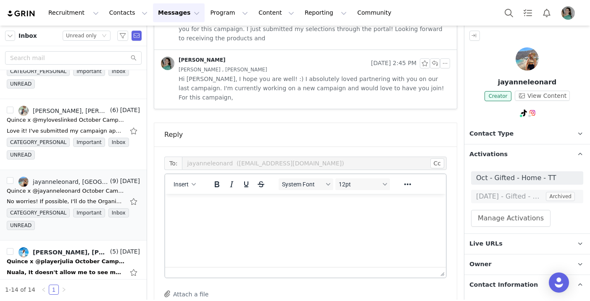
scroll to position [775, 0]
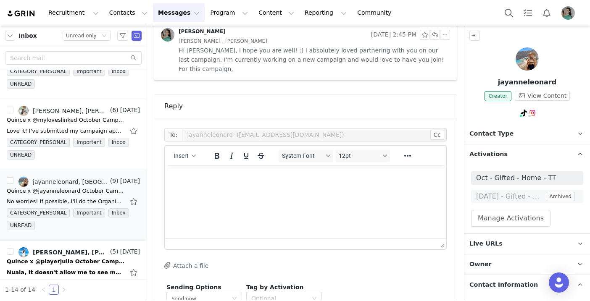
click at [260, 188] on html at bounding box center [305, 177] width 281 height 23
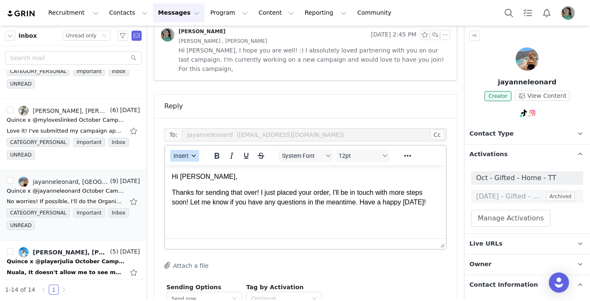
click at [192, 150] on button "Insert" at bounding box center [184, 156] width 29 height 12
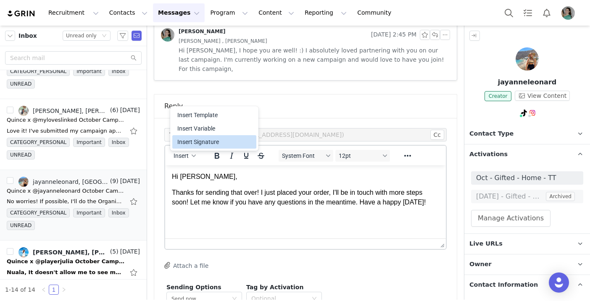
click at [200, 137] on div "Insert Signature" at bounding box center [215, 142] width 76 height 10
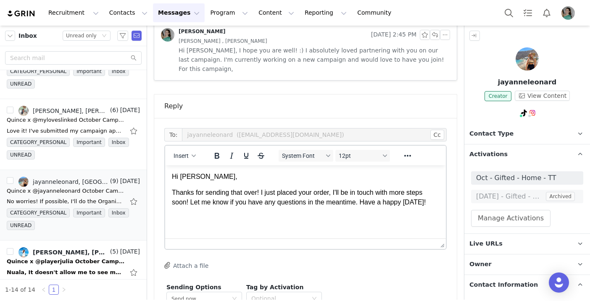
scroll to position [5, 0]
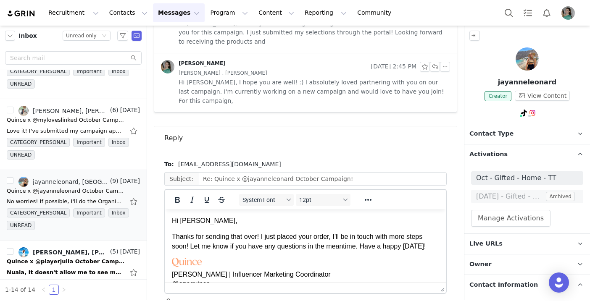
scroll to position [0, 0]
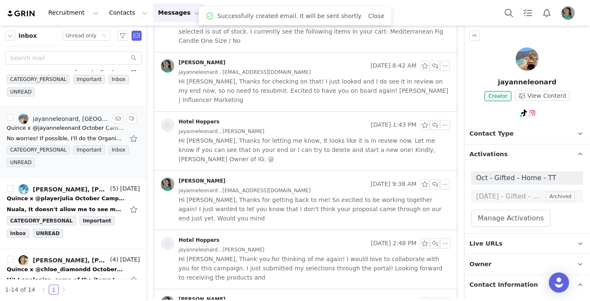
scroll to position [192, 0]
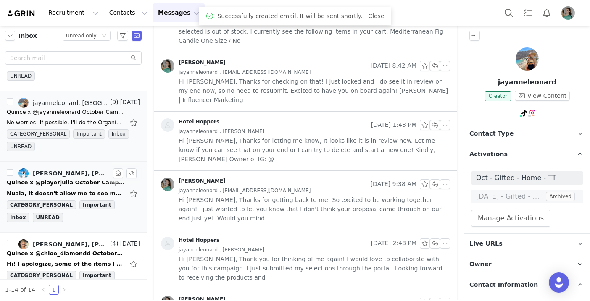
click at [87, 182] on div "Quince x @playerjulia October Campaign!" at bounding box center [66, 183] width 118 height 8
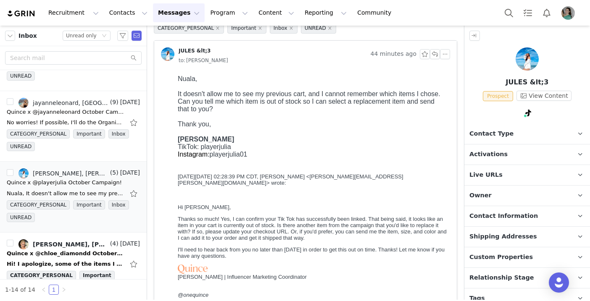
scroll to position [29, 0]
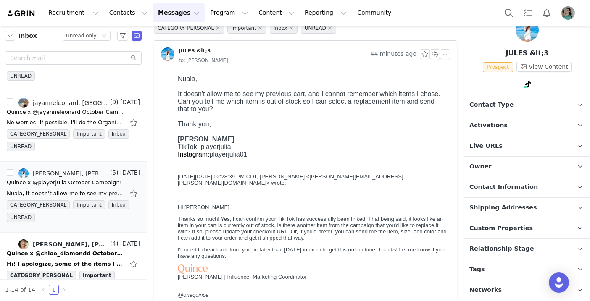
click at [504, 231] on span "Custom Properties" at bounding box center [500, 228] width 63 height 9
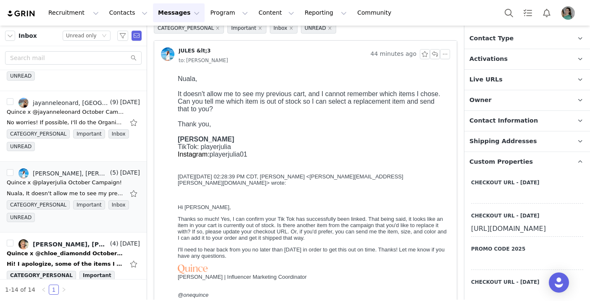
scroll to position [118, 0]
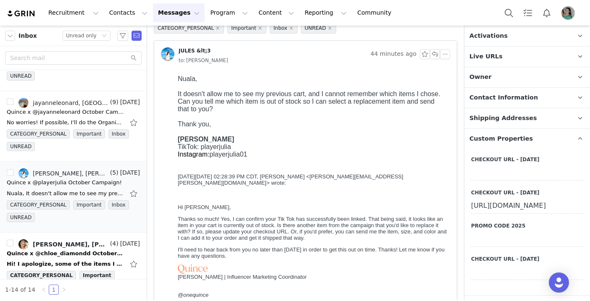
click at [503, 214] on div "[URL][DOMAIN_NAME]" at bounding box center [527, 206] width 112 height 15
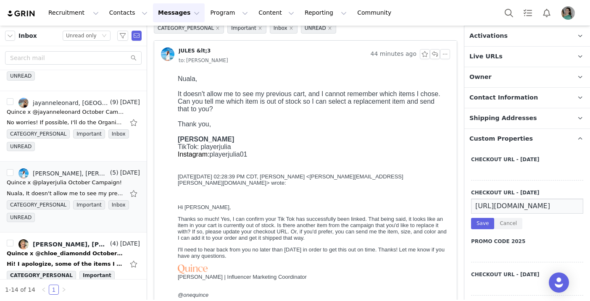
click at [505, 207] on input "[URL][DOMAIN_NAME]" at bounding box center [527, 206] width 112 height 15
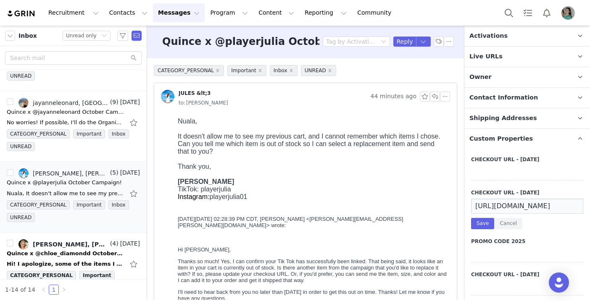
scroll to position [0, 0]
click at [404, 39] on button "Reply" at bounding box center [404, 42] width 23 height 10
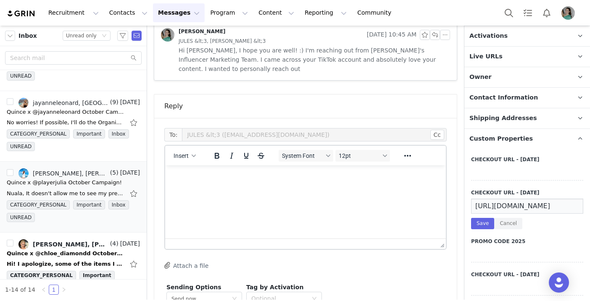
scroll to position [528, 0]
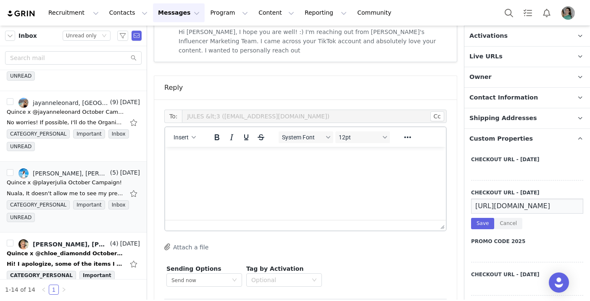
click at [200, 166] on html at bounding box center [305, 158] width 281 height 23
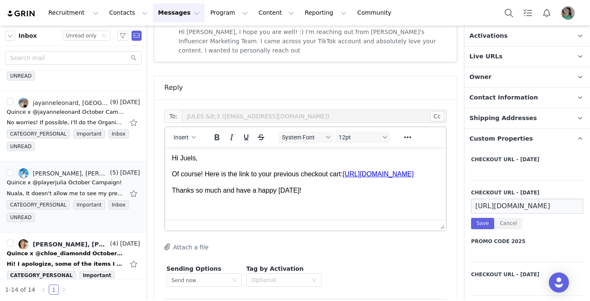
scroll to position [10, 0]
click at [178, 131] on button "Insert" at bounding box center [184, 137] width 29 height 12
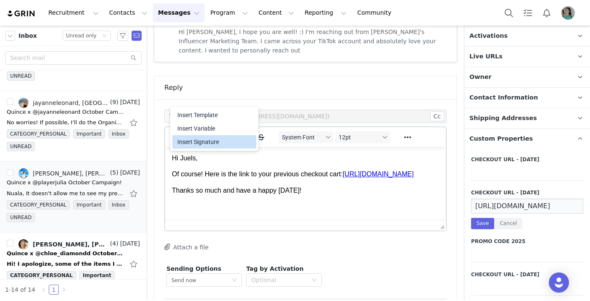
click at [186, 137] on div "Insert Signature" at bounding box center [215, 142] width 76 height 10
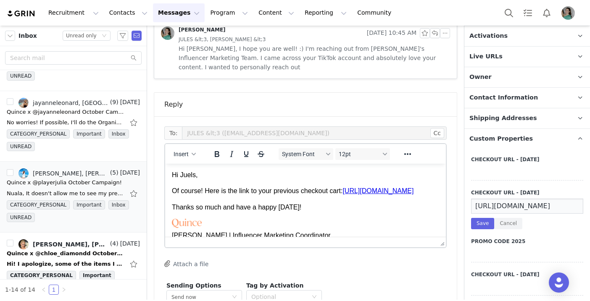
scroll to position [38, 0]
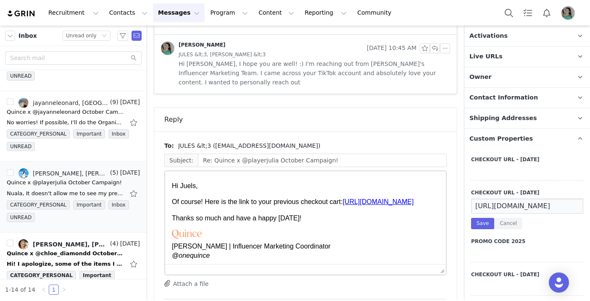
scroll to position [0, 0]
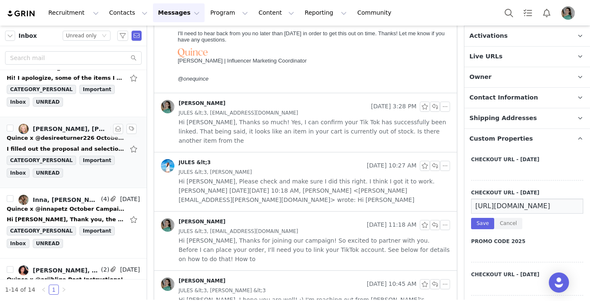
scroll to position [386, 0]
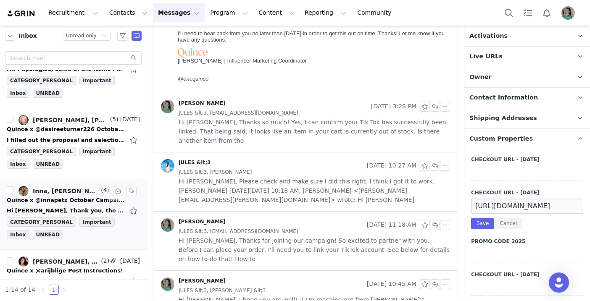
click at [73, 203] on div "Quince x @innapetz October Campaign!" at bounding box center [66, 200] width 118 height 8
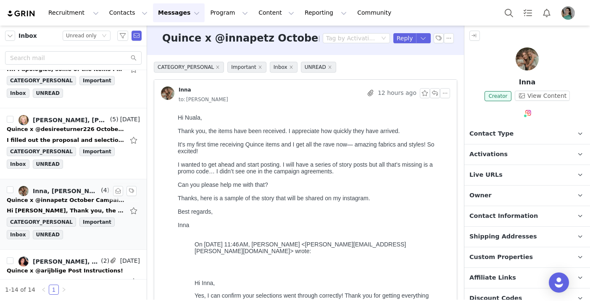
scroll to position [0, 0]
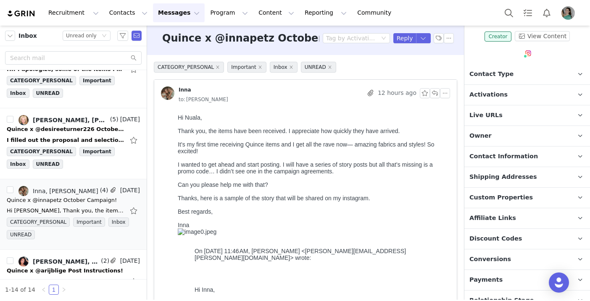
click at [508, 196] on span "Custom Properties" at bounding box center [500, 197] width 63 height 9
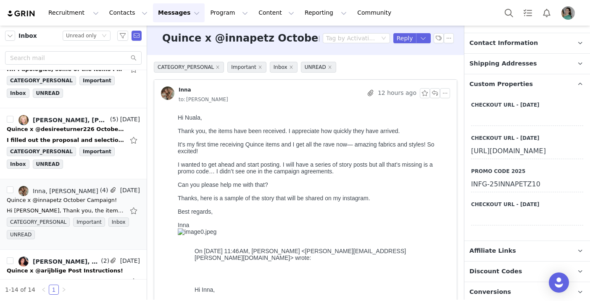
scroll to position [173, 0]
copy body "Hi [PERSON_NAME], Thank you, the items have been received. I appreciate how qui…"
drag, startPoint x: 176, startPoint y: 115, endPoint x: 235, endPoint y: 231, distance: 130.4
click at [235, 231] on html "Hi [PERSON_NAME], Thank you, the items have been received. I appreciate how qui…" at bounding box center [312, 305] width 276 height 389
click at [490, 192] on div "INFG-25INNAPETZ10" at bounding box center [527, 184] width 112 height 15
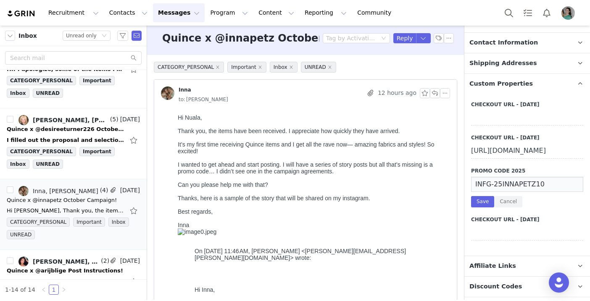
click at [490, 192] on input "INFG-25INNAPETZ10" at bounding box center [527, 184] width 112 height 15
click at [400, 37] on button "Reply" at bounding box center [404, 38] width 23 height 10
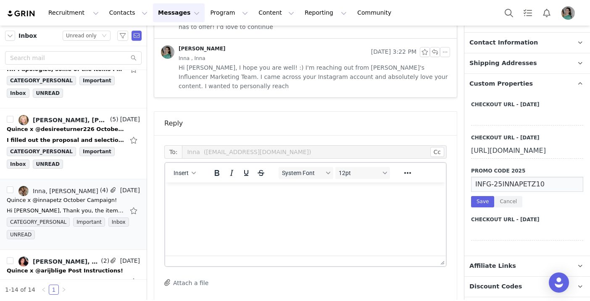
scroll to position [651, 0]
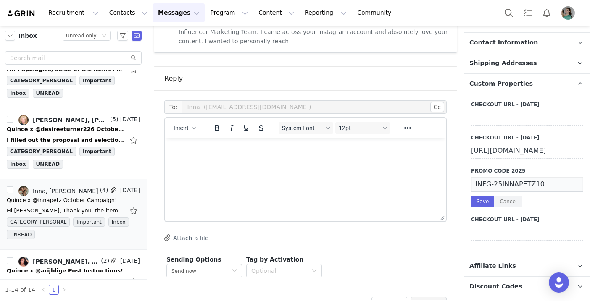
click at [237, 160] on html at bounding box center [305, 149] width 281 height 23
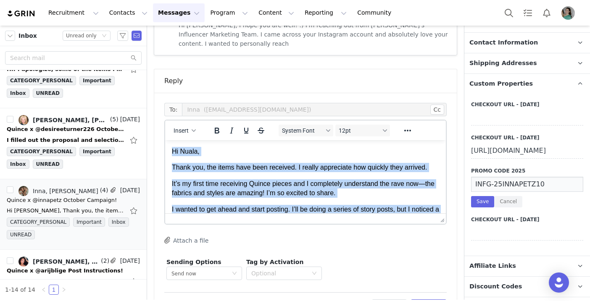
scroll to position [68, 0]
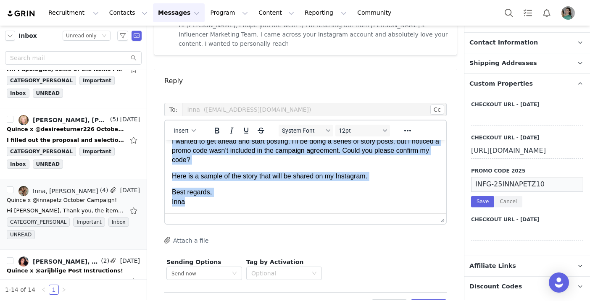
drag, startPoint x: 173, startPoint y: 151, endPoint x: 278, endPoint y: 255, distance: 147.3
click at [278, 213] on html "Hi [PERSON_NAME], Thank you, the items have been received. I really appreciate …" at bounding box center [305, 142] width 281 height 141
paste body "Rich Text Area. Press ALT-0 for help."
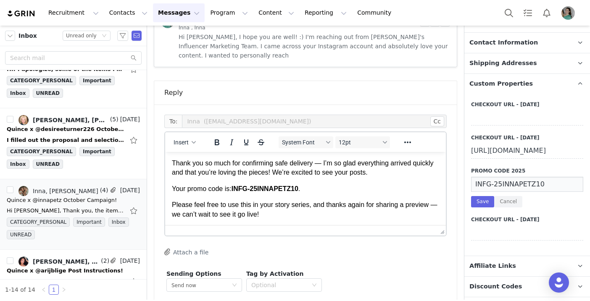
scroll to position [631, 0]
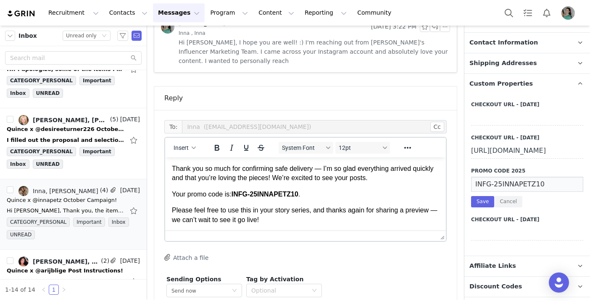
click at [172, 166] on p "Thank you so much for confirming safe delivery — I’m so glad everything arrived…" at bounding box center [305, 173] width 267 height 19
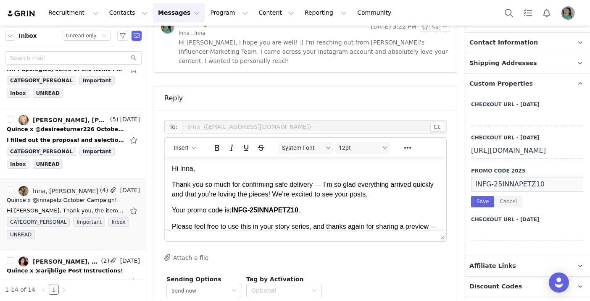
click at [323, 185] on p "Thank you so much for confirming safe delivery — I’m so glad everything arrived…" at bounding box center [305, 189] width 267 height 19
click at [410, 184] on p "Thank you so much for confirming safe delivery, I’m so glad everything arrived …" at bounding box center [305, 189] width 267 height 19
click at [416, 185] on p "Thank you so much for confirming safe delivery, I’m so glad everything arrived …" at bounding box center [305, 189] width 267 height 19
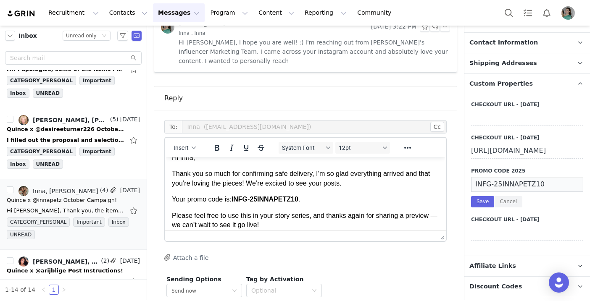
scroll to position [17, 0]
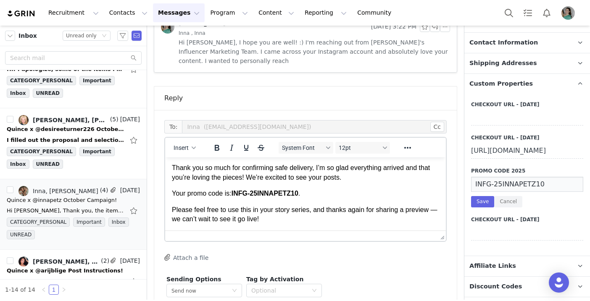
click at [181, 221] on p "Please feel free to use this in your story series, and thanks again for sharing…" at bounding box center [305, 214] width 267 height 19
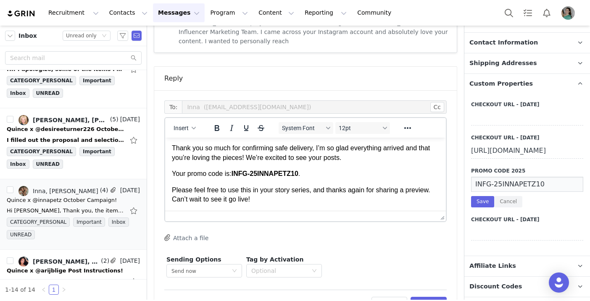
click at [261, 201] on p "Please feel free to use this in your story series, and thanks again for sharing…" at bounding box center [305, 195] width 267 height 19
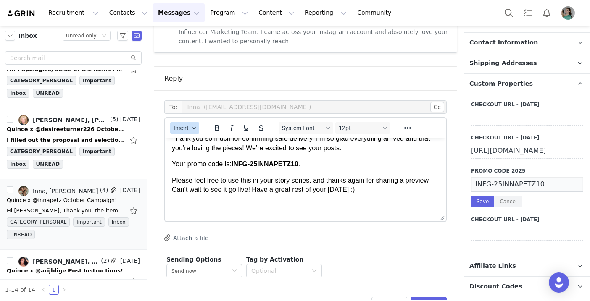
click at [177, 125] on span "Insert" at bounding box center [180, 128] width 15 height 7
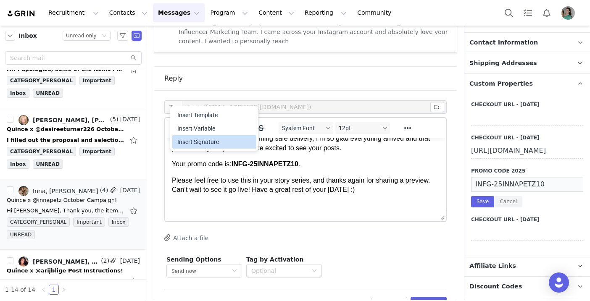
click at [189, 142] on div "Insert Signature" at bounding box center [215, 142] width 76 height 10
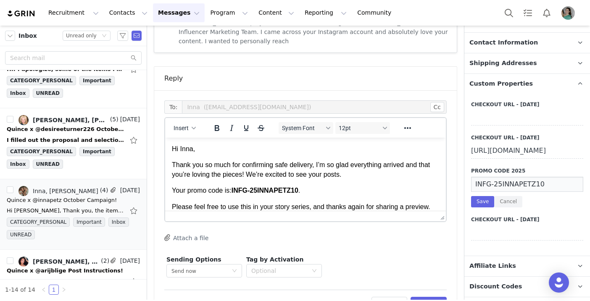
scroll to position [650, 0]
click at [430, 298] on button "Preview" at bounding box center [428, 304] width 37 height 13
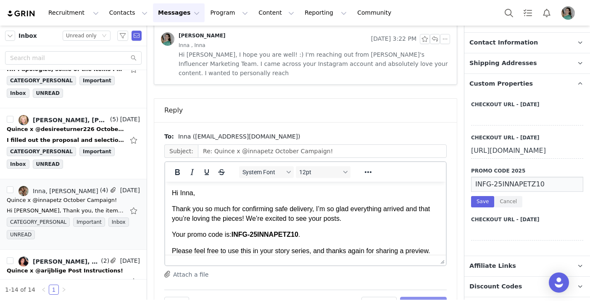
scroll to position [0, 0]
click at [430, 297] on button "Send Email" at bounding box center [423, 303] width 47 height 13
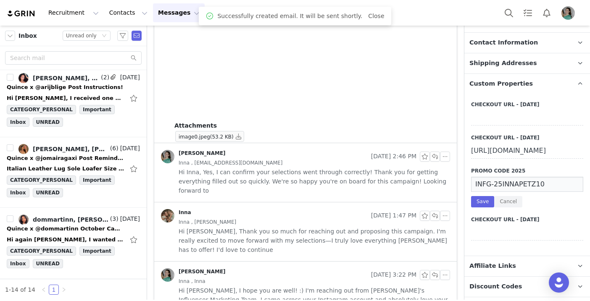
scroll to position [574, 0]
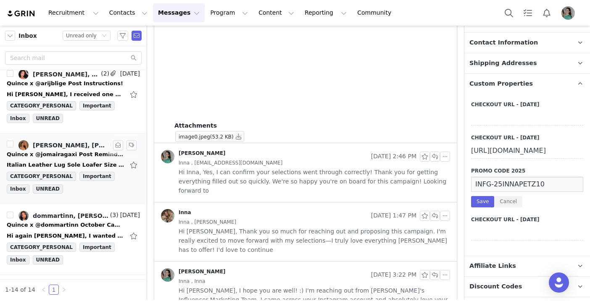
click at [77, 161] on div "Italian Leather Lug Sole Loafer Size 5 thank you so much! [DATE][DATE] 06:57 [P…" at bounding box center [66, 165] width 118 height 8
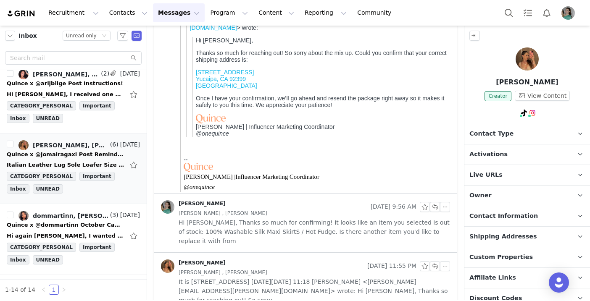
scroll to position [0, 0]
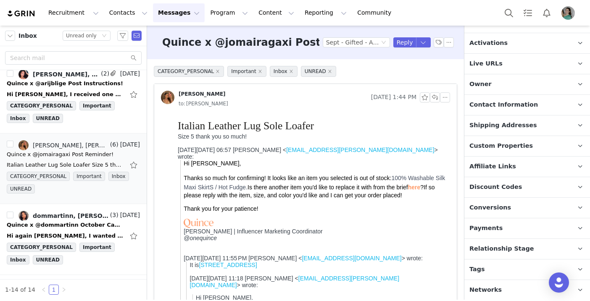
click at [493, 244] on span "Relationship Stage" at bounding box center [501, 248] width 65 height 9
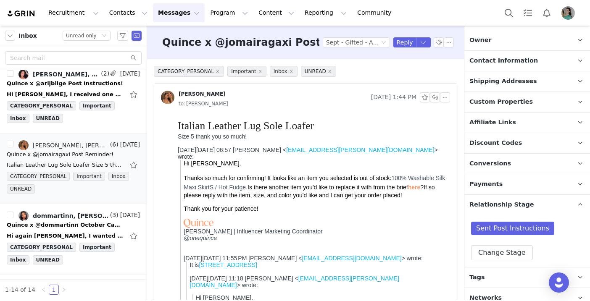
scroll to position [163, 0]
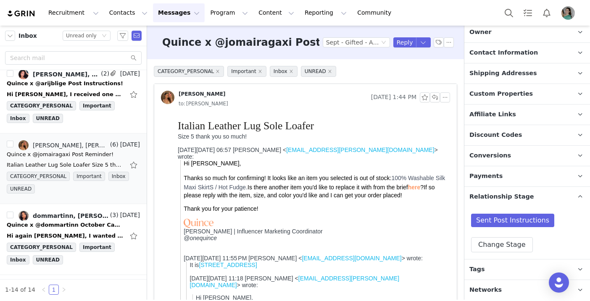
click at [509, 90] on span "Custom Properties" at bounding box center [500, 93] width 63 height 9
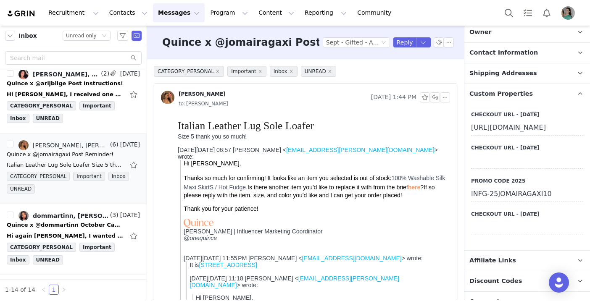
click at [497, 136] on div "[URL][DOMAIN_NAME]" at bounding box center [527, 128] width 112 height 15
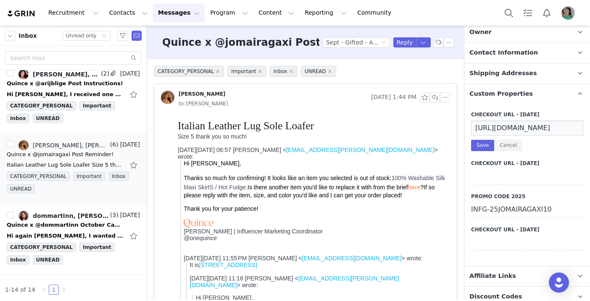
click at [492, 124] on input "[URL][DOMAIN_NAME]" at bounding box center [527, 128] width 112 height 15
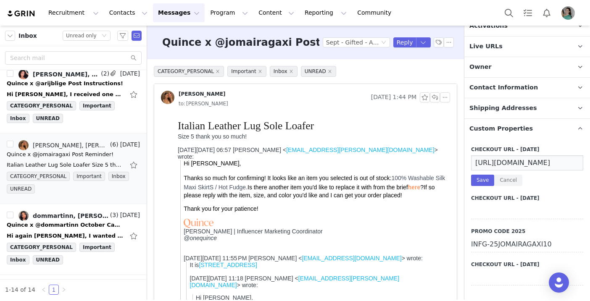
scroll to position [51, 0]
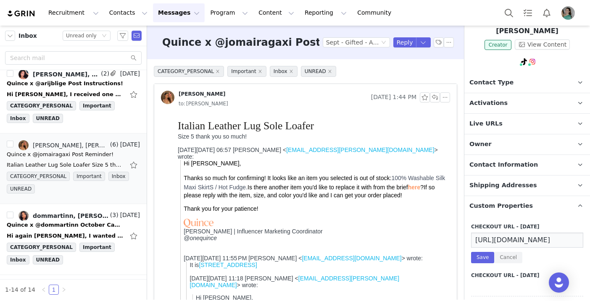
click at [494, 156] on p "Contact Information" at bounding box center [516, 165] width 105 height 20
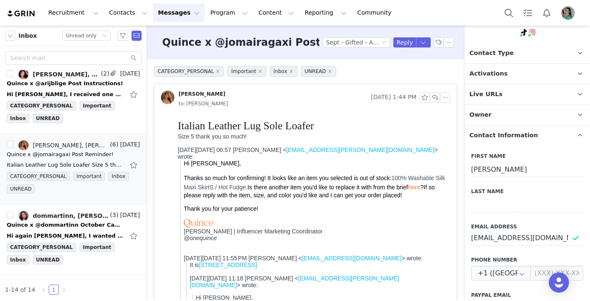
scroll to position [123, 0]
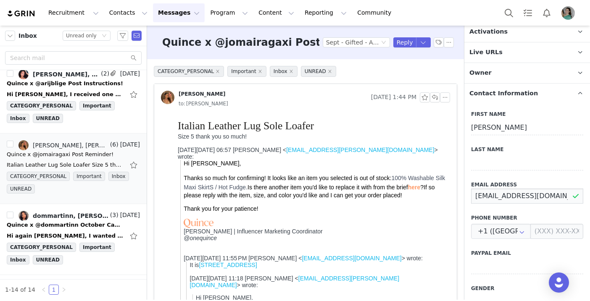
click at [489, 198] on input "[EMAIL_ADDRESS][DOMAIN_NAME]" at bounding box center [527, 196] width 112 height 15
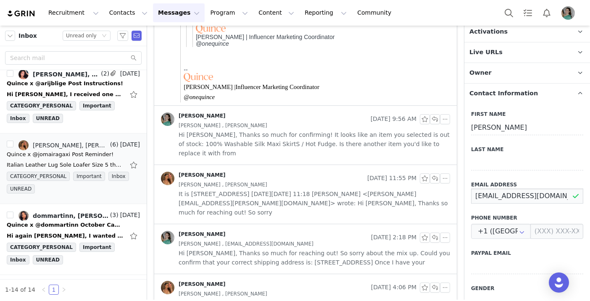
scroll to position [352, 0]
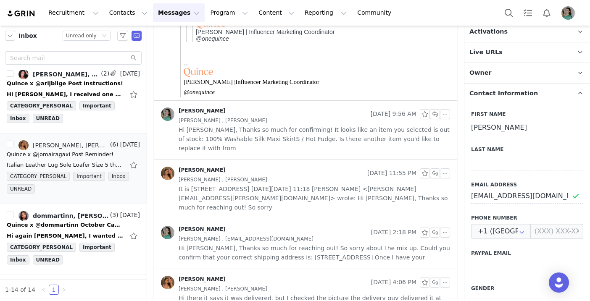
click at [258, 135] on span "Hi [PERSON_NAME], Thanks so much for confirming! It looks like an item you sele…" at bounding box center [314, 139] width 271 height 28
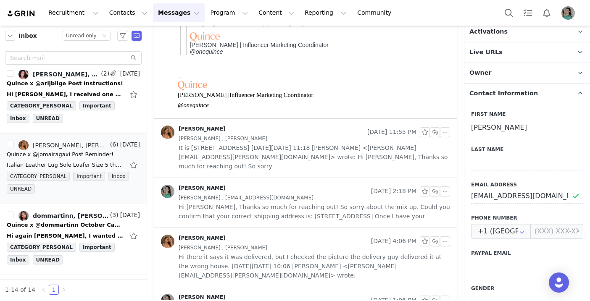
scroll to position [685, 0]
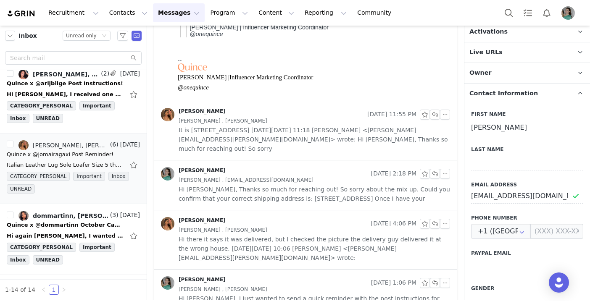
click at [258, 137] on span "It is [STREET_ADDRESS] [DATE][DATE] 11:18 [PERSON_NAME] <[PERSON_NAME][EMAIL_AD…" at bounding box center [314, 140] width 271 height 28
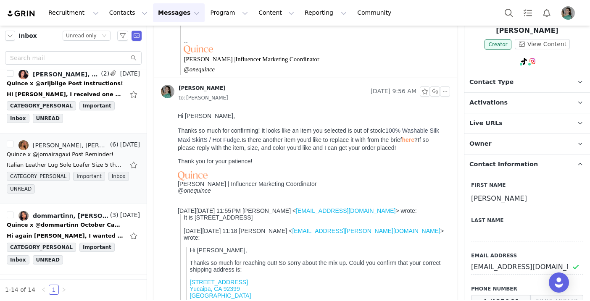
scroll to position [11, 0]
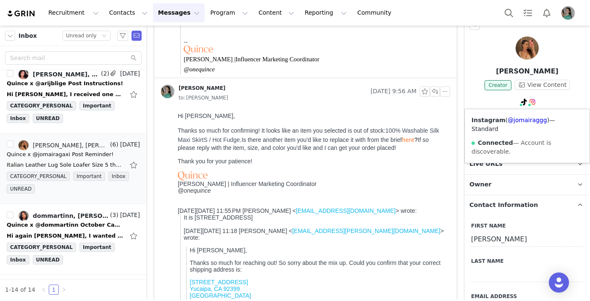
click at [518, 140] on div "Connected — Account is discoverable." at bounding box center [526, 148] width 111 height 18
click at [501, 141] on span "Activations" at bounding box center [488, 143] width 38 height 9
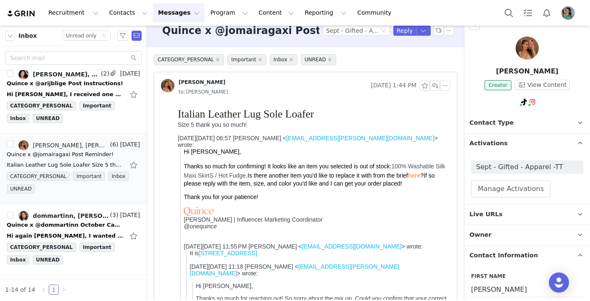
scroll to position [11, 0]
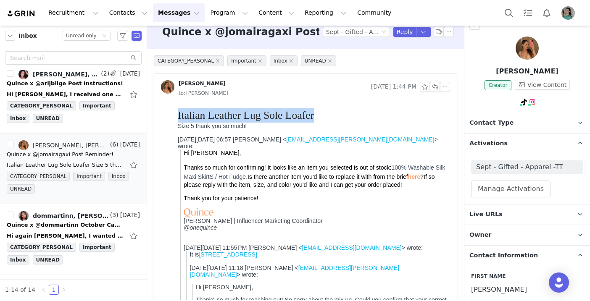
drag, startPoint x: 315, startPoint y: 117, endPoint x: 176, endPoint y: 115, distance: 138.6
click at [176, 115] on html "Italian Leather Lug Sole Loafer Size 5 thank you so much! [DATE][DATE] 06:57 [P…" at bounding box center [312, 274] width 276 height 338
drag, startPoint x: 194, startPoint y: 126, endPoint x: 175, endPoint y: 116, distance: 21.8
click at [175, 116] on html "Italian Leather Lug Sole Loafer Size 5 thank you so much! [DATE][DATE] 06:57 [P…" at bounding box center [312, 274] width 276 height 338
copy div "Italian Leather Lug Sole Loafer Size 5"
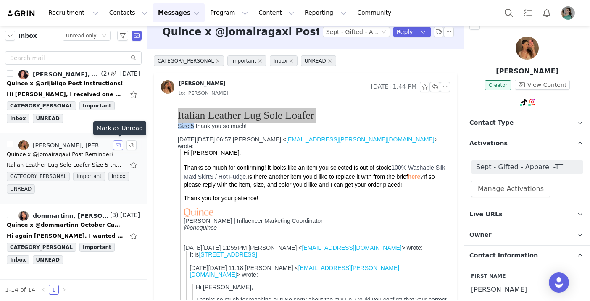
click at [119, 146] on button "button" at bounding box center [118, 145] width 10 height 10
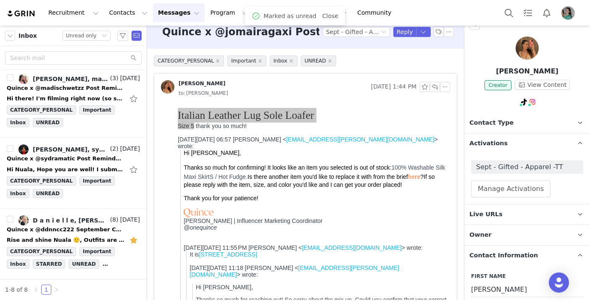
scroll to position [149, 0]
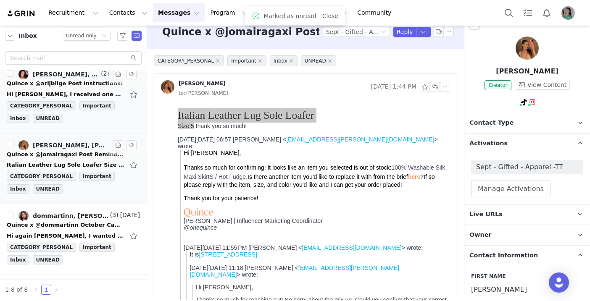
click at [91, 89] on div "Hi [PERSON_NAME], I received one of the items (blue sweater) a few days ago, bu…" at bounding box center [73, 94] width 133 height 13
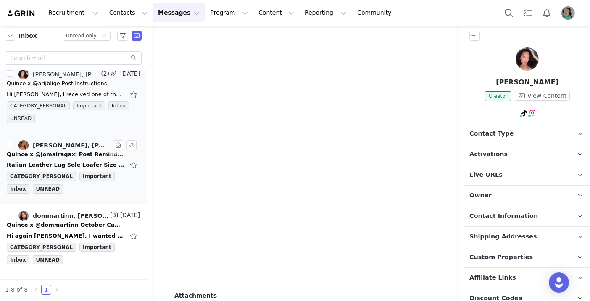
scroll to position [939, 0]
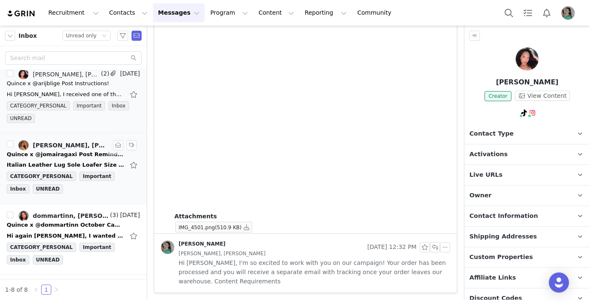
click at [261, 263] on span "Hi [PERSON_NAME], I'm so excited to work with you on our campaign! Your order h…" at bounding box center [314, 272] width 271 height 28
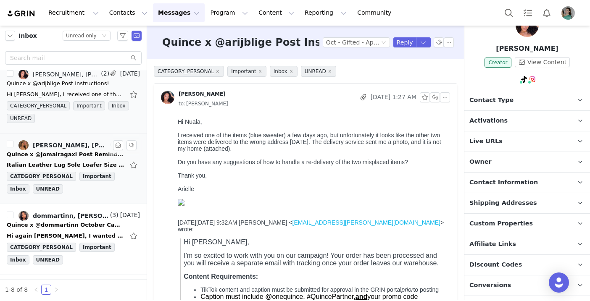
scroll to position [39, 0]
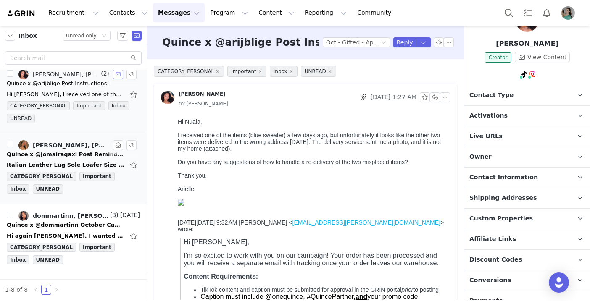
click at [118, 74] on button "button" at bounding box center [118, 74] width 10 height 10
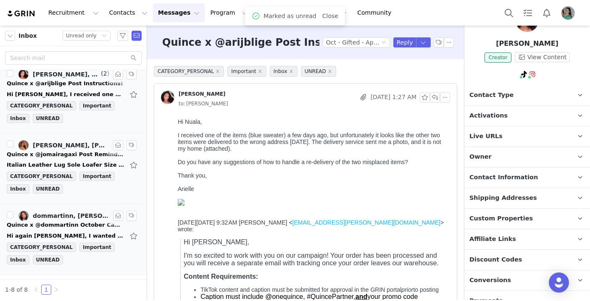
click at [93, 223] on div "Quince x @dommartinn October Campaign!" at bounding box center [66, 225] width 118 height 8
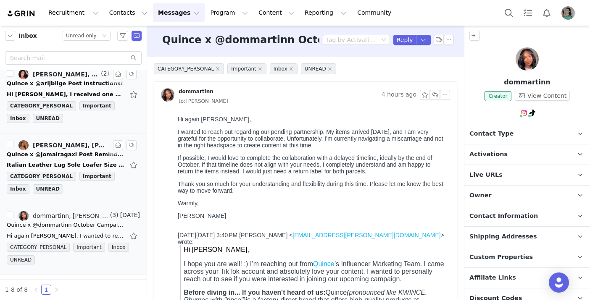
scroll to position [5, 0]
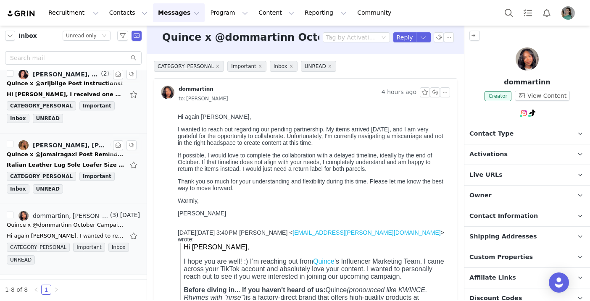
click at [484, 155] on span "Activations" at bounding box center [488, 154] width 38 height 9
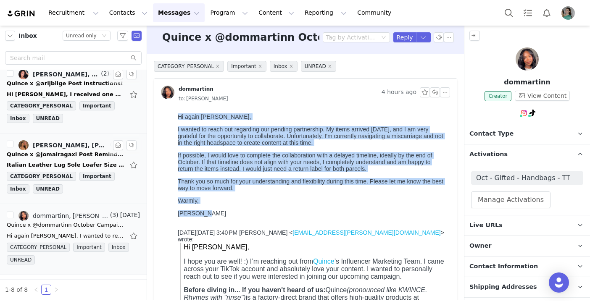
copy body "Hi again [PERSON_NAME], I wanted to reach out regarding our pending partnership…"
drag, startPoint x: 177, startPoint y: 117, endPoint x: 211, endPoint y: 219, distance: 107.9
click at [211, 219] on html "Hi again [PERSON_NAME], I wanted to reach out regarding our pending partnership…" at bounding box center [312, 295] width 276 height 370
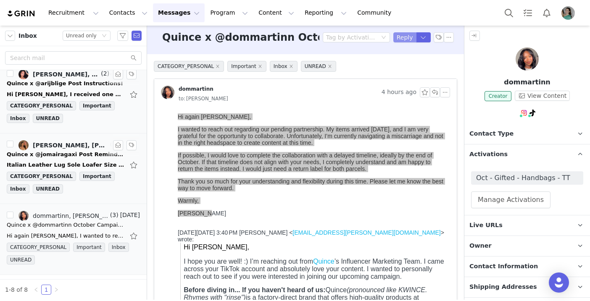
click at [401, 37] on button "Reply" at bounding box center [404, 37] width 23 height 10
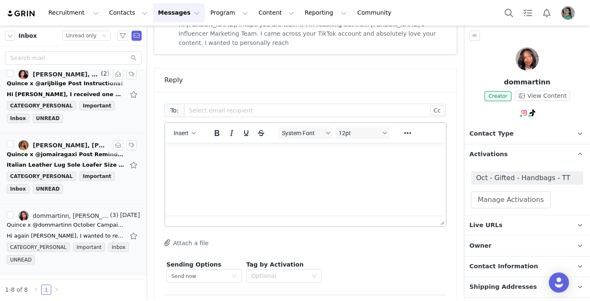
scroll to position [570, 0]
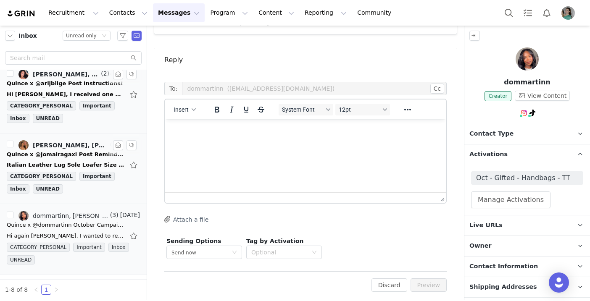
click at [227, 137] on html at bounding box center [305, 130] width 281 height 23
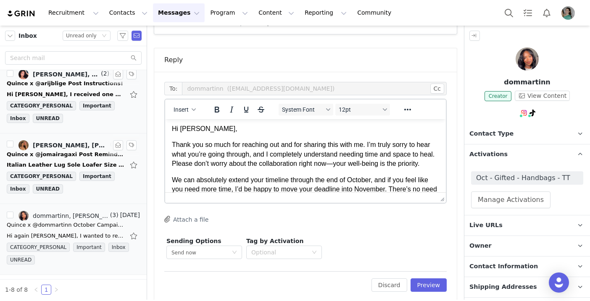
scroll to position [0, 0]
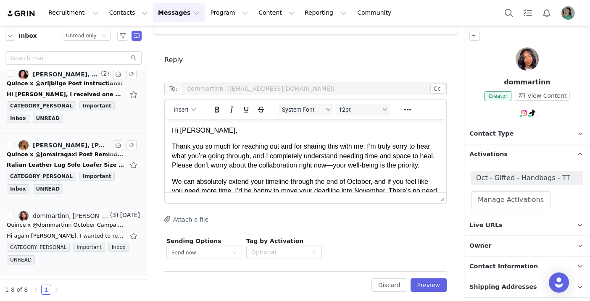
click at [398, 147] on p "Thank you so much for reaching out and for sharing this with me. I’m truly sorr…" at bounding box center [305, 156] width 267 height 28
drag, startPoint x: 192, startPoint y: 167, endPoint x: 172, endPoint y: 166, distance: 20.6
click at [172, 166] on p "Thank you so much for reaching out and for sharing this with me. I’m truly so s…" at bounding box center [305, 156] width 267 height 28
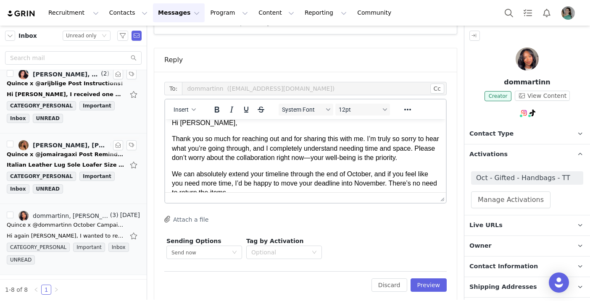
scroll to position [11, 0]
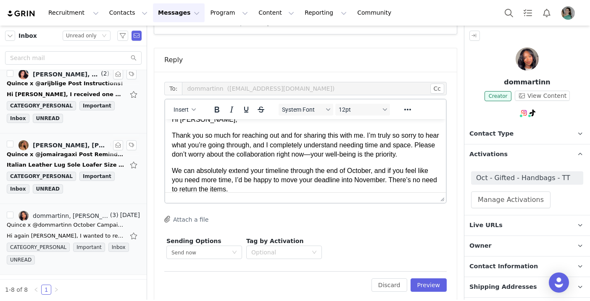
click at [262, 155] on p "Thank you so much for reaching out and for sharing this with me. I’m truly so s…" at bounding box center [305, 145] width 267 height 28
click at [302, 156] on p "Thank you so much for reaching out and for sharing this with me. I’m truly so s…" at bounding box center [305, 145] width 267 height 28
drag, startPoint x: 320, startPoint y: 155, endPoint x: 323, endPoint y: 168, distance: 13.6
click at [323, 159] on p "Thank you so much for reaching out and for sharing this with me. I’m truly so s…" at bounding box center [305, 145] width 267 height 28
click at [173, 171] on p "We can absolutely extend your timeline through the end of October, and if you f…" at bounding box center [305, 180] width 267 height 28
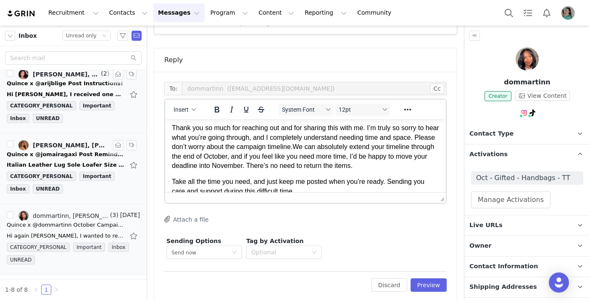
scroll to position [22, 0]
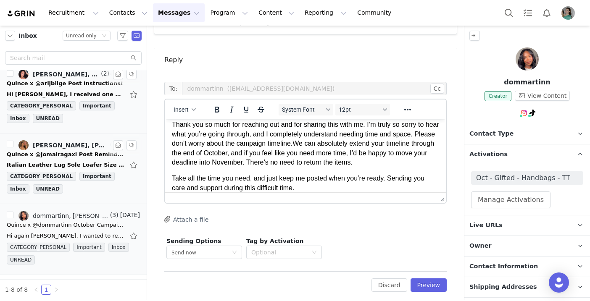
click at [327, 154] on p "Thank you so much for reaching out and for sharing this with me. I’m truly so s…" at bounding box center [305, 143] width 267 height 47
click at [386, 154] on p "Thank you so much for reaching out and for sharing this with me. I’m truly so s…" at bounding box center [305, 143] width 267 height 47
click at [287, 160] on p "Thank you so much for reaching out and for sharing this with me. I’m truly so s…" at bounding box center [305, 143] width 267 height 47
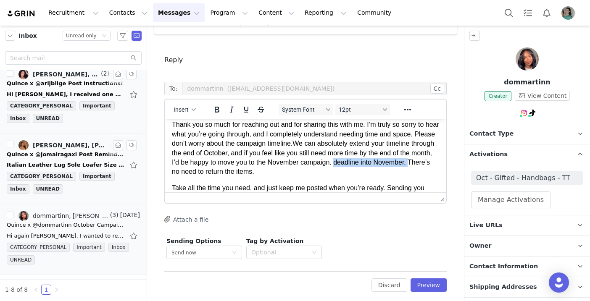
drag, startPoint x: 371, startPoint y: 161, endPoint x: 206, endPoint y: 175, distance: 165.3
click at [206, 175] on p "Thank you so much for reaching out and for sharing this with me. I’m truly so s…" at bounding box center [305, 148] width 267 height 56
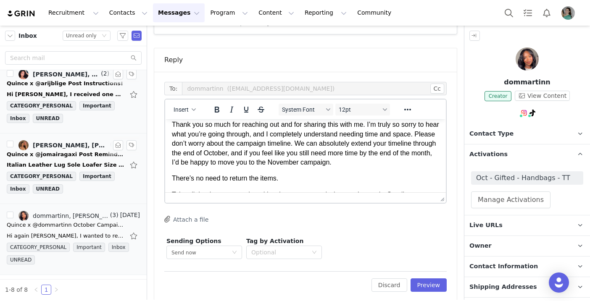
click at [293, 183] on p "There’s no need to return the items." at bounding box center [305, 178] width 267 height 9
click at [513, 258] on p "Contact Information" at bounding box center [516, 267] width 105 height 20
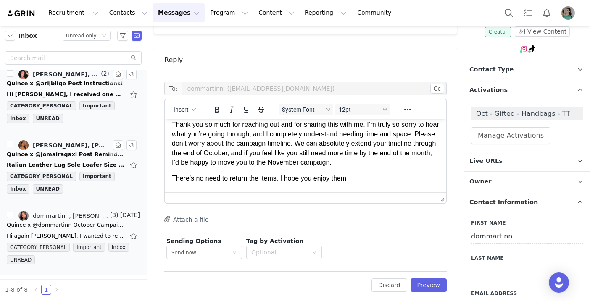
scroll to position [116, 0]
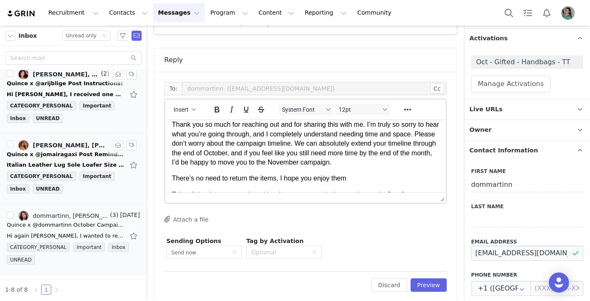
click at [496, 252] on input "[EMAIL_ADDRESS][DOMAIN_NAME]" at bounding box center [527, 253] width 112 height 15
click at [357, 181] on p "There’s no need to return the items, I hope you enjoy them" at bounding box center [305, 178] width 267 height 9
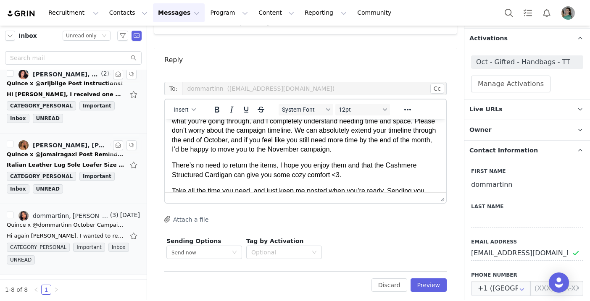
scroll to position [55, 0]
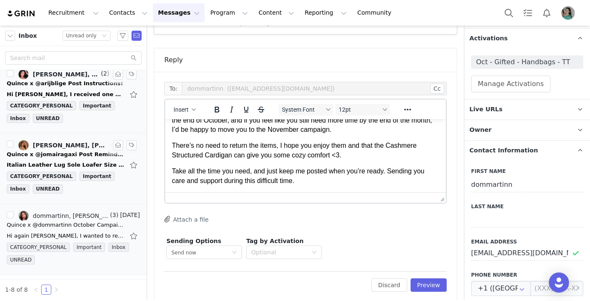
click at [390, 174] on p "Take all the time you need, and just keep me posted when you’re ready. Sending …" at bounding box center [305, 176] width 267 height 19
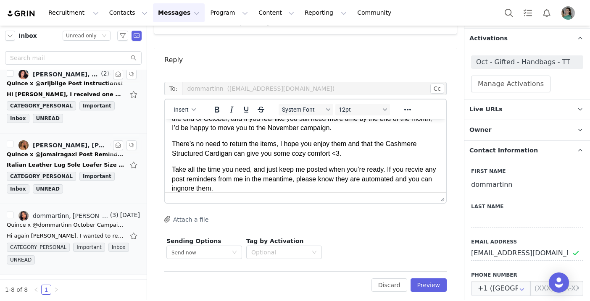
scroll to position [74, 0]
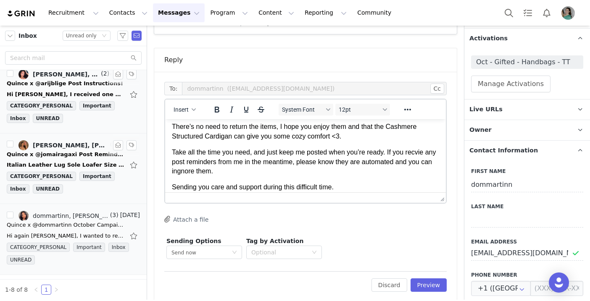
click at [195, 170] on p "Take all the time you need, and just keep me posted when you’re ready. If you r…" at bounding box center [305, 162] width 267 height 28
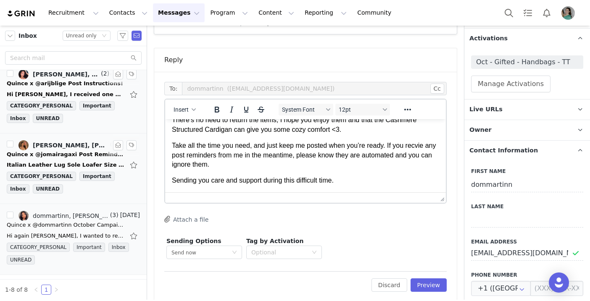
click at [339, 180] on p "Sending you care and support during this difficult time." at bounding box center [305, 180] width 267 height 9
click at [342, 180] on p "Sending you care and support during this difficult time." at bounding box center [305, 180] width 267 height 9
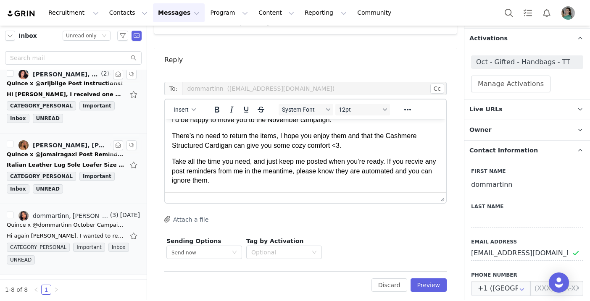
scroll to position [63, 0]
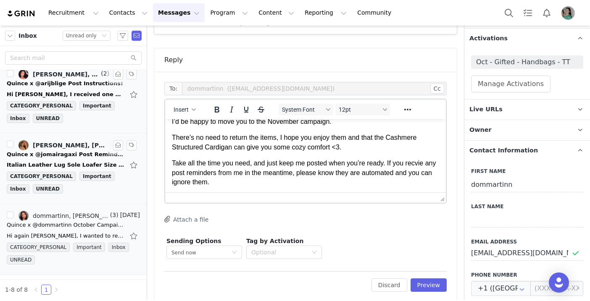
click at [315, 139] on p "There’s no need to return the items, I hope you enjoy them and that the Cashmer…" at bounding box center [305, 142] width 267 height 19
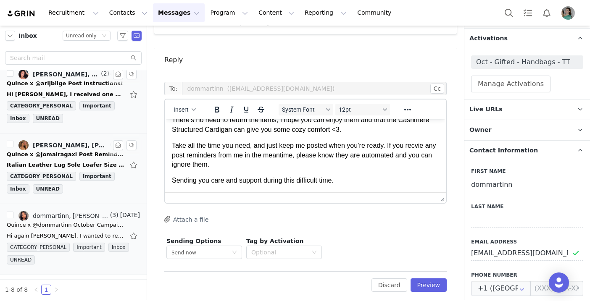
scroll to position [79, 0]
click at [348, 131] on p "There’s no need to return the items, I hope you can enjoy them and that the Cas…" at bounding box center [305, 126] width 267 height 19
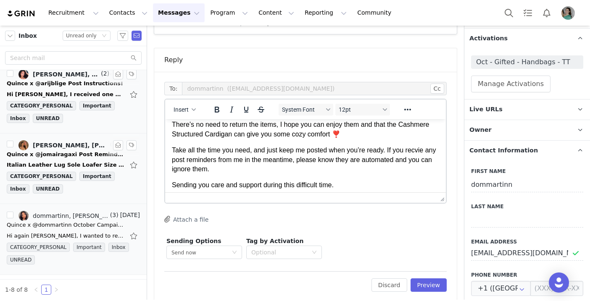
scroll to position [80, 0]
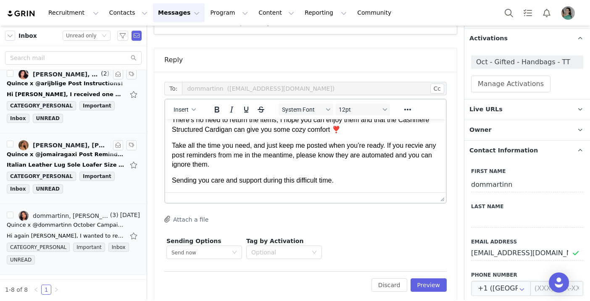
click at [229, 167] on p "Take all the time you need, and just keep me posted when you’re ready. If you r…" at bounding box center [305, 155] width 267 height 28
click at [413, 150] on p "Take all the time you need, and just keep me posted when you’re ready. If you r…" at bounding box center [305, 155] width 267 height 28
click at [241, 168] on p "Take all the time you need, and just keep me posted when you’re ready. If you r…" at bounding box center [305, 155] width 267 height 28
click at [184, 166] on p "Take all the time you need, and just keep me posted when you’re ready. If you r…" at bounding box center [305, 155] width 267 height 28
click at [342, 181] on p "Sending you care and support during this difficult time." at bounding box center [305, 180] width 267 height 9
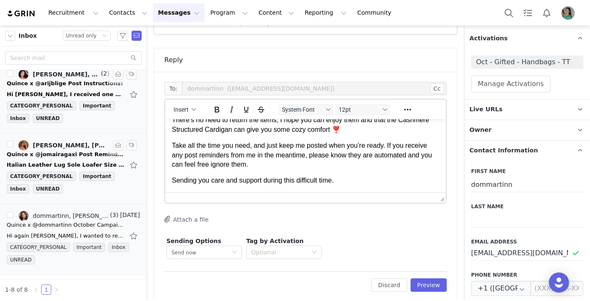
drag, startPoint x: 344, startPoint y: 180, endPoint x: 163, endPoint y: 178, distance: 180.7
click at [165, 178] on html "Hi [PERSON_NAME], Thank you so much for reaching out and for sharing this with …" at bounding box center [305, 115] width 281 height 153
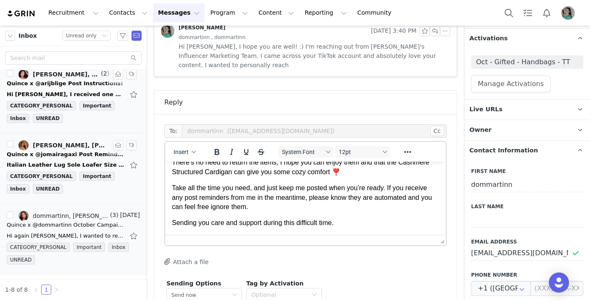
scroll to position [570, 0]
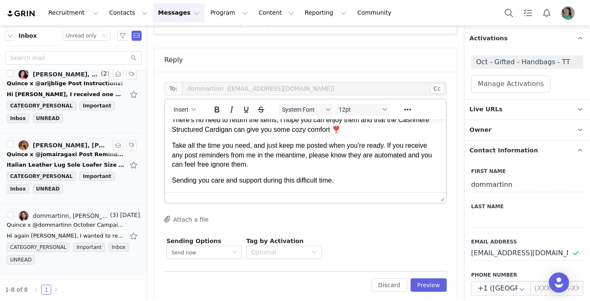
click at [363, 179] on p "Sending you care and support during this difficult time." at bounding box center [305, 180] width 267 height 9
click at [213, 183] on p "Sending you care and support during this difficult time." at bounding box center [305, 180] width 267 height 9
click at [217, 180] on p "Sending you and support during this difficult time." at bounding box center [305, 180] width 267 height 9
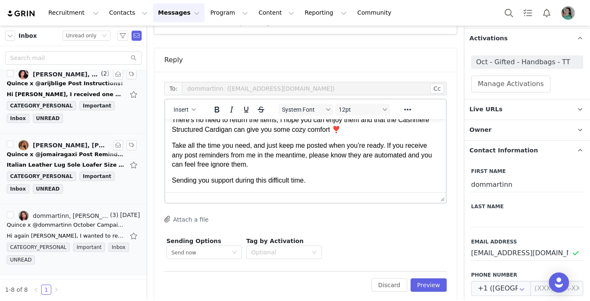
click at [237, 181] on p "Sending you support during this difficult time." at bounding box center [305, 180] width 267 height 9
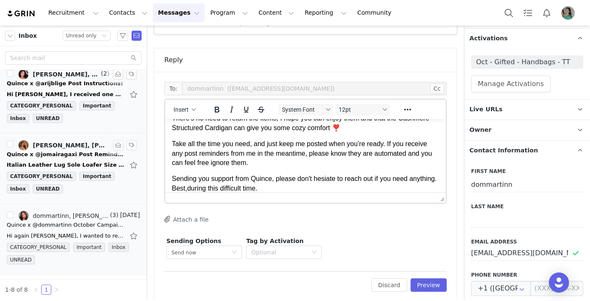
scroll to position [99, 0]
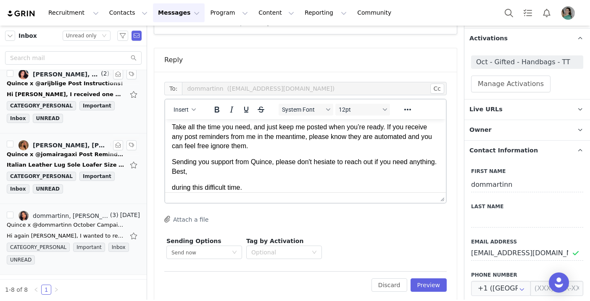
drag, startPoint x: 255, startPoint y: 187, endPoint x: 167, endPoint y: 186, distance: 88.2
click at [167, 186] on html "Hi [PERSON_NAME], Thank you so much for reaching out and for sharing this with …" at bounding box center [305, 110] width 281 height 179
click at [188, 104] on button "Insert" at bounding box center [184, 110] width 29 height 12
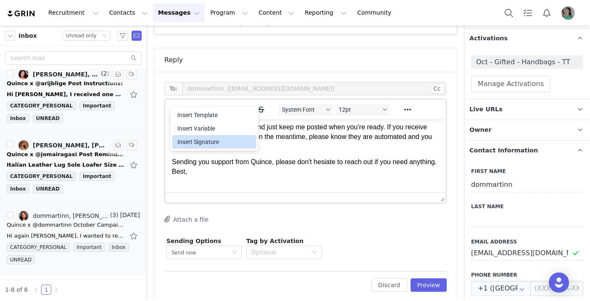
click at [193, 138] on div "Insert Signature" at bounding box center [215, 142] width 76 height 10
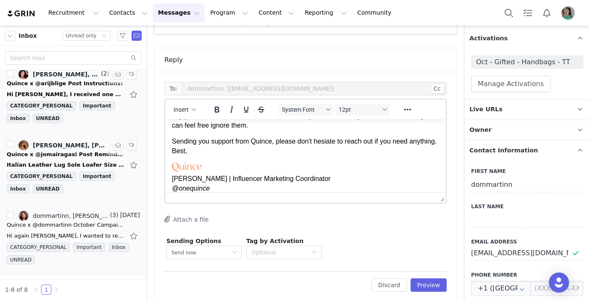
click at [216, 153] on p "Sending you support from Quince, please don't hesiate to reach out if you need …" at bounding box center [305, 146] width 267 height 19
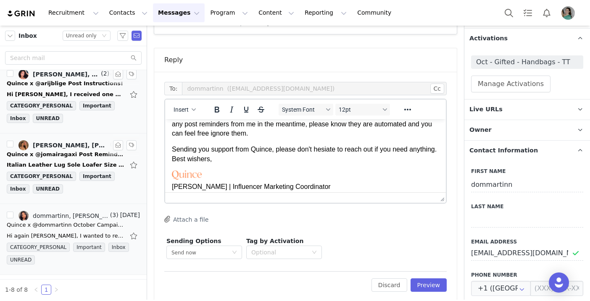
scroll to position [112, 0]
click at [173, 148] on p "Sending you support from Quince, please don't hesiate to reach out if you need …" at bounding box center [305, 154] width 267 height 19
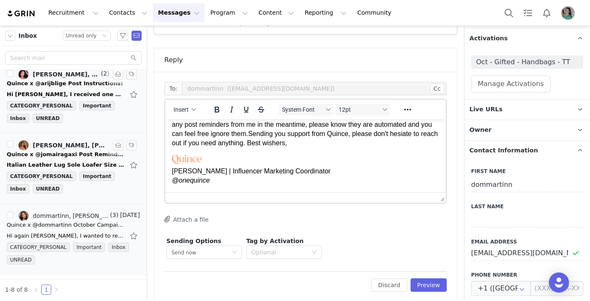
scroll to position [111, 0]
click at [409, 134] on p "Take all the time you need, and just keep me posted when you’re ready. If you r…" at bounding box center [305, 129] width 267 height 38
click at [268, 142] on p "Take all the time you need, and just keep me posted when you’re ready. If you r…" at bounding box center [305, 129] width 267 height 38
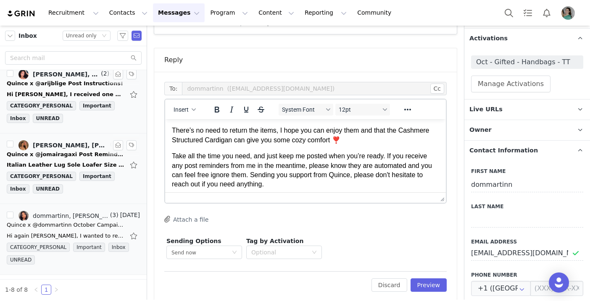
scroll to position [127, 0]
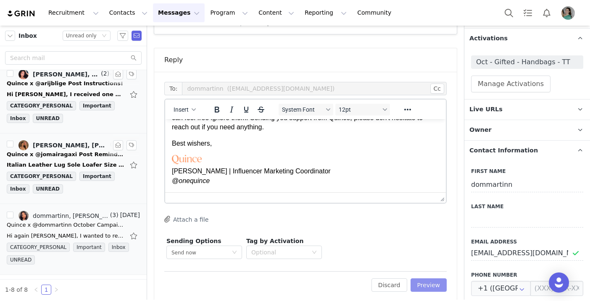
click at [431, 279] on button "Preview" at bounding box center [428, 285] width 37 height 13
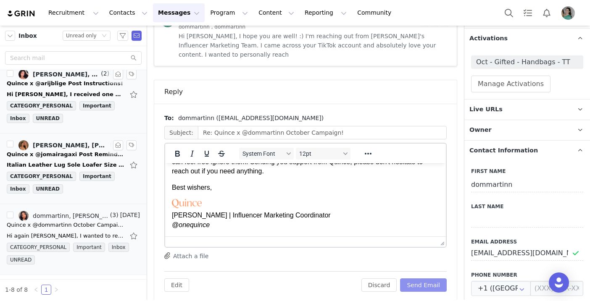
click at [424, 279] on button "Send Email" at bounding box center [423, 285] width 47 height 13
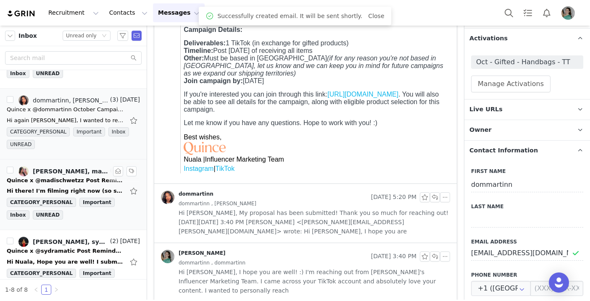
scroll to position [270, 0]
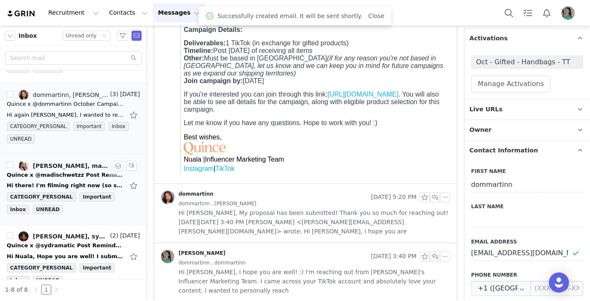
click at [67, 178] on div "Quince x @madischwetzz Post Reminder!" at bounding box center [66, 175] width 118 height 8
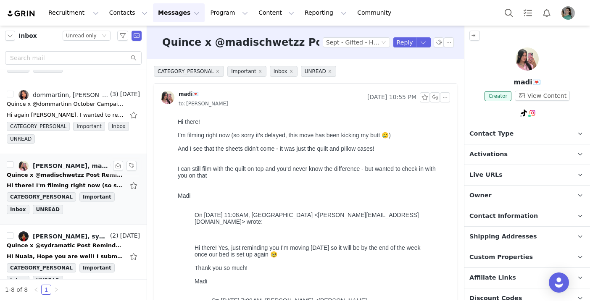
scroll to position [0, 0]
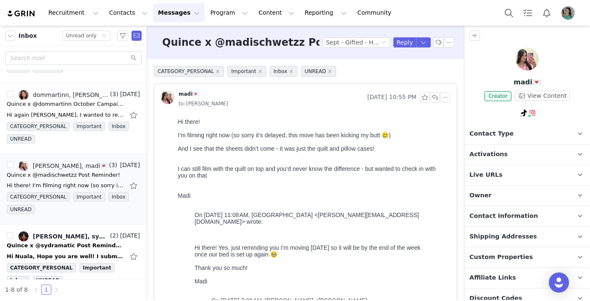
click at [510, 155] on p "Activations" at bounding box center [516, 155] width 105 height 20
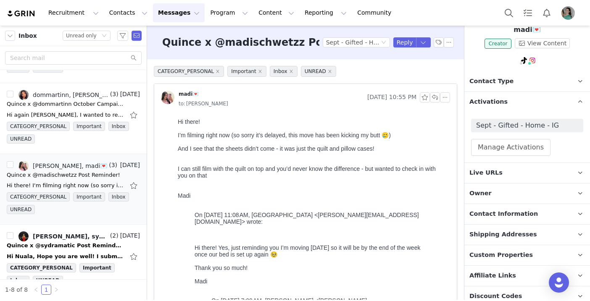
click at [502, 206] on p "Contact Information" at bounding box center [516, 214] width 105 height 20
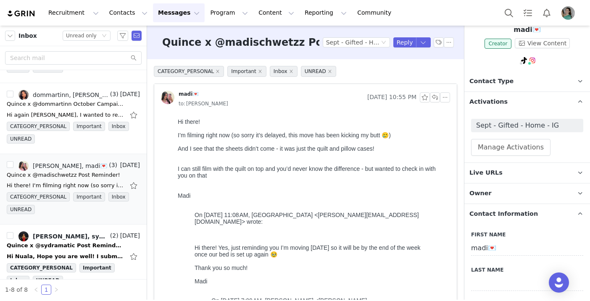
scroll to position [125, 0]
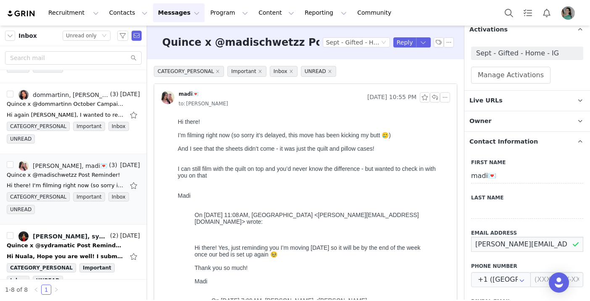
click at [497, 243] on input "[PERSON_NAME][EMAIL_ADDRESS][DOMAIN_NAME]" at bounding box center [527, 244] width 112 height 15
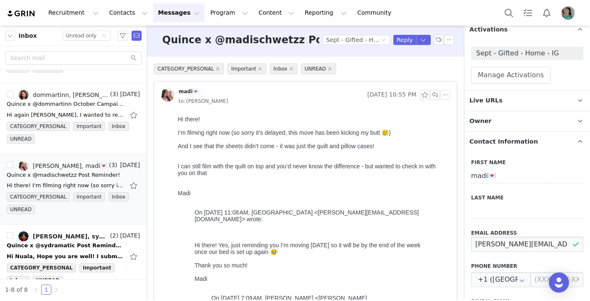
scroll to position [5, 0]
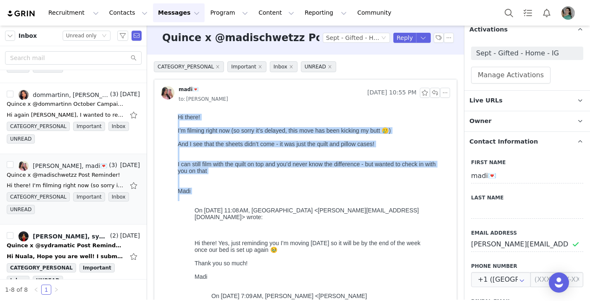
drag, startPoint x: 177, startPoint y: 115, endPoint x: 203, endPoint y: 205, distance: 93.3
copy body "Hi there! I’m filming right now (so sorry it’s delayed, this move has been kick…"
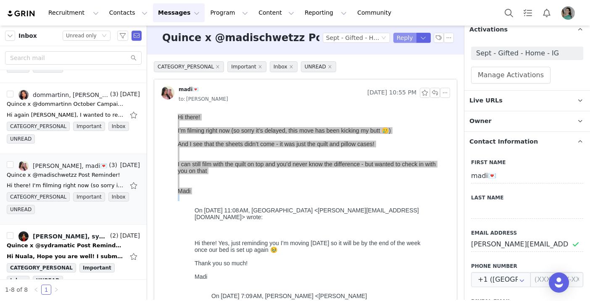
click at [402, 37] on button "Reply" at bounding box center [404, 38] width 23 height 10
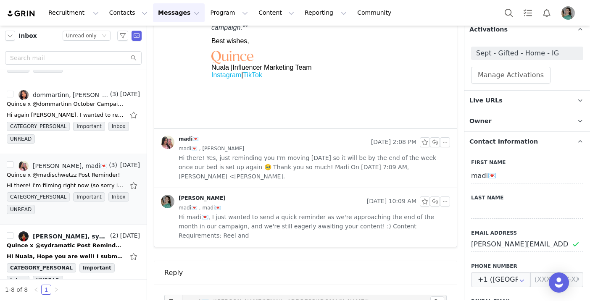
scroll to position [894, 0]
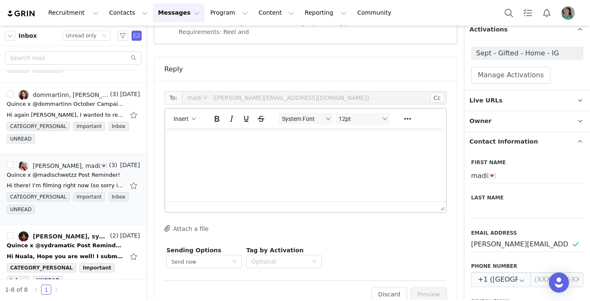
click at [199, 135] on p "Rich Text Area. Press ALT-0 for help." at bounding box center [305, 139] width 267 height 9
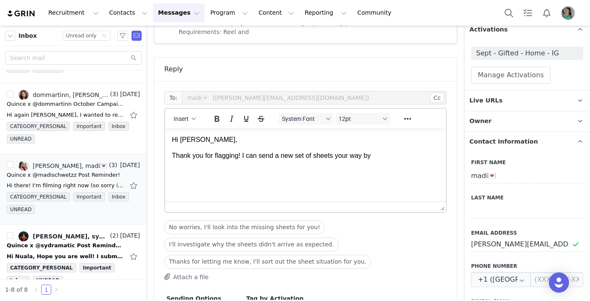
click at [254, 157] on p "Thank you for flagging! I can send a new set of sheets your way by" at bounding box center [305, 155] width 267 height 9
click at [263, 157] on p "Thank you for flagging! I just pa send a new set of sheets your way by" at bounding box center [305, 155] width 267 height 9
click at [273, 155] on p "Thank you for flagging! I just send a new set of sheets your way by" at bounding box center [305, 155] width 267 height 9
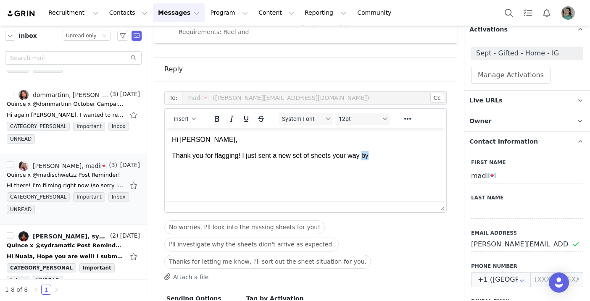
drag, startPoint x: 364, startPoint y: 157, endPoint x: 384, endPoint y: 157, distance: 19.7
click at [384, 157] on p "Thank you for flagging! I just sent a new set of sheets your way by" at bounding box center [305, 155] width 267 height 9
click at [192, 167] on p "Thank you for flagging! I just sent a new set of sheets your way. They should b…" at bounding box center [305, 160] width 267 height 19
click at [264, 173] on html "Hi [PERSON_NAME], Thank you for flagging! I just sent a new set of sheets your …" at bounding box center [305, 153] width 281 height 48
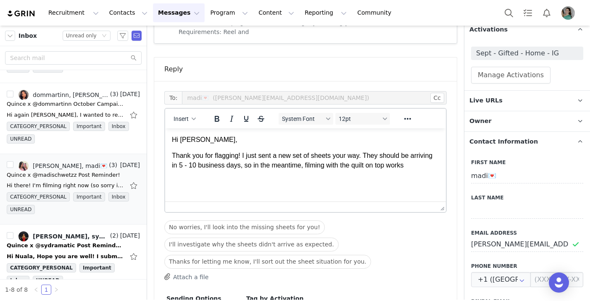
click at [403, 163] on p "Thank you for flagging! I just sent a new set of sheets your way. They should b…" at bounding box center [305, 160] width 267 height 19
click at [179, 170] on p "Thank you for flagging! I just sent a new set of sheets your way. They should b…" at bounding box center [305, 160] width 267 height 19
click at [216, 179] on p "Thank you for flagging! I just sent a new set of sheets your way. They should b…" at bounding box center [305, 165] width 267 height 28
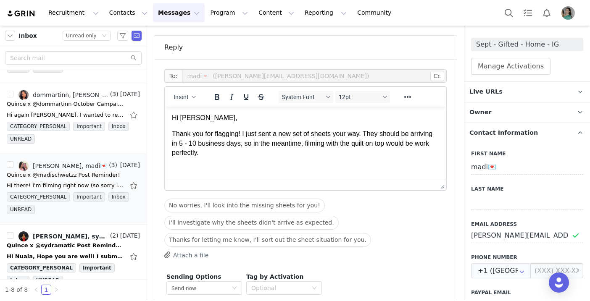
scroll to position [164, 0]
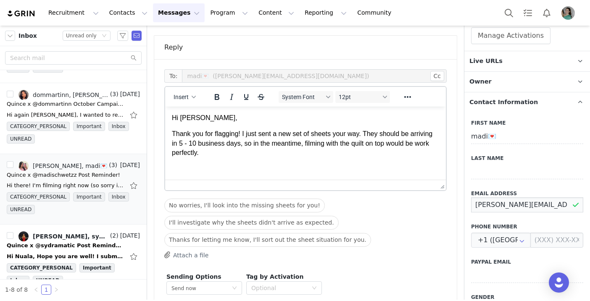
click at [515, 208] on input "[PERSON_NAME][EMAIL_ADDRESS][DOMAIN_NAME]" at bounding box center [527, 204] width 112 height 15
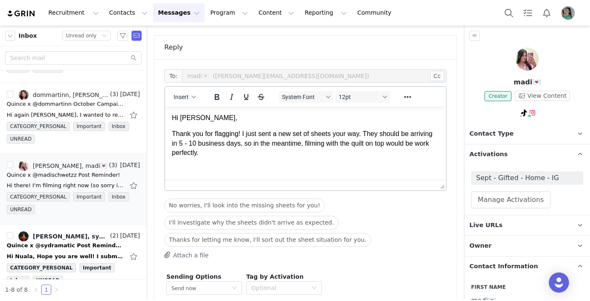
click at [242, 158] on html "Hi [PERSON_NAME], Thank you for flagging! I just sent a new set of sheets your …" at bounding box center [305, 136] width 281 height 58
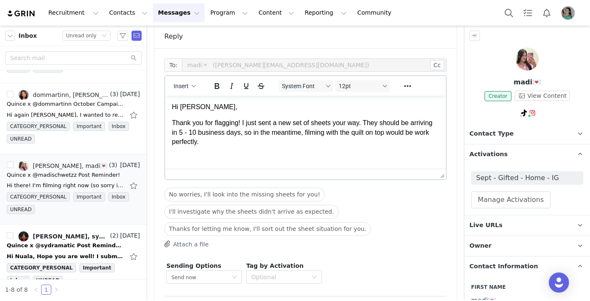
scroll to position [926, 0]
click at [264, 142] on p "Thank you for flagging! I just sent a new set of sheets your way. They should b…" at bounding box center [305, 133] width 267 height 28
click at [368, 142] on p "Thank you for flagging! I just sent a new set of sheets your way. They should b…" at bounding box center [305, 133] width 267 height 28
click at [374, 144] on p "Thank you for flagging! I just sent a new set of sheets your way. They should b…" at bounding box center [305, 133] width 267 height 28
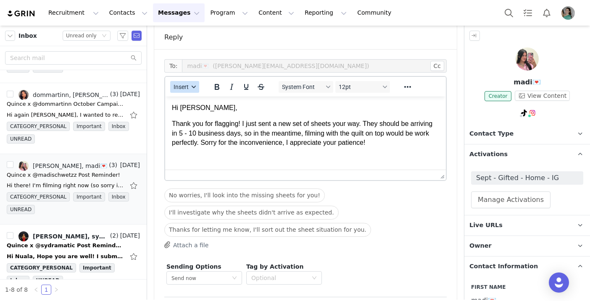
click at [185, 84] on span "Insert" at bounding box center [180, 87] width 15 height 7
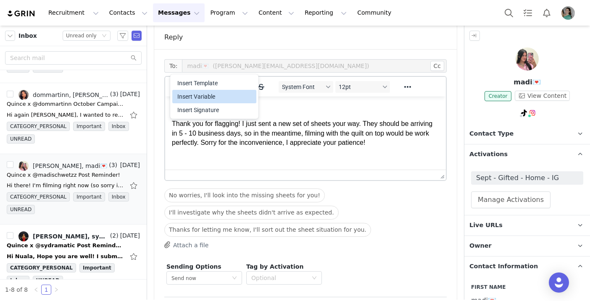
click at [189, 105] on div "Insert Signature" at bounding box center [215, 110] width 76 height 10
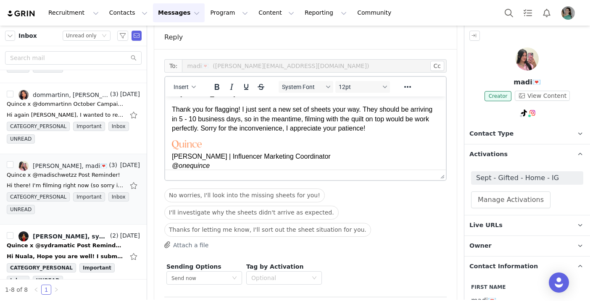
scroll to position [0, 0]
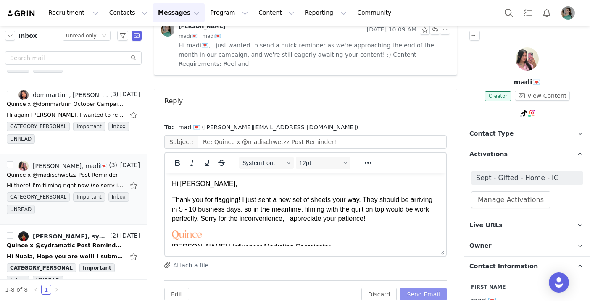
click at [420, 288] on button "Send Email" at bounding box center [423, 294] width 47 height 13
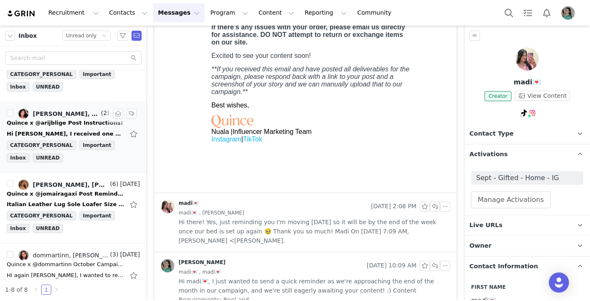
scroll to position [43, 0]
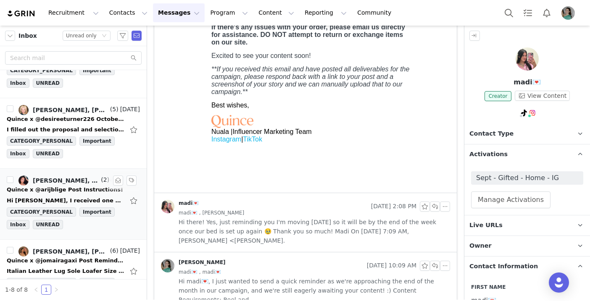
click at [88, 184] on div "[PERSON_NAME], [PERSON_NAME]" at bounding box center [66, 180] width 66 height 7
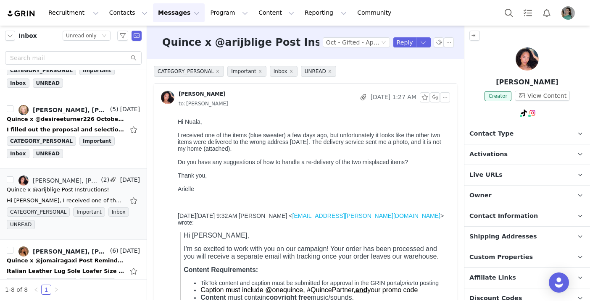
scroll to position [0, 0]
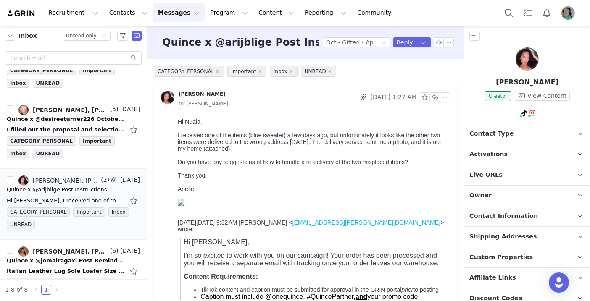
click at [117, 183] on button "button" at bounding box center [118, 181] width 10 height 10
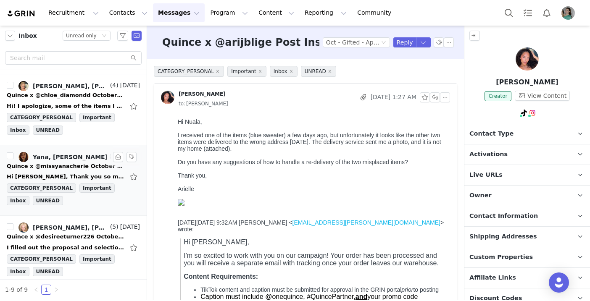
scroll to position [135, 0]
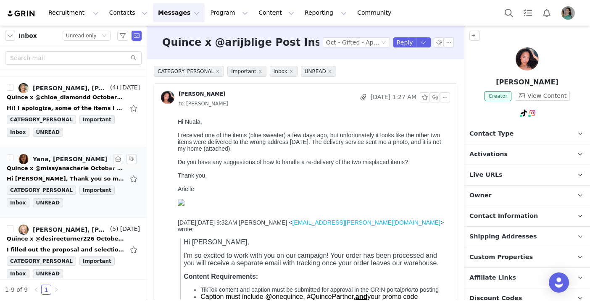
click at [78, 176] on div "Hi [PERSON_NAME], Thank you so much! I just had a quick question: would you say…" at bounding box center [66, 179] width 118 height 8
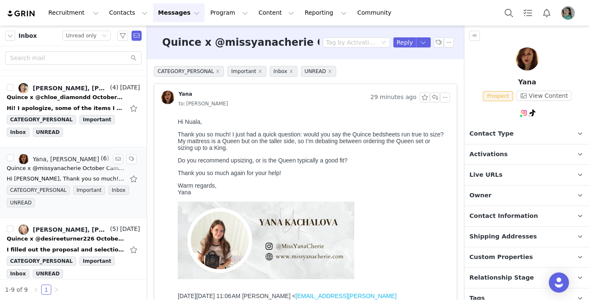
scroll to position [0, 0]
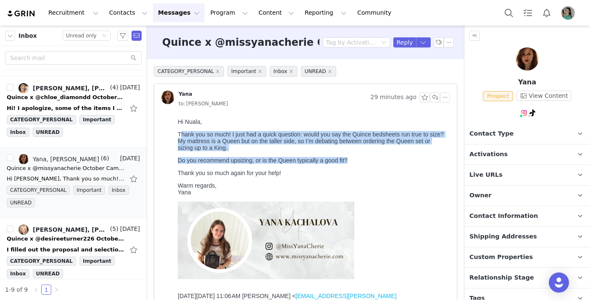
drag, startPoint x: 180, startPoint y: 133, endPoint x: 357, endPoint y: 160, distance: 179.0
click at [357, 160] on div "Hi [PERSON_NAME], Thank you so much! I just had a quick question: would you say…" at bounding box center [312, 156] width 269 height 77
click at [357, 160] on p "Do you recommend upsizing, or is the Queen typically a good fit?" at bounding box center [312, 160] width 269 height 7
drag, startPoint x: 357, startPoint y: 160, endPoint x: 175, endPoint y: 133, distance: 183.5
click at [175, 133] on html "Hi [PERSON_NAME], Thank you so much! I just had a quick question: would you say…" at bounding box center [312, 259] width 276 height 288
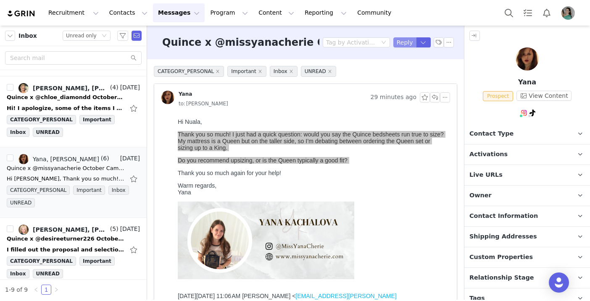
click at [403, 38] on button "Reply" at bounding box center [404, 42] width 23 height 10
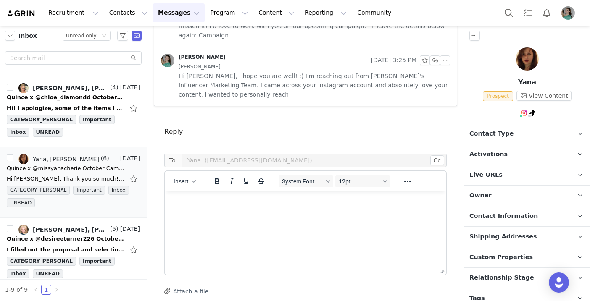
scroll to position [638, 0]
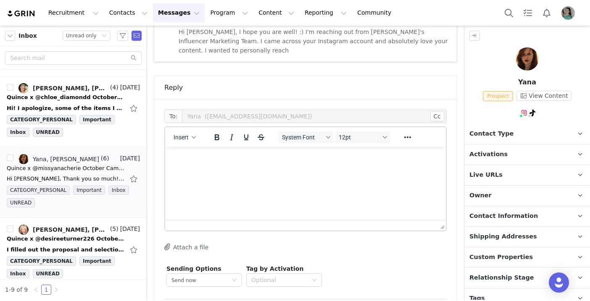
click at [237, 165] on html at bounding box center [305, 158] width 281 height 23
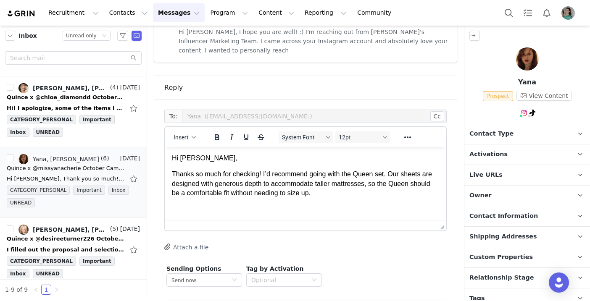
click at [184, 158] on p "Hi [PERSON_NAME]," at bounding box center [305, 158] width 267 height 9
click at [199, 173] on p "Thanks so much for checking! I’d recommend going with the Queen set. Our sheets…" at bounding box center [305, 184] width 267 height 28
click at [200, 176] on p "Thanks much for checking! I’d recommend going with the Queen set. Our sheets ar…" at bounding box center [305, 184] width 267 height 28
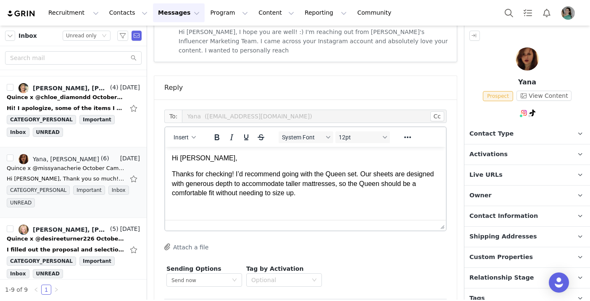
click at [283, 196] on p "Thanks for checking! I’d recommend going with the Queen set. Our sheets are des…" at bounding box center [305, 184] width 267 height 28
click at [321, 194] on p "Thanks for checking! I’d recommend going with the Queen set. Our sheets are des…" at bounding box center [305, 184] width 267 height 28
click at [187, 134] on span "Insert" at bounding box center [180, 137] width 15 height 7
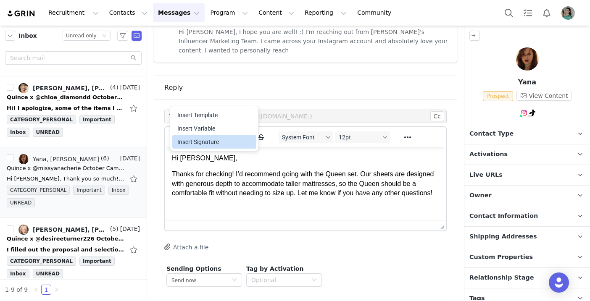
click at [196, 142] on div "Insert Signature" at bounding box center [215, 142] width 76 height 10
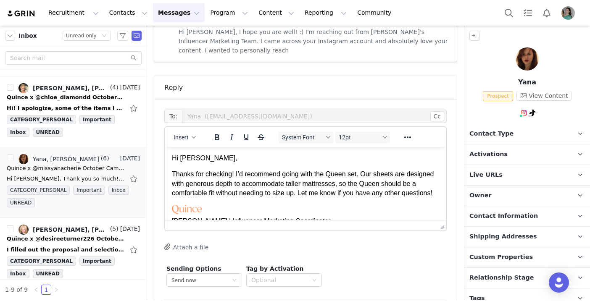
scroll to position [14, 0]
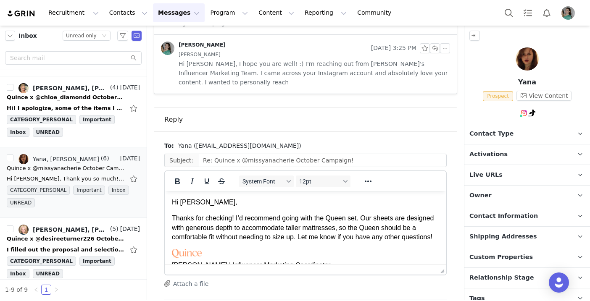
scroll to position [0, 0]
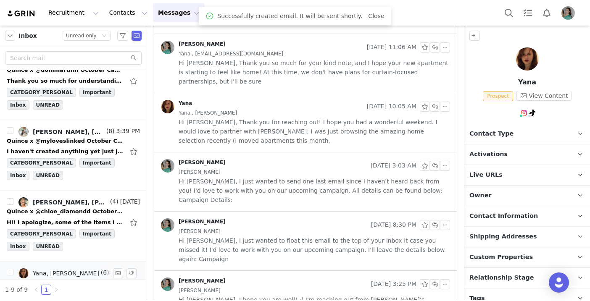
scroll to position [18, 0]
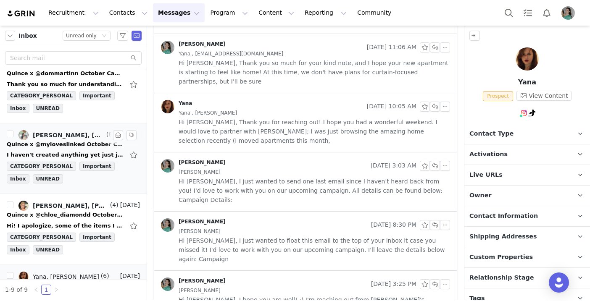
click at [81, 154] on div "I haven't created anything yet just joined the Oct campaign and made my clothin…" at bounding box center [66, 155] width 118 height 8
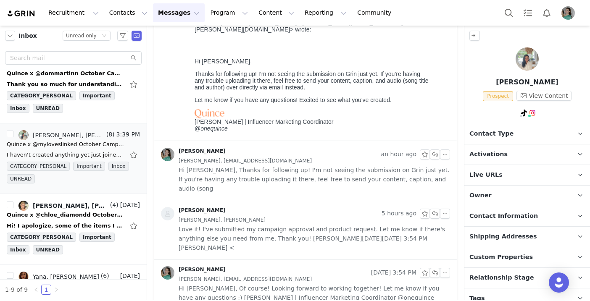
scroll to position [134, 0]
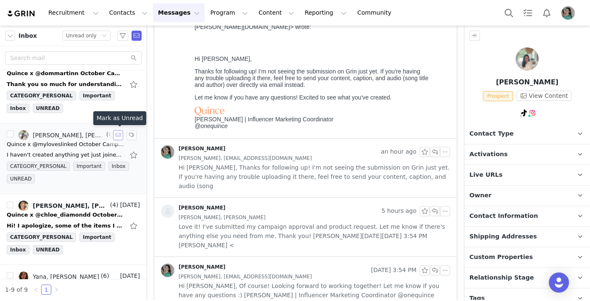
click at [117, 136] on button "button" at bounding box center [118, 135] width 10 height 10
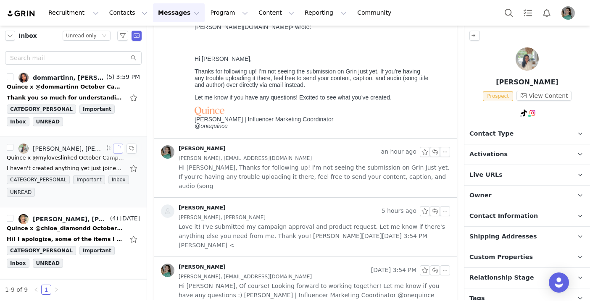
scroll to position [0, 0]
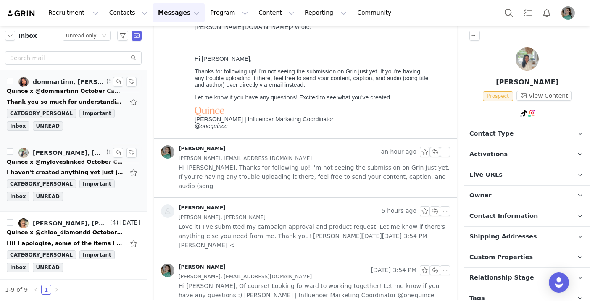
click at [95, 95] on div "Quince x @dommartinn October Campaign!" at bounding box center [66, 91] width 118 height 8
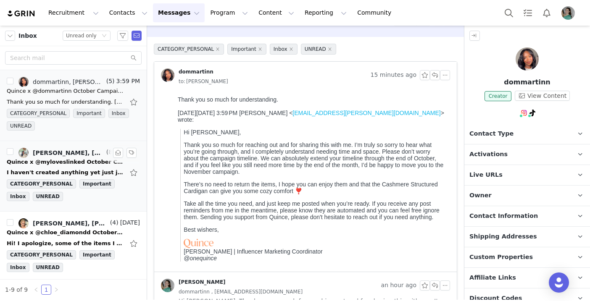
scroll to position [21, 0]
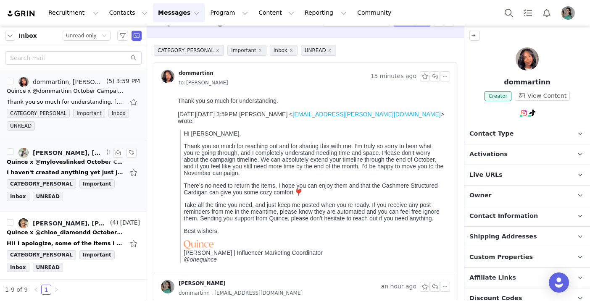
click at [505, 153] on p "Activations" at bounding box center [516, 155] width 105 height 20
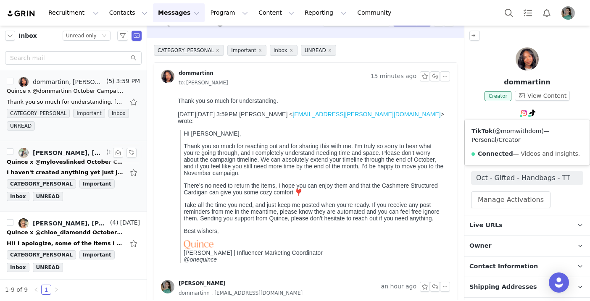
click at [528, 128] on link "@momwithdom" at bounding box center [518, 131] width 47 height 7
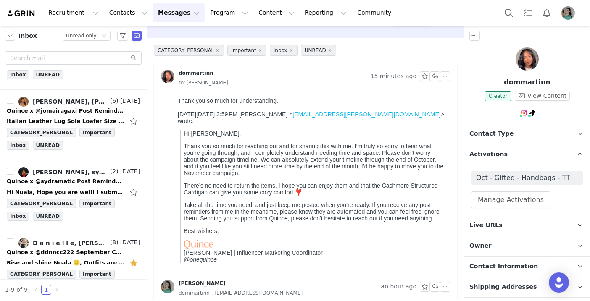
scroll to position [428, 0]
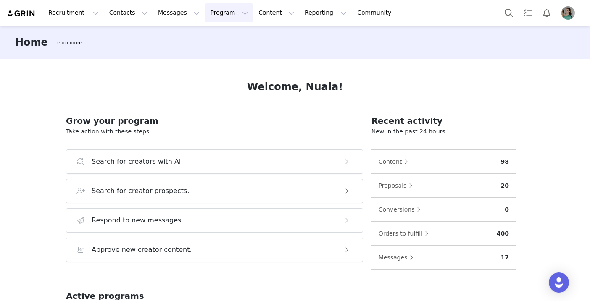
click at [212, 9] on button "Program Program" at bounding box center [229, 12] width 48 height 19
click at [225, 32] on link "Activations" at bounding box center [225, 37] width 66 height 16
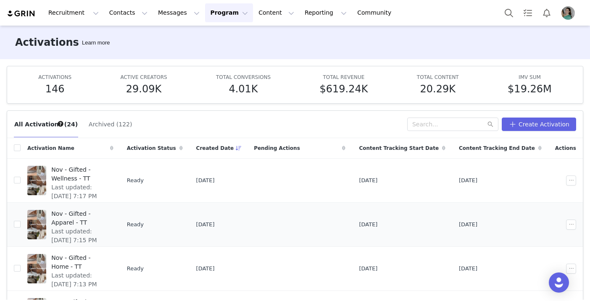
click at [108, 227] on span "Last updated: Sep 29, 2025 7:15 PM" at bounding box center [79, 236] width 57 height 18
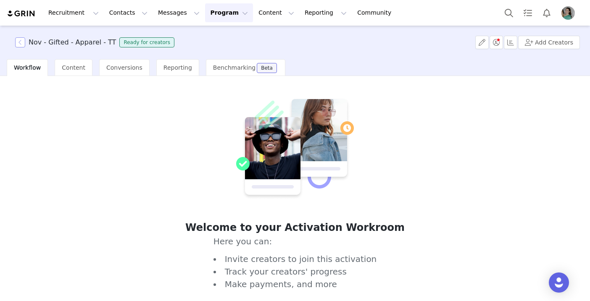
click at [20, 42] on button "button" at bounding box center [20, 42] width 10 height 10
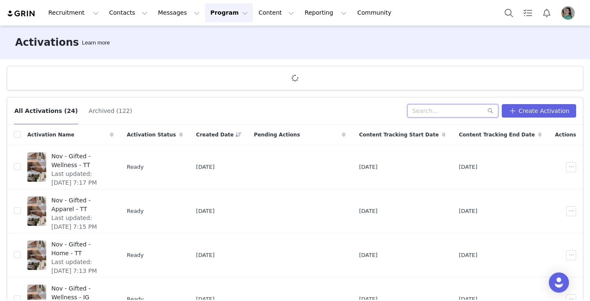
click at [447, 113] on input "text" at bounding box center [452, 110] width 91 height 13
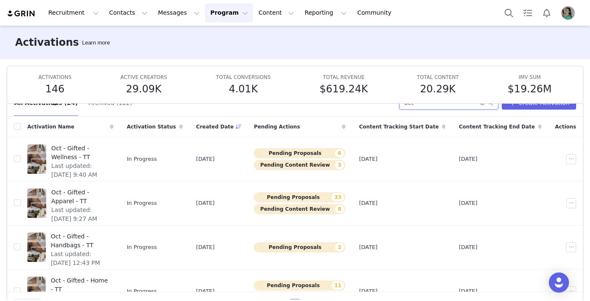
scroll to position [44, 0]
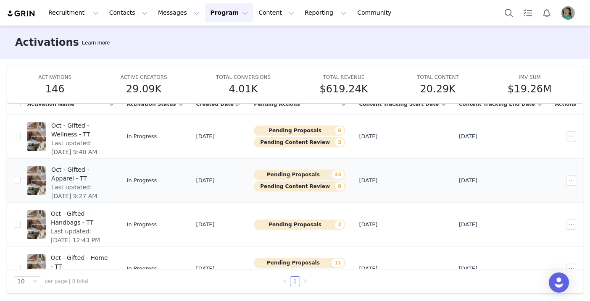
type input "oct"
click at [108, 183] on span "Last updated: Sep 22, 2025 9:27 AM" at bounding box center [79, 192] width 57 height 18
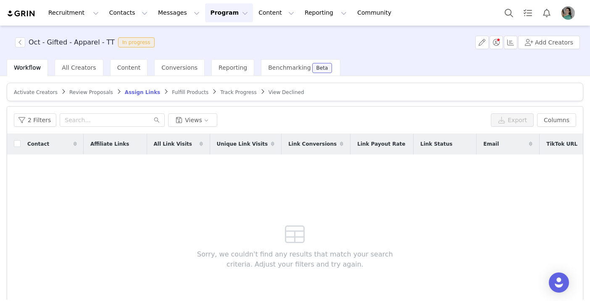
click at [48, 91] on span "Activate Creators" at bounding box center [36, 92] width 44 height 6
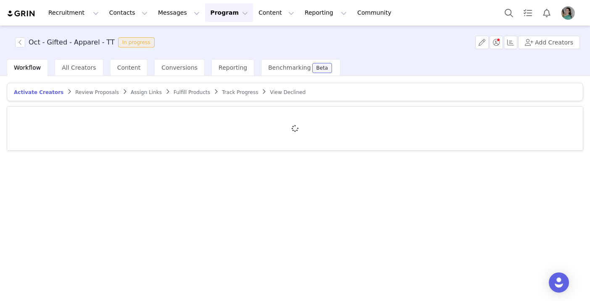
click at [92, 91] on span "Review Proposals" at bounding box center [97, 92] width 44 height 6
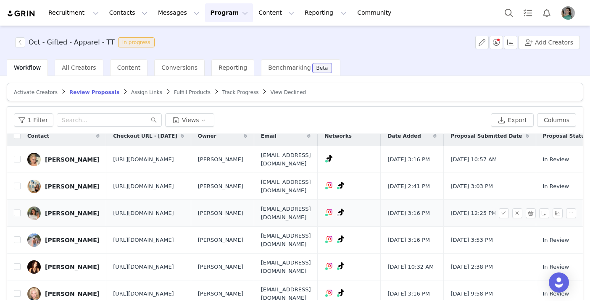
scroll to position [85, 0]
click at [16, 237] on input "checkbox" at bounding box center [17, 240] width 7 height 7
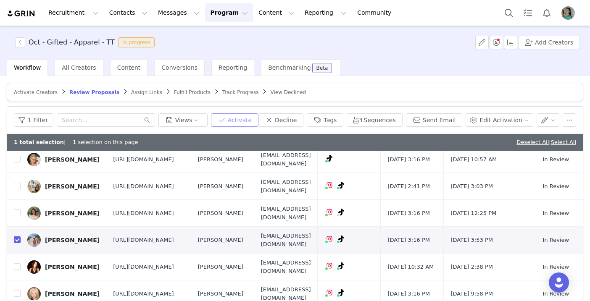
click at [239, 118] on button "Activate" at bounding box center [234, 119] width 47 height 13
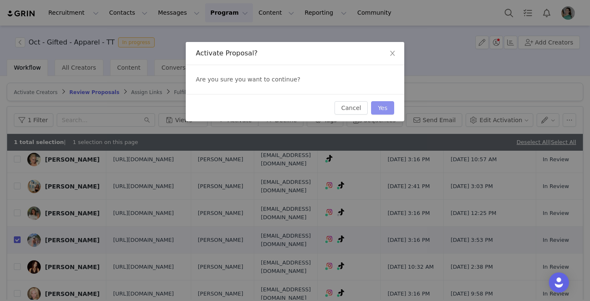
click at [387, 108] on button "Yes" at bounding box center [382, 107] width 23 height 13
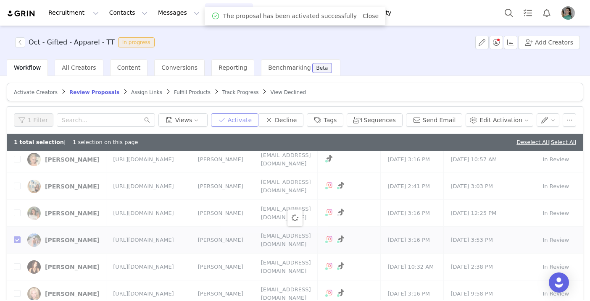
scroll to position [0, 0]
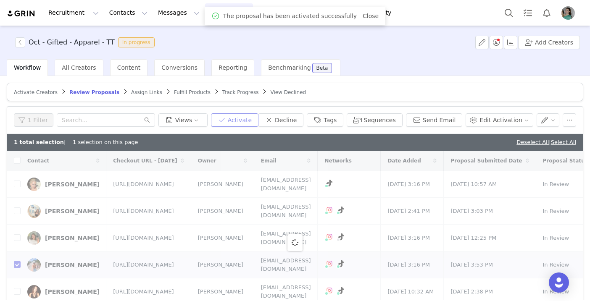
checkbox input "false"
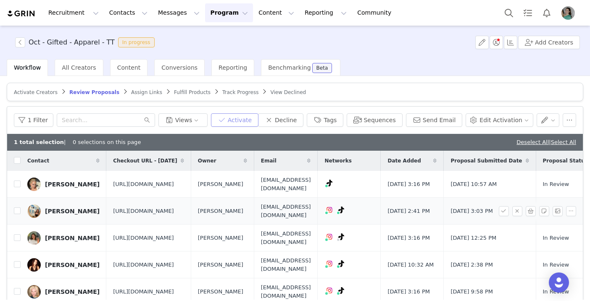
scroll to position [37, 0]
click at [18, 207] on label at bounding box center [17, 211] width 7 height 9
click at [18, 208] on input "checkbox" at bounding box center [17, 211] width 7 height 7
click at [526, 141] on link "Deselect All" at bounding box center [532, 142] width 32 height 6
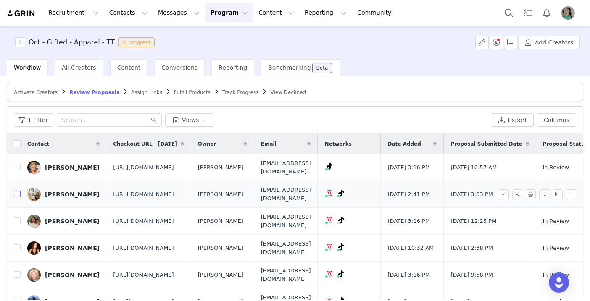
click at [20, 190] on label at bounding box center [17, 194] width 7 height 9
click at [20, 191] on input "checkbox" at bounding box center [17, 194] width 7 height 7
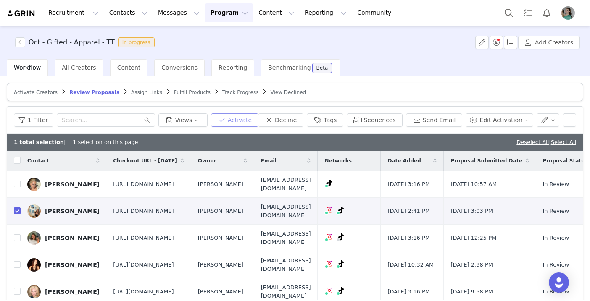
click at [240, 122] on button "Activate" at bounding box center [234, 119] width 47 height 13
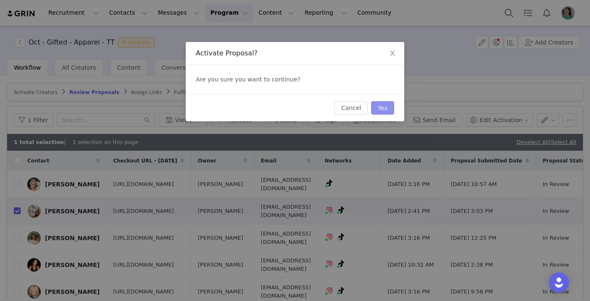
click at [384, 108] on button "Yes" at bounding box center [382, 107] width 23 height 13
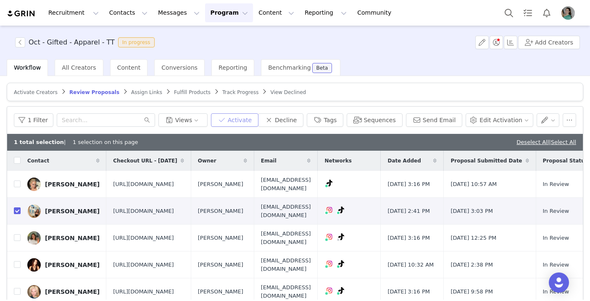
scroll to position [0, 0]
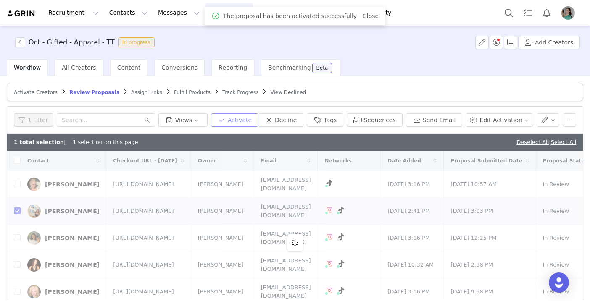
checkbox input "false"
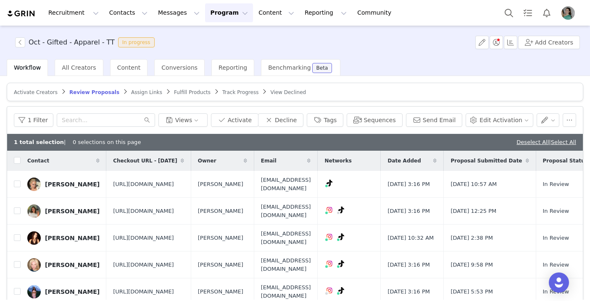
click at [218, 13] on button "Program Program" at bounding box center [229, 12] width 48 height 19
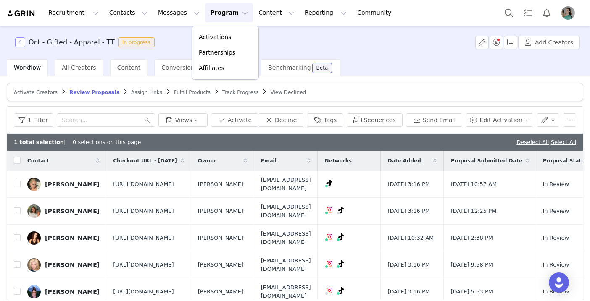
click at [18, 42] on button "button" at bounding box center [20, 42] width 10 height 10
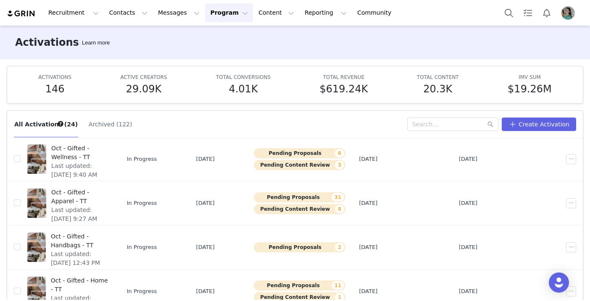
scroll to position [44, 0]
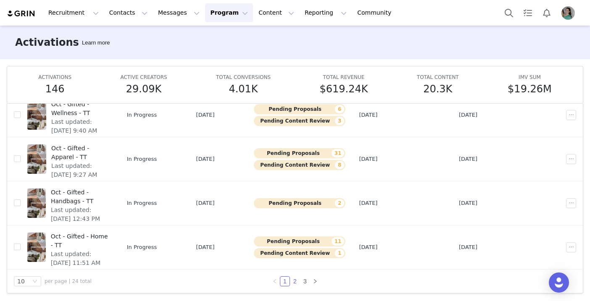
click at [296, 278] on link "2" at bounding box center [294, 281] width 9 height 9
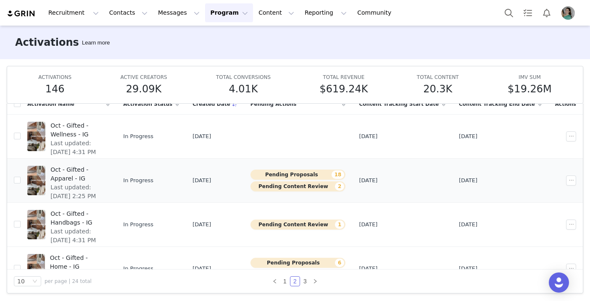
click at [105, 170] on span "Oct - Gifted - Apparel - IG" at bounding box center [77, 175] width 54 height 18
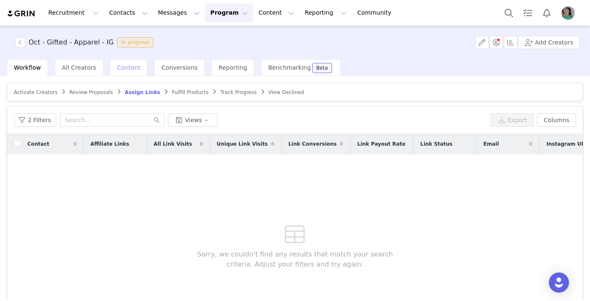
click at [121, 68] on span "Content" at bounding box center [129, 67] width 24 height 7
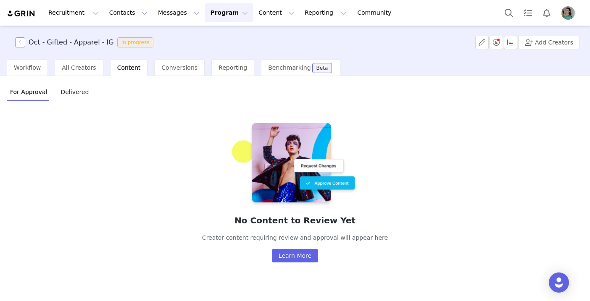
click at [18, 43] on button "button" at bounding box center [20, 42] width 10 height 10
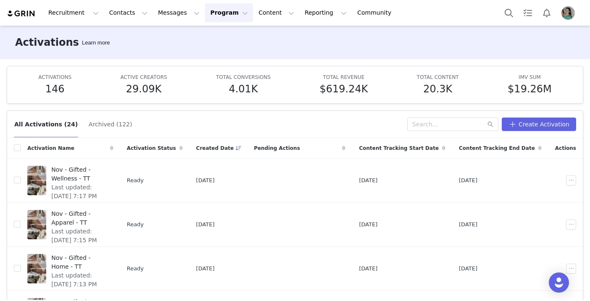
click at [461, 116] on div "All Activations (24) Archived (122) Create Activation" at bounding box center [295, 124] width 576 height 27
click at [447, 126] on input "text" at bounding box center [452, 124] width 91 height 13
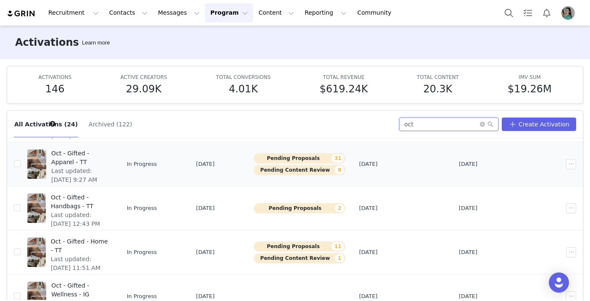
scroll to position [114, 0]
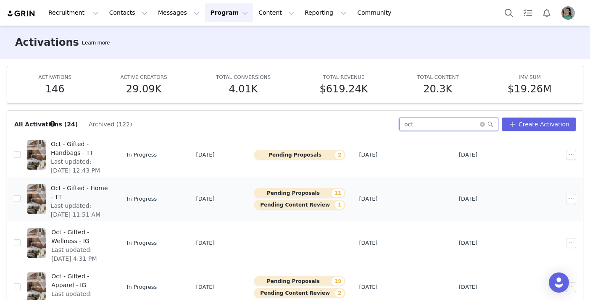
type input "oct"
click at [108, 202] on span "Last updated: Sep 23, 2025 11:51 AM" at bounding box center [80, 211] width 58 height 18
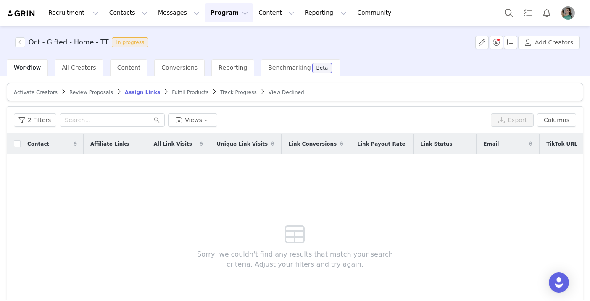
click at [92, 94] on span "Review Proposals" at bounding box center [91, 92] width 44 height 6
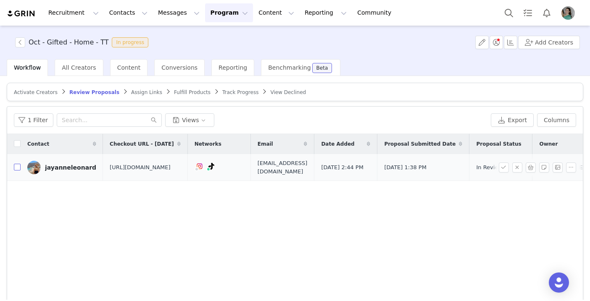
click at [19, 171] on input "checkbox" at bounding box center [17, 167] width 7 height 7
checkbox input "true"
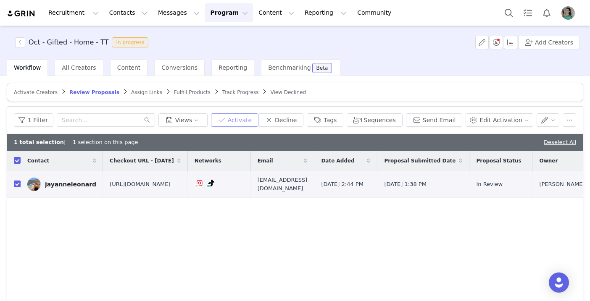
click at [244, 116] on button "Activate" at bounding box center [234, 119] width 47 height 13
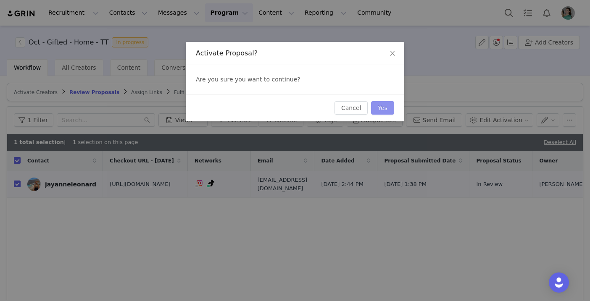
click at [387, 107] on button "Yes" at bounding box center [382, 107] width 23 height 13
